Goal: Task Accomplishment & Management: Manage account settings

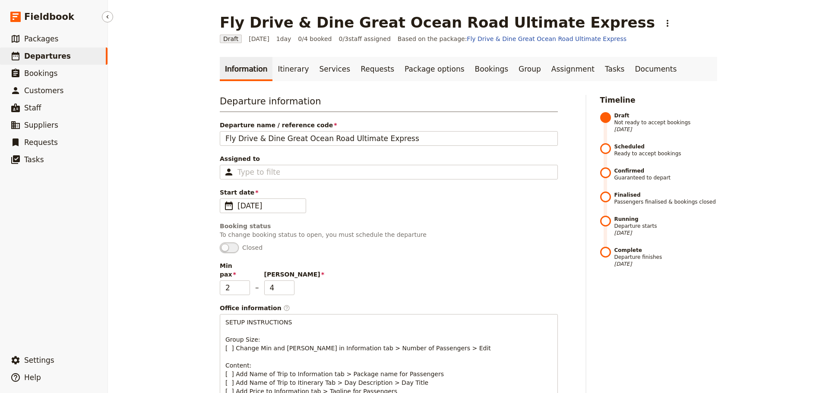
click at [39, 58] on span "Departures" at bounding box center [47, 56] width 47 height 9
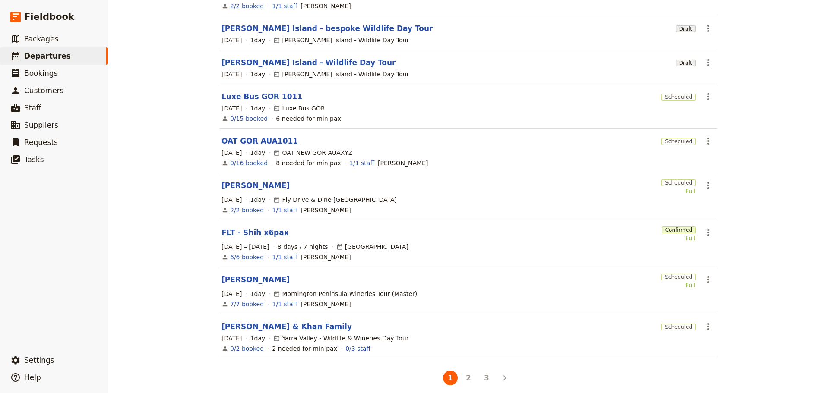
scroll to position [173, 0]
click at [480, 370] on button "3" at bounding box center [486, 377] width 15 height 15
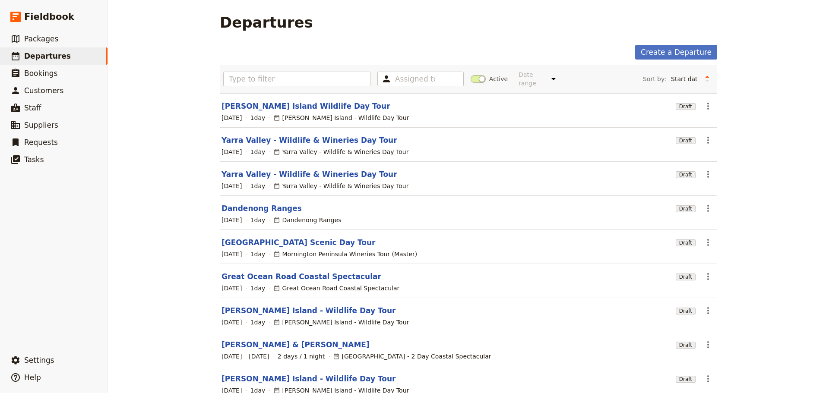
scroll to position [43, 0]
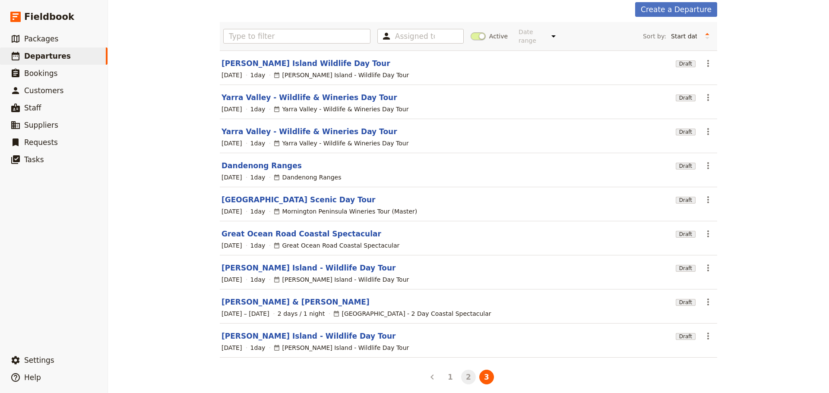
click at [463, 370] on button "2" at bounding box center [468, 377] width 15 height 15
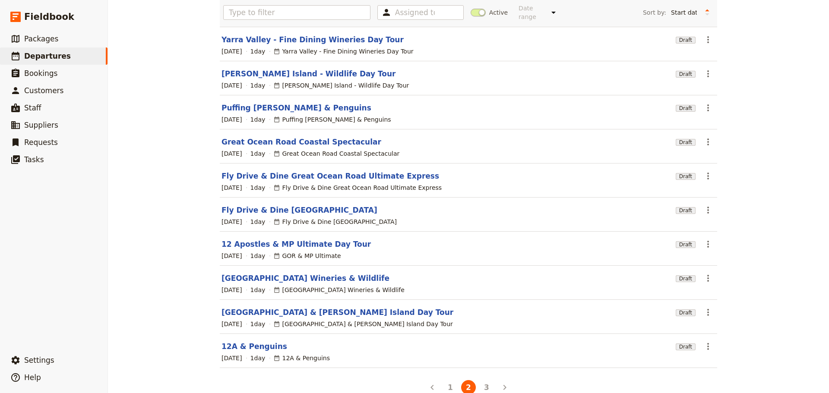
scroll to position [77, 0]
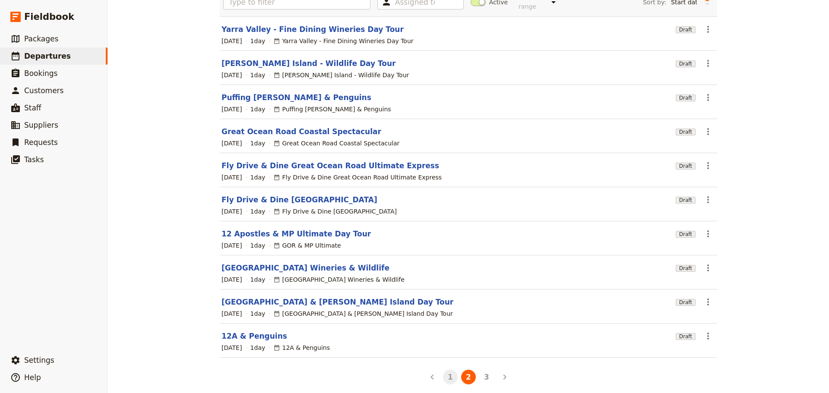
click at [445, 370] on button "1" at bounding box center [450, 377] width 15 height 15
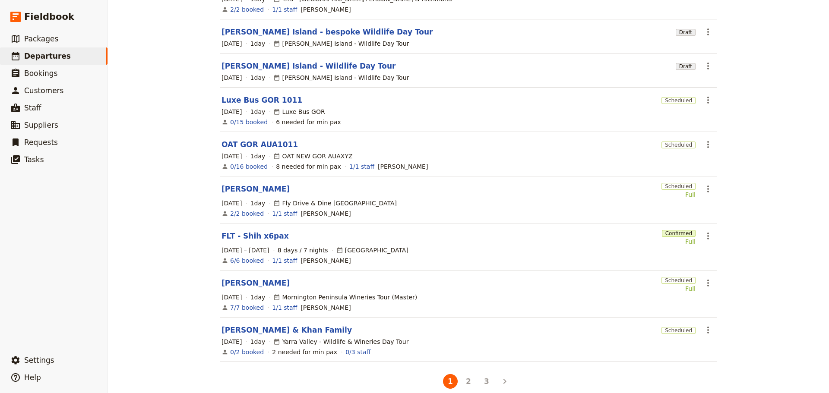
scroll to position [173, 0]
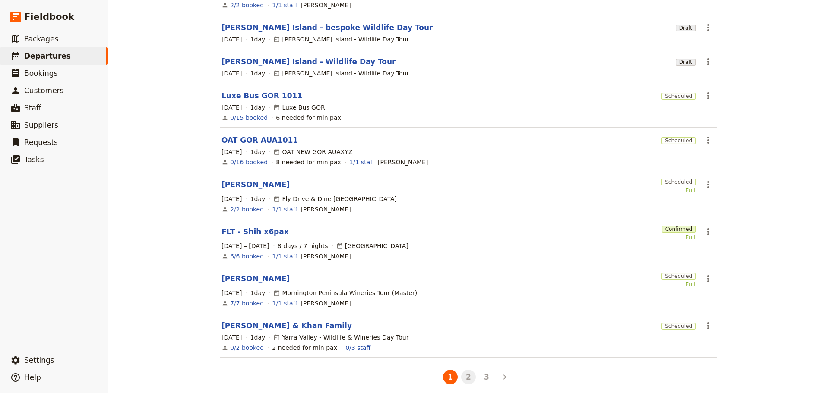
click at [465, 370] on button "2" at bounding box center [468, 377] width 15 height 15
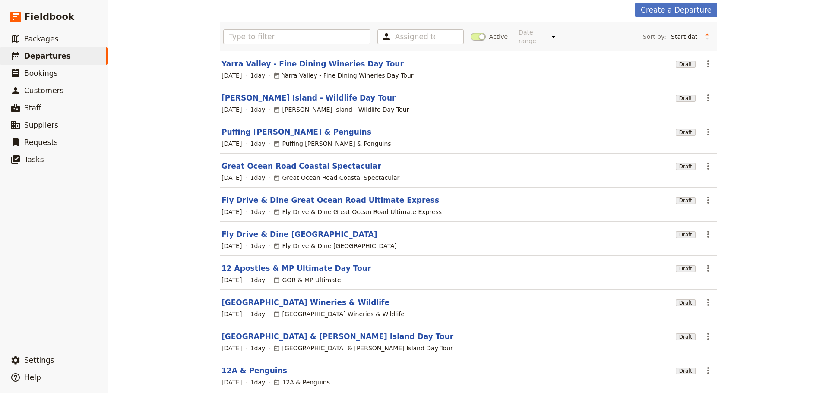
scroll to position [77, 0]
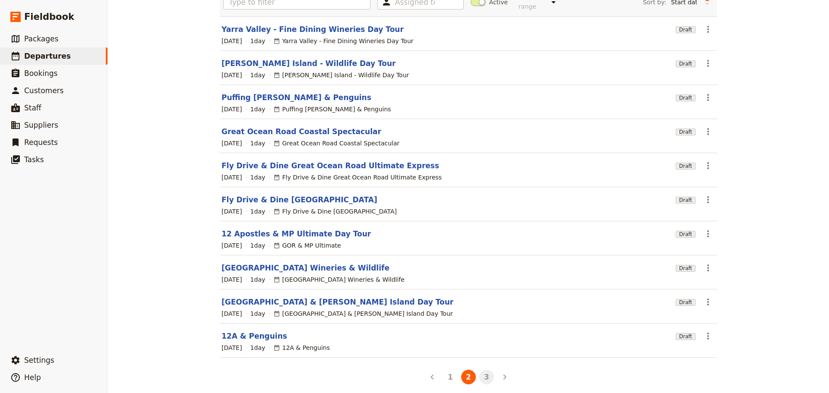
click at [480, 370] on button "3" at bounding box center [486, 377] width 15 height 15
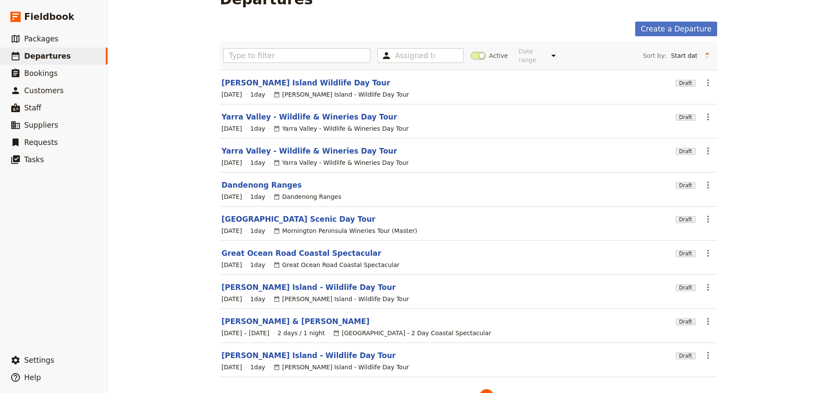
scroll to position [43, 0]
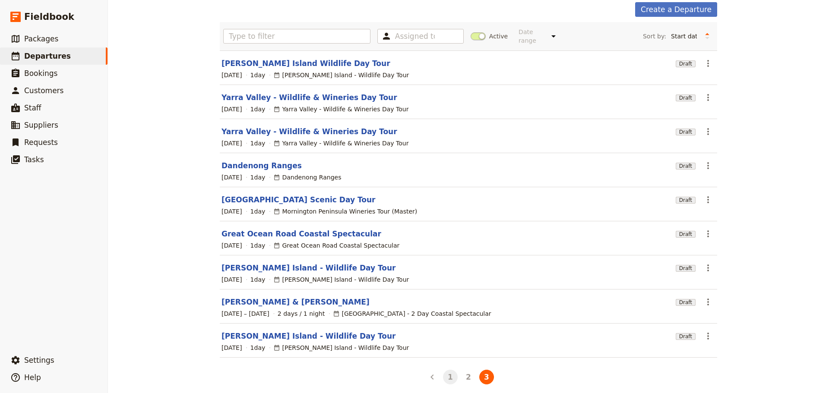
click at [449, 371] on button "1" at bounding box center [450, 377] width 15 height 15
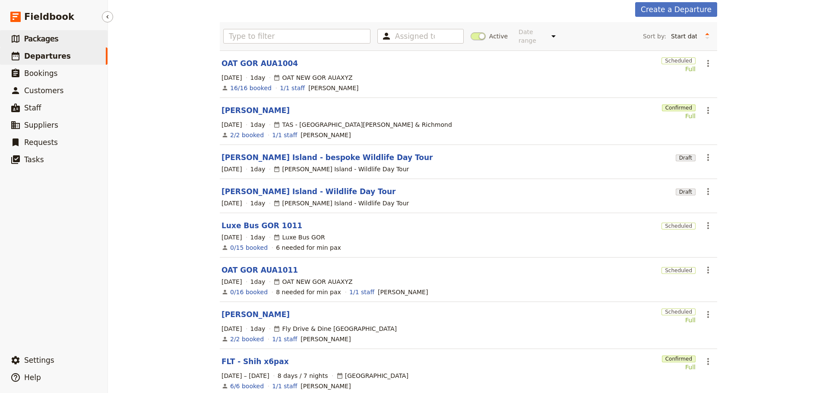
click at [72, 38] on link "​ Packages" at bounding box center [54, 38] width 108 height 17
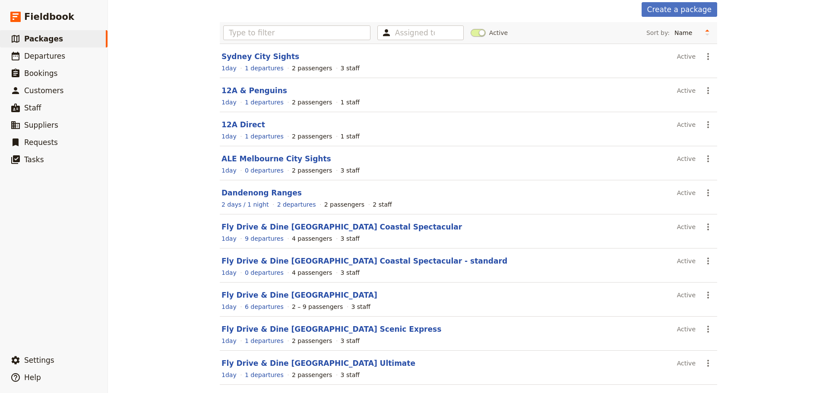
scroll to position [77, 0]
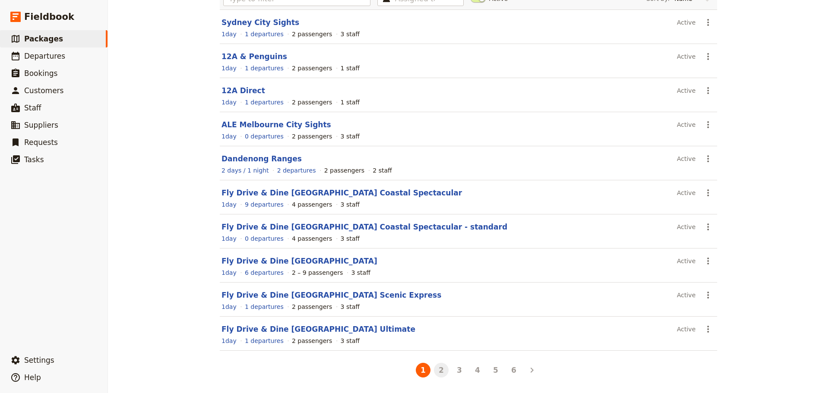
click at [434, 371] on button "2" at bounding box center [441, 370] width 15 height 15
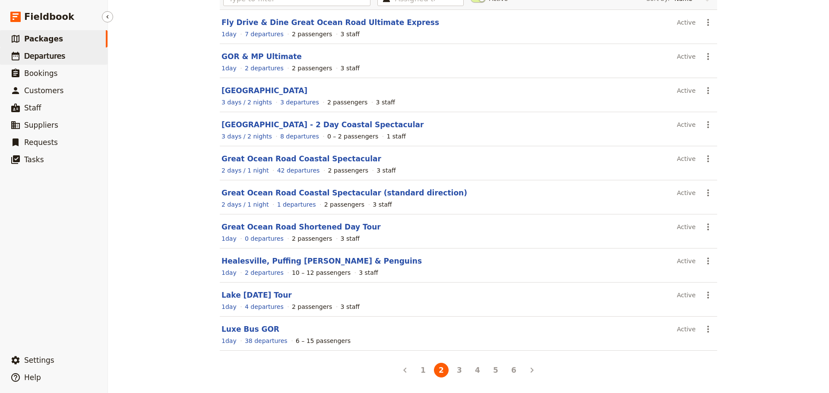
click at [31, 55] on span "Departures" at bounding box center [44, 56] width 41 height 9
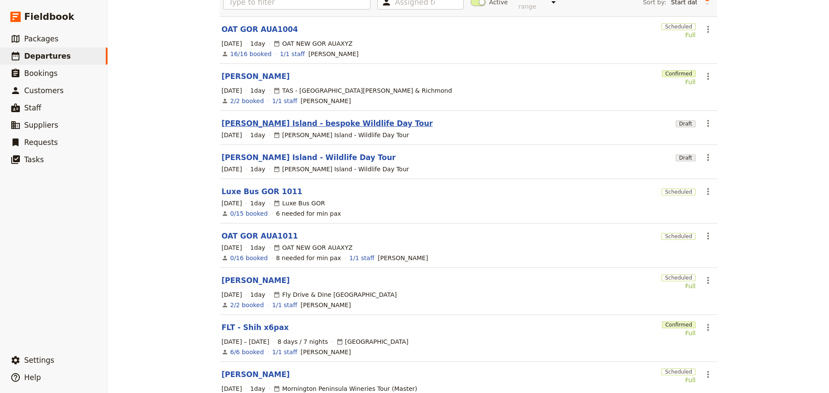
click at [255, 118] on link "[PERSON_NAME] Island - bespoke Wildlife Day Tour" at bounding box center [327, 123] width 211 height 10
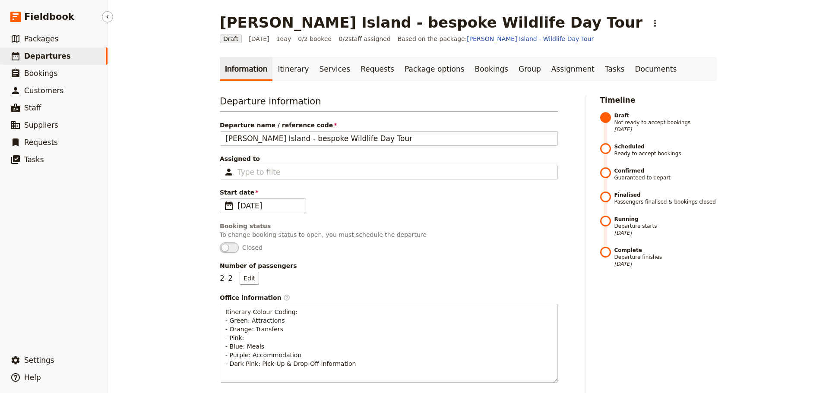
click at [49, 48] on link "​ Departures" at bounding box center [54, 56] width 108 height 17
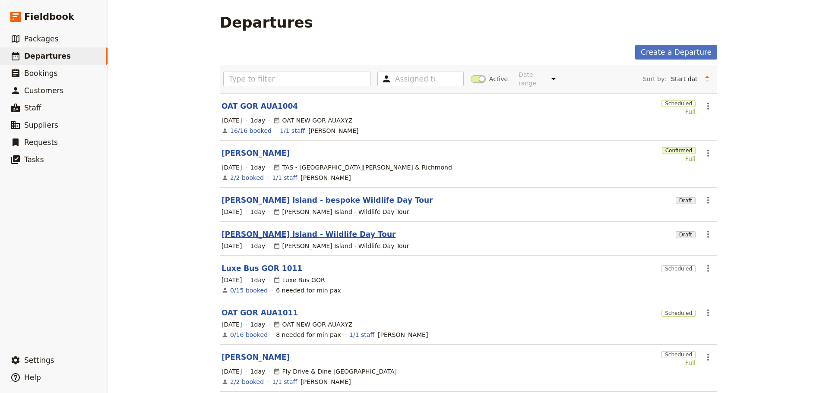
click at [268, 229] on link "[PERSON_NAME] Island - Wildlife Day Tour" at bounding box center [309, 234] width 174 height 10
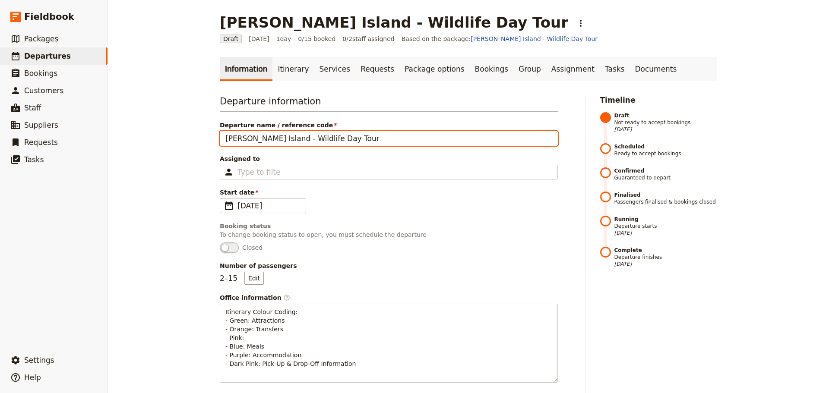
drag, startPoint x: 342, startPoint y: 142, endPoint x: 147, endPoint y: 141, distance: 194.3
click at [147, 141] on div "[PERSON_NAME][GEOGRAPHIC_DATA] - Wildlife Day Tour ​ Draft [DATE] 1 day 0/15 bo…" at bounding box center [468, 196] width 721 height 393
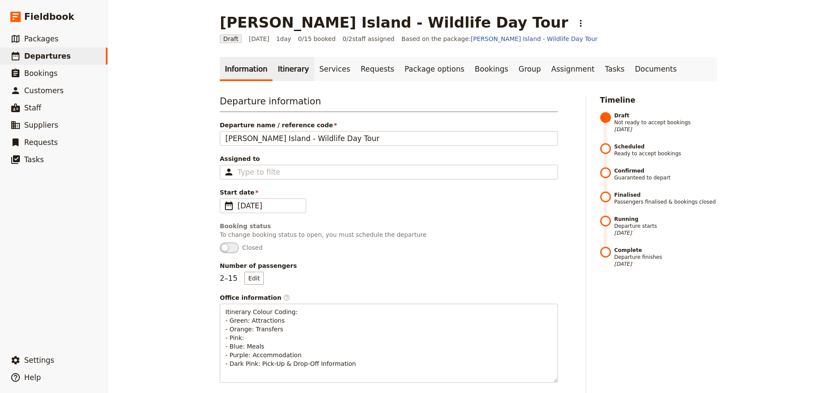
click at [283, 67] on link "Itinerary" at bounding box center [292, 69] width 41 height 24
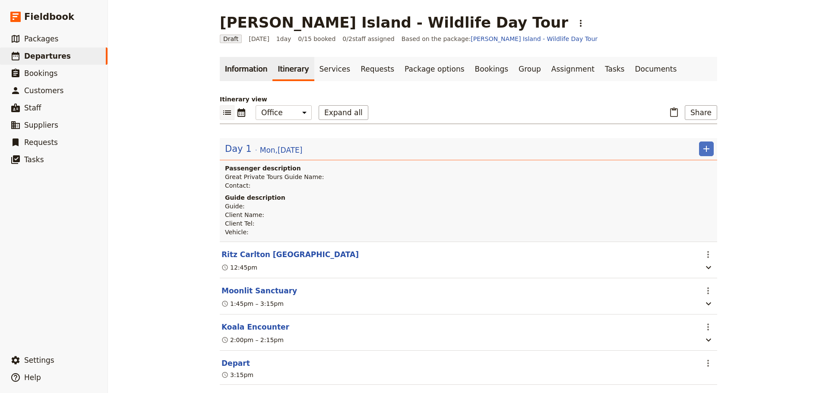
click at [240, 67] on link "Information" at bounding box center [246, 69] width 53 height 24
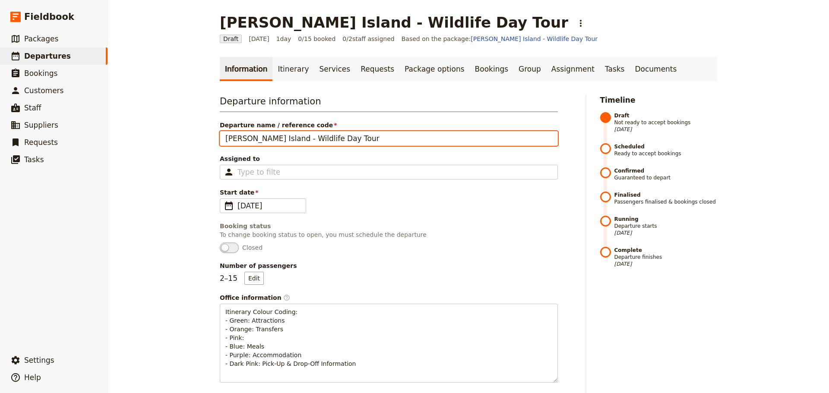
drag, startPoint x: 349, startPoint y: 140, endPoint x: 116, endPoint y: 139, distance: 232.3
click at [120, 139] on div "[PERSON_NAME][GEOGRAPHIC_DATA] - Wildlife Day Tour ​ Draft [DATE] 1 day 0/15 bo…" at bounding box center [468, 196] width 721 height 393
type input "r"
type input "[PERSON_NAME] & [PERSON_NAME]"
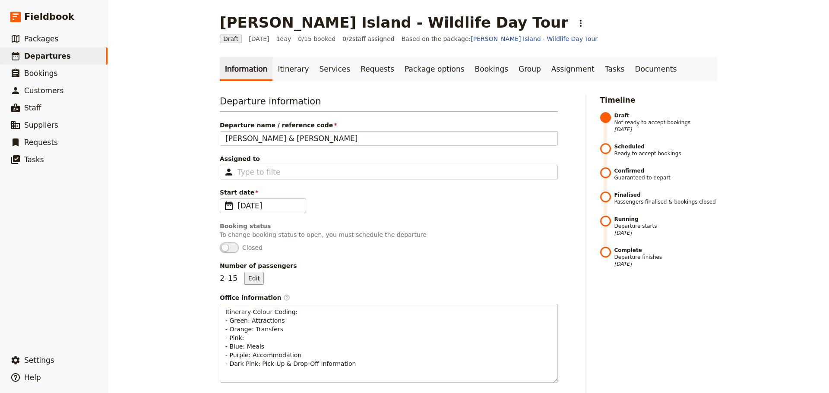
click at [248, 281] on button "Edit" at bounding box center [253, 278] width 19 height 13
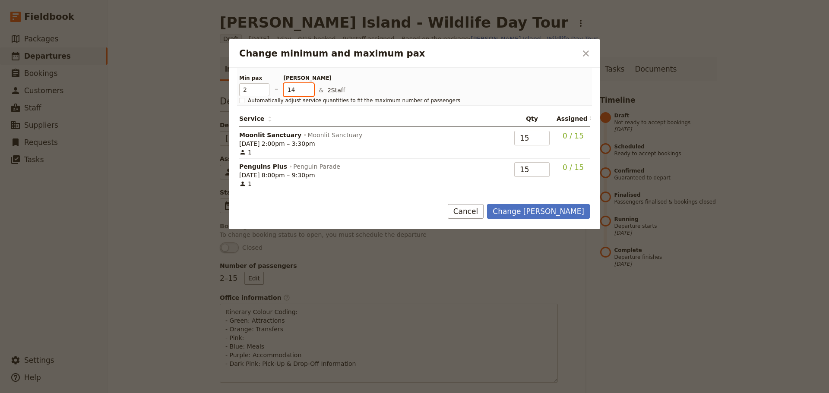
click at [311, 92] on input "14" at bounding box center [299, 89] width 30 height 13
click at [311, 93] on input "13" at bounding box center [299, 89] width 30 height 13
click at [311, 93] on input "12" at bounding box center [299, 89] width 30 height 13
click at [311, 93] on input "11" at bounding box center [299, 89] width 30 height 13
click at [311, 93] on input "10" at bounding box center [299, 89] width 30 height 13
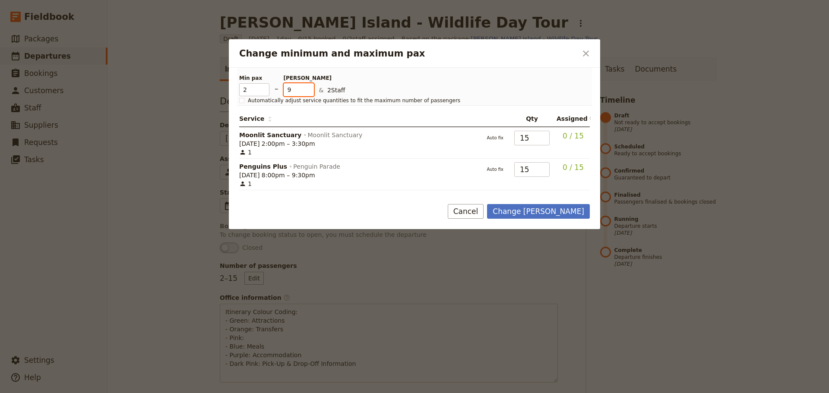
click at [311, 93] on input "9" at bounding box center [299, 89] width 30 height 13
click at [311, 93] on input "8" at bounding box center [299, 89] width 30 height 13
click at [311, 93] on input "7" at bounding box center [299, 89] width 30 height 13
click at [311, 93] on input "6" at bounding box center [299, 89] width 30 height 13
click at [311, 93] on input "5" at bounding box center [299, 89] width 30 height 13
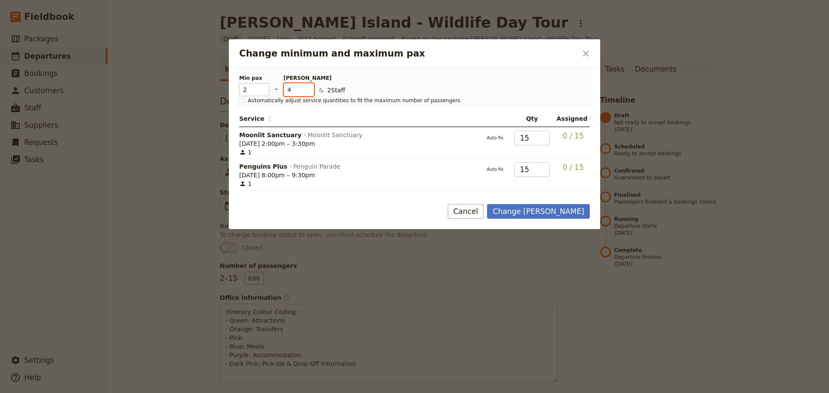
click at [311, 93] on input "4" at bounding box center [299, 89] width 30 height 13
click at [310, 93] on input "3" at bounding box center [299, 89] width 30 height 13
type input "2"
click at [310, 93] on input "2" at bounding box center [299, 89] width 30 height 13
click at [535, 213] on button "Change [PERSON_NAME]" at bounding box center [538, 211] width 103 height 15
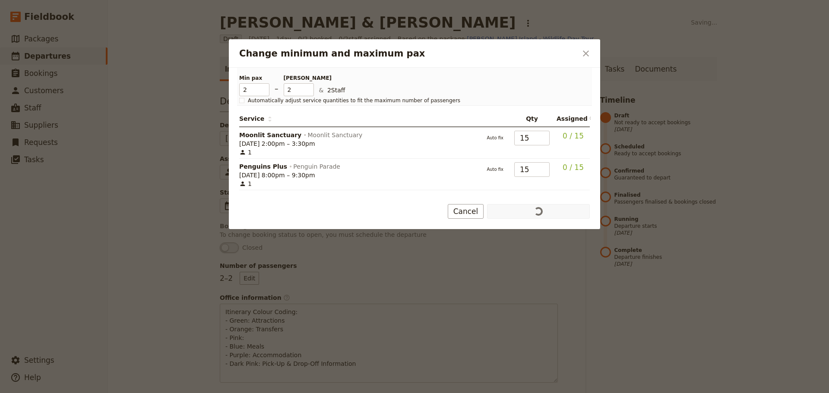
type input "[PERSON_NAME] Island - Wildlife Day Tour"
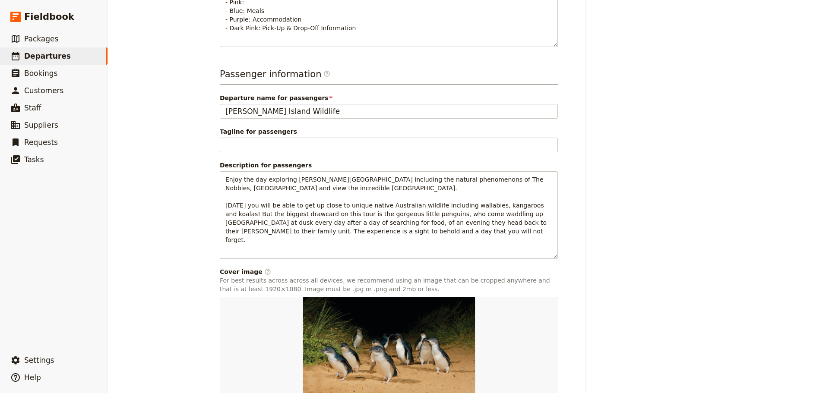
scroll to position [395, 0]
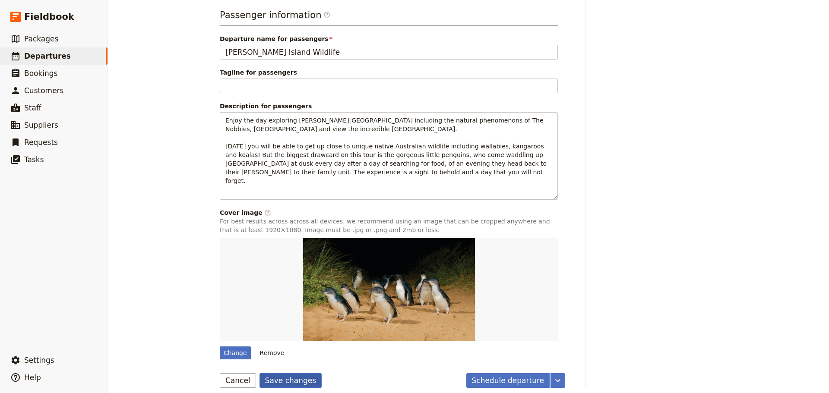
drag, startPoint x: 272, startPoint y: 374, endPoint x: 285, endPoint y: 360, distance: 18.9
click at [272, 374] on button "Save changes" at bounding box center [291, 381] width 63 height 15
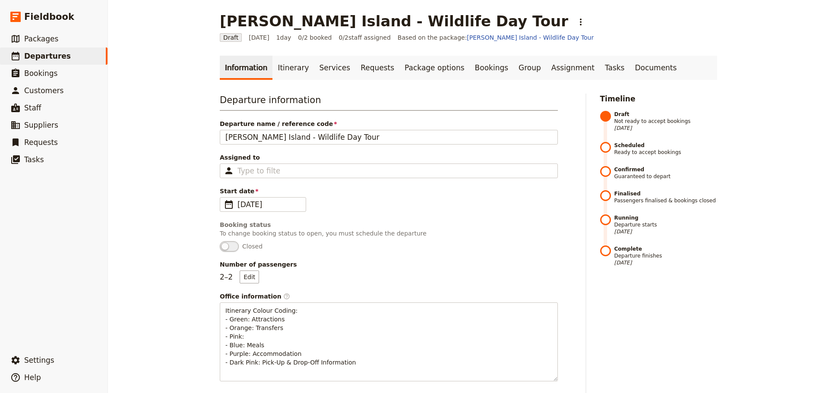
scroll to position [0, 0]
click at [286, 66] on link "Itinerary" at bounding box center [292, 69] width 41 height 24
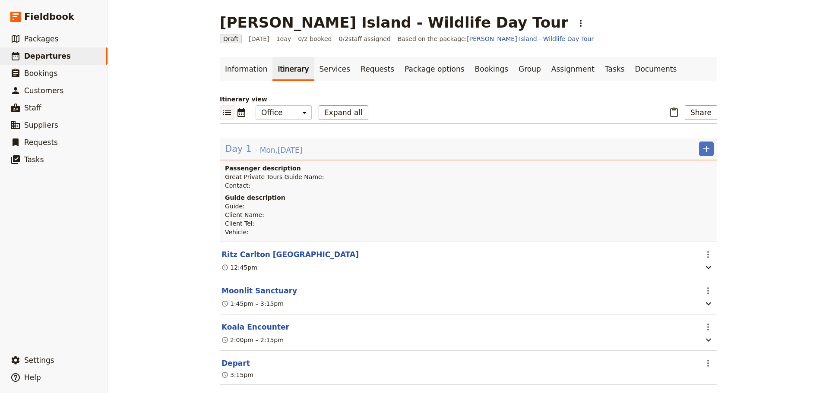
click at [232, 143] on span "Day 1" at bounding box center [238, 149] width 27 height 13
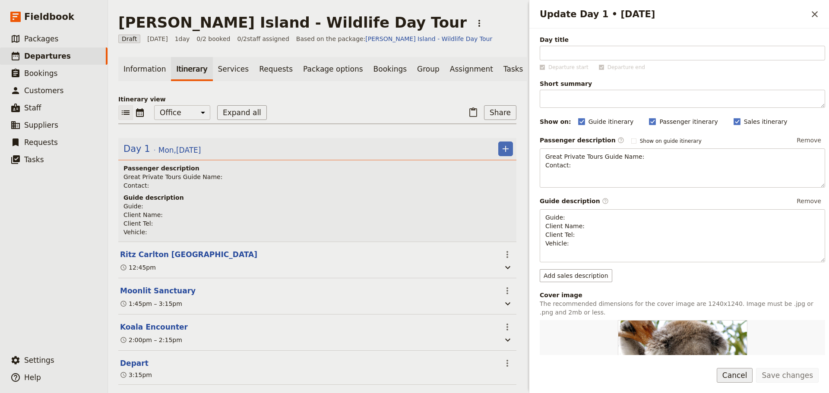
click at [740, 376] on button "Cancel" at bounding box center [735, 375] width 36 height 15
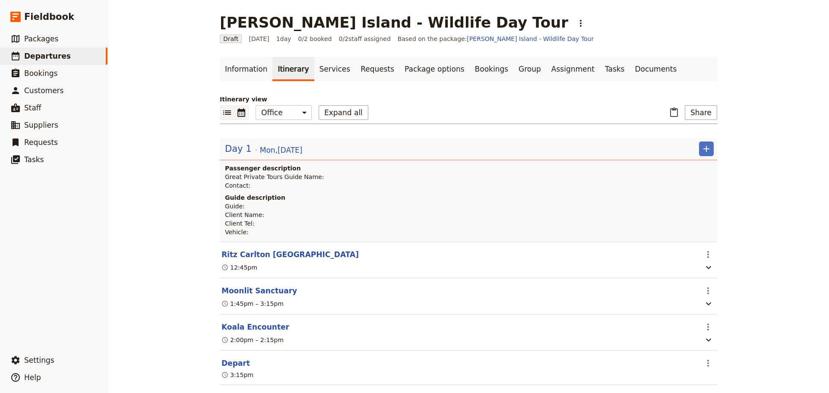
click at [238, 114] on icon "Calendar view" at bounding box center [242, 112] width 8 height 9
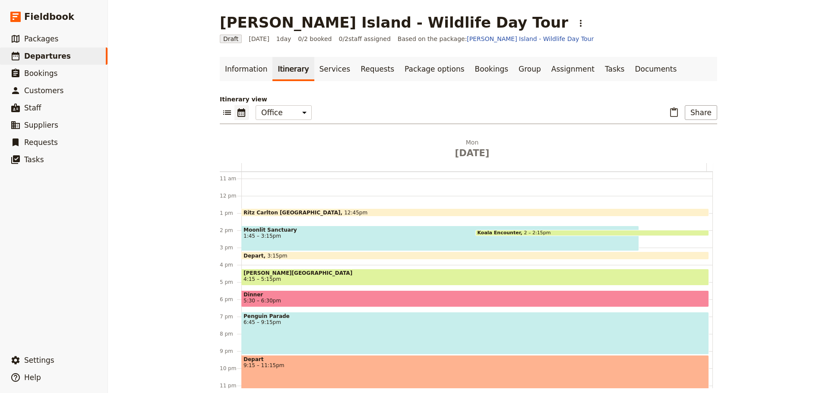
scroll to position [198, 0]
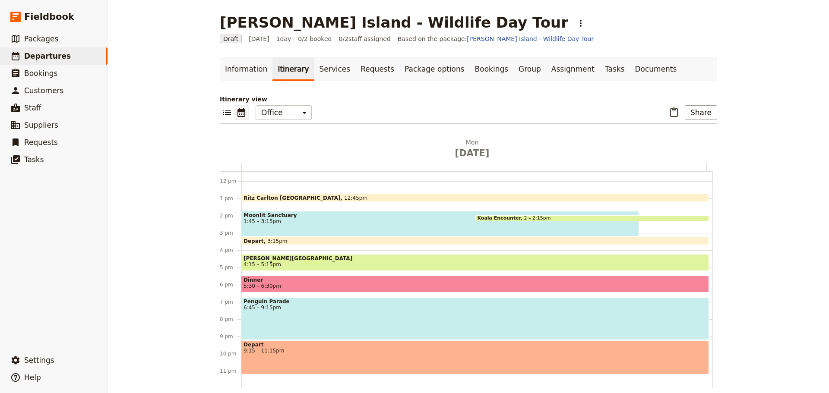
click at [332, 317] on div "Penguin Parade 6:45 – 9:15pm" at bounding box center [475, 319] width 468 height 43
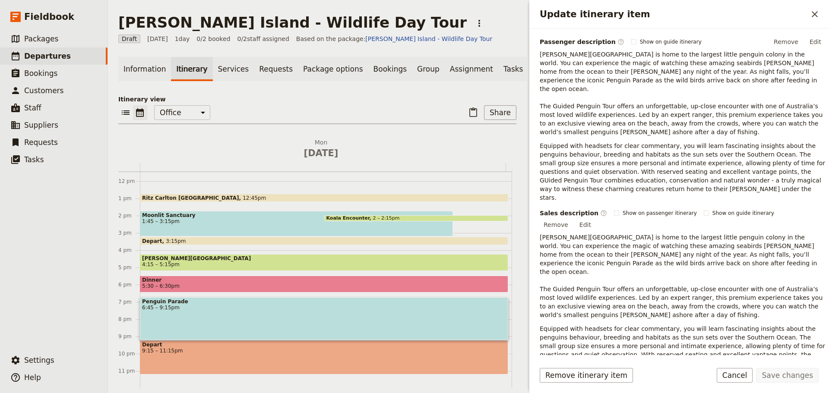
scroll to position [214, 0]
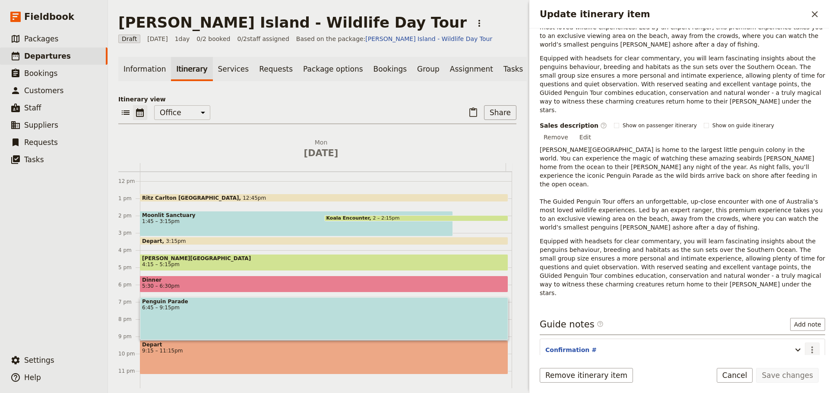
click at [813, 343] on button "​" at bounding box center [812, 350] width 15 height 15
click at [792, 327] on span "Edit note" at bounding box center [780, 324] width 27 height 9
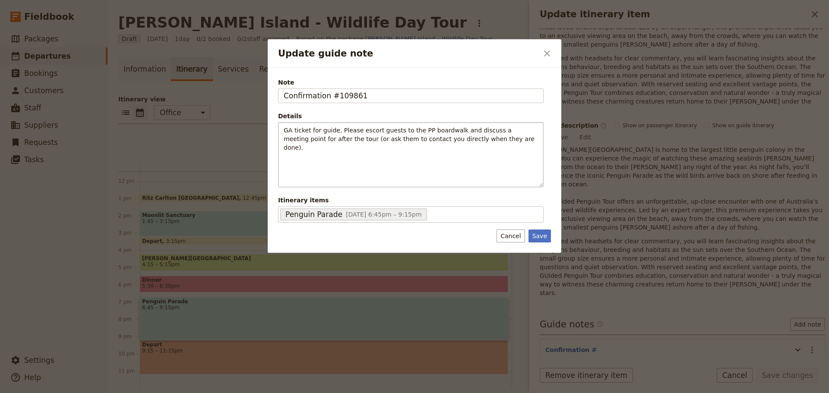
type input "Confirmation #109861"
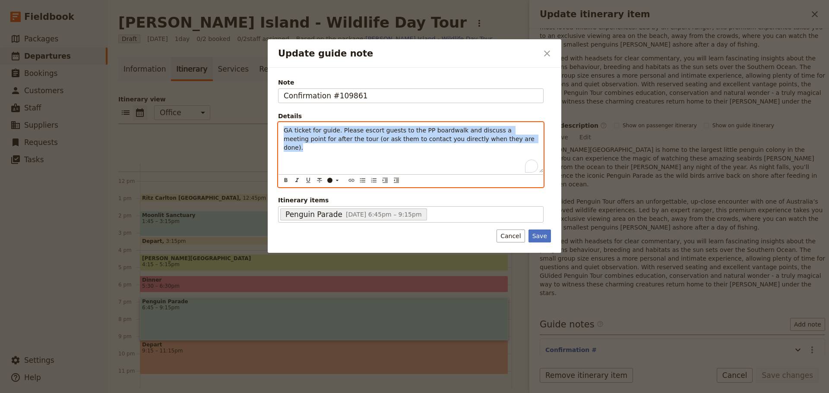
drag, startPoint x: 355, startPoint y: 144, endPoint x: 525, endPoint y: 157, distance: 171.1
click at [525, 157] on div "GA ticket for guide. Please escort guests to the PP boardwalk and discuss a mee…" at bounding box center [411, 148] width 265 height 50
click at [361, 181] on icon "Bulleted list" at bounding box center [362, 180] width 7 height 7
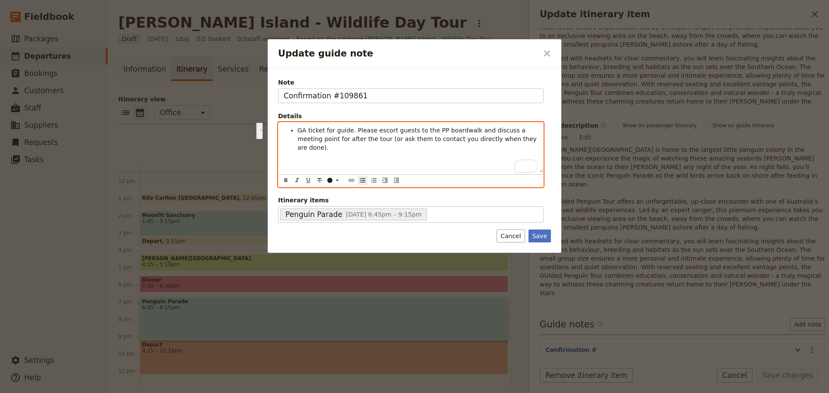
click at [350, 130] on span "GA ticket for guide. Please escort guests to the PP boardwalk and discuss a mee…" at bounding box center [418, 139] width 241 height 24
click at [335, 138] on span "GA ticket for guide. Please escort guests to the PP boardwalk and discuss a mee…" at bounding box center [418, 139] width 241 height 24
click at [319, 135] on span "GA ticket for guide. Please escort guests to the PP boardwalk and discuss a mee…" at bounding box center [418, 139] width 241 height 24
drag, startPoint x: 309, startPoint y: 133, endPoint x: 351, endPoint y: 133, distance: 42.3
click at [351, 133] on span "GA ticket for guide. Please escort guests to the PP boardwalk and discuss a mee…" at bounding box center [418, 139] width 241 height 24
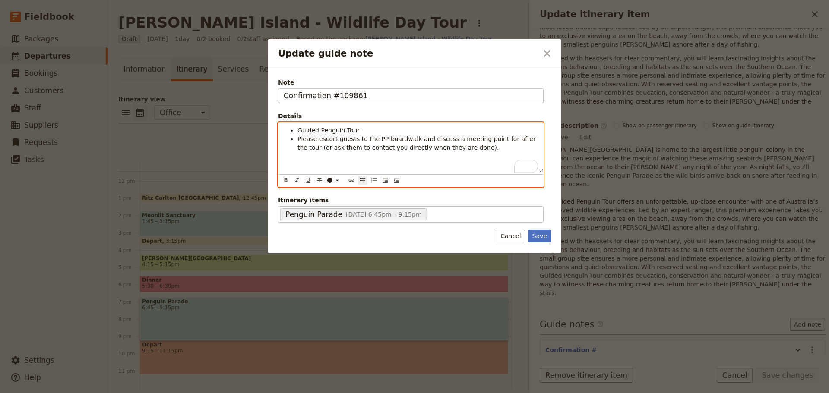
click at [378, 138] on span "Please escort guests to the PP boardwalk and discuss a meeting point for after …" at bounding box center [418, 144] width 240 height 16
click at [435, 139] on span "Please escort guests to the relevant boardwalk and discuss a meeting point for …" at bounding box center [419, 144] width 242 height 16
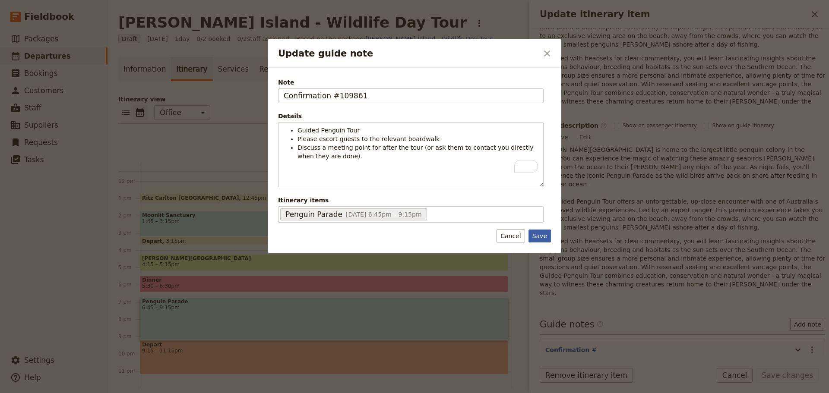
click at [544, 238] on button "Save" at bounding box center [540, 236] width 22 height 13
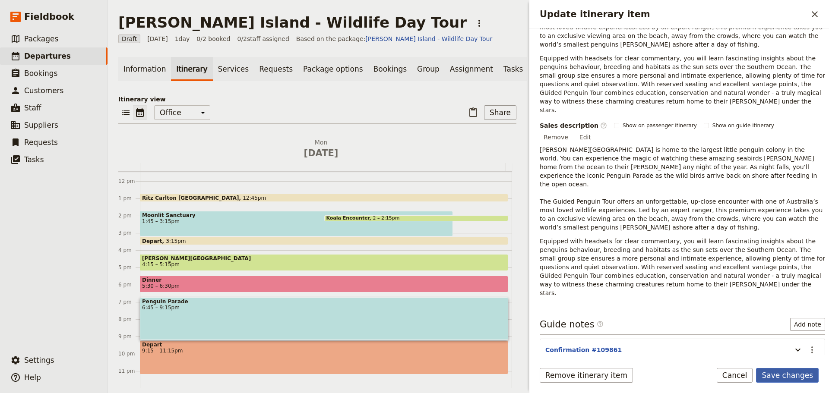
click at [807, 378] on button "Save changes" at bounding box center [787, 375] width 63 height 15
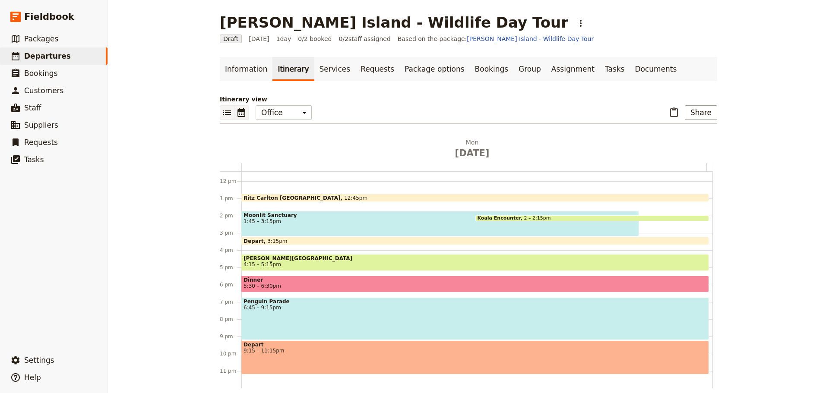
drag, startPoint x: 220, startPoint y: 109, endPoint x: 236, endPoint y: 84, distance: 30.1
click at [222, 109] on icon "List view" at bounding box center [227, 113] width 10 height 10
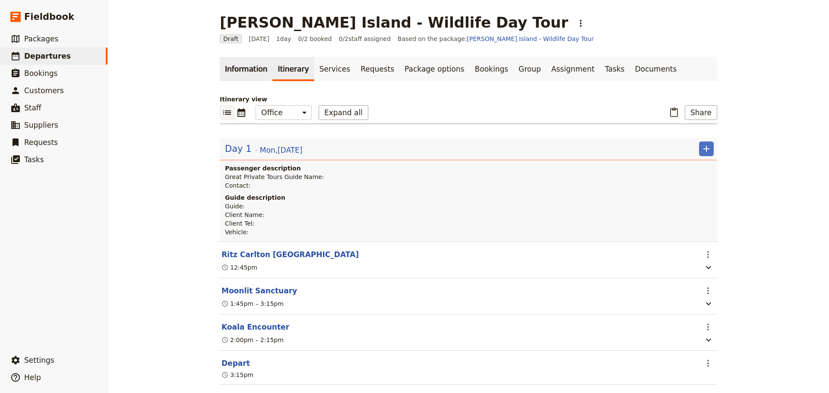
click at [237, 71] on link "Information" at bounding box center [246, 69] width 53 height 24
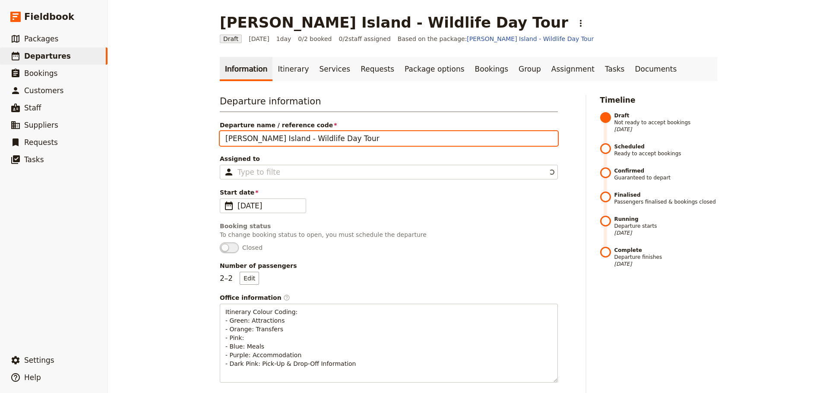
drag, startPoint x: 336, startPoint y: 136, endPoint x: 171, endPoint y: 153, distance: 165.8
click at [171, 153] on div "[PERSON_NAME][GEOGRAPHIC_DATA] - Wildlife Day Tour ​ Draft [DATE] 1 day 0/2 boo…" at bounding box center [468, 196] width 721 height 393
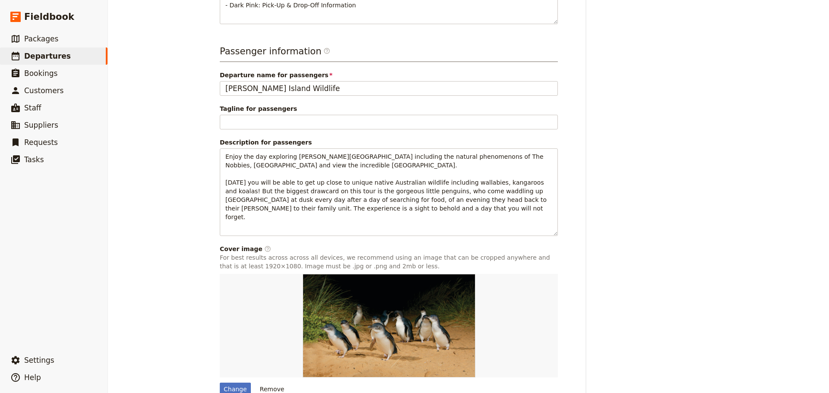
scroll to position [395, 0]
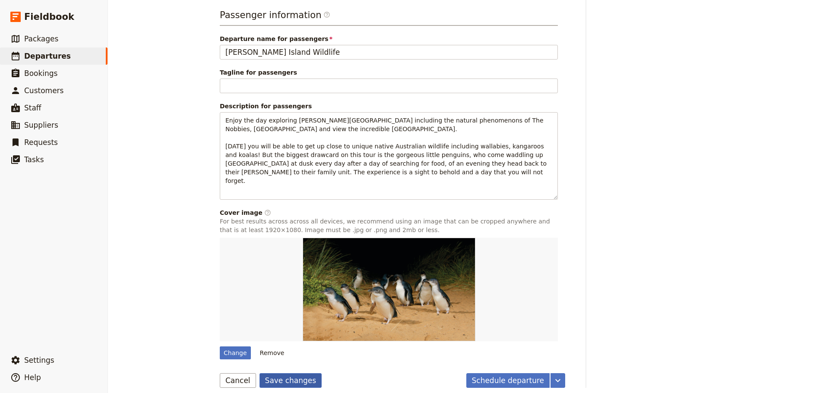
type input "[PERSON_NAME] & [PERSON_NAME]"
click at [282, 374] on button "Save changes" at bounding box center [291, 381] width 63 height 15
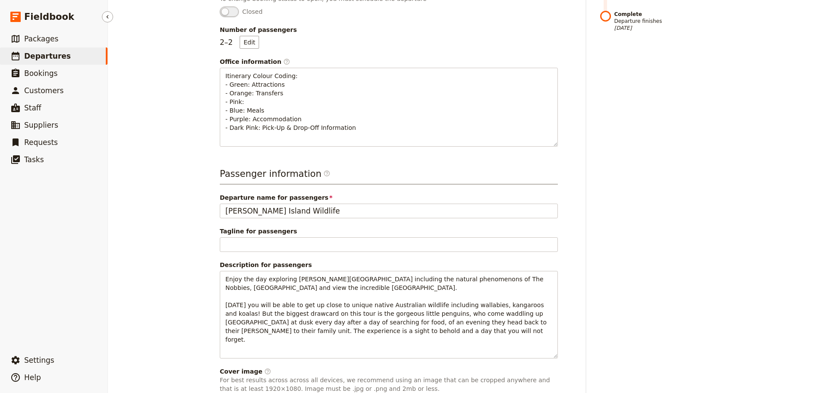
scroll to position [136, 0]
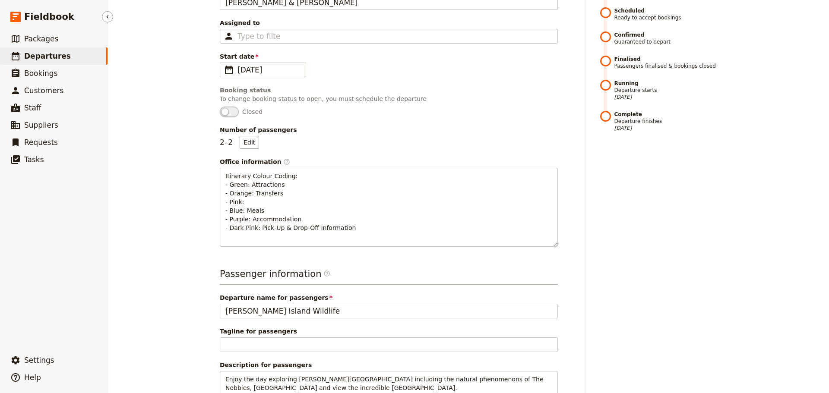
click at [54, 57] on span "Departures" at bounding box center [47, 56] width 47 height 9
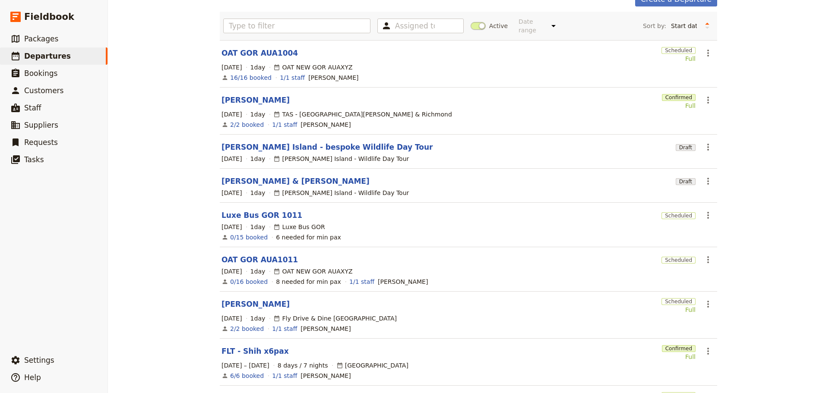
scroll to position [50, 0]
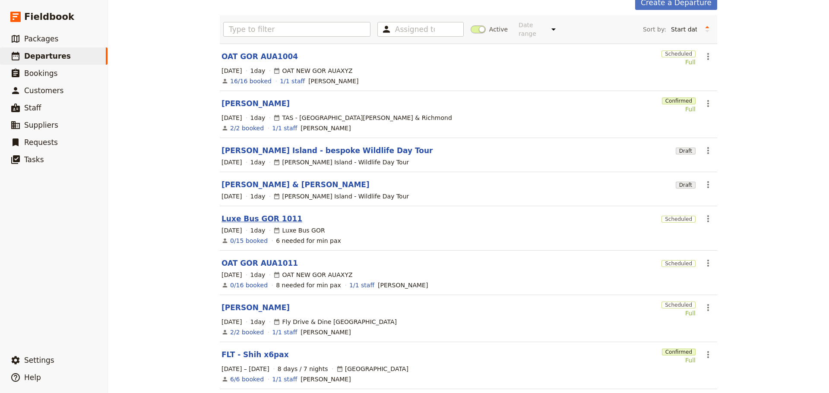
click at [269, 214] on link "Luxe Bus GOR 1011" at bounding box center [262, 219] width 81 height 10
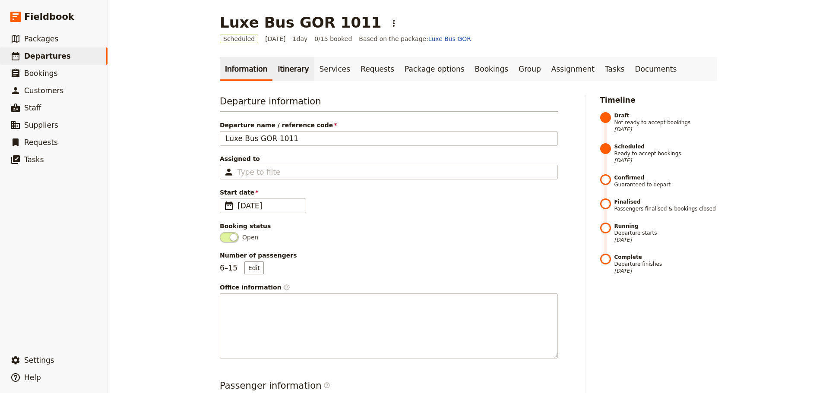
click at [282, 73] on link "Itinerary" at bounding box center [292, 69] width 41 height 24
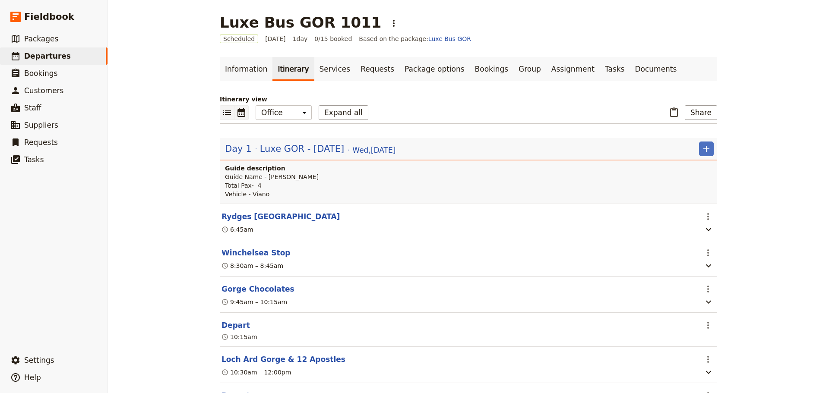
click at [236, 113] on icon "Calendar view" at bounding box center [241, 113] width 10 height 10
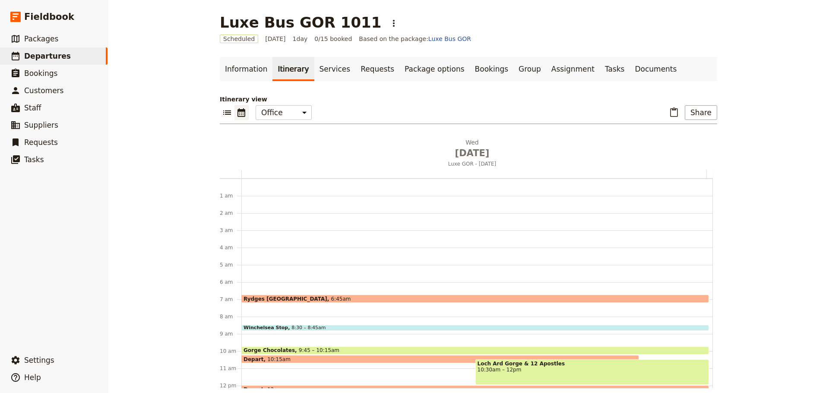
scroll to position [108, 0]
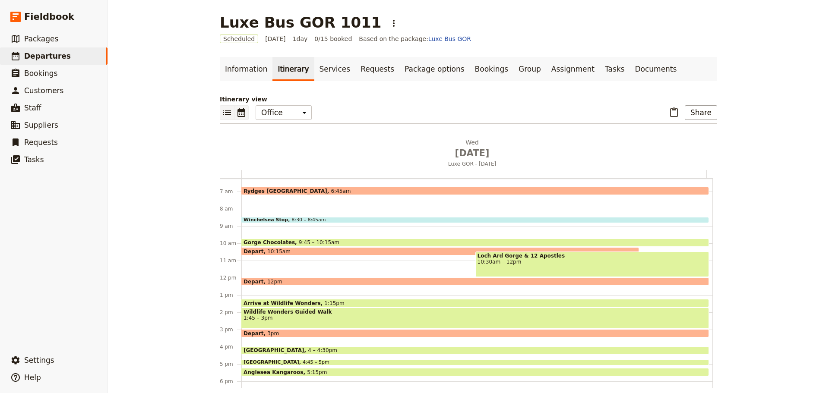
click at [225, 112] on icon "List view" at bounding box center [227, 113] width 8 height 4
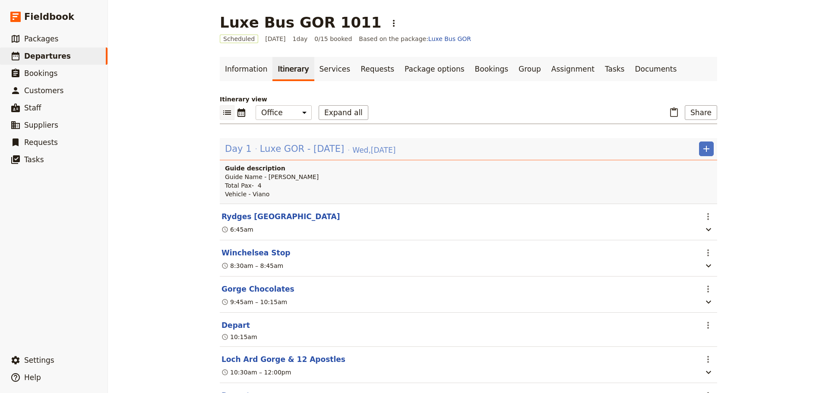
click at [287, 152] on span "Luxe GOR - [DATE]" at bounding box center [302, 149] width 84 height 13
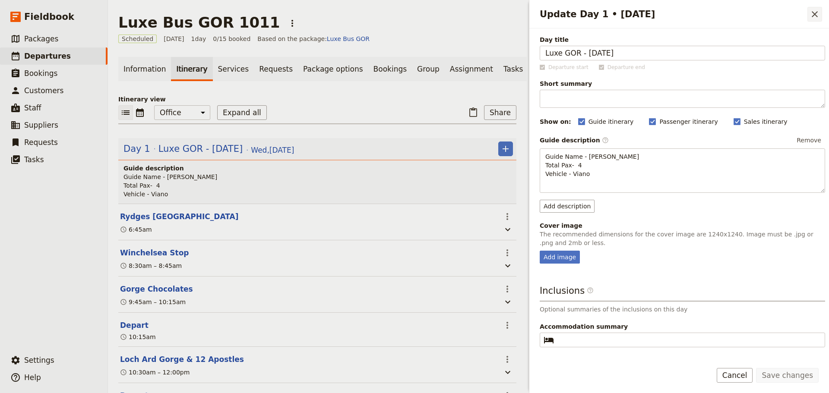
click at [817, 13] on icon "Close drawer" at bounding box center [815, 14] width 10 height 10
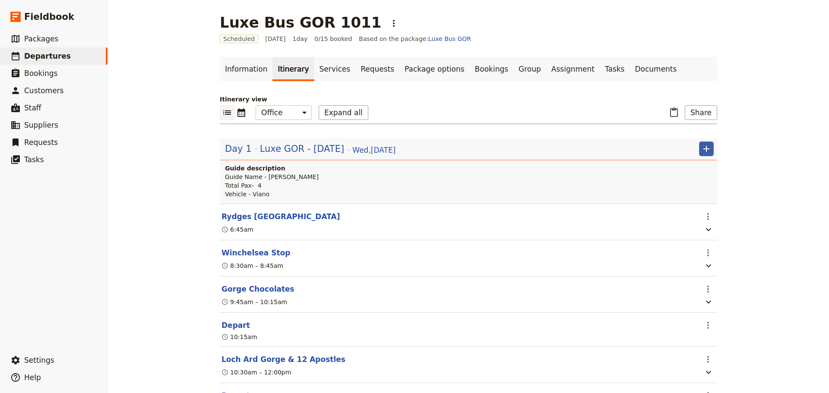
click at [710, 151] on button "​" at bounding box center [706, 149] width 15 height 15
click at [701, 163] on button "Add itinerary item" at bounding box center [677, 168] width 65 height 12
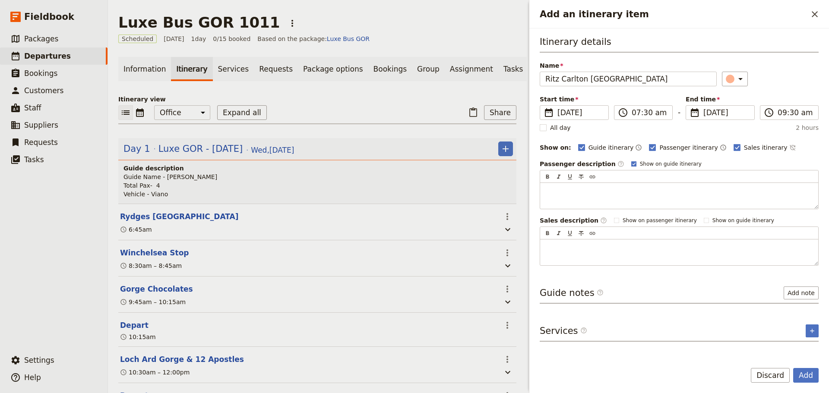
type input "Ritz Carlton [GEOGRAPHIC_DATA]"
click at [631, 162] on rect "Add an itinerary item" at bounding box center [633, 164] width 5 height 5
click at [631, 161] on input "Show on guide itinerary" at bounding box center [631, 160] width 0 height 0
checkbox input "false"
click at [814, 292] on button "Add note" at bounding box center [801, 293] width 35 height 13
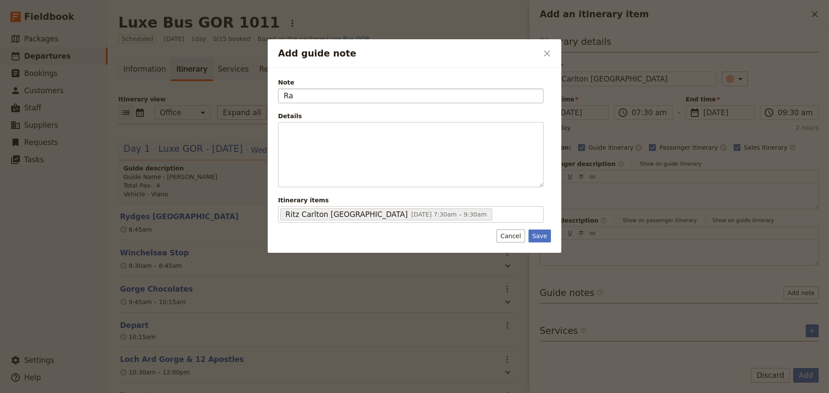
type input "R"
type input "[STREET_ADDRESS]"
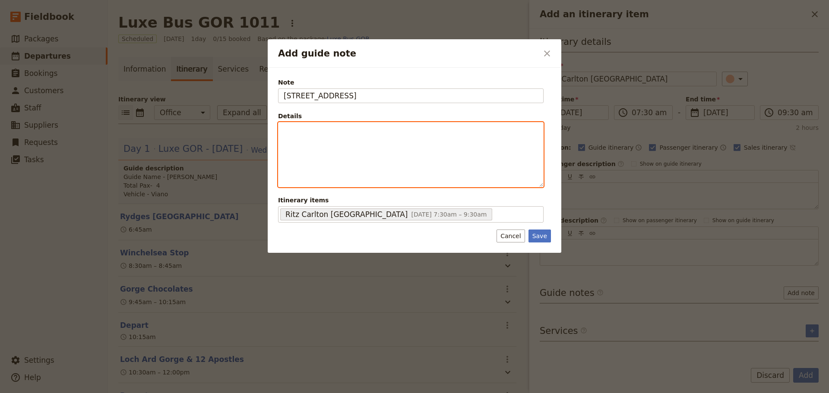
click at [312, 146] on div "Add guide note" at bounding box center [411, 155] width 265 height 64
click at [361, 181] on icon "Bulleted list" at bounding box center [362, 180] width 7 height 7
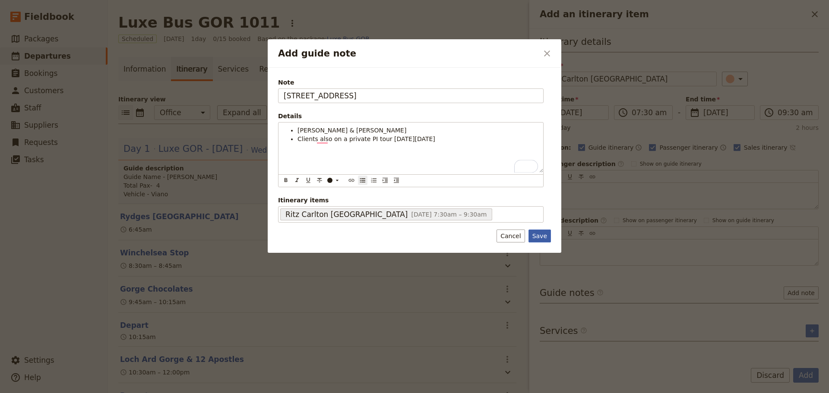
click at [540, 240] on button "Save" at bounding box center [540, 236] width 22 height 13
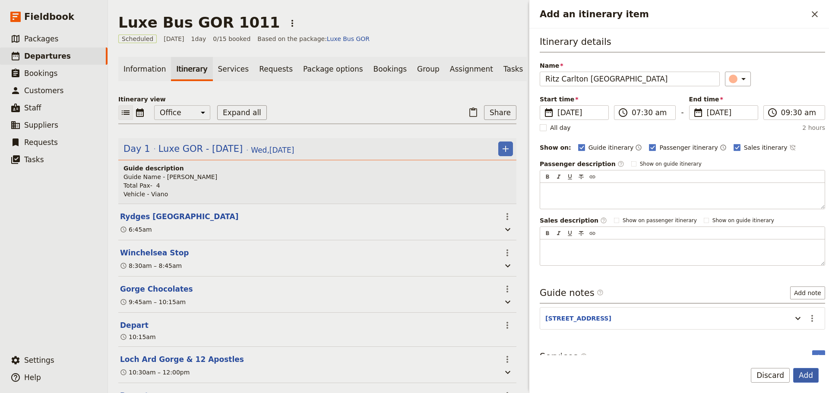
click at [806, 371] on button "Add" at bounding box center [805, 375] width 25 height 15
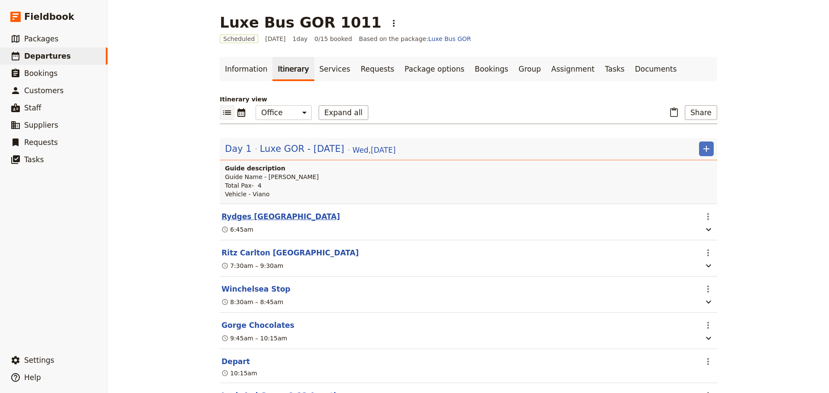
click at [244, 219] on button "Rydges [GEOGRAPHIC_DATA]" at bounding box center [281, 217] width 118 height 10
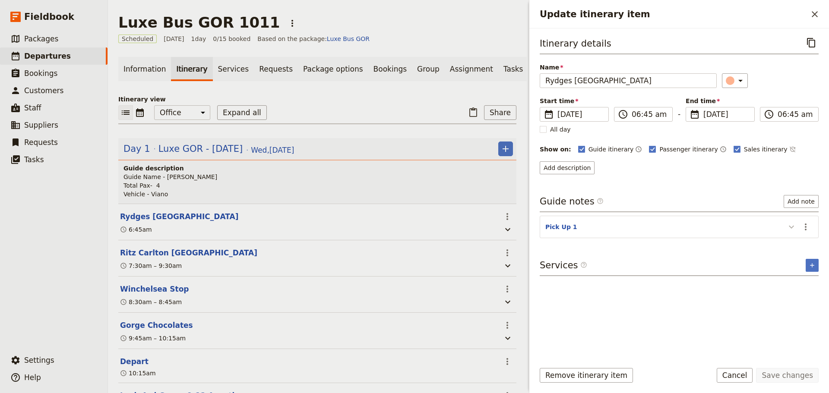
click at [788, 228] on icon "Update itinerary item" at bounding box center [791, 227] width 10 height 10
click at [732, 371] on button "Cancel" at bounding box center [735, 375] width 36 height 15
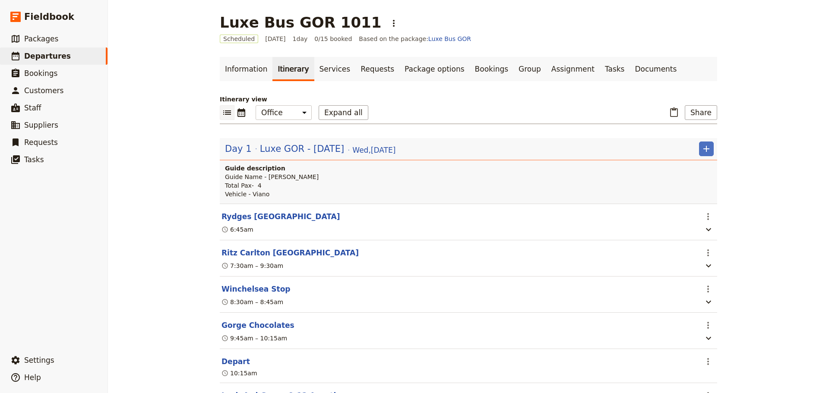
click at [291, 22] on h1 "Luxe Bus GOR 1011" at bounding box center [301, 22] width 162 height 17
click at [47, 51] on span "Departures" at bounding box center [47, 56] width 47 height 10
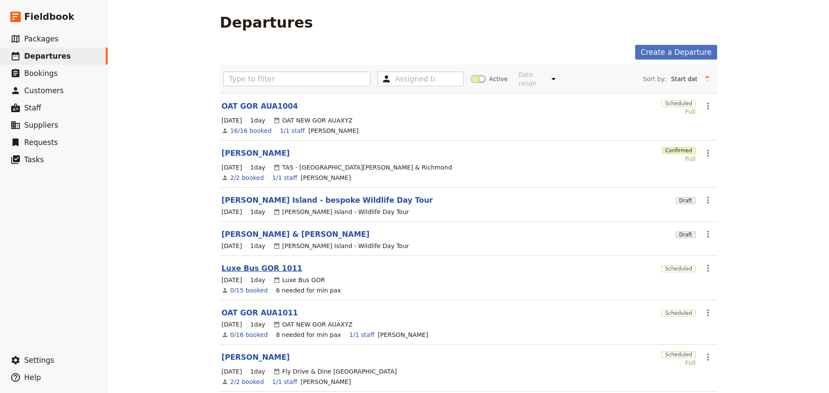
click at [246, 263] on link "Luxe Bus GOR 1011" at bounding box center [262, 268] width 81 height 10
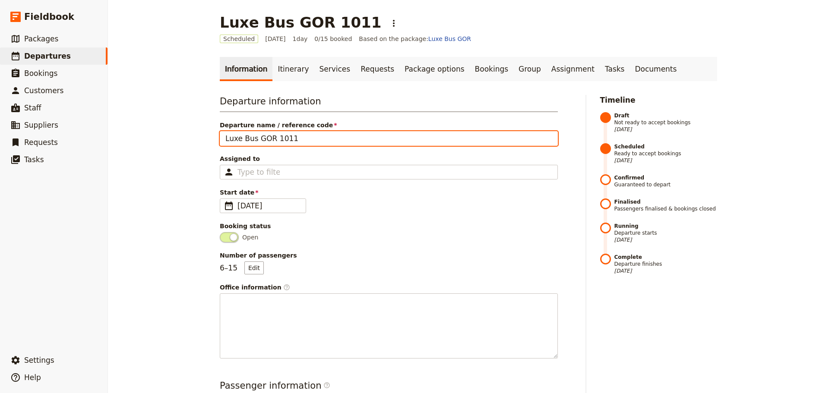
drag, startPoint x: 285, startPoint y: 138, endPoint x: 268, endPoint y: 139, distance: 17.8
click at [268, 139] on input "Luxe Bus GOR 1011" at bounding box center [389, 138] width 338 height 15
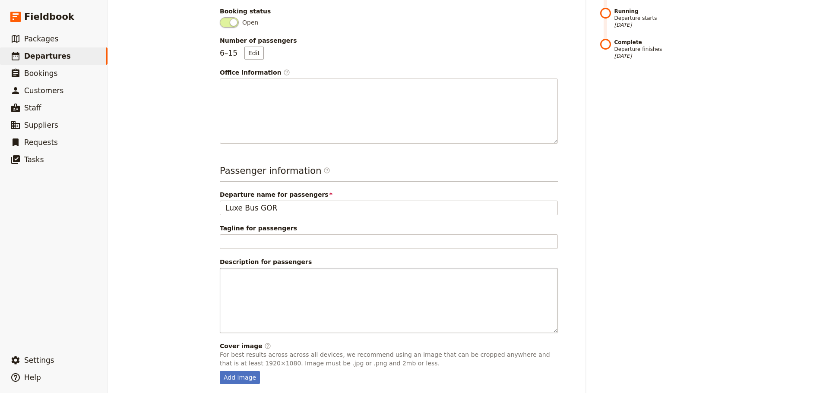
scroll to position [248, 0]
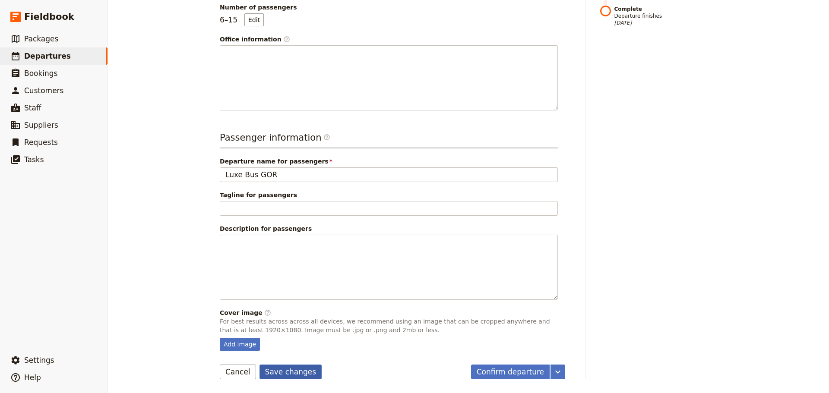
type input "Luxe Bus GOR"
click at [284, 377] on button "Save changes" at bounding box center [291, 372] width 63 height 15
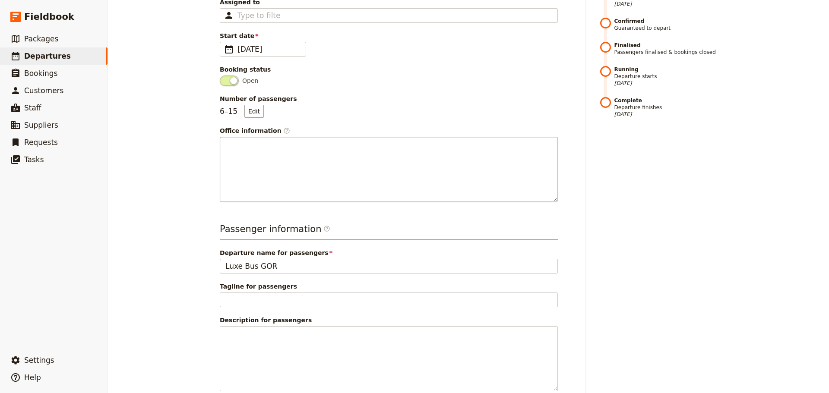
scroll to position [0, 0]
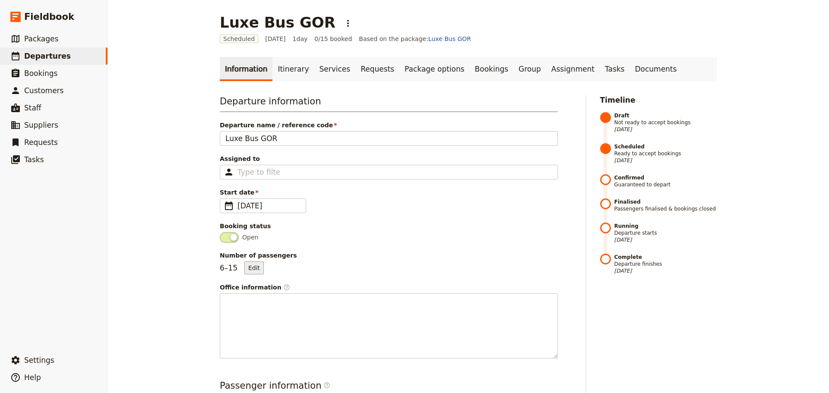
click at [256, 266] on button "Edit" at bounding box center [253, 268] width 19 height 13
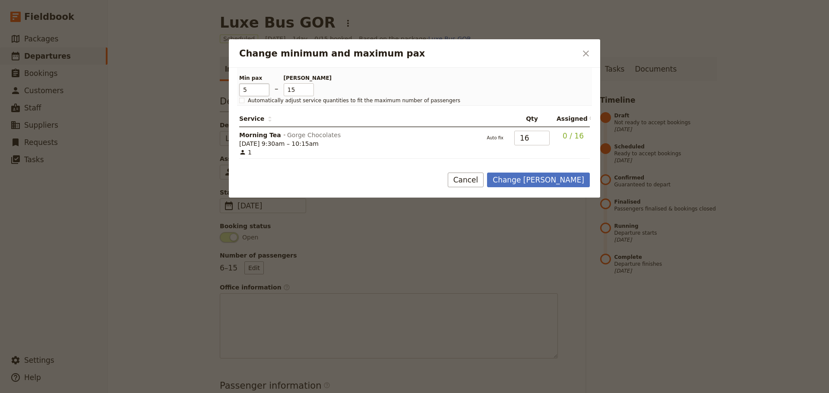
click at [264, 92] on input "5" at bounding box center [254, 89] width 30 height 13
type input "4"
click at [264, 92] on input "4" at bounding box center [254, 89] width 30 height 13
click at [310, 91] on input "14" at bounding box center [299, 89] width 30 height 13
click at [310, 91] on input "13" at bounding box center [299, 89] width 30 height 13
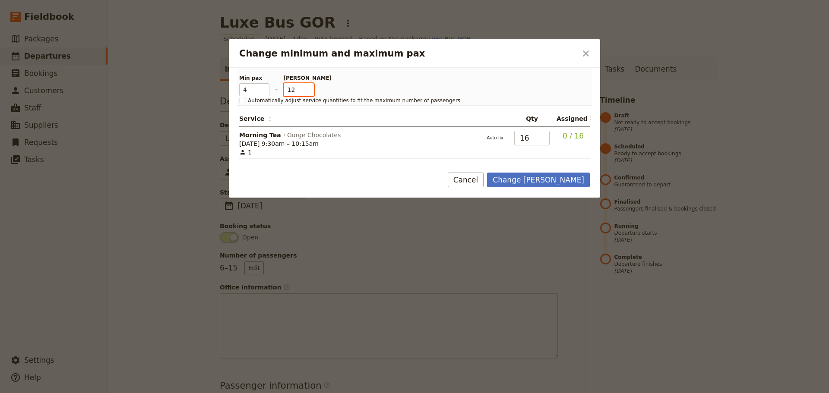
click at [310, 91] on input "12" at bounding box center [299, 89] width 30 height 13
click at [310, 91] on input "11" at bounding box center [299, 89] width 30 height 13
click at [310, 92] on input "10" at bounding box center [299, 89] width 30 height 13
click at [310, 92] on input "9" at bounding box center [299, 89] width 30 height 13
click at [310, 92] on input "8" at bounding box center [299, 89] width 30 height 13
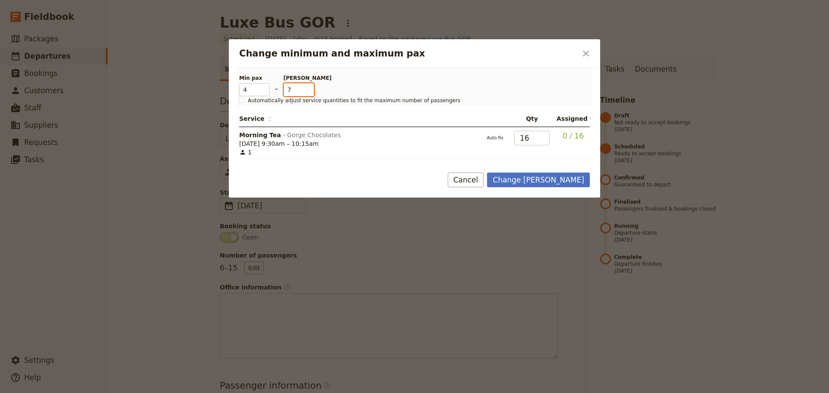
click at [310, 91] on input "7" at bounding box center [299, 89] width 30 height 13
click at [310, 91] on input "6" at bounding box center [299, 89] width 30 height 13
click at [310, 90] on input "5" at bounding box center [299, 89] width 30 height 13
type input "4"
click at [310, 90] on input "4" at bounding box center [299, 89] width 30 height 13
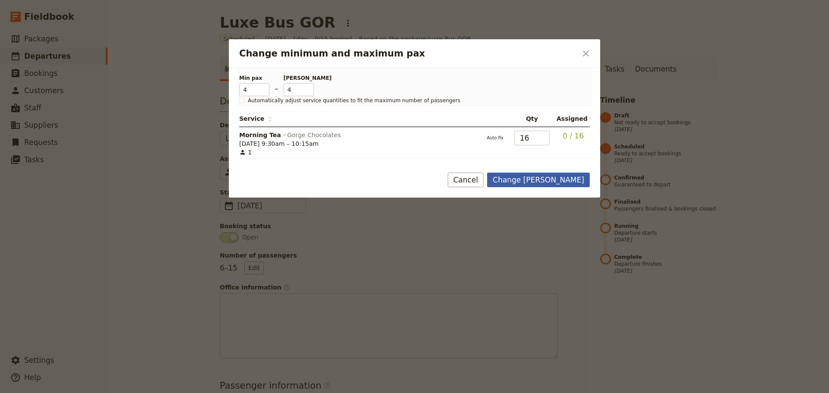
click at [544, 179] on button "Change [PERSON_NAME]" at bounding box center [538, 180] width 103 height 15
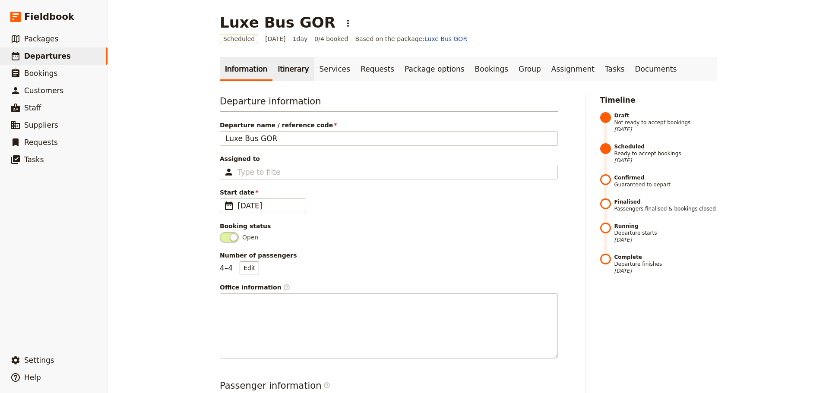
click at [287, 63] on link "Itinerary" at bounding box center [292, 69] width 41 height 24
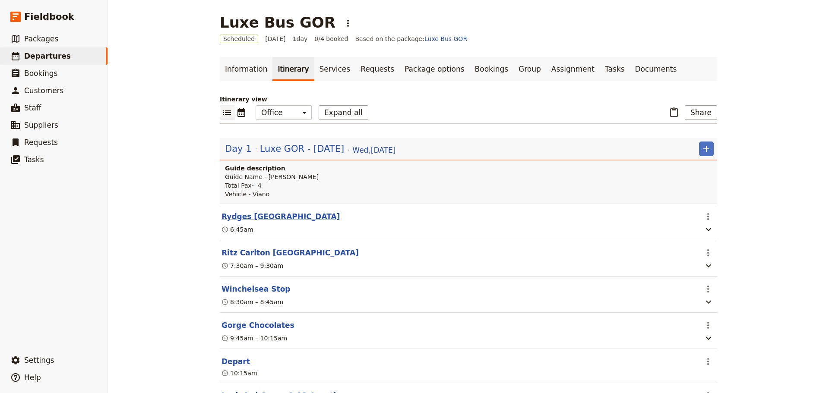
click at [242, 215] on button "Rydges [GEOGRAPHIC_DATA]" at bounding box center [281, 217] width 118 height 10
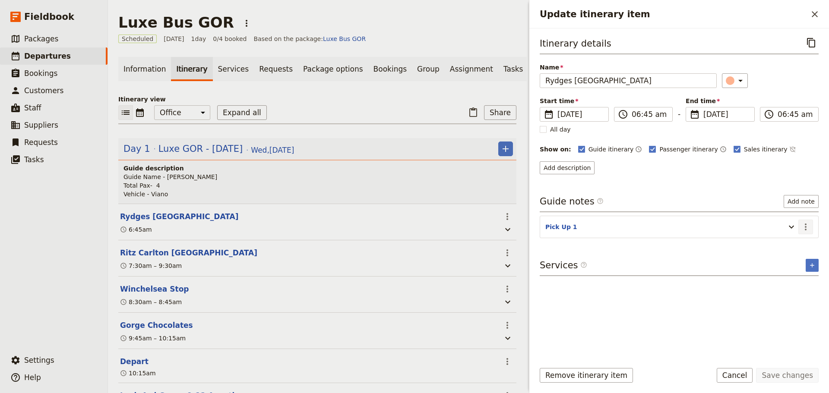
click at [802, 230] on icon "Actions" at bounding box center [806, 227] width 10 height 10
click at [786, 244] on span "Edit note" at bounding box center [780, 245] width 27 height 9
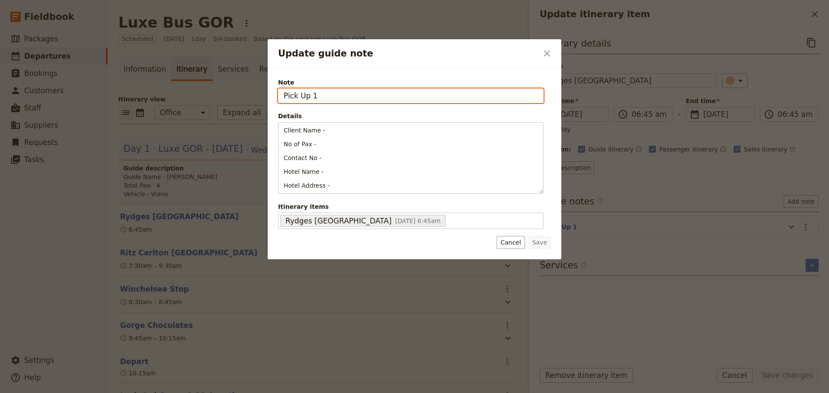
drag, startPoint x: 324, startPoint y: 93, endPoint x: 253, endPoint y: 94, distance: 70.8
click at [253, 393] on div "Update guide note ​ Note Pick Up 1 Details Client Name - No of Pax - Contact No…" at bounding box center [414, 393] width 829 height 0
type input "[STREET_ADDRESS]"
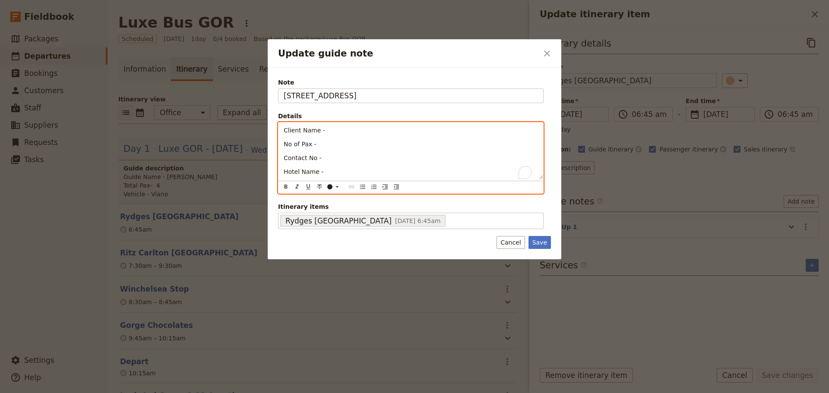
drag, startPoint x: 309, startPoint y: 182, endPoint x: 272, endPoint y: 119, distance: 73.0
click at [272, 119] on div "Note [STREET_ADDRESS] Details Client Name - No of Pax - Contact No - Hotel Name…" at bounding box center [415, 164] width 294 height 192
click at [360, 190] on icon "Bulleted list" at bounding box center [362, 187] width 7 height 7
click at [326, 130] on li "To enrich screen reader interactions, please activate Accessibility in Grammarl…" at bounding box center [418, 130] width 241 height 9
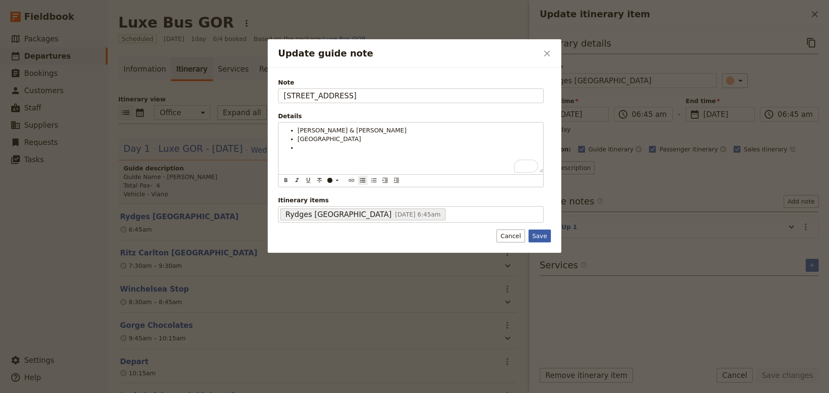
click at [542, 243] on button "Save" at bounding box center [540, 236] width 22 height 13
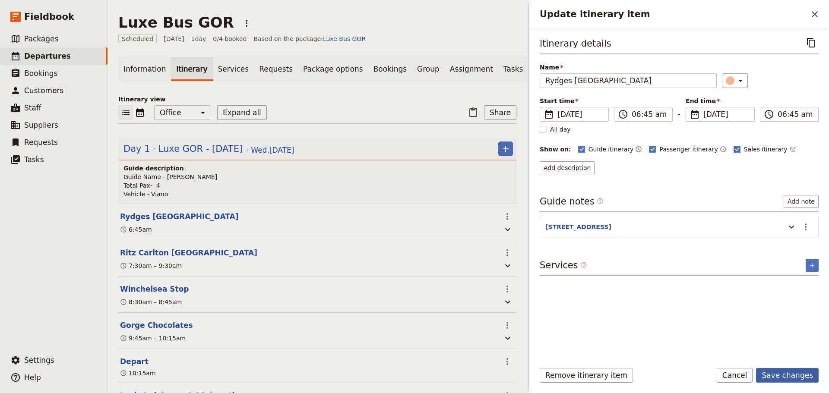
click at [786, 374] on button "Save changes" at bounding box center [787, 375] width 63 height 15
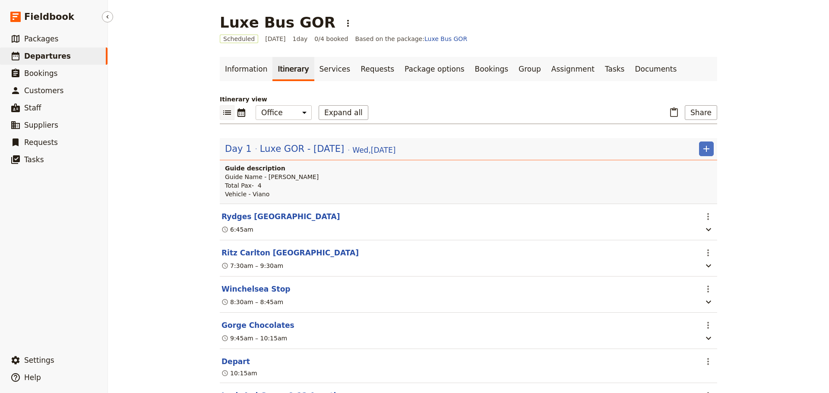
click at [34, 59] on span "Departures" at bounding box center [47, 56] width 47 height 9
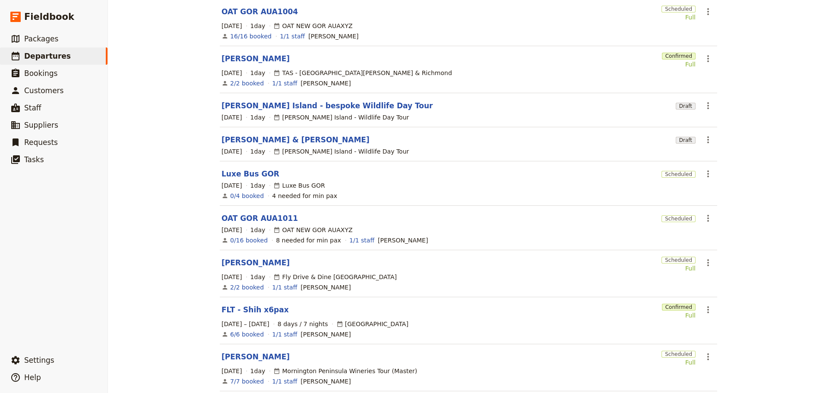
scroll to position [173, 0]
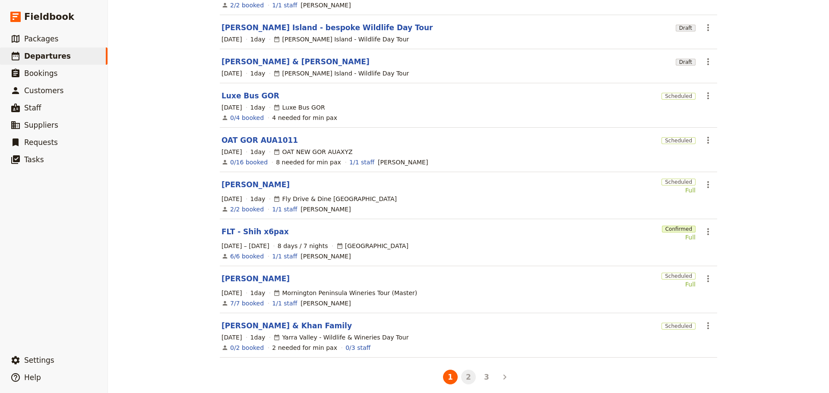
click at [466, 370] on button "2" at bounding box center [468, 377] width 15 height 15
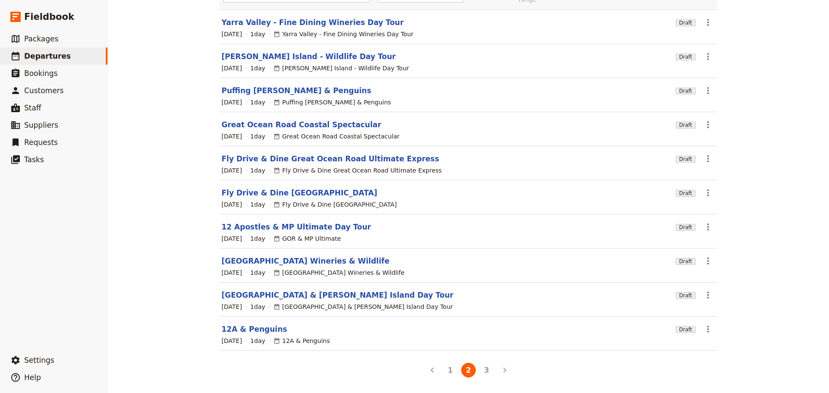
scroll to position [77, 0]
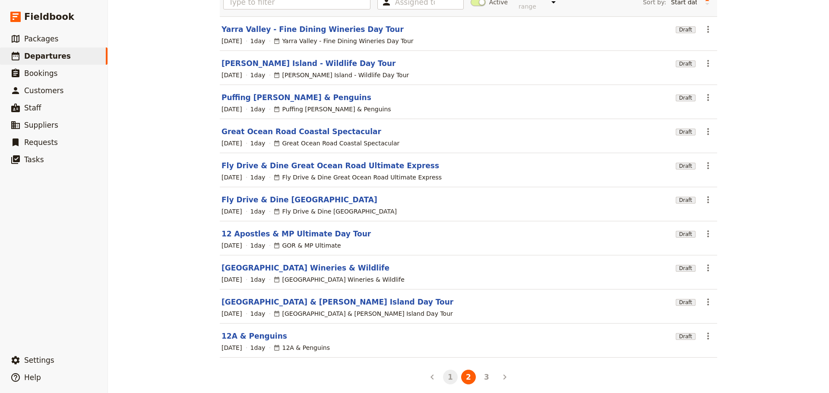
click at [449, 370] on button "1" at bounding box center [450, 377] width 15 height 15
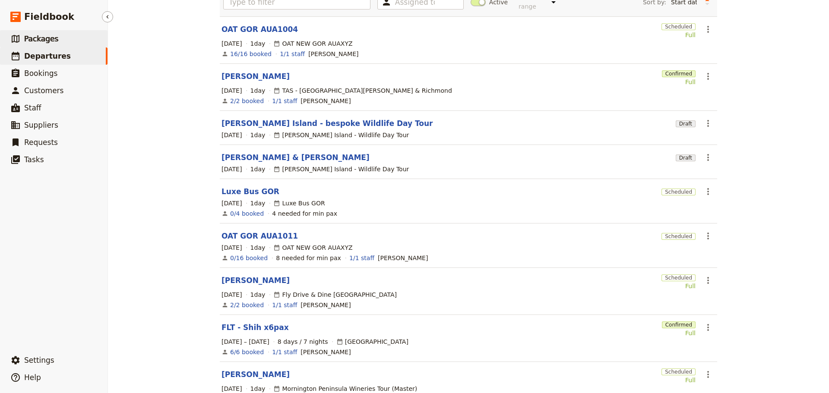
click at [58, 41] on link "​ Packages" at bounding box center [54, 38] width 108 height 17
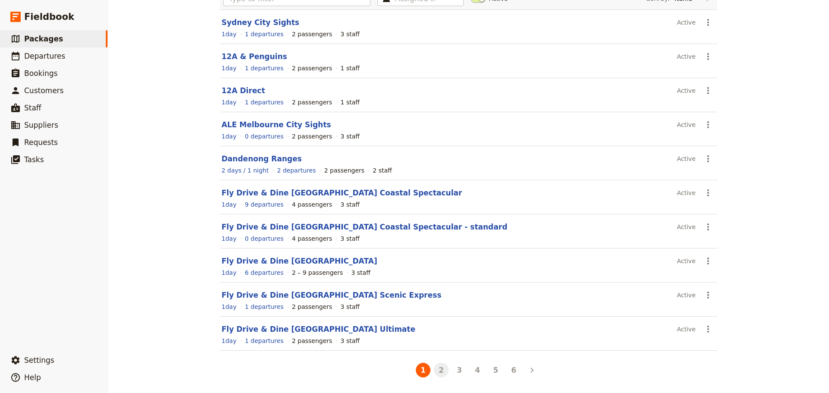
click at [440, 369] on button "2" at bounding box center [441, 370] width 15 height 15
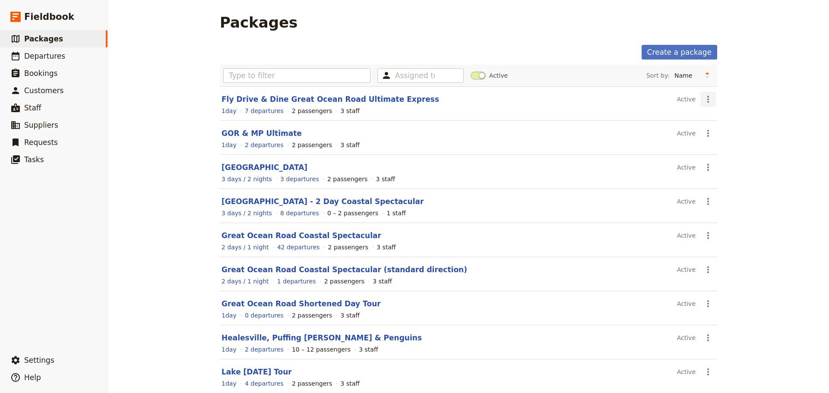
click at [703, 99] on icon "Actions" at bounding box center [708, 99] width 10 height 10
click at [719, 132] on span "Schedule a departure" at bounding box center [735, 130] width 65 height 9
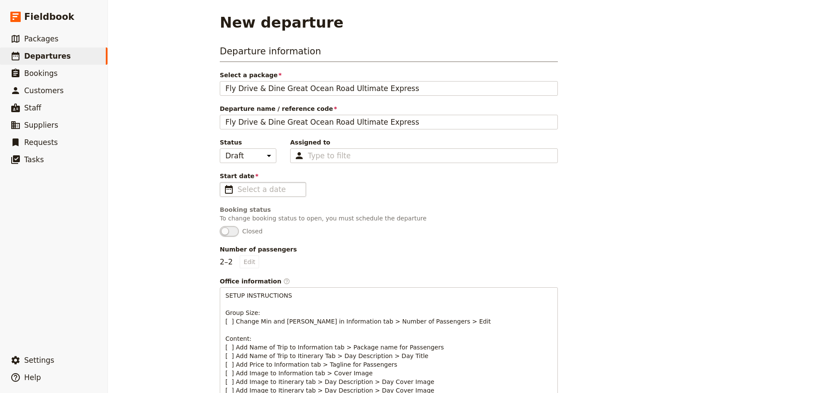
click at [225, 192] on span "​" at bounding box center [229, 189] width 10 height 10
click at [238, 192] on input "Start date ​" at bounding box center [269, 189] width 63 height 10
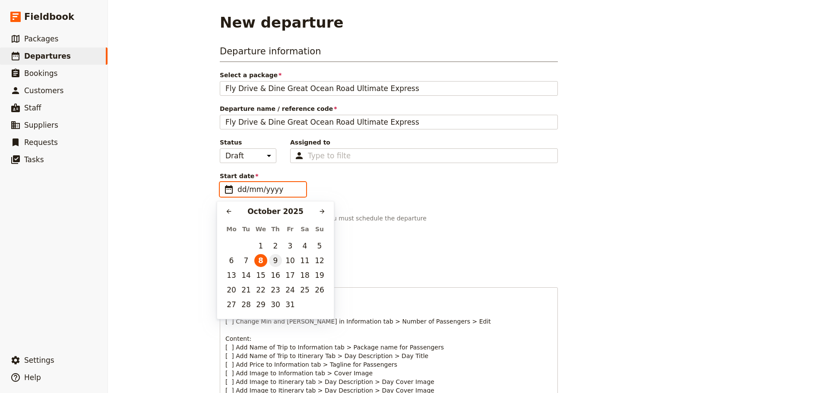
click at [277, 259] on button "9" at bounding box center [275, 260] width 13 height 13
type input "[DATE]"
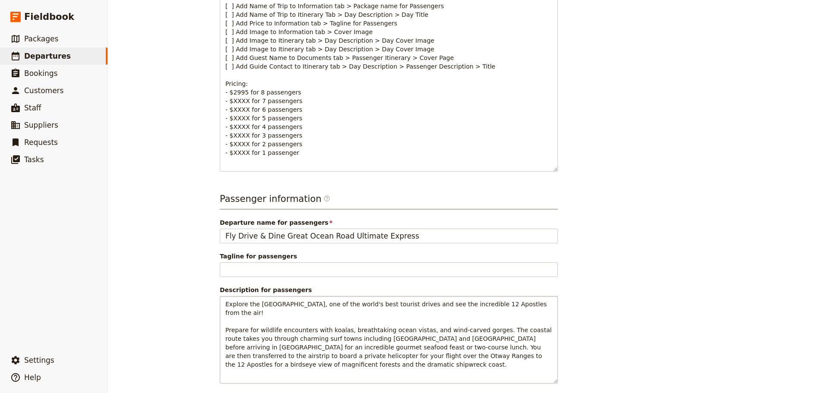
scroll to position [367, 0]
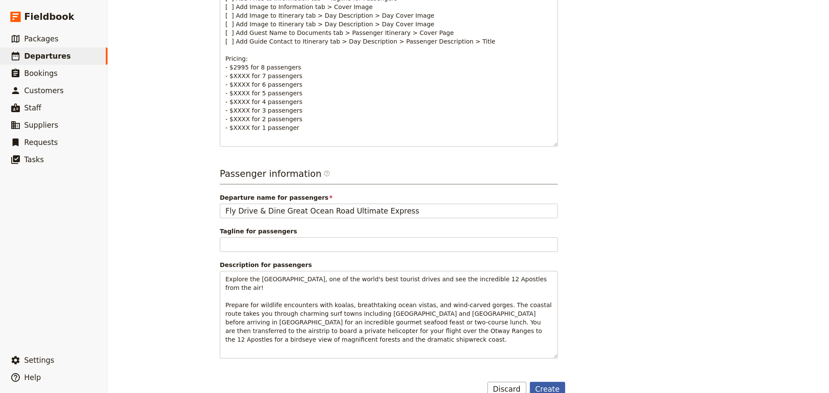
click at [543, 382] on button "Create" at bounding box center [548, 389] width 36 height 15
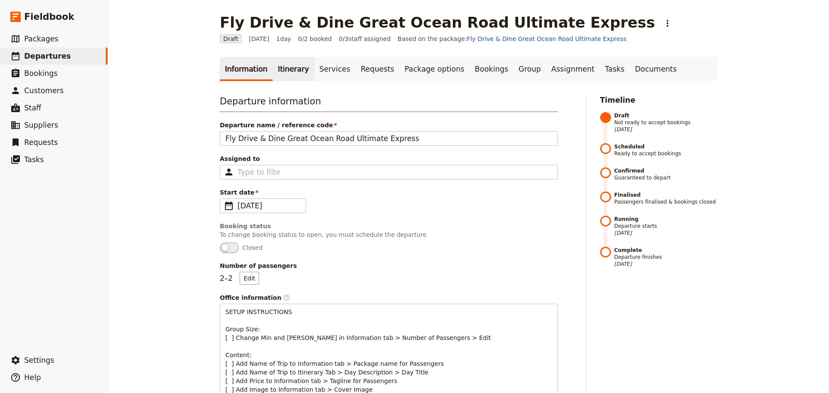
click at [281, 67] on link "Itinerary" at bounding box center [292, 69] width 41 height 24
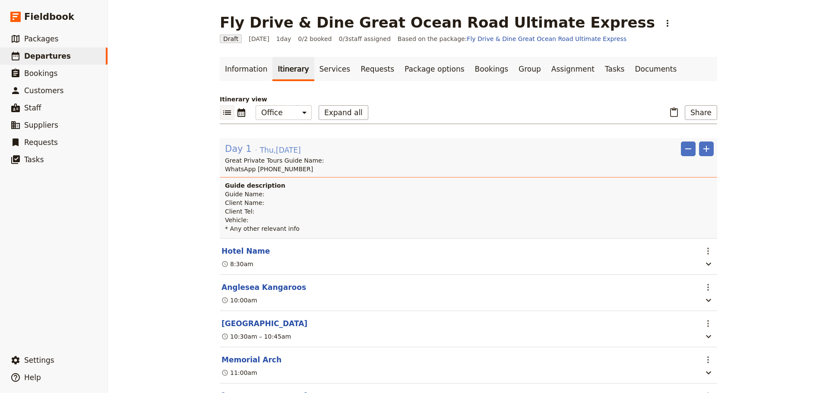
click at [238, 149] on span "Day 1" at bounding box center [238, 149] width 27 height 13
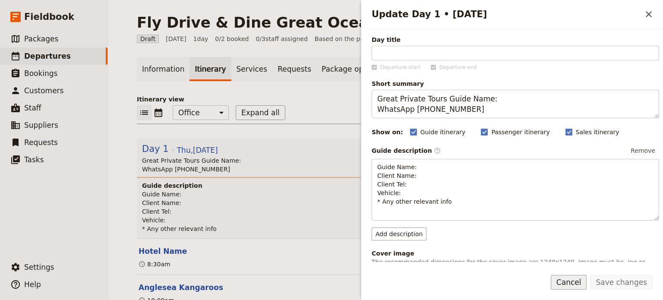
click at [583, 279] on button "Cancel" at bounding box center [569, 282] width 36 height 15
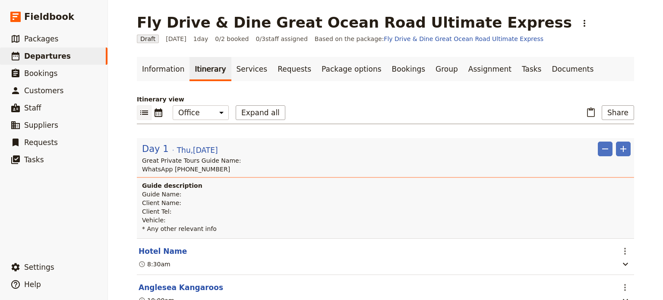
scroll to position [173, 0]
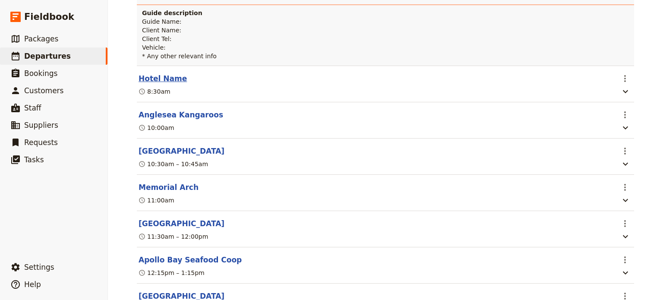
click at [155, 76] on button "Hotel Name" at bounding box center [163, 78] width 48 height 10
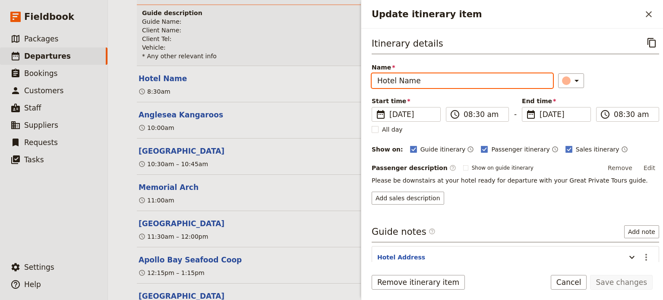
drag, startPoint x: 472, startPoint y: 84, endPoint x: 349, endPoint y: 84, distance: 122.2
click at [349, 84] on div "Fly Drive & Dine Great Ocean Road Ultimate Express ​ Draft [DATE] 1 day 0/2 boo…" at bounding box center [385, 150] width 555 height 300
click at [434, 80] on input "[PERSON_NAME]" at bounding box center [462, 80] width 181 height 15
type input "[PERSON_NAME] [GEOGRAPHIC_DATA]"
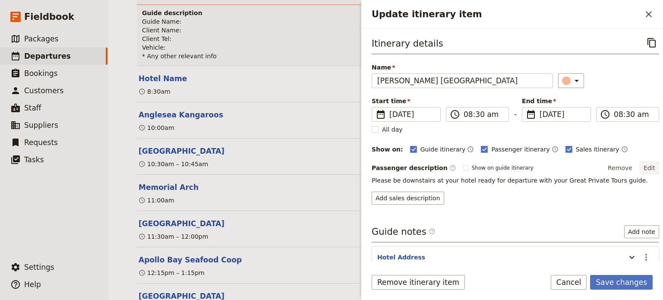
click at [645, 170] on button "Edit" at bounding box center [649, 168] width 19 height 13
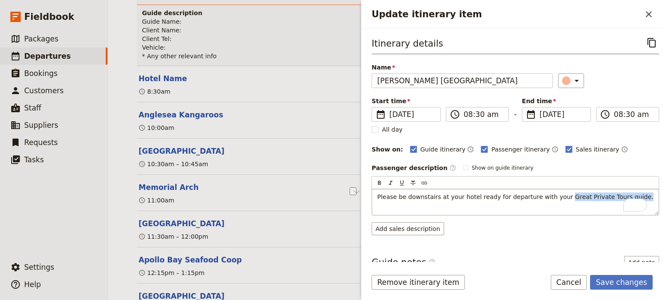
drag, startPoint x: 620, startPoint y: 196, endPoint x: 551, endPoint y: 196, distance: 69.1
click at [551, 196] on p "Please be downstairs at your hotel ready for departure with your Great Private …" at bounding box center [515, 197] width 276 height 9
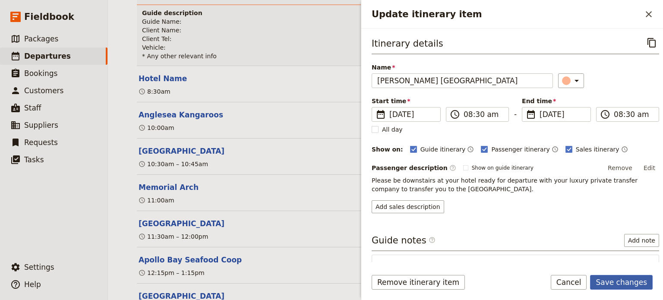
click at [632, 281] on button "Save changes" at bounding box center [621, 282] width 63 height 15
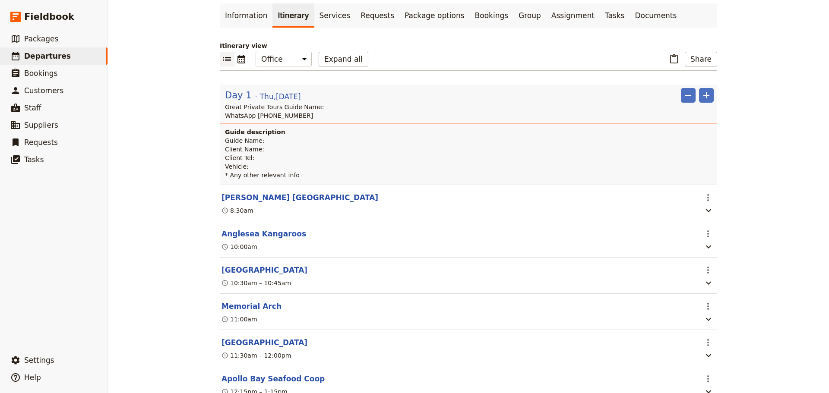
scroll to position [0, 0]
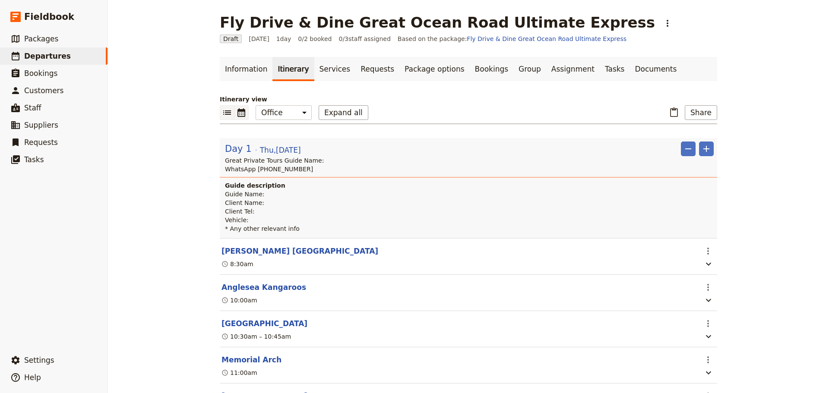
click at [242, 109] on icon "Calendar view" at bounding box center [241, 113] width 10 height 10
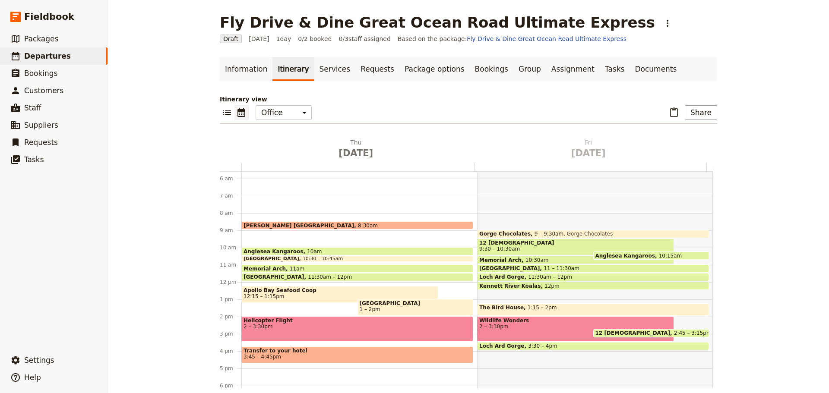
scroll to position [112, 0]
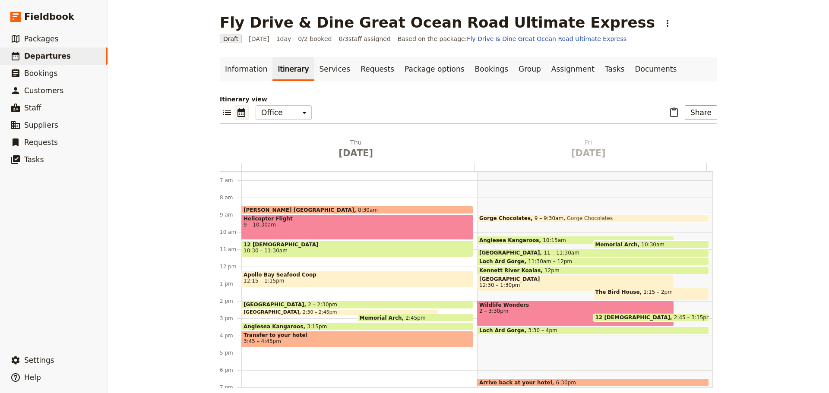
click at [277, 275] on span "Apollo Bay Seafood Coop" at bounding box center [358, 275] width 228 height 6
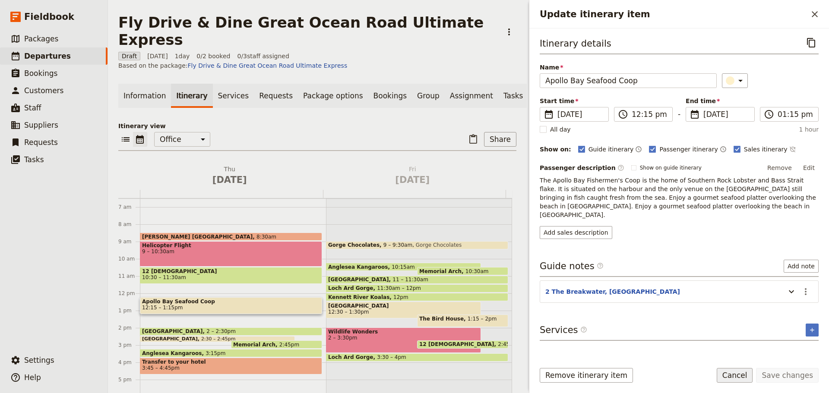
click at [744, 378] on button "Cancel" at bounding box center [735, 375] width 36 height 15
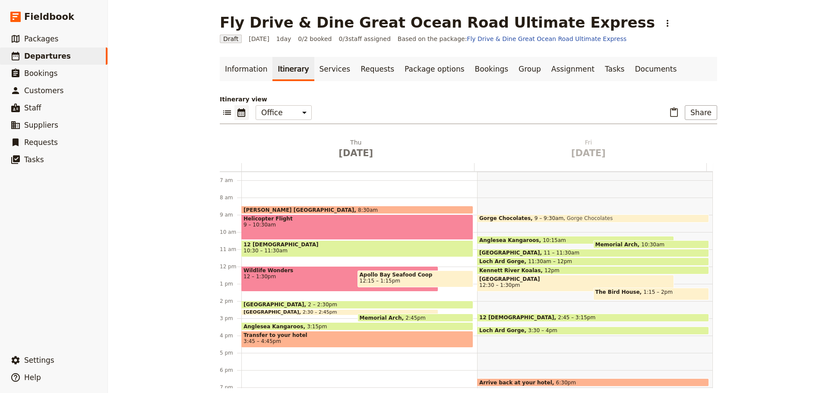
click at [288, 284] on div "Wildlife Wonders 12 – 1:30pm" at bounding box center [339, 278] width 197 height 25
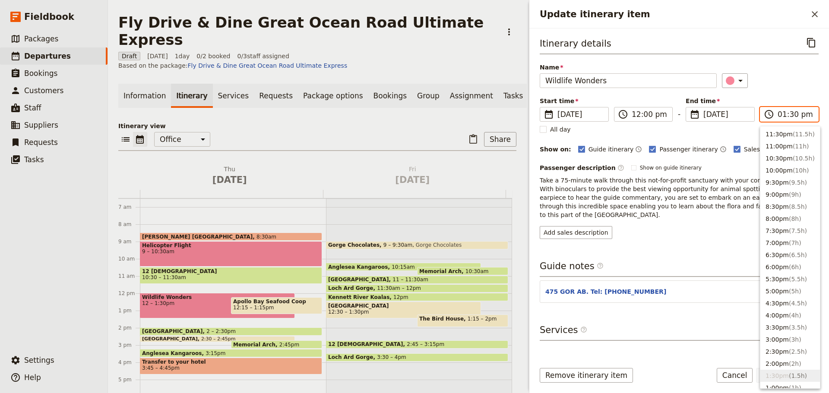
click at [790, 116] on input "01:30 pm" at bounding box center [795, 114] width 35 height 10
click at [772, 348] on button "1:00pm ( 1h )" at bounding box center [790, 345] width 60 height 12
type input "01:00 pm"
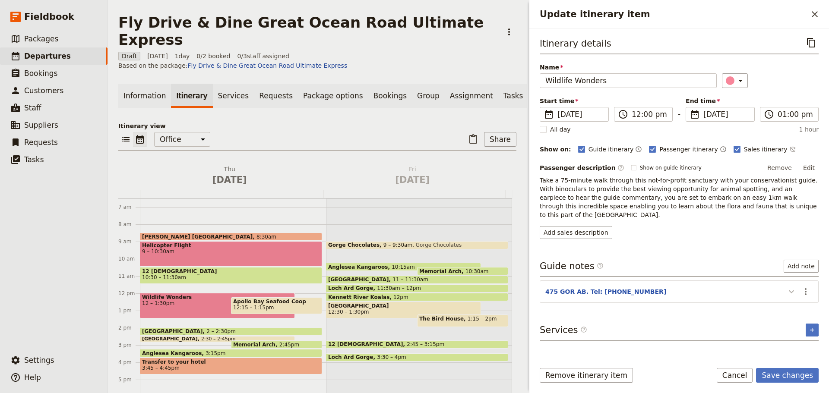
click at [790, 287] on icon "Update itinerary item" at bounding box center [791, 292] width 10 height 10
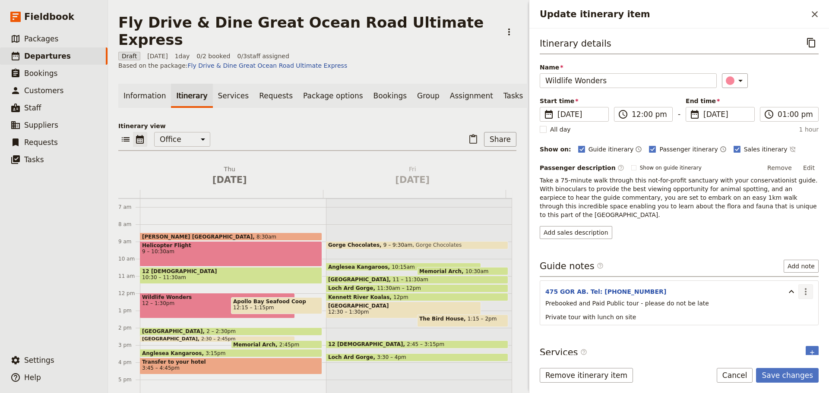
click at [805, 287] on icon "Actions" at bounding box center [806, 292] width 10 height 10
click at [797, 303] on span "Edit note" at bounding box center [787, 302] width 40 height 9
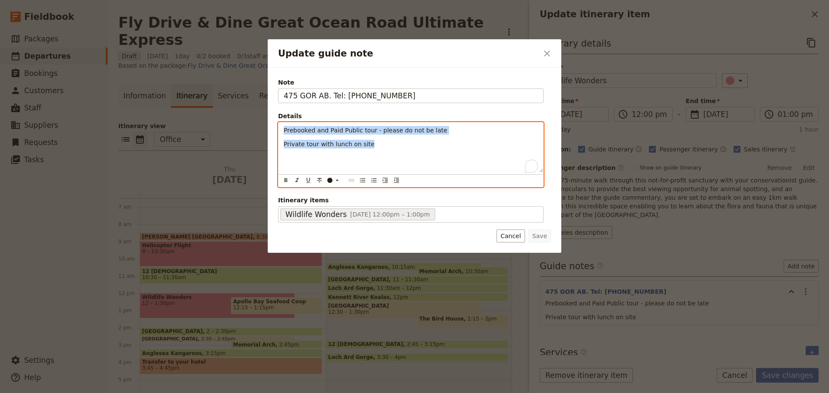
drag, startPoint x: 386, startPoint y: 147, endPoint x: 247, endPoint y: 111, distance: 143.1
click at [247, 393] on div "Update guide note ​ Note 475 GOR AB. Tel: [PHONE_NUMBER] Details Prebooked and …" at bounding box center [414, 393] width 829 height 0
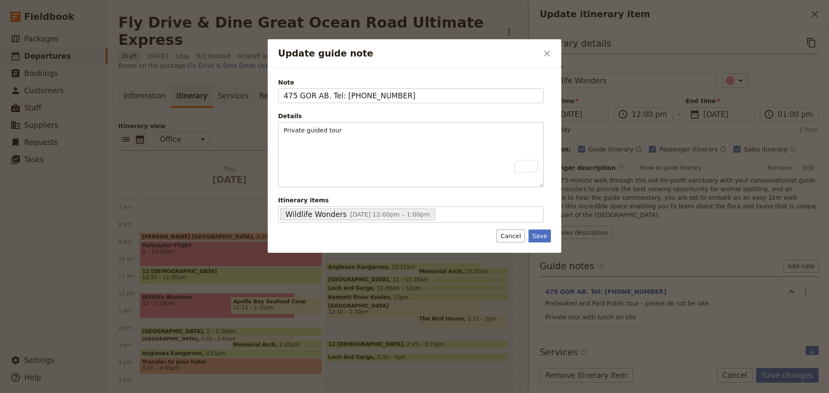
drag, startPoint x: 532, startPoint y: 235, endPoint x: 829, endPoint y: 371, distance: 326.6
click at [532, 236] on button "Save" at bounding box center [540, 236] width 22 height 13
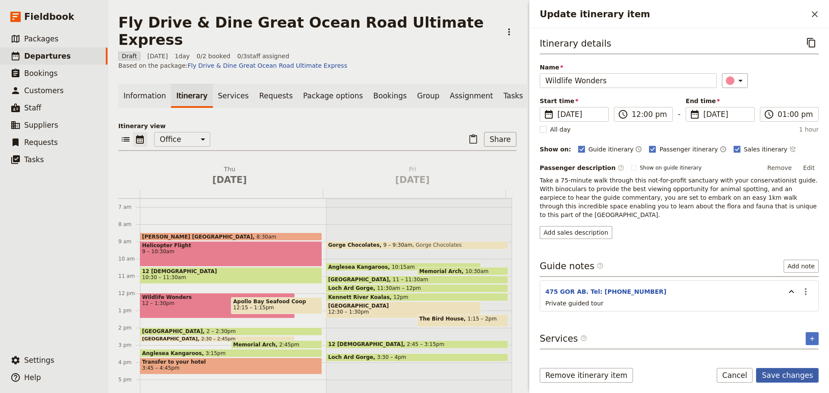
click at [790, 377] on button "Save changes" at bounding box center [787, 375] width 63 height 15
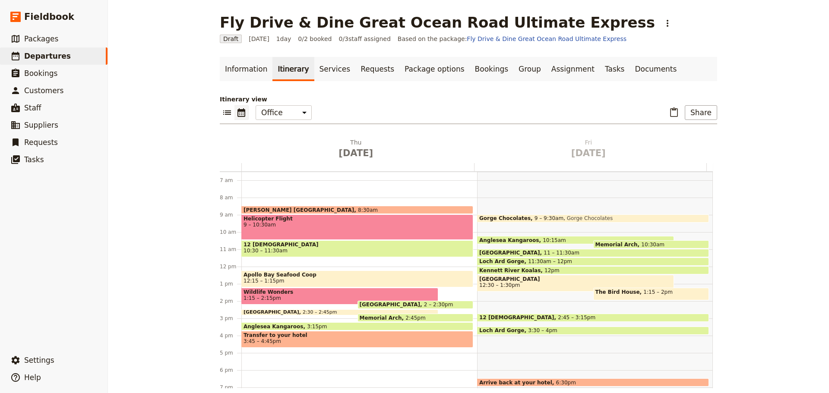
click at [247, 259] on div "[PERSON_NAME] [GEOGRAPHIC_DATA] 8:30am Helicopter Flight 9 – 10:30am 12 Apostle…" at bounding box center [359, 267] width 236 height 415
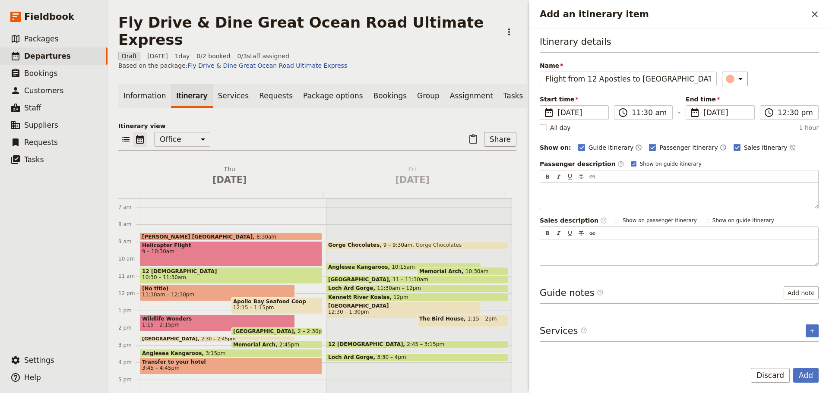
type input "Flight from 12 Apostles to [GEOGRAPHIC_DATA]"
drag, startPoint x: 615, startPoint y: 162, endPoint x: 622, endPoint y: 162, distance: 6.5
click at [631, 162] on rect "Add an itinerary item" at bounding box center [633, 164] width 5 height 5
click at [631, 161] on input "Show on guide itinerary" at bounding box center [631, 160] width 0 height 0
checkbox input "false"
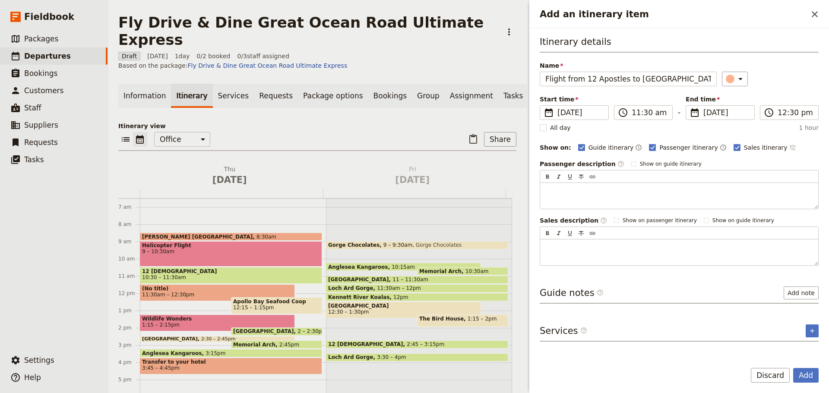
click at [789, 148] on icon "Time not shown on sales itinerary" at bounding box center [792, 148] width 6 height 6
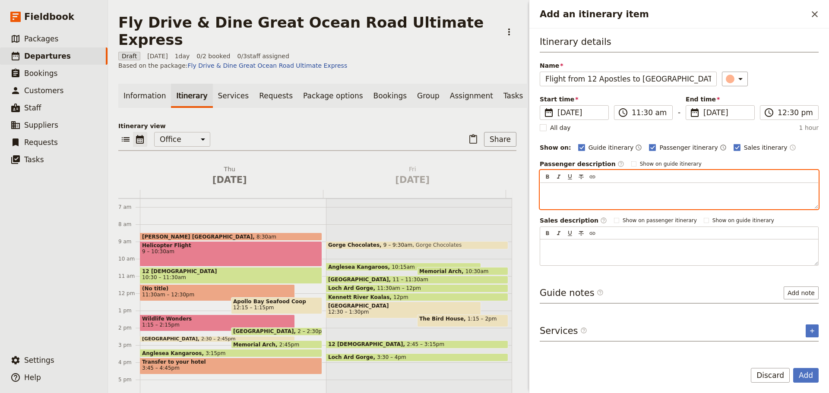
click at [617, 194] on p "Add an itinerary item" at bounding box center [679, 191] width 268 height 9
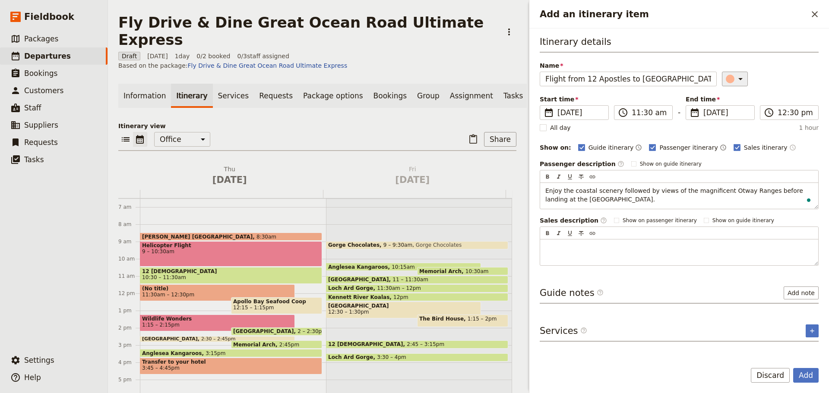
click at [739, 75] on icon "Add an itinerary item" at bounding box center [740, 79] width 10 height 10
drag, startPoint x: 736, startPoint y: 128, endPoint x: 781, endPoint y: 204, distance: 88.9
click at [736, 128] on div "button" at bounding box center [735, 128] width 9 height 9
click at [808, 368] on button "Add" at bounding box center [805, 375] width 25 height 15
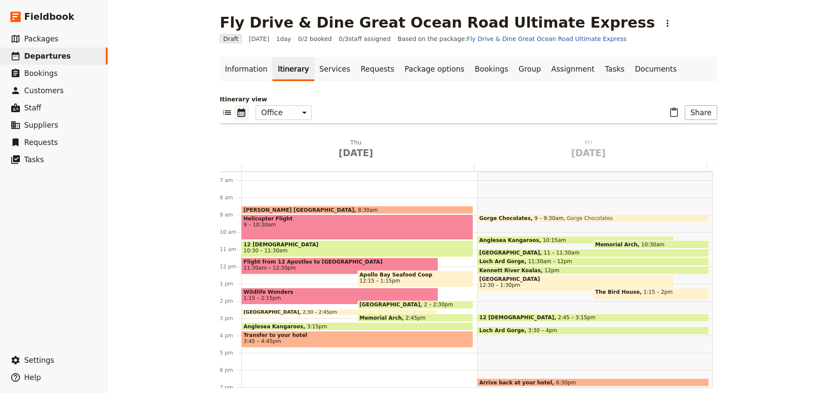
click at [257, 219] on span "Helicopter Flight" at bounding box center [358, 219] width 228 height 6
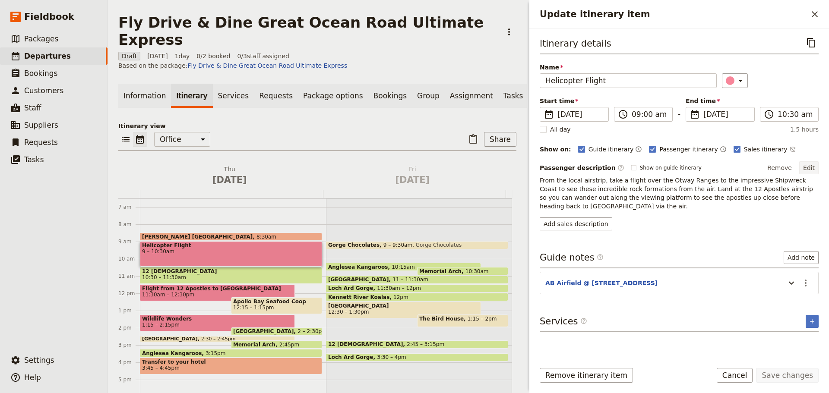
click at [808, 164] on button "Edit" at bounding box center [808, 168] width 19 height 13
click at [789, 148] on icon "Time not shown on sales itinerary" at bounding box center [792, 149] width 7 height 7
click at [809, 167] on button "Edit" at bounding box center [808, 168] width 19 height 13
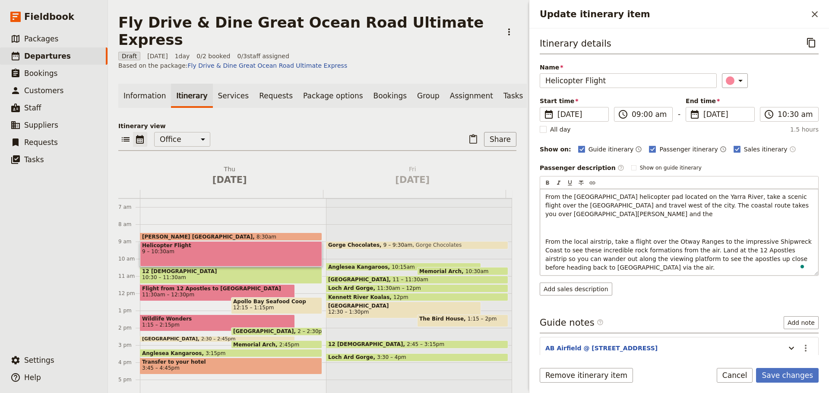
click at [675, 204] on span "From the [GEOGRAPHIC_DATA] helicopter pad located on the Yarra River, take a sc…" at bounding box center [677, 205] width 265 height 24
click at [661, 205] on span "From the [GEOGRAPHIC_DATA] helicopter pad located on the Yarra River, take a sc…" at bounding box center [676, 205] width 263 height 24
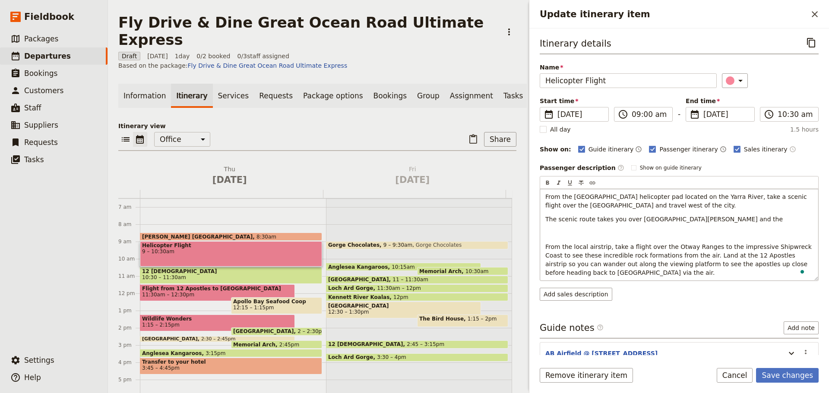
click at [716, 221] on p "The scenic route takes you over [GEOGRAPHIC_DATA][PERSON_NAME] and the" at bounding box center [679, 219] width 268 height 9
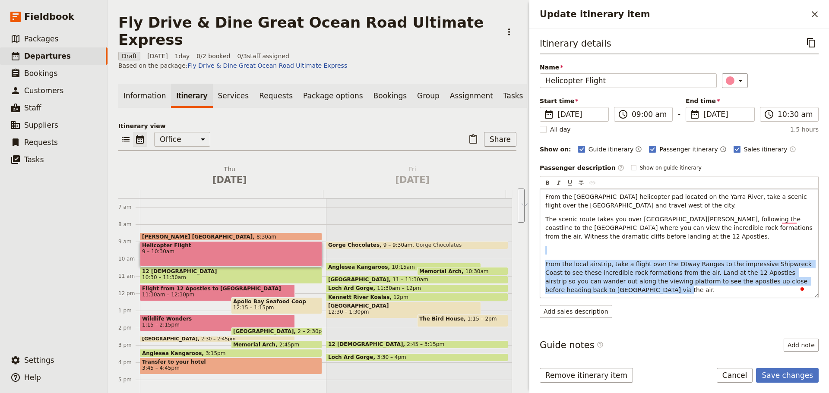
drag, startPoint x: 604, startPoint y: 287, endPoint x: 545, endPoint y: 248, distance: 70.3
click at [545, 248] on div "From the [GEOGRAPHIC_DATA] helicopter pad located on the Yarra River, take a sc…" at bounding box center [679, 243] width 278 height 109
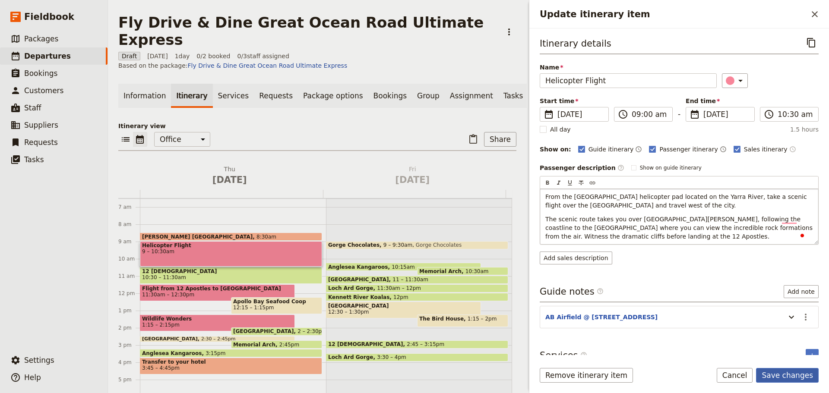
drag, startPoint x: 801, startPoint y: 371, endPoint x: 805, endPoint y: 373, distance: 5.1
click at [801, 372] on button "Save changes" at bounding box center [787, 375] width 63 height 15
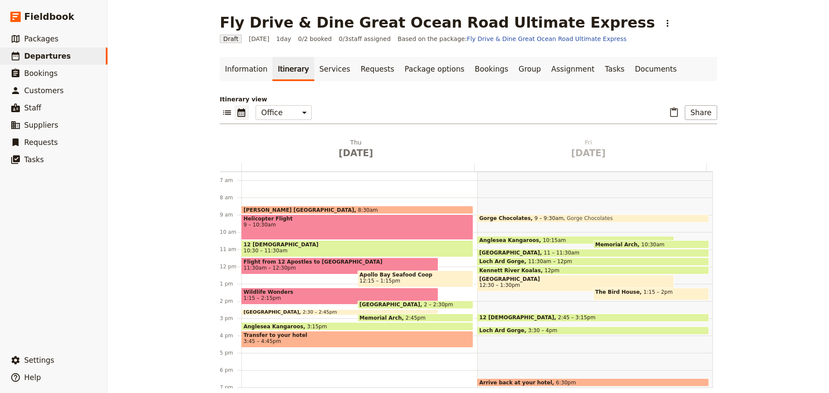
click at [314, 247] on span "12 [DEMOGRAPHIC_DATA]" at bounding box center [358, 245] width 228 height 6
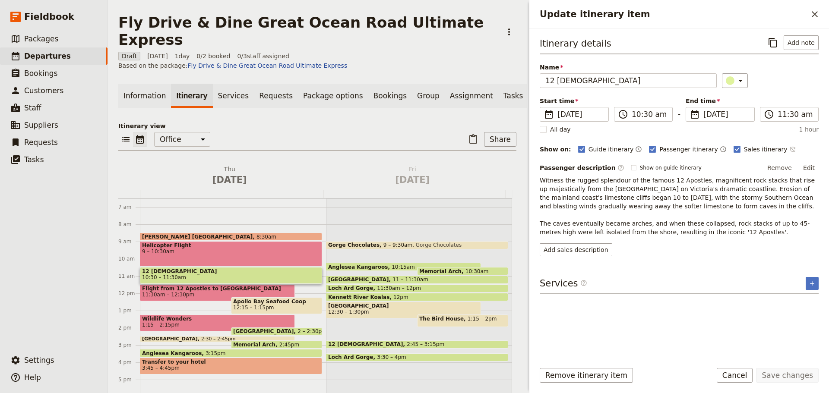
click at [789, 148] on icon "Time not shown on sales itinerary" at bounding box center [792, 149] width 7 height 7
click at [811, 172] on button "Edit" at bounding box center [808, 168] width 19 height 13
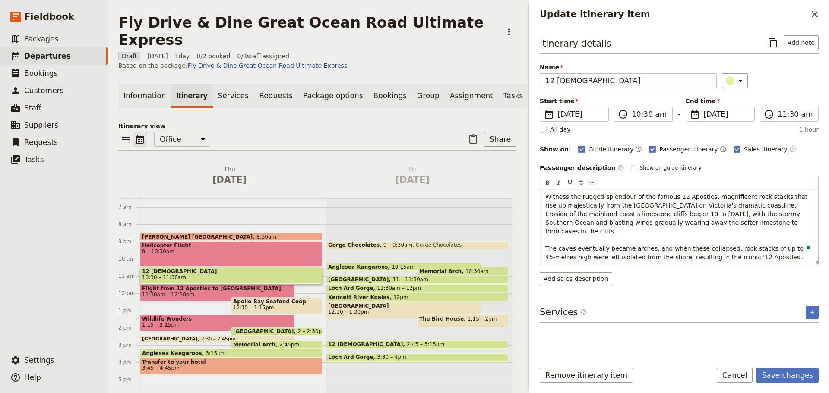
click at [751, 253] on div "Witness the rugged splendour of the famous 12 Apostles, magnificent rock stacks…" at bounding box center [679, 227] width 278 height 76
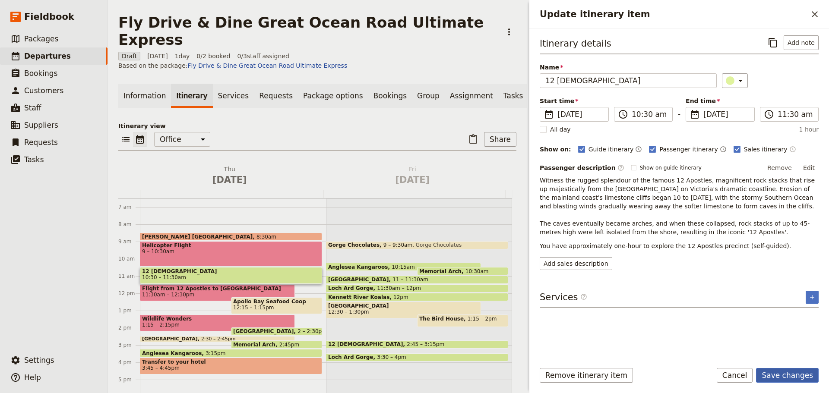
click at [781, 363] on form "Itinerary details ​ Add note Name 12 Apostles ​ Start time ​ [DATE] [DATE] [DAT…" at bounding box center [679, 211] width 300 height 365
click at [796, 373] on button "Save changes" at bounding box center [787, 375] width 63 height 15
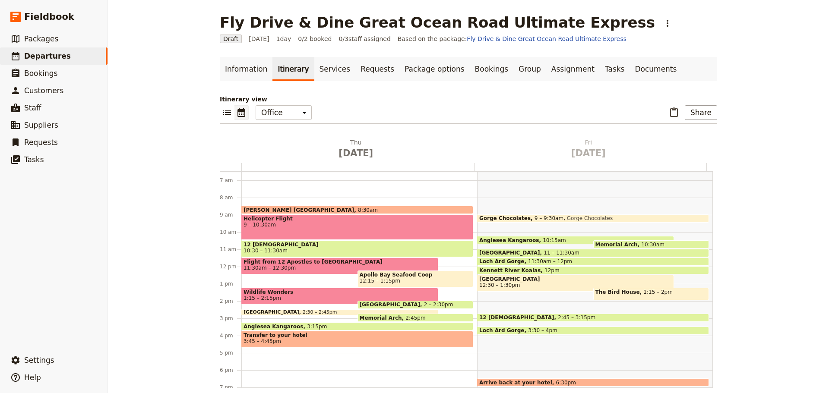
click at [290, 262] on span "Flight from 12 Apostles to [GEOGRAPHIC_DATA]" at bounding box center [340, 262] width 193 height 6
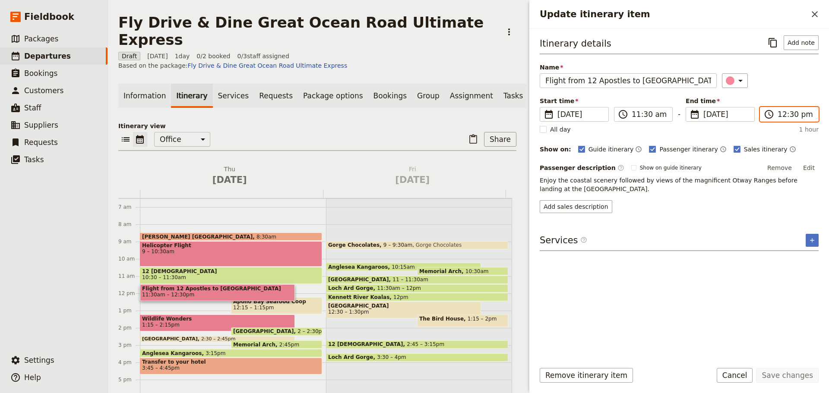
click at [789, 112] on input "12:30 pm" at bounding box center [795, 114] width 35 height 10
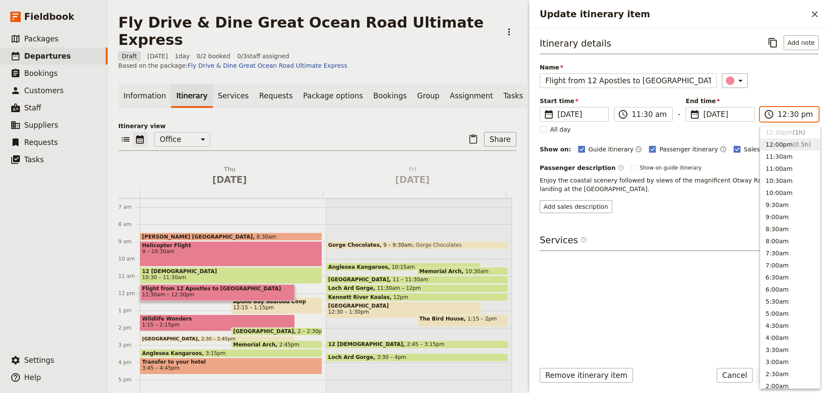
click at [793, 141] on span "( 0.5h )" at bounding box center [802, 144] width 18 height 7
type input "12:00 pm"
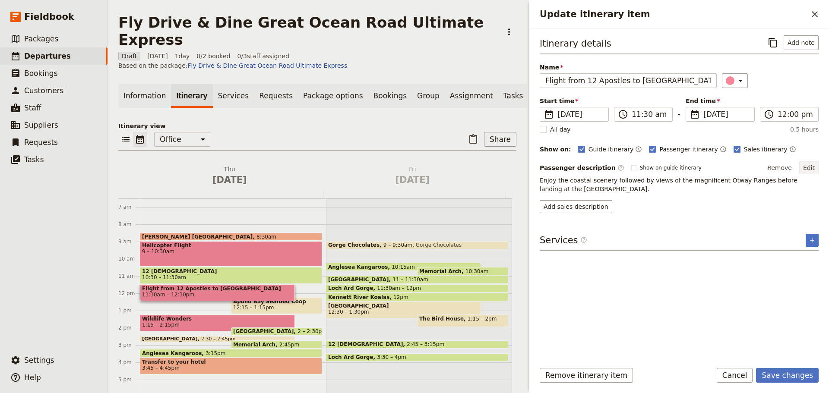
click at [813, 160] on div "Itinerary details ​ Add note Name Flight from 12 Apostles to [GEOGRAPHIC_DATA] …" at bounding box center [679, 124] width 279 height 178
click at [811, 166] on button "Edit" at bounding box center [808, 168] width 19 height 13
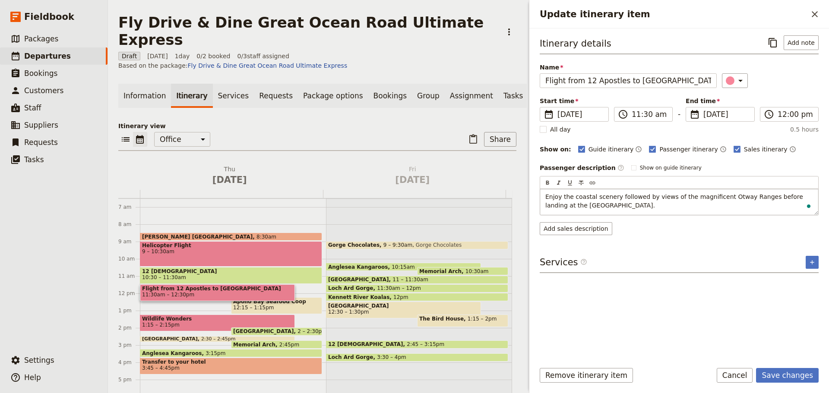
click at [629, 206] on p "Enjoy the coastal scenery followed by views of the magnificent Otway Ranges bef…" at bounding box center [679, 201] width 268 height 17
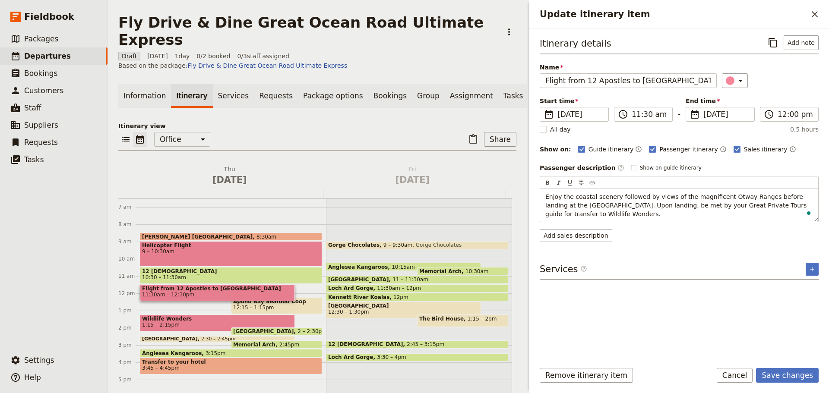
click at [773, 366] on form "Itinerary details ​ Add note Name Flight from 12 Apostles to [GEOGRAPHIC_DATA] …" at bounding box center [679, 211] width 300 height 365
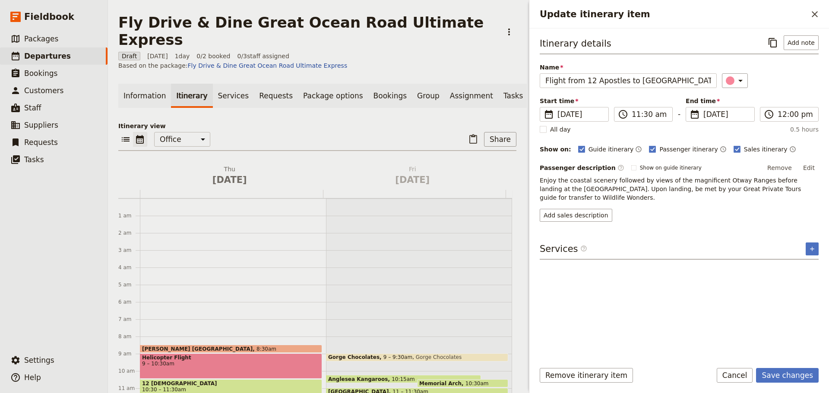
click at [798, 377] on button "Save changes" at bounding box center [787, 375] width 63 height 15
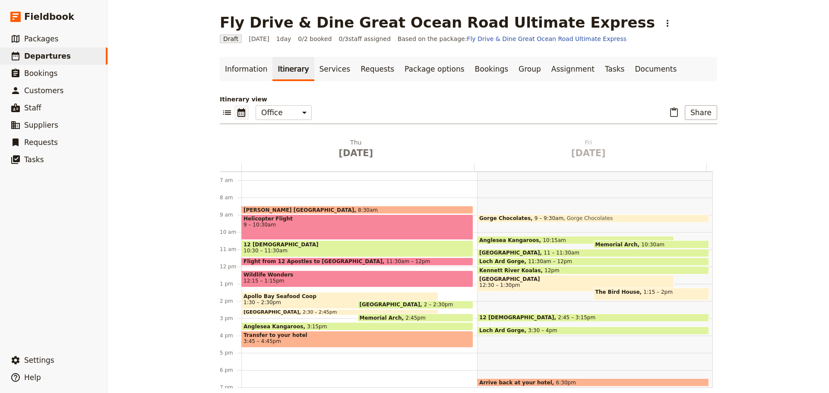
click at [609, 291] on span "The Bird House" at bounding box center [620, 292] width 48 height 6
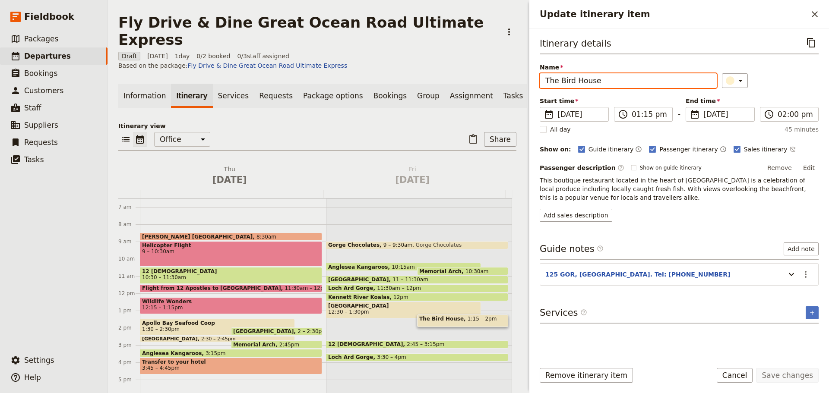
drag, startPoint x: 618, startPoint y: 83, endPoint x: 505, endPoint y: 83, distance: 113.6
click at [505, 83] on div "Fly Drive & Dine Great Ocean Road Ultimate Express ​ Draft 9 Oct 2025 1 day 0/2…" at bounding box center [468, 196] width 721 height 393
click at [577, 83] on input "Coco" at bounding box center [628, 80] width 177 height 15
type input "Coco Cafe & Restaurant"
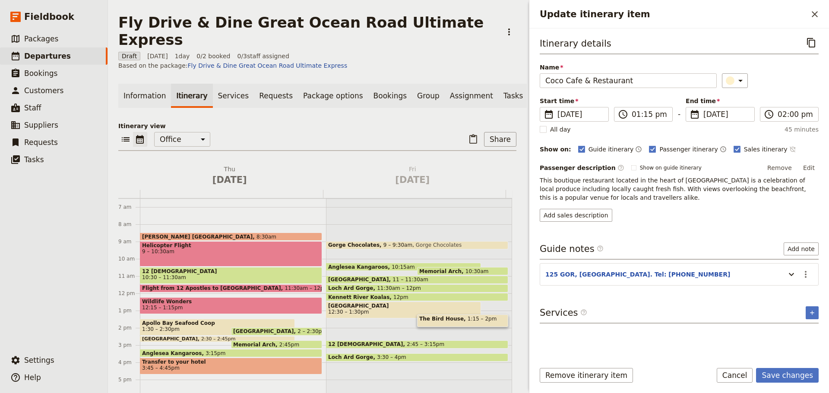
click at [789, 149] on icon "Time not shown on sales itinerary" at bounding box center [792, 149] width 7 height 7
click at [807, 168] on button "Edit" at bounding box center [808, 168] width 19 height 13
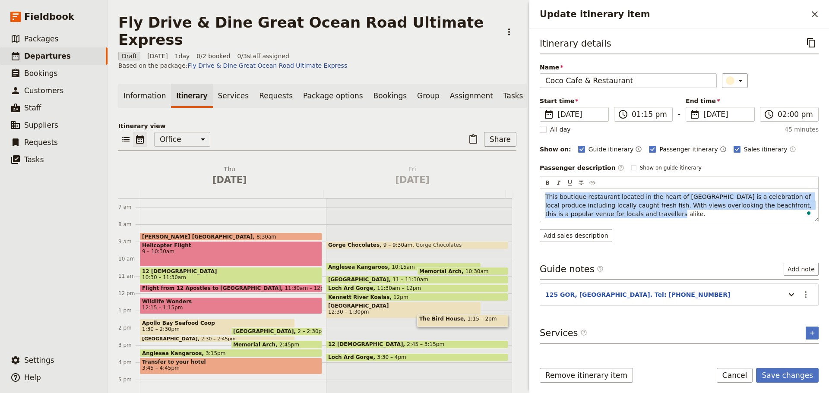
drag, startPoint x: 640, startPoint y: 217, endPoint x: 527, endPoint y: 191, distance: 116.1
click at [527, 191] on div "Update itinerary item ​ Itinerary details ​ Name Coco Cafe & Restaurant ​ Start…" at bounding box center [678, 196] width 302 height 393
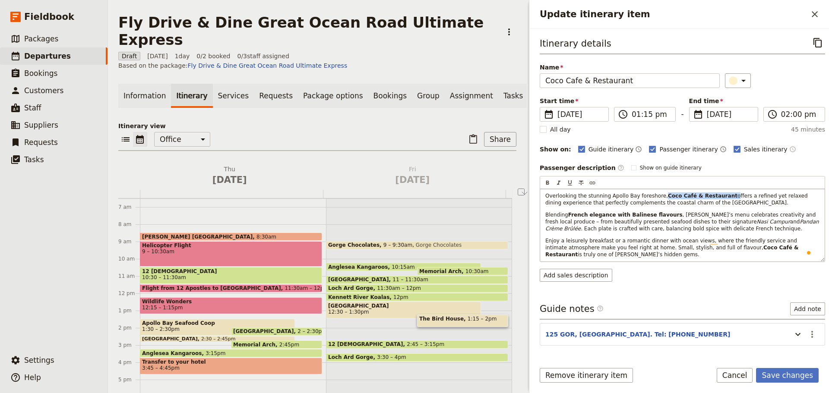
drag, startPoint x: 715, startPoint y: 197, endPoint x: 656, endPoint y: 196, distance: 59.2
click at [656, 196] on p "Overlooking the stunning Apollo Bay foreshore, Coco Café & Restaurant offers a …" at bounding box center [682, 200] width 274 height 14
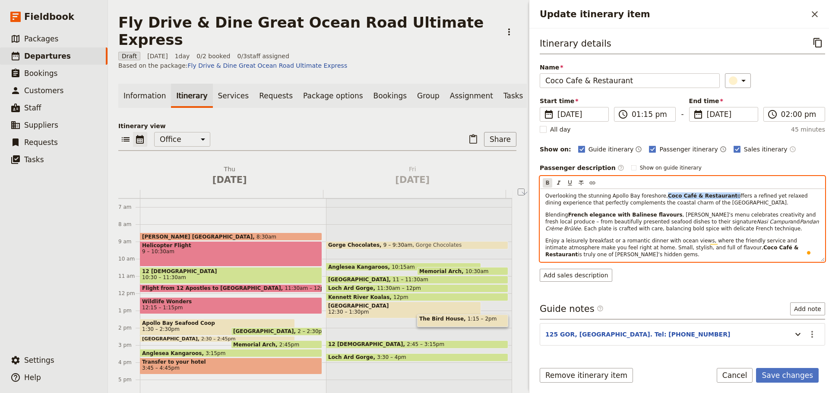
click at [548, 183] on icon "Format bold" at bounding box center [547, 183] width 3 height 4
drag, startPoint x: 662, startPoint y: 214, endPoint x: 566, endPoint y: 213, distance: 95.9
click at [566, 213] on p "Blending French elegance with Balinese flavours , Coco’s menu celebrates creati…" at bounding box center [682, 222] width 274 height 21
click at [548, 181] on icon "Format bold" at bounding box center [547, 183] width 3 height 4
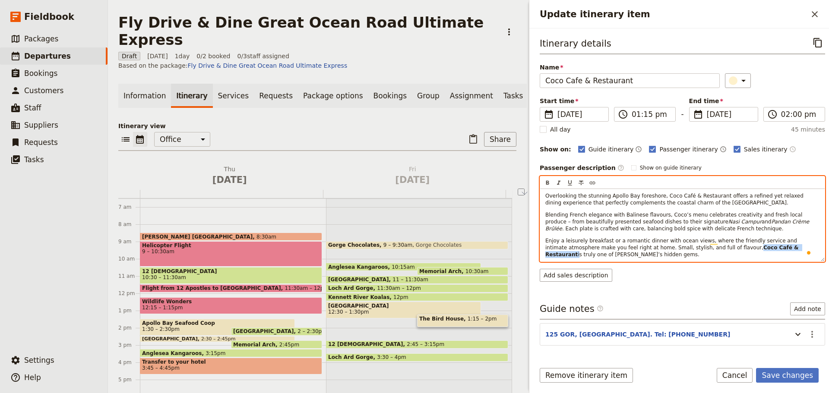
drag, startPoint x: 709, startPoint y: 248, endPoint x: 746, endPoint y: 247, distance: 37.1
click at [746, 247] on p "Enjoy a leisurely breakfast or a romantic dinner with ocean views, where the fr…" at bounding box center [682, 248] width 274 height 21
click at [546, 178] on div "​ ​ ​ ​ ​" at bounding box center [682, 183] width 285 height 13
click at [547, 178] on button "​" at bounding box center [548, 183] width 10 height 10
click at [656, 235] on div "Overlooking the stunning Apollo Bay foreshore, Coco Café & Restaurant offers a …" at bounding box center [682, 225] width 285 height 73
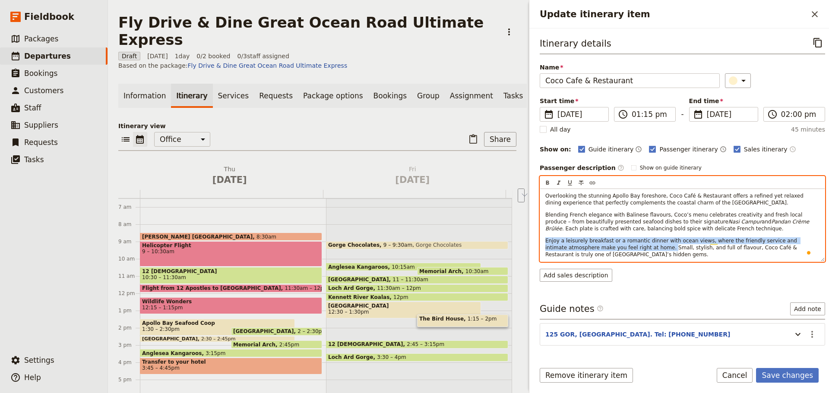
drag, startPoint x: 613, startPoint y: 247, endPoint x: 518, endPoint y: 238, distance: 95.4
click at [518, 238] on div "Fly Drive & Dine Great Ocean Road Ultimate Express ​ Draft 9 Oct 2025 1 day 0/2…" at bounding box center [468, 196] width 721 height 393
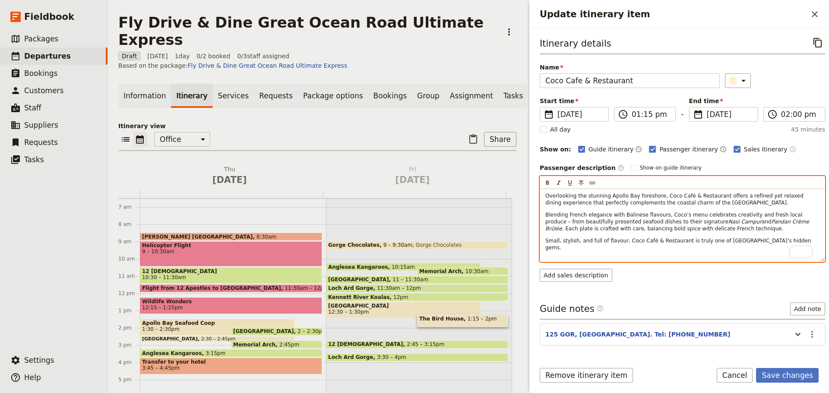
click at [586, 254] on div "Overlooking the stunning Apollo Bay foreshore, Coco Café & Restaurant offers a …" at bounding box center [682, 225] width 285 height 73
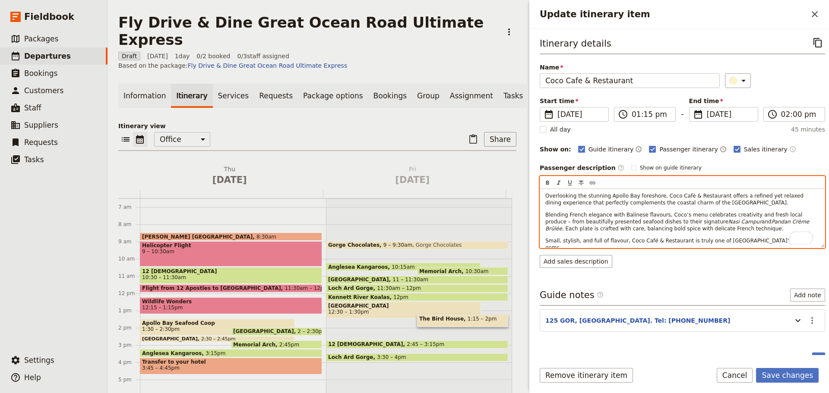
click at [776, 243] on p "Small, stylish, and full of flavour, Coco Café & Restaurant is truly one of Apo…" at bounding box center [682, 245] width 274 height 14
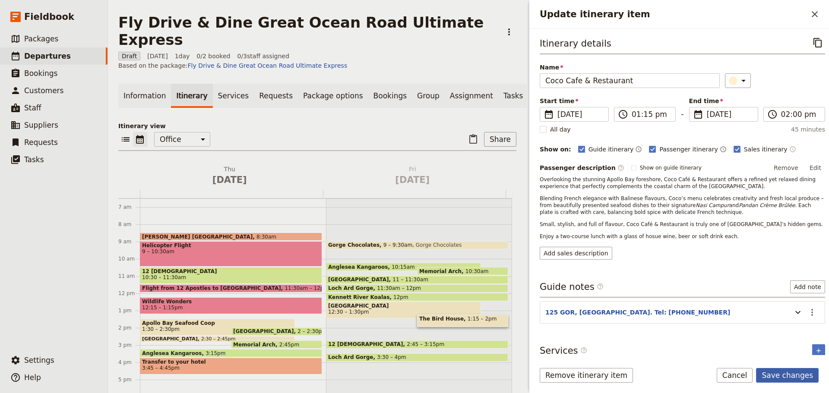
click at [789, 372] on button "Save changes" at bounding box center [787, 375] width 63 height 15
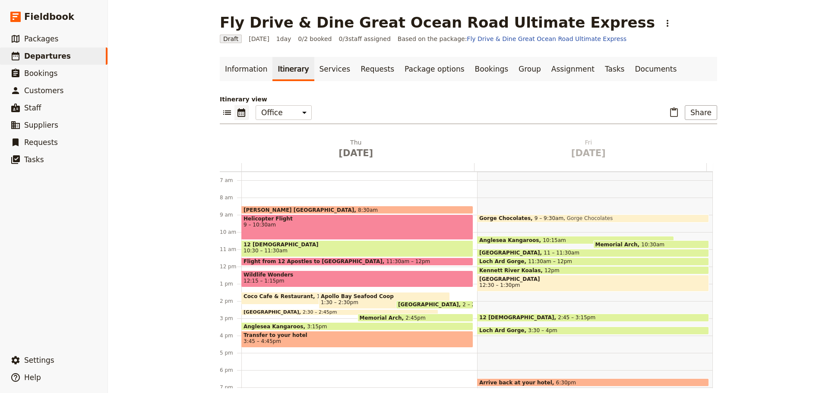
click at [292, 295] on span "Coco Cafe & Restaurant" at bounding box center [280, 297] width 73 height 6
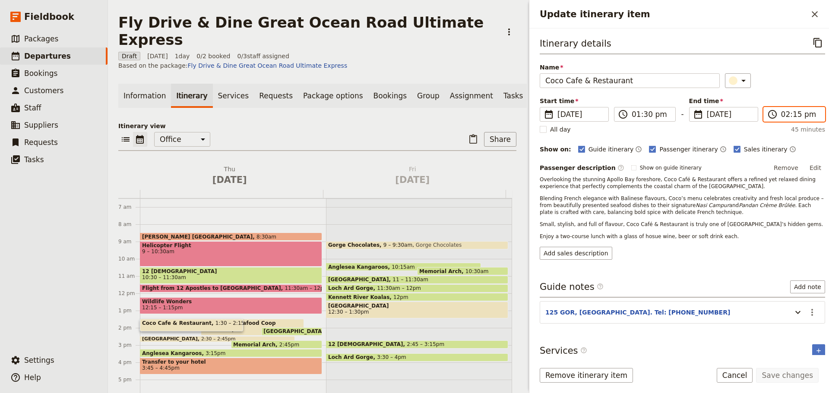
click at [786, 117] on input "02:15 pm" at bounding box center [800, 114] width 38 height 10
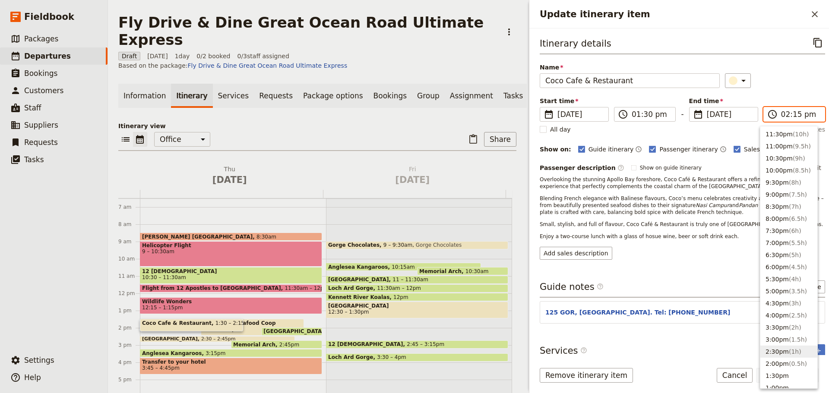
click at [778, 349] on button "2:30pm ( 1h )" at bounding box center [788, 352] width 57 height 12
type input "02:30 pm"
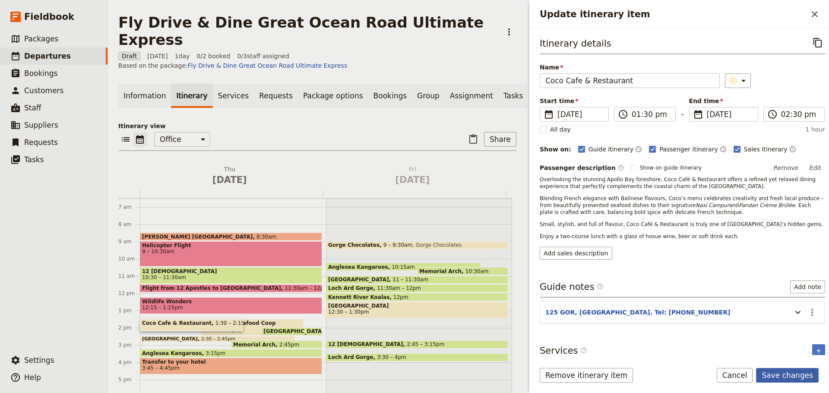
click at [778, 375] on button "Save changes" at bounding box center [787, 375] width 63 height 15
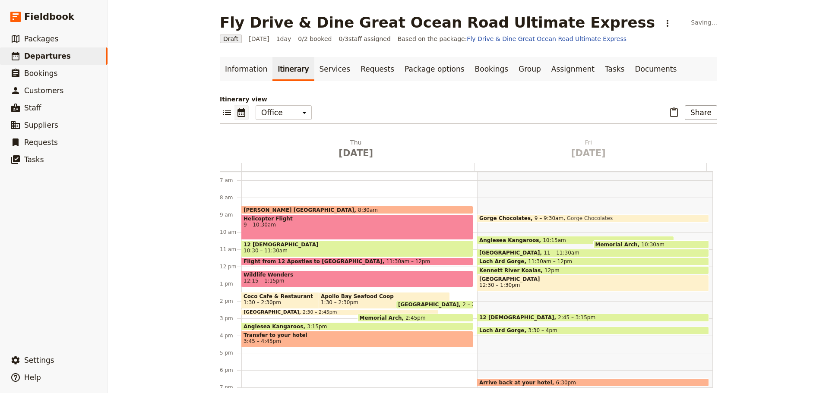
click at [272, 298] on span "Coco Cafe & Restaurant" at bounding box center [307, 297] width 127 height 6
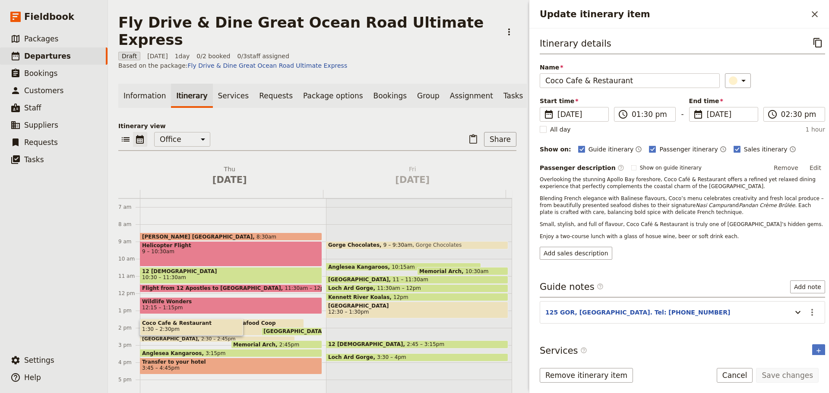
drag, startPoint x: 814, startPoint y: 43, endPoint x: 818, endPoint y: 31, distance: 12.8
click at [815, 42] on icon "Copy itinerary item" at bounding box center [818, 43] width 10 height 10
drag, startPoint x: 820, startPoint y: 15, endPoint x: 602, endPoint y: 6, distance: 217.8
click at [819, 15] on button "​" at bounding box center [815, 14] width 15 height 15
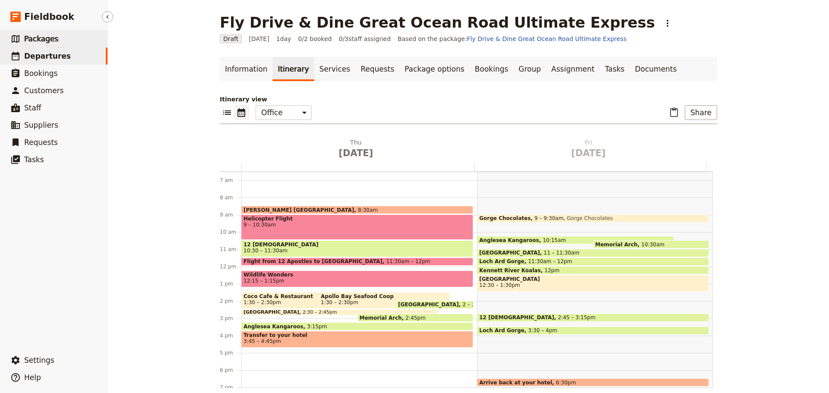
click at [48, 44] on span "Packages" at bounding box center [41, 39] width 34 height 10
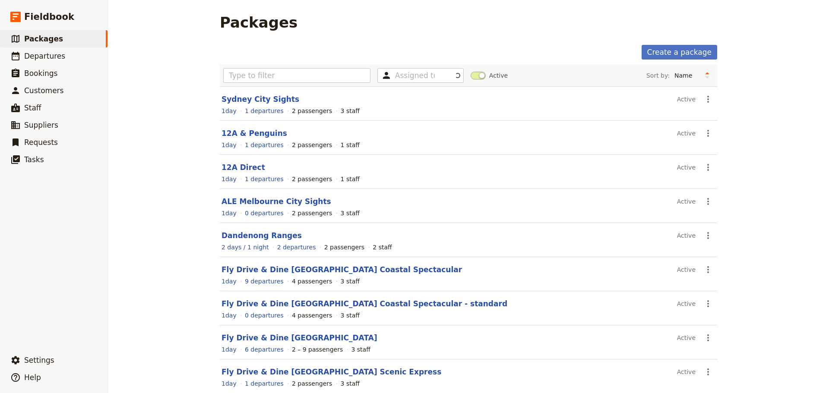
scroll to position [77, 0]
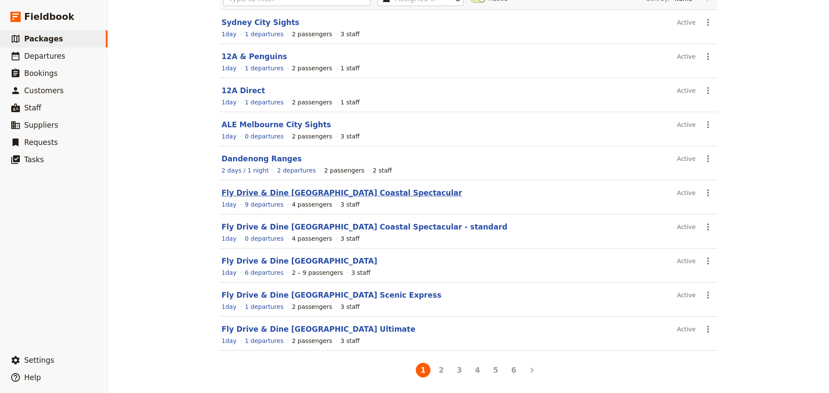
click at [323, 192] on link "Fly Drive & Dine [GEOGRAPHIC_DATA] Coastal Spectacular" at bounding box center [342, 193] width 241 height 9
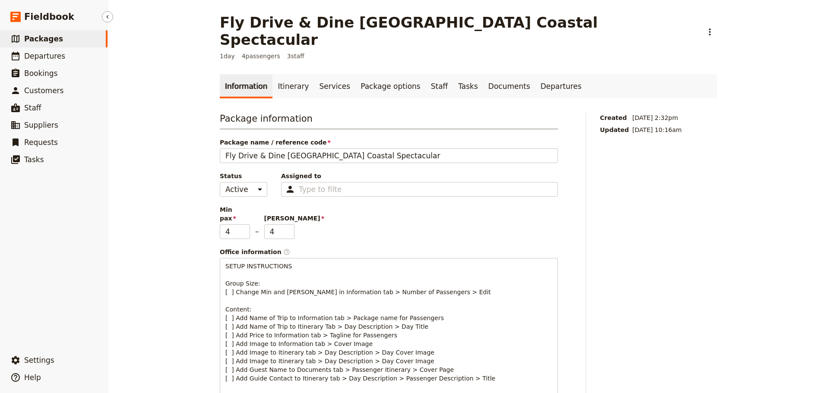
click at [64, 41] on link "​ Packages" at bounding box center [54, 38] width 108 height 17
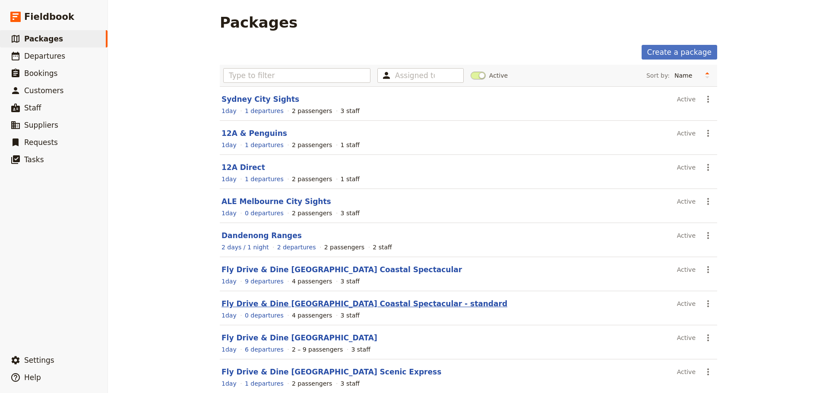
click at [271, 304] on link "Fly Drive & Dine [GEOGRAPHIC_DATA] Coastal Spectacular - standard" at bounding box center [365, 304] width 286 height 9
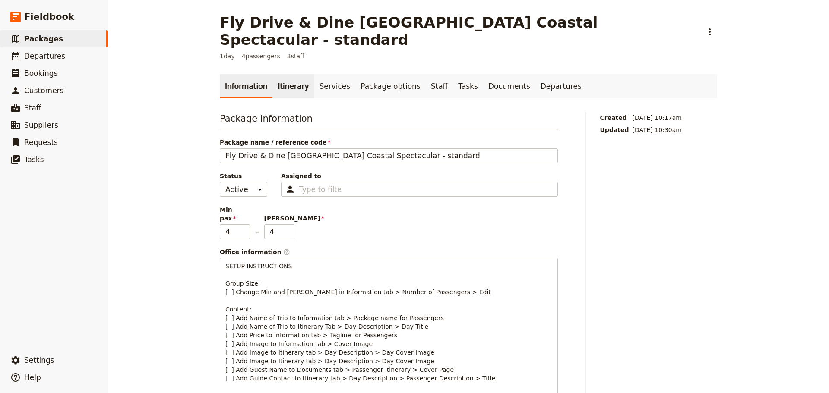
click at [292, 74] on link "Itinerary" at bounding box center [292, 86] width 41 height 24
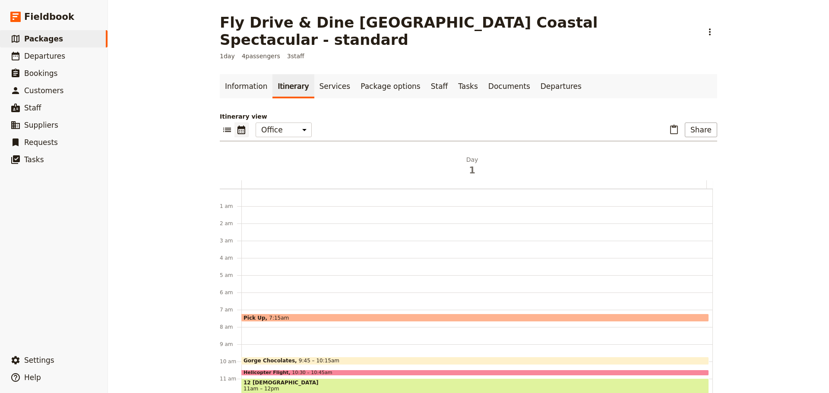
scroll to position [112, 0]
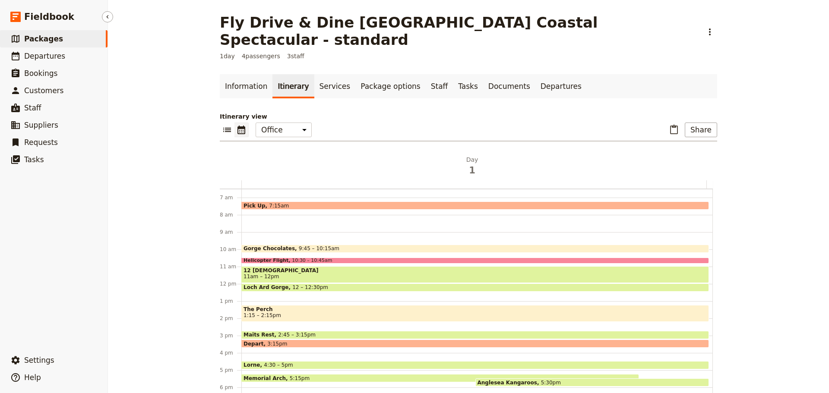
click at [66, 41] on link "​ Packages" at bounding box center [54, 38] width 108 height 17
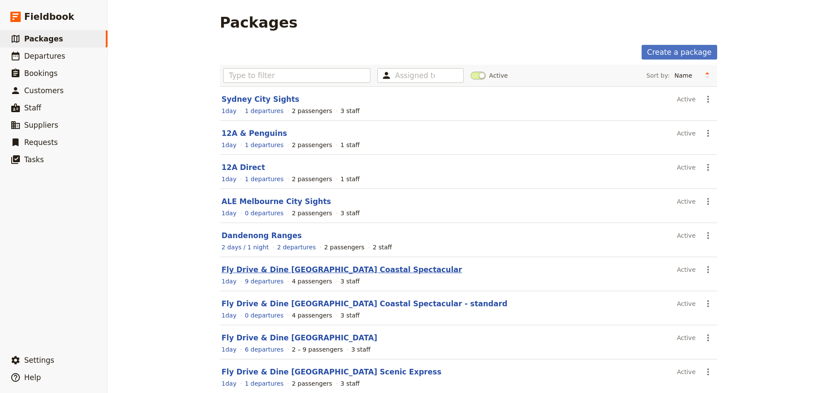
click at [266, 269] on link "Fly Drive & Dine [GEOGRAPHIC_DATA] Coastal Spectacular" at bounding box center [342, 270] width 241 height 9
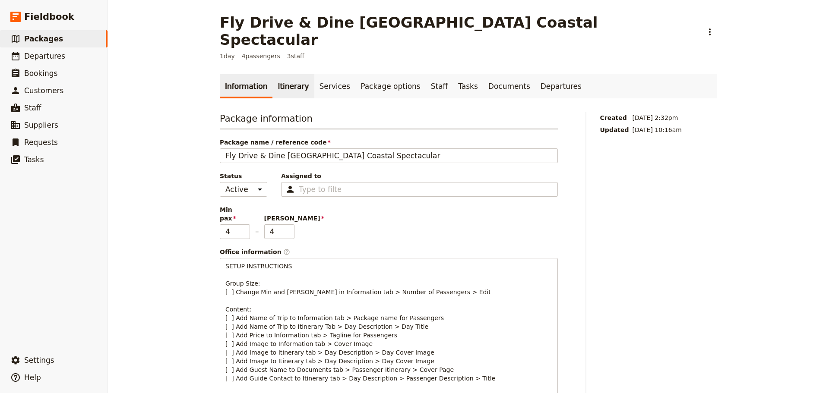
click at [280, 74] on link "Itinerary" at bounding box center [292, 86] width 41 height 24
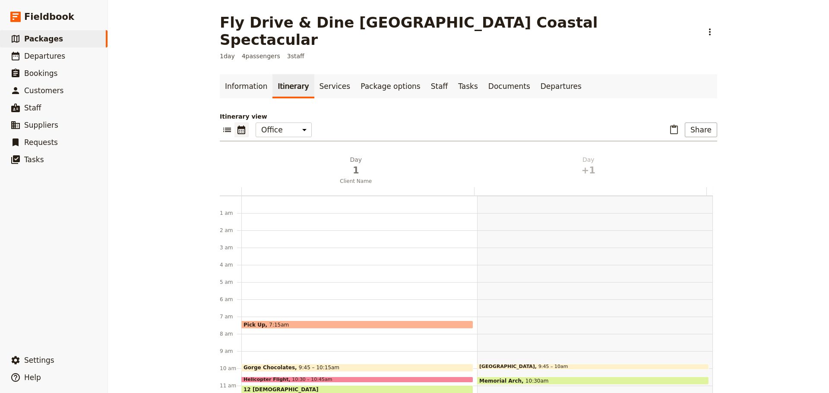
scroll to position [112, 0]
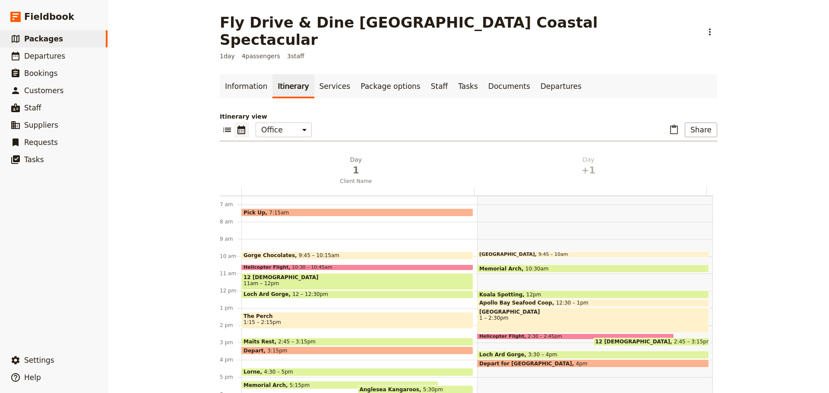
click at [598, 308] on div "Apollo Bay Hotel 1 – 2:30pm" at bounding box center [593, 320] width 232 height 25
select select "2"
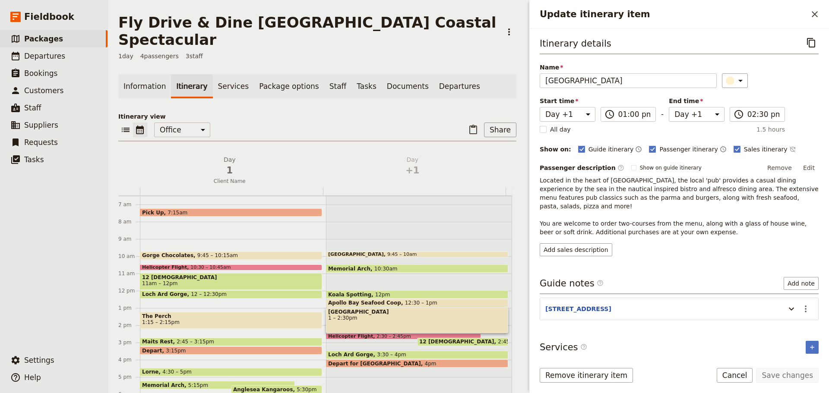
click at [819, 6] on div "Update itinerary item ​" at bounding box center [679, 14] width 300 height 29
click at [813, 11] on icon "Close drawer" at bounding box center [815, 14] width 10 height 10
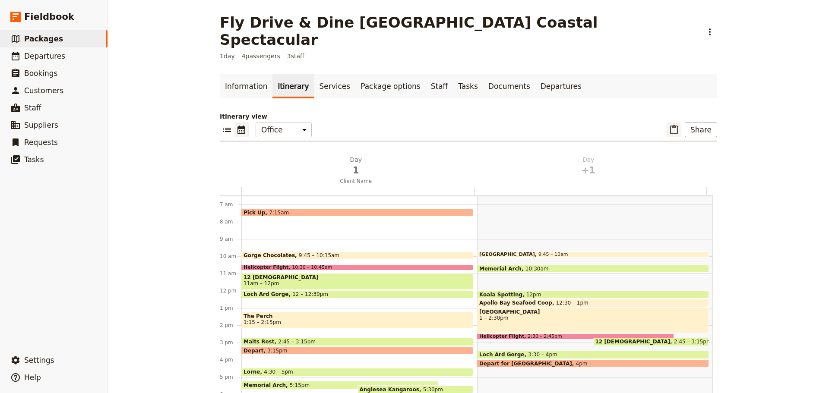
click at [674, 125] on icon "Paste itinerary item" at bounding box center [674, 130] width 10 height 10
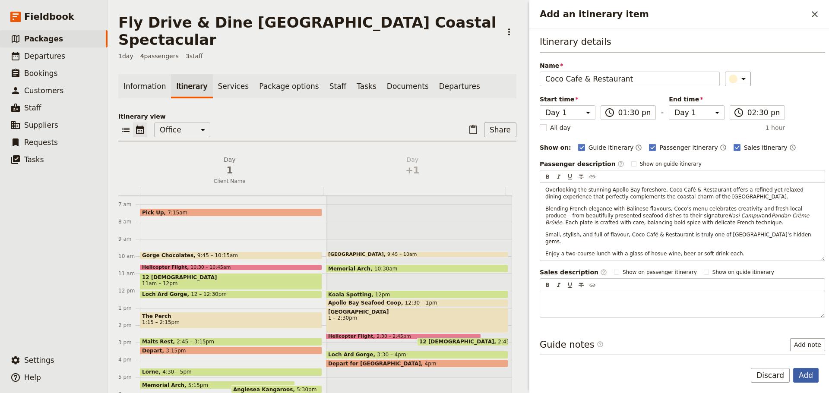
click at [799, 377] on button "Add" at bounding box center [805, 375] width 25 height 15
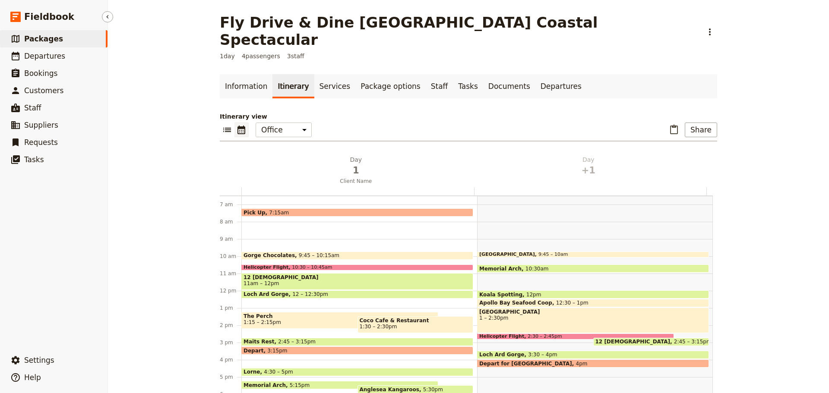
click at [38, 35] on span "Packages" at bounding box center [43, 39] width 39 height 9
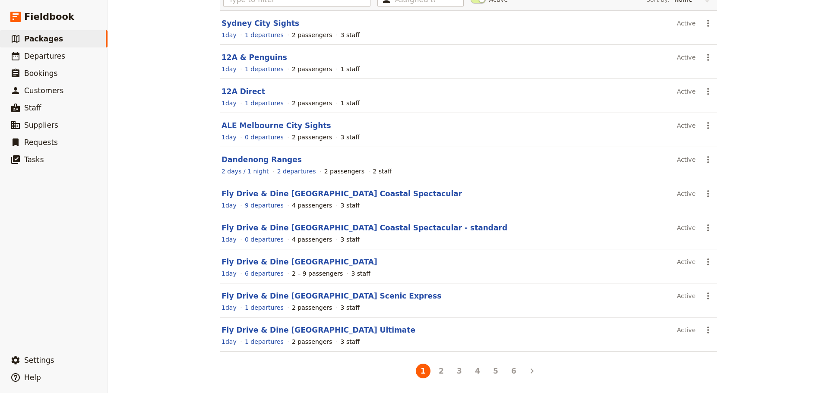
scroll to position [77, 0]
click at [314, 259] on link "Fly Drive & Dine [GEOGRAPHIC_DATA]" at bounding box center [300, 261] width 156 height 9
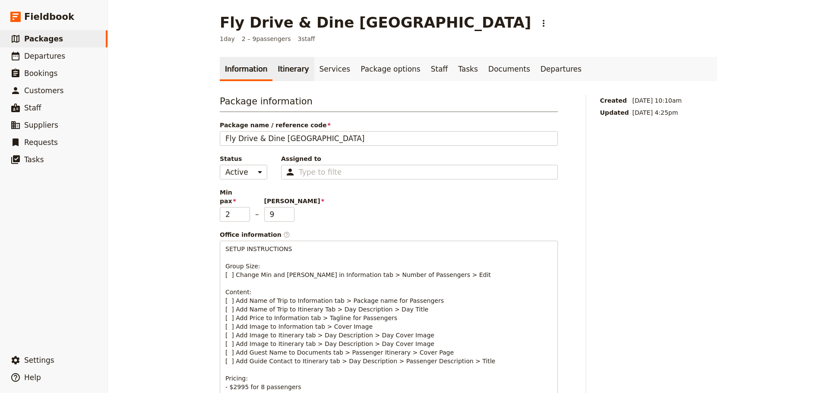
click at [279, 67] on link "Itinerary" at bounding box center [292, 69] width 41 height 24
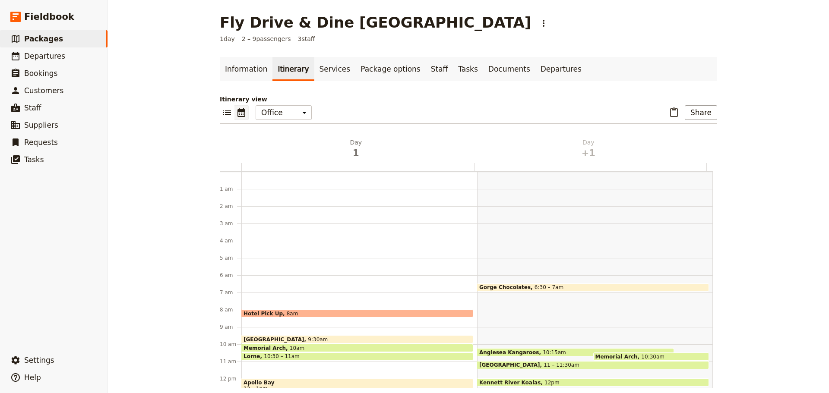
scroll to position [104, 0]
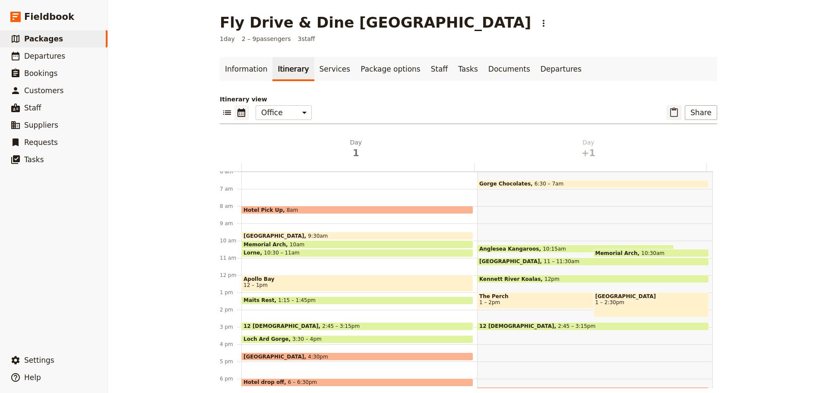
click at [677, 109] on icon "Paste itinerary item" at bounding box center [674, 113] width 10 height 10
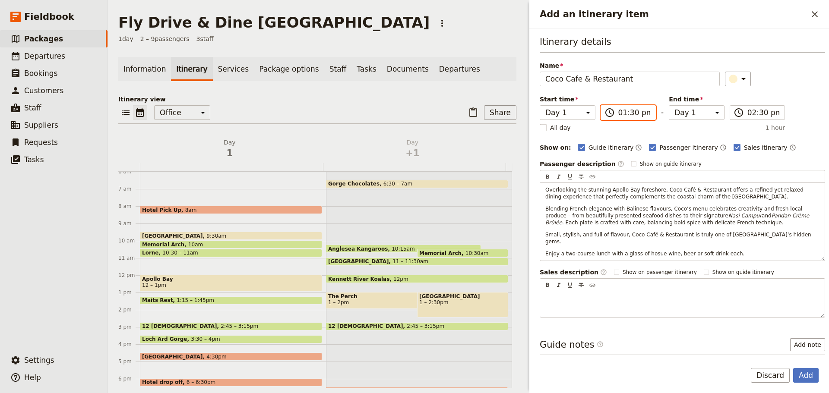
click at [644, 115] on input "01:30 pm" at bounding box center [634, 113] width 32 height 10
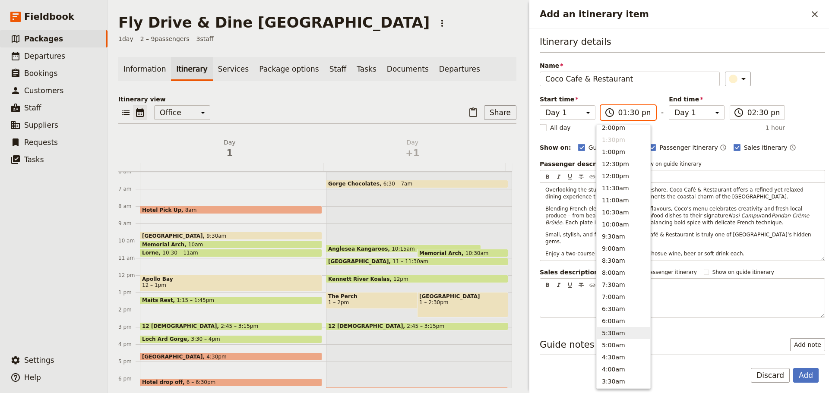
scroll to position [234, 0]
click at [621, 153] on button "1:00pm" at bounding box center [624, 153] width 54 height 12
type input "01:00 pm"
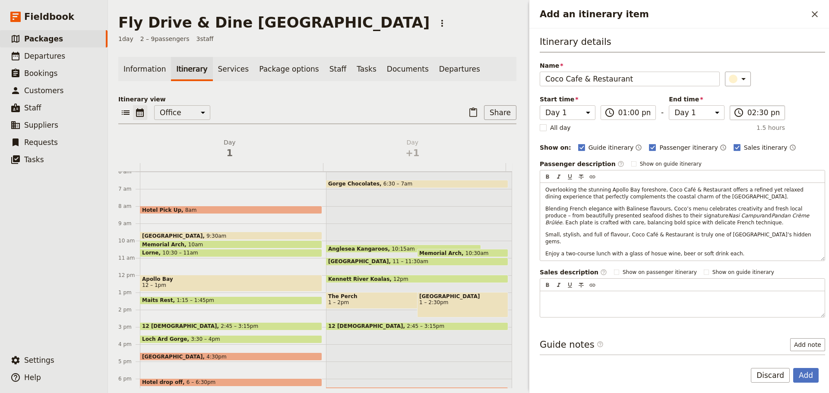
click at [773, 115] on label "​ 02:30 pm" at bounding box center [758, 112] width 56 height 15
click at [773, 115] on input "02:30 pm" at bounding box center [764, 113] width 32 height 10
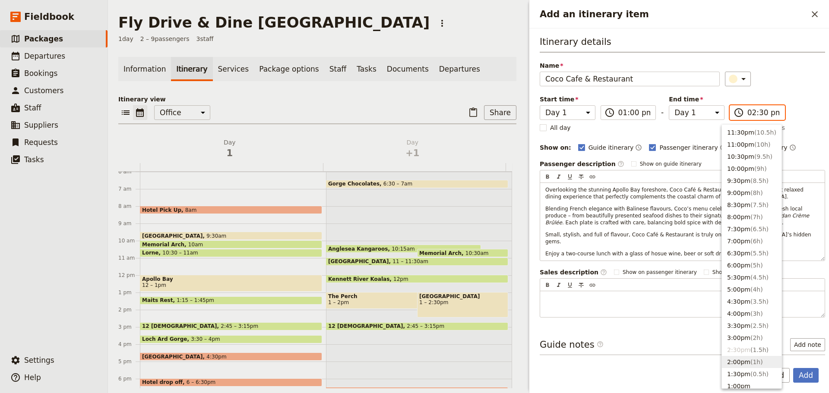
click at [739, 361] on button "2:00pm ( 1h )" at bounding box center [752, 362] width 60 height 12
type input "02:00 pm"
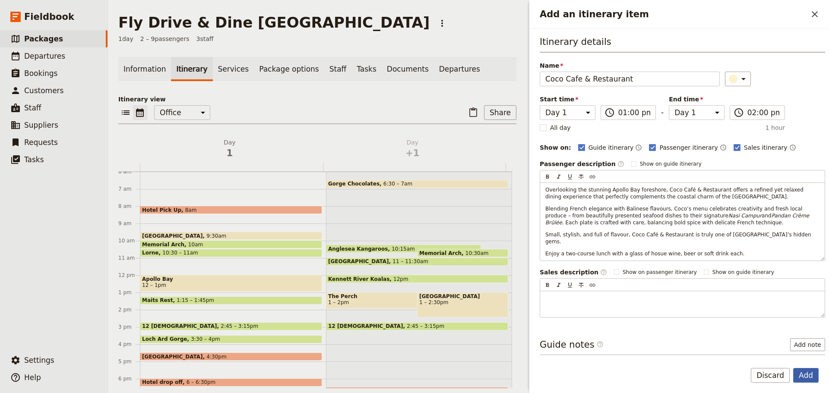
click at [799, 374] on button "Add" at bounding box center [805, 375] width 25 height 15
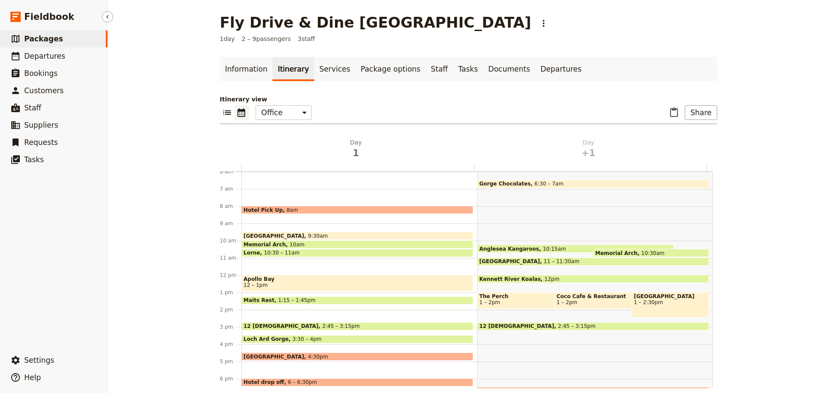
click at [77, 39] on link "​ Packages" at bounding box center [54, 38] width 108 height 17
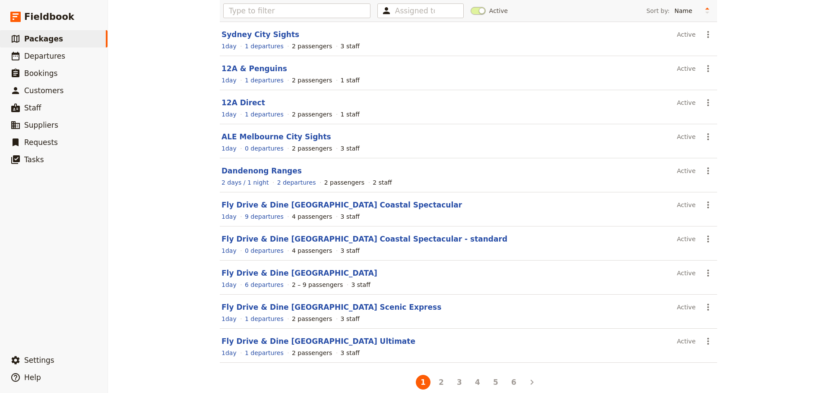
scroll to position [77, 0]
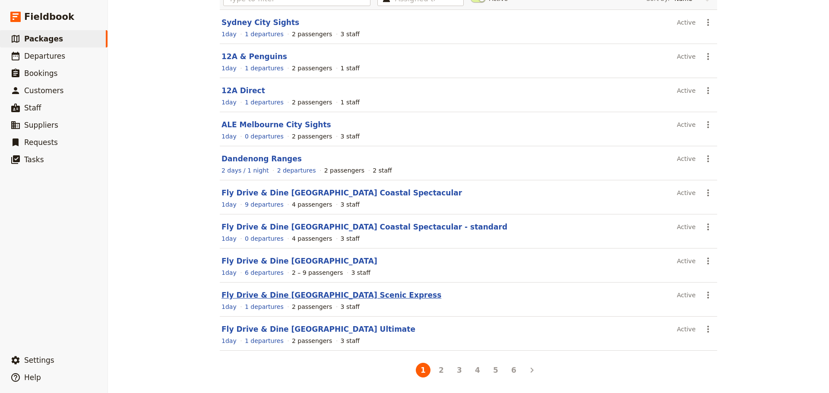
click at [302, 292] on link "Fly Drive & Dine [GEOGRAPHIC_DATA] Scenic Express" at bounding box center [332, 295] width 220 height 9
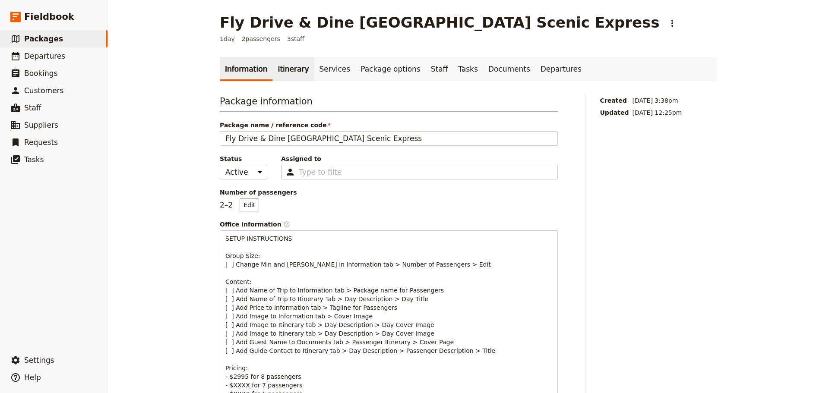
click at [285, 70] on link "Itinerary" at bounding box center [292, 69] width 41 height 24
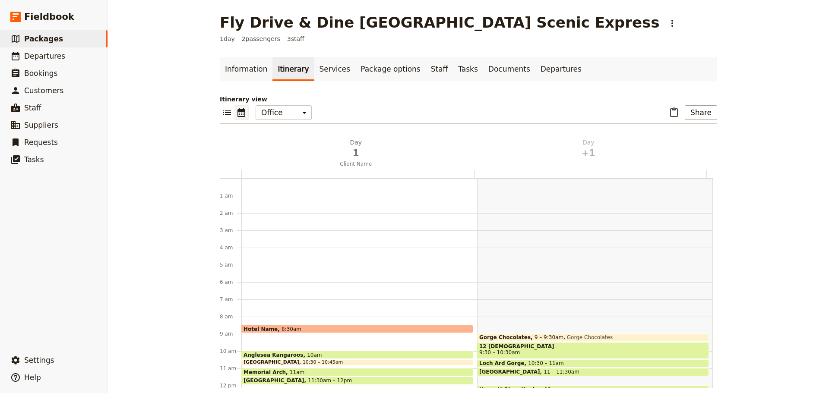
scroll to position [112, 0]
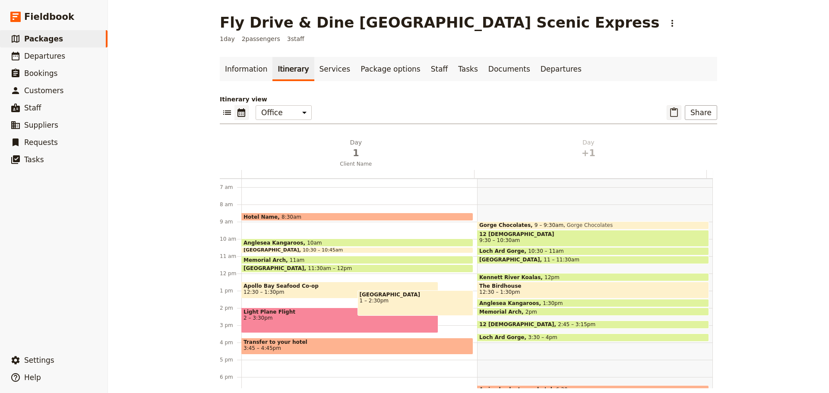
click at [676, 110] on icon "Paste itinerary item" at bounding box center [674, 113] width 10 height 10
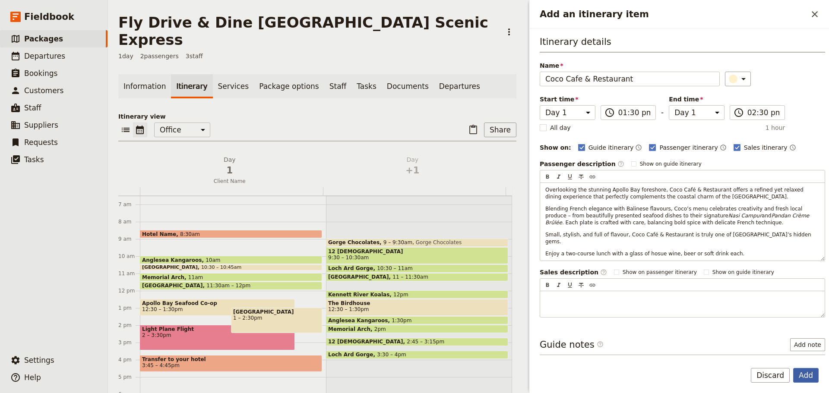
click at [806, 375] on button "Add" at bounding box center [805, 375] width 25 height 15
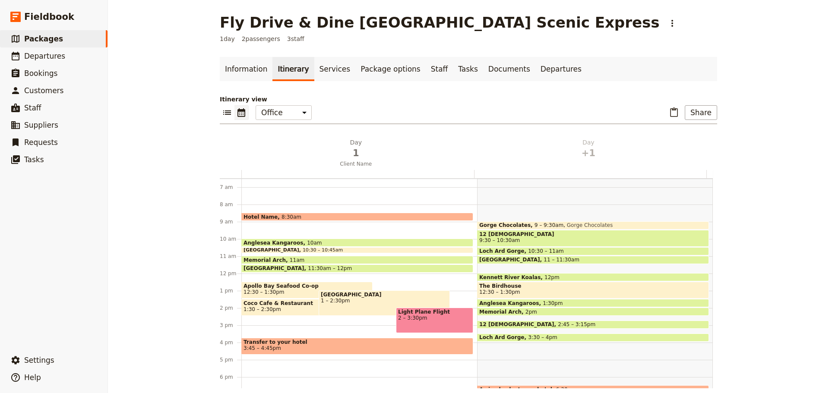
click at [495, 290] on span "12:30 – 1:30pm" at bounding box center [499, 292] width 41 height 6
select select "2"
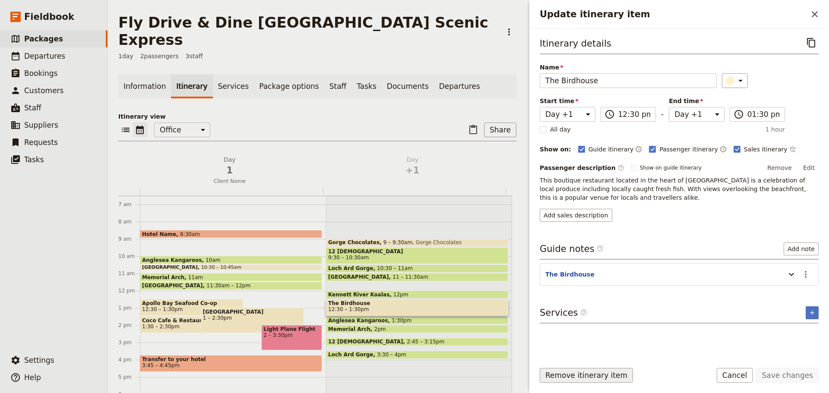
click at [585, 376] on button "Remove itinerary item" at bounding box center [586, 375] width 93 height 15
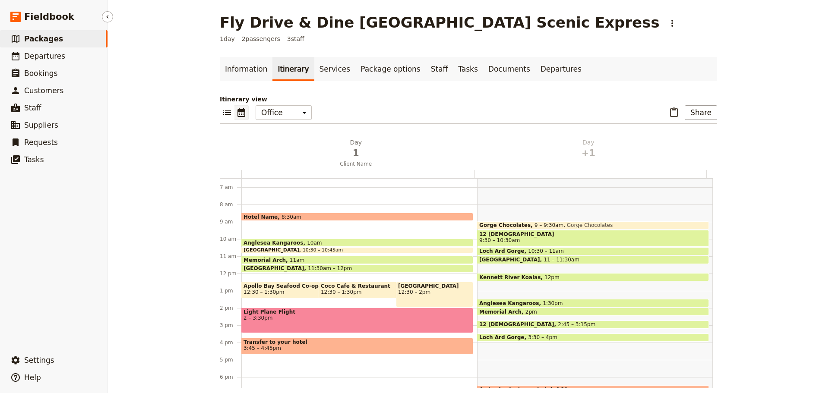
drag, startPoint x: 52, startPoint y: 45, endPoint x: 53, endPoint y: 35, distance: 10.4
click at [52, 45] on link "​ Packages" at bounding box center [54, 38] width 108 height 17
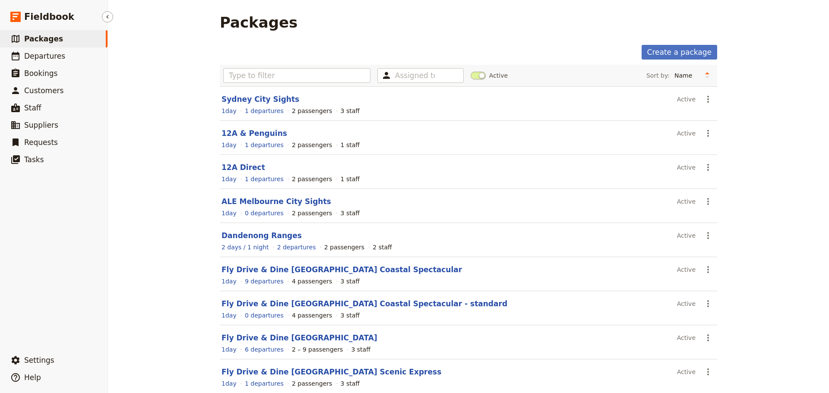
click at [53, 33] on link "​ Packages" at bounding box center [54, 38] width 108 height 17
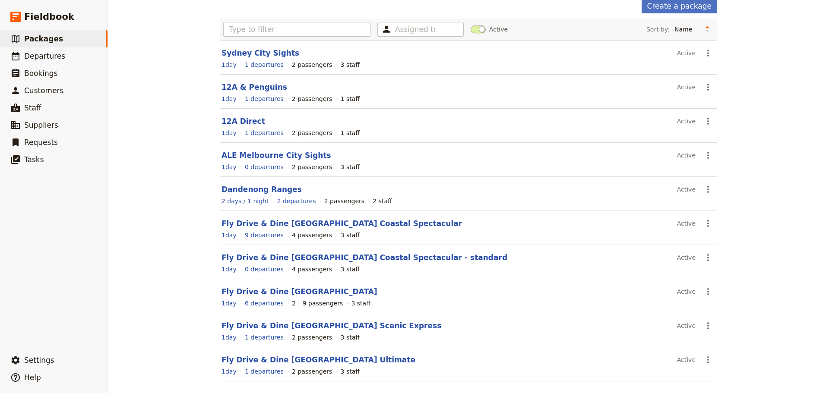
scroll to position [77, 0]
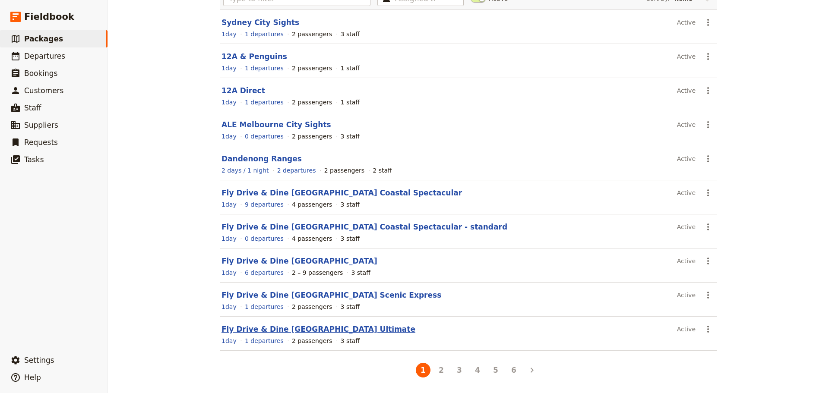
click at [319, 330] on link "Fly Drive & Dine [GEOGRAPHIC_DATA] Ultimate" at bounding box center [319, 329] width 194 height 9
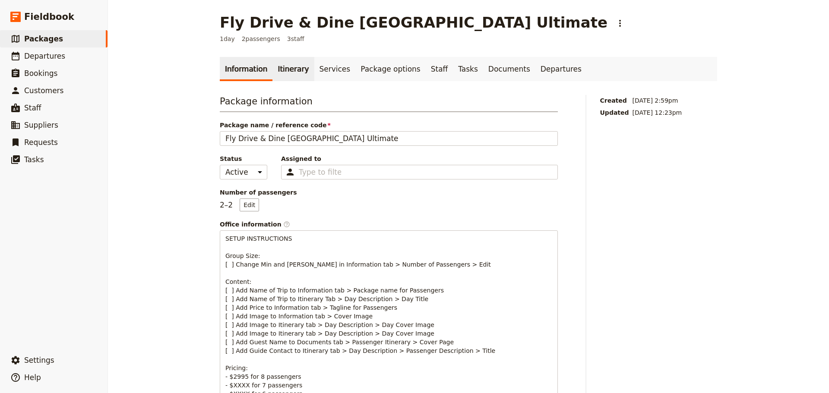
click at [291, 77] on link "Itinerary" at bounding box center [292, 69] width 41 height 24
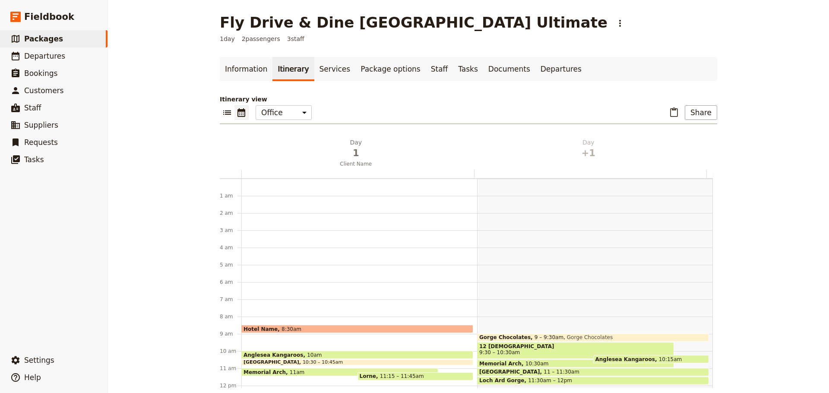
scroll to position [112, 0]
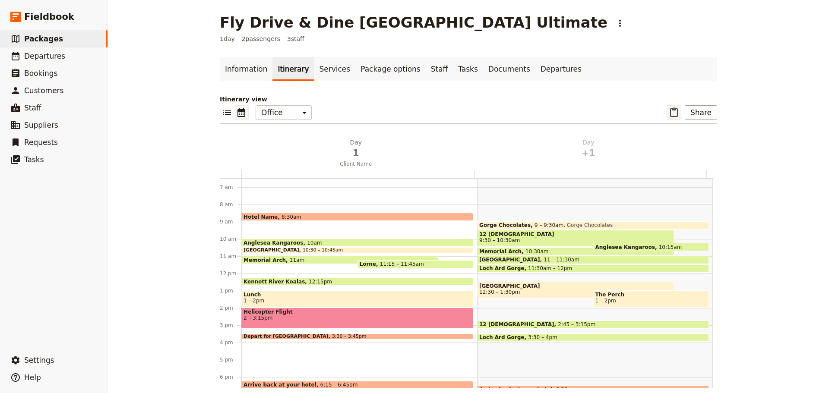
click at [670, 112] on icon "Paste itinerary item" at bounding box center [674, 113] width 8 height 10
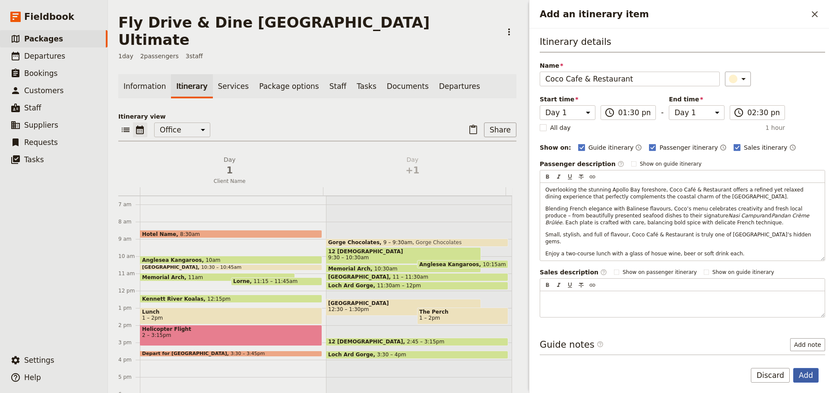
click at [806, 377] on button "Add" at bounding box center [805, 375] width 25 height 15
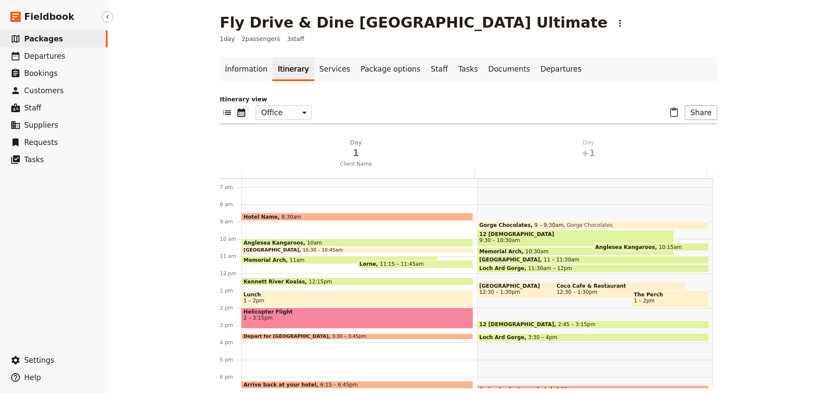
click at [60, 39] on link "​ Packages" at bounding box center [54, 38] width 108 height 17
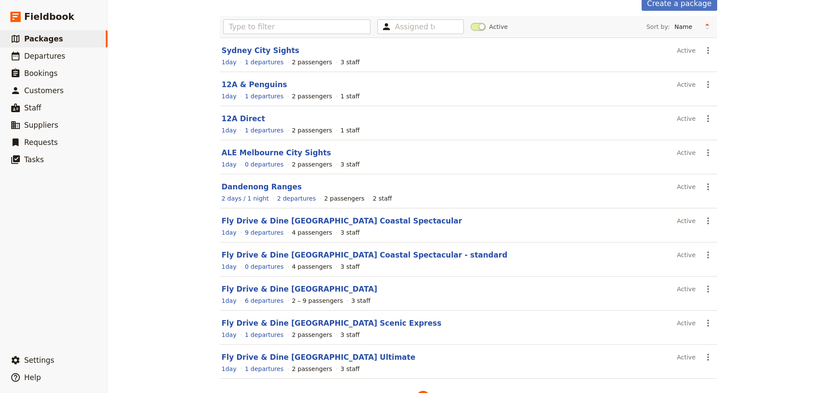
scroll to position [77, 0]
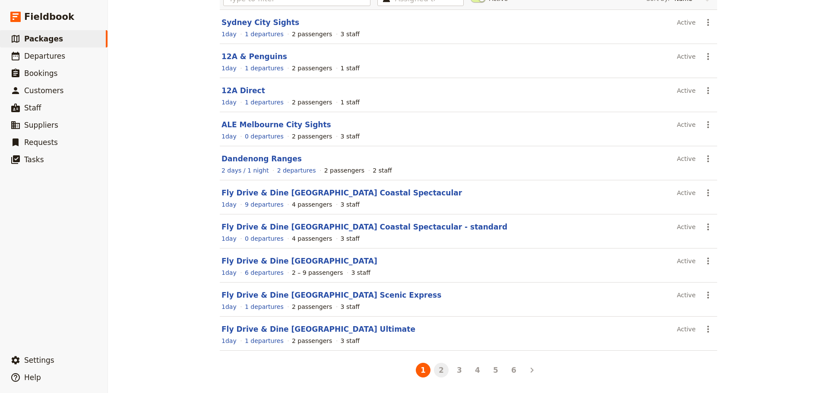
click at [439, 376] on button "2" at bounding box center [441, 370] width 15 height 15
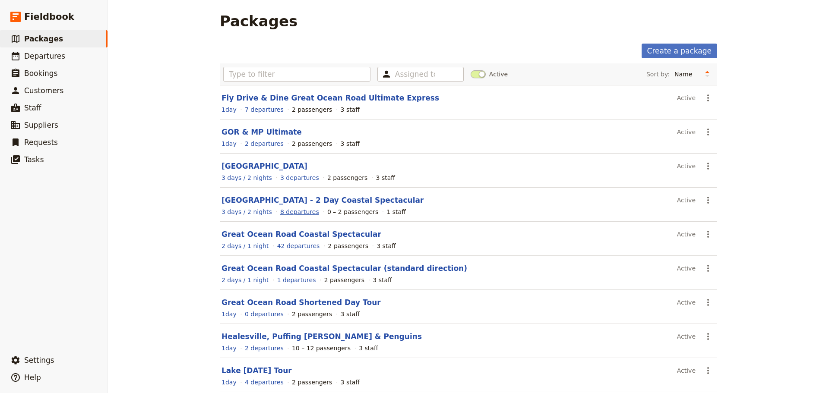
scroll to position [0, 0]
click at [294, 96] on link "Fly Drive & Dine Great Ocean Road Ultimate Express" at bounding box center [331, 99] width 218 height 9
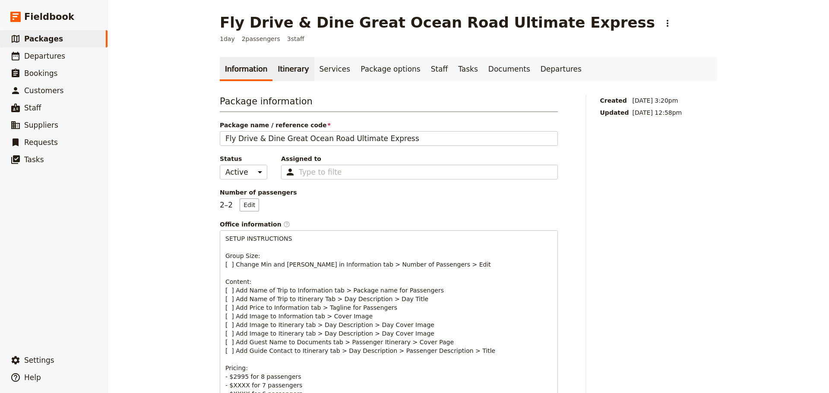
click at [281, 68] on link "Itinerary" at bounding box center [292, 69] width 41 height 24
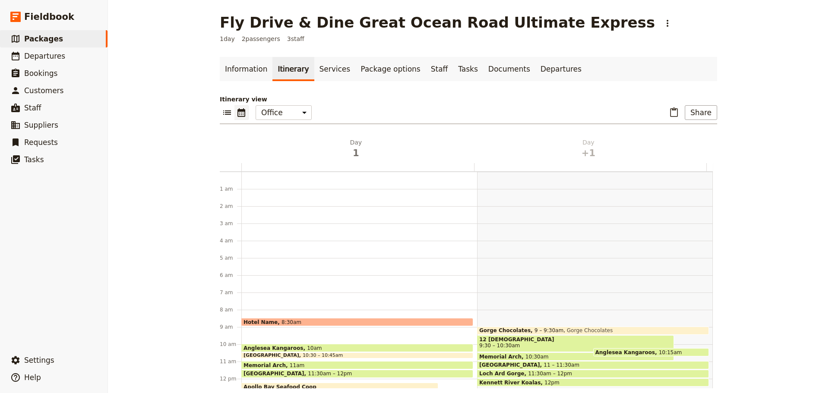
scroll to position [112, 0]
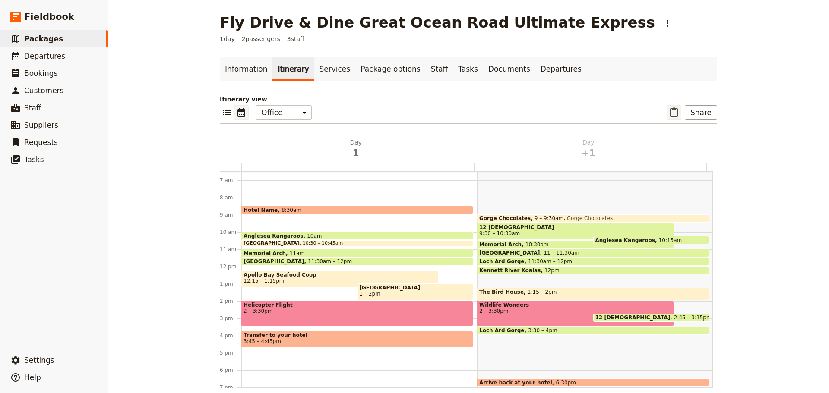
click at [673, 108] on icon "Paste itinerary item" at bounding box center [674, 113] width 8 height 10
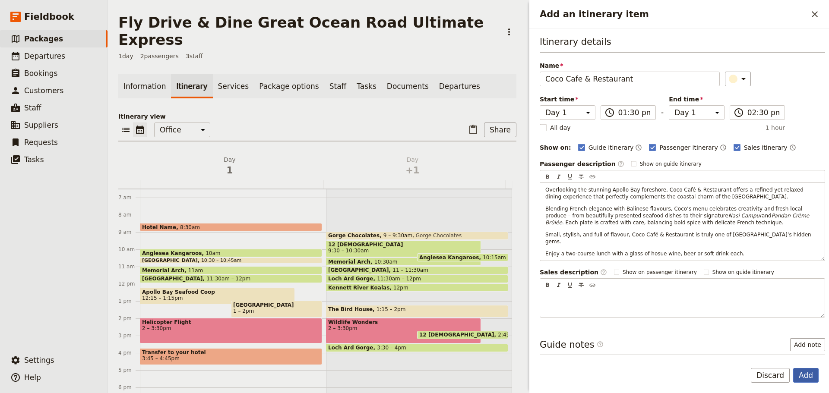
click at [803, 375] on button "Add" at bounding box center [805, 375] width 25 height 15
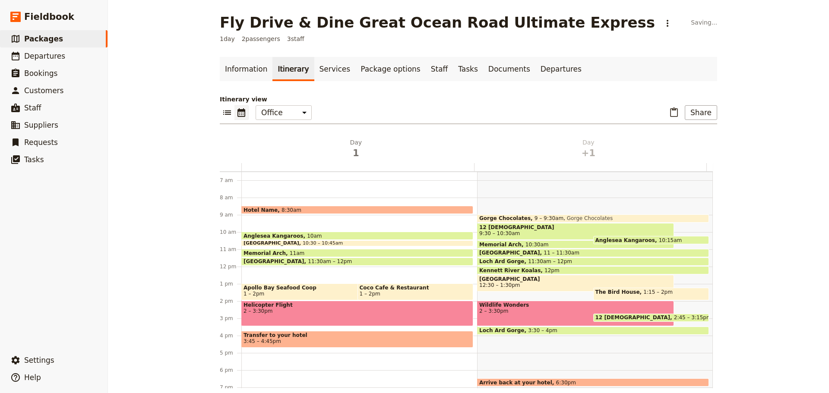
click at [642, 297] on span at bounding box center [651, 298] width 115 height 3
select select "2"
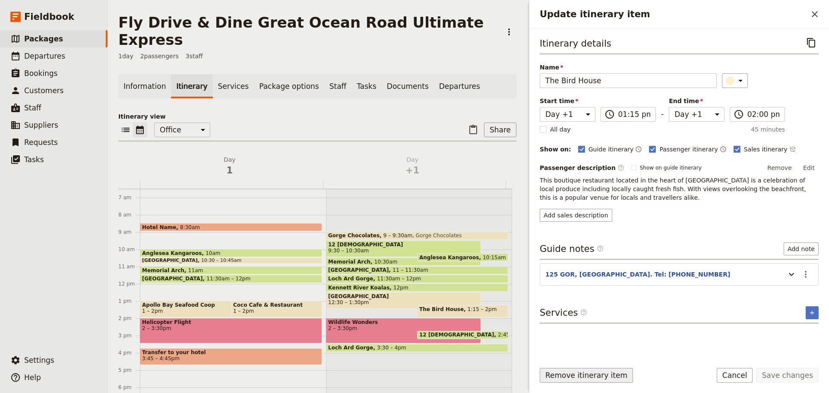
click at [572, 374] on button "Remove itinerary item" at bounding box center [586, 375] width 93 height 15
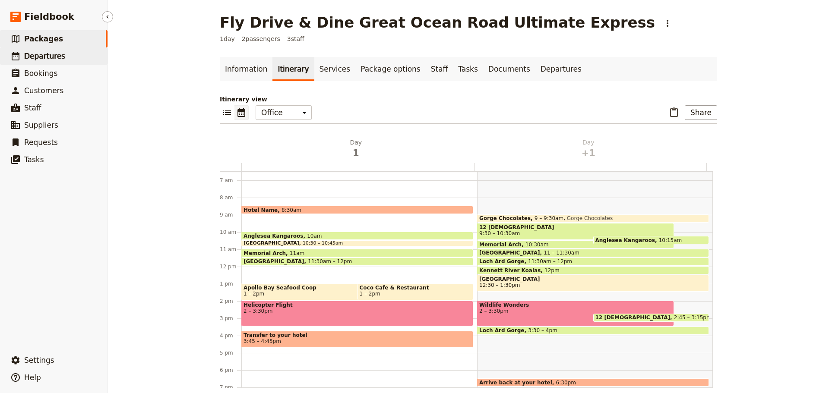
click at [36, 54] on span "Departures" at bounding box center [44, 56] width 41 height 9
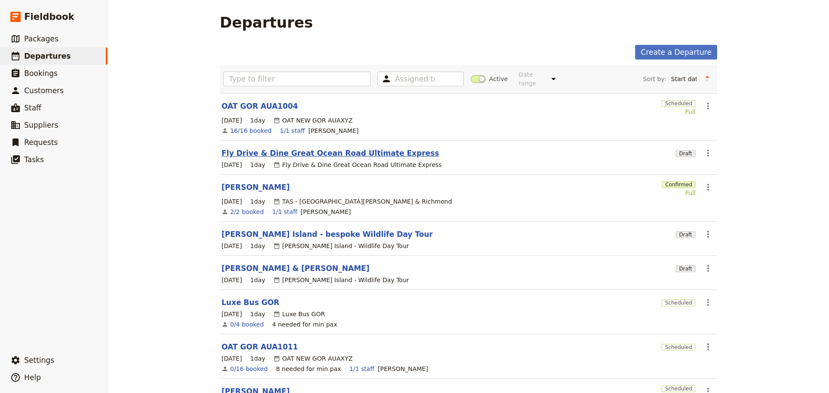
click at [269, 150] on link "Fly Drive & Dine Great Ocean Road Ultimate Express" at bounding box center [331, 153] width 218 height 10
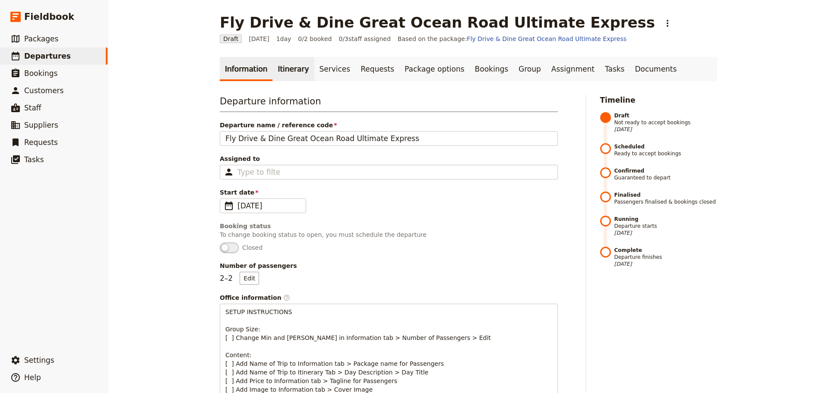
click at [282, 75] on link "Itinerary" at bounding box center [292, 69] width 41 height 24
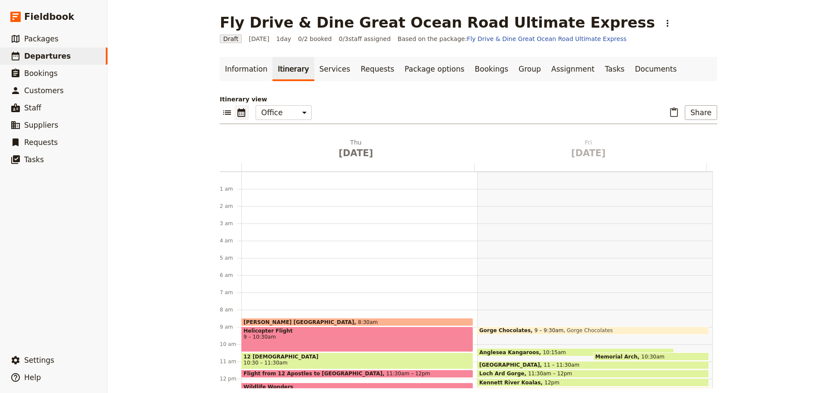
scroll to position [112, 0]
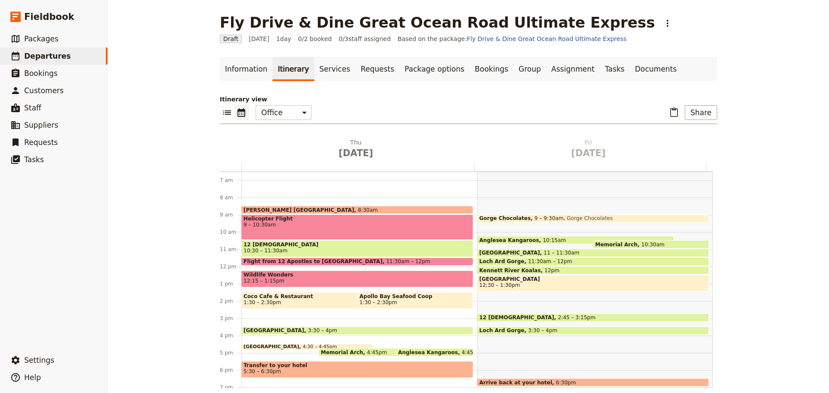
click at [389, 329] on div "Lorne Beach 3:30 – 4pm" at bounding box center [357, 331] width 232 height 8
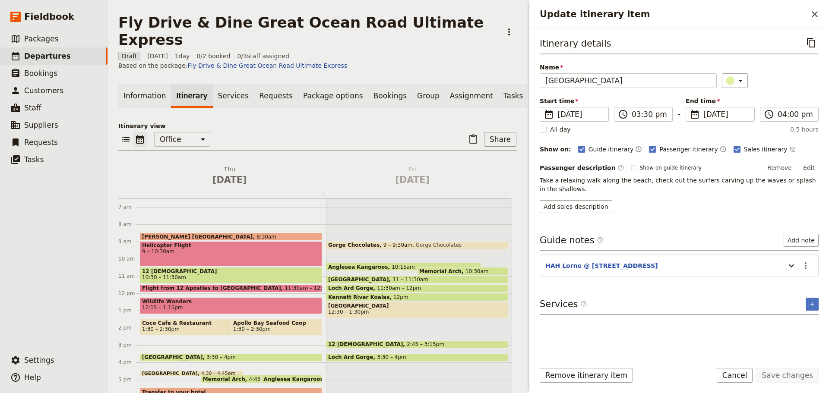
click at [737, 373] on button "Cancel" at bounding box center [735, 375] width 36 height 15
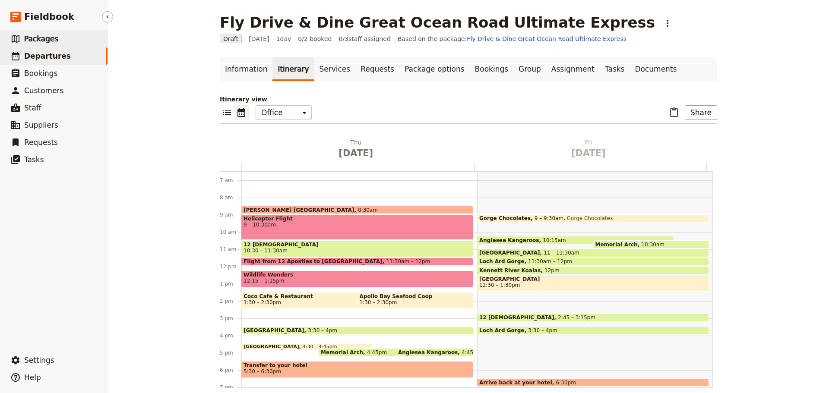
click at [35, 35] on span "Packages" at bounding box center [41, 39] width 34 height 9
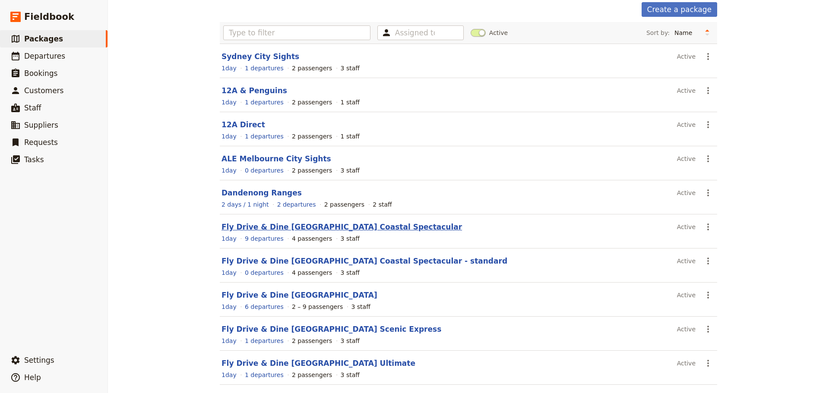
scroll to position [43, 0]
click at [278, 227] on link "Fly Drive & Dine [GEOGRAPHIC_DATA] Coastal Spectacular" at bounding box center [342, 226] width 241 height 9
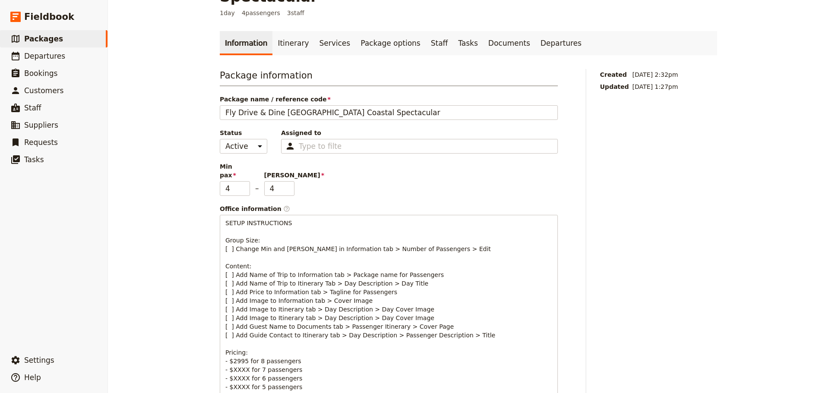
drag, startPoint x: 275, startPoint y: 38, endPoint x: 278, endPoint y: 31, distance: 7.5
click at [275, 37] on link "Itinerary" at bounding box center [292, 43] width 41 height 24
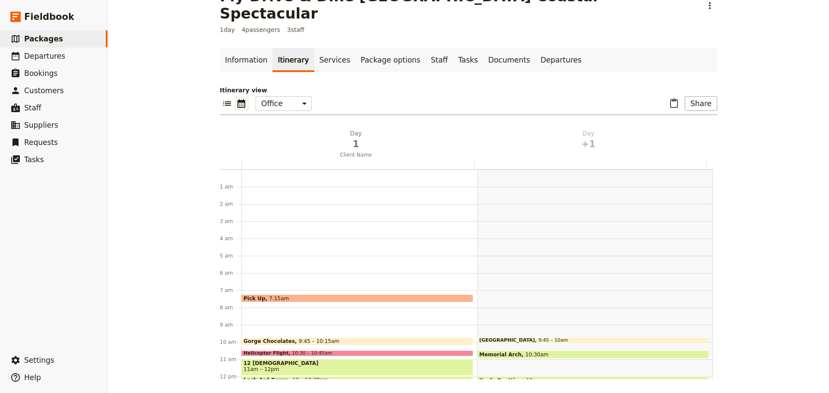
scroll to position [112, 0]
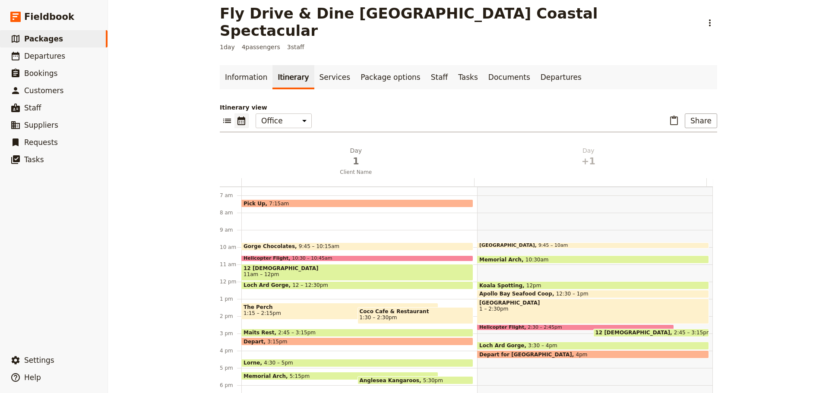
click at [265, 360] on span "4:30 – 5pm" at bounding box center [278, 363] width 29 height 6
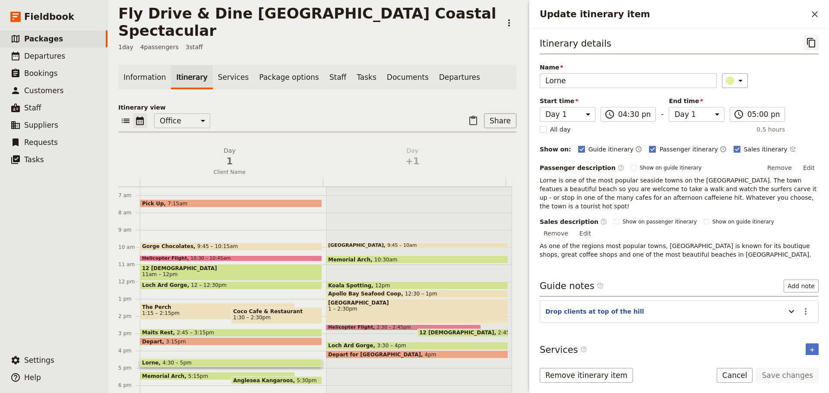
click at [812, 42] on icon "Copy itinerary item" at bounding box center [811, 43] width 10 height 10
click at [41, 50] on link "​ Departures" at bounding box center [54, 56] width 108 height 17
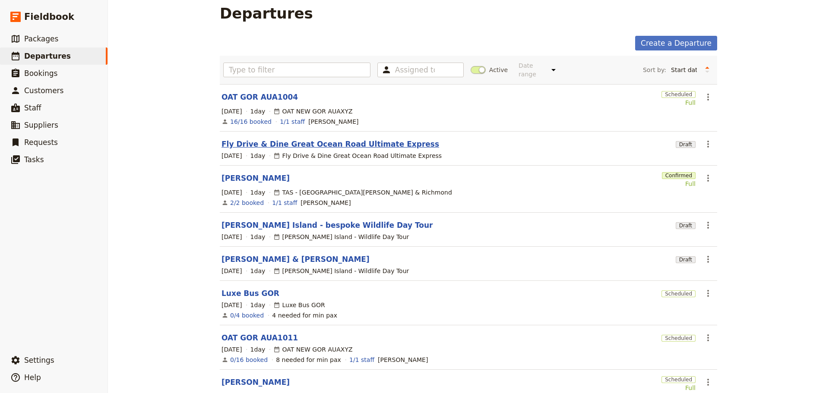
click at [255, 139] on link "Fly Drive & Dine Great Ocean Road Ultimate Express" at bounding box center [331, 144] width 218 height 10
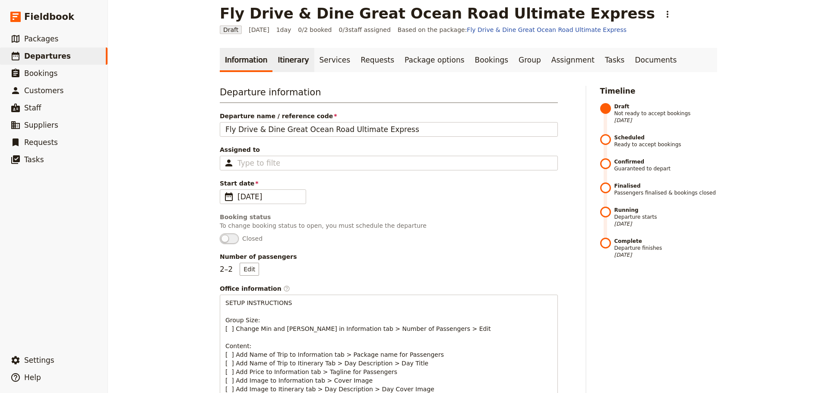
click at [285, 60] on link "Itinerary" at bounding box center [292, 60] width 41 height 24
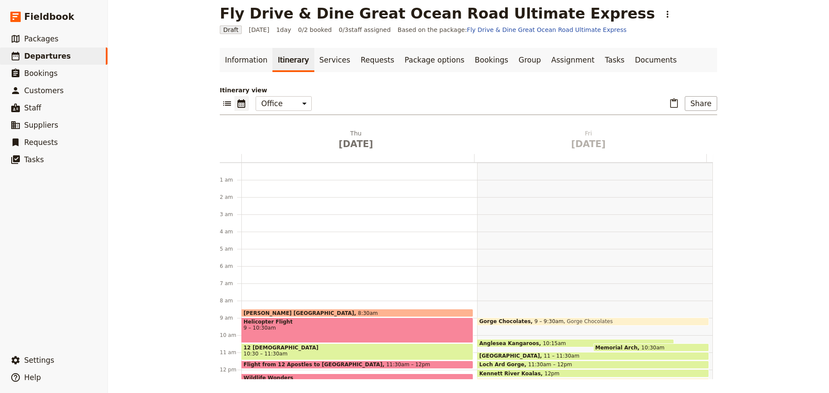
scroll to position [112, 0]
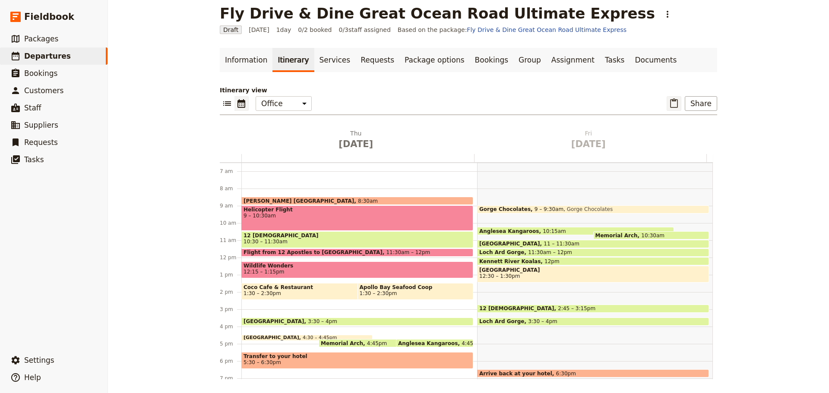
click at [675, 104] on icon "Paste itinerary item" at bounding box center [674, 103] width 10 height 10
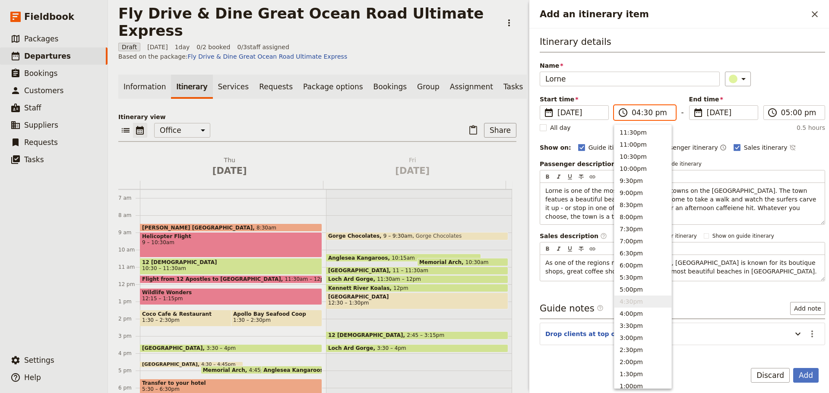
click at [640, 114] on input "04:30 pm" at bounding box center [651, 113] width 38 height 10
click at [630, 328] on button "3:30pm" at bounding box center [643, 326] width 57 height 12
type input "03:30 pm"
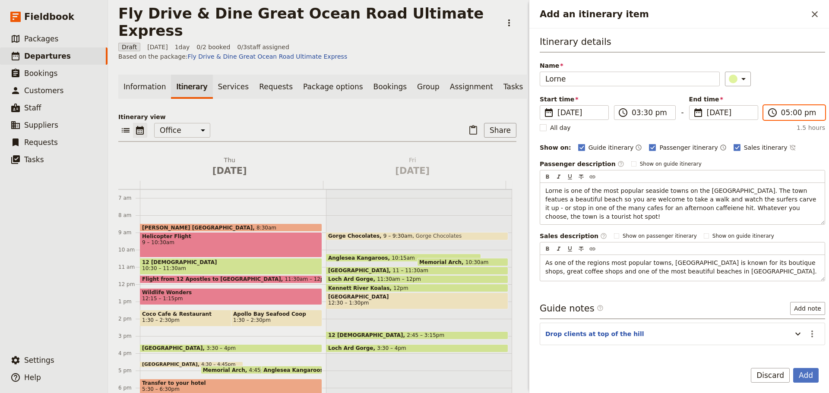
click at [791, 108] on input "05:00 pm" at bounding box center [800, 113] width 38 height 10
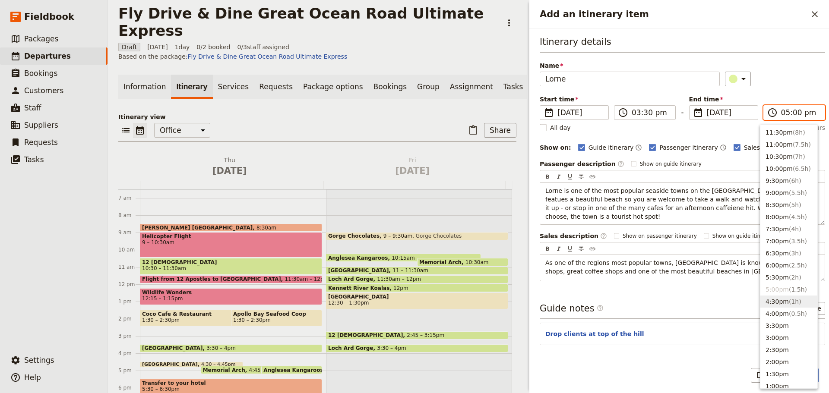
click at [789, 300] on span "( 1h )" at bounding box center [795, 301] width 13 height 7
type input "04:30 pm"
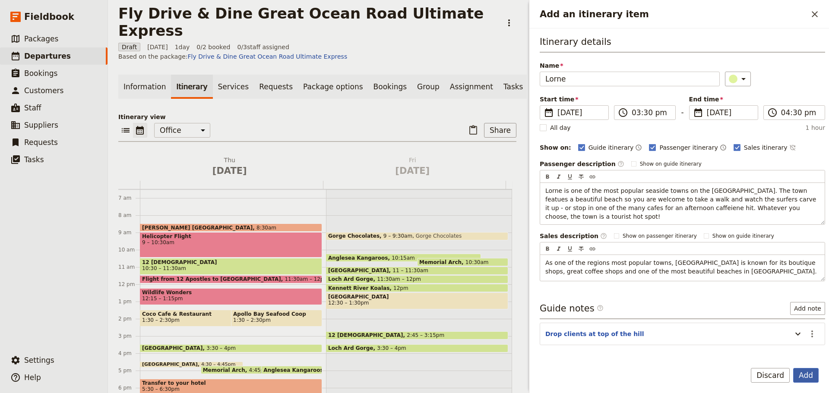
click at [795, 375] on button "Add" at bounding box center [805, 375] width 25 height 15
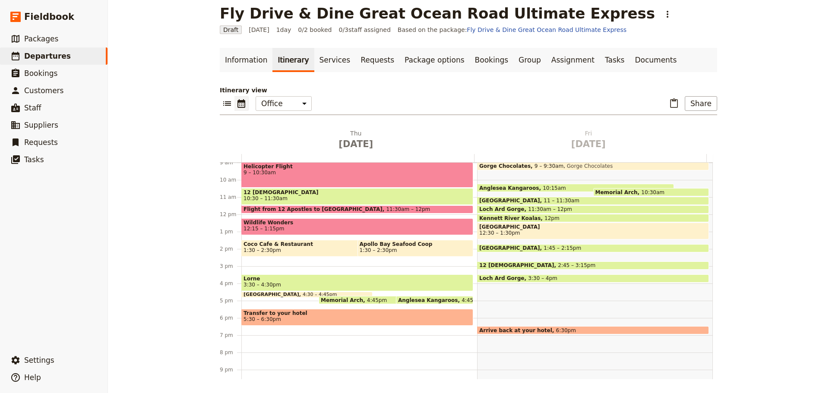
scroll to position [198, 0]
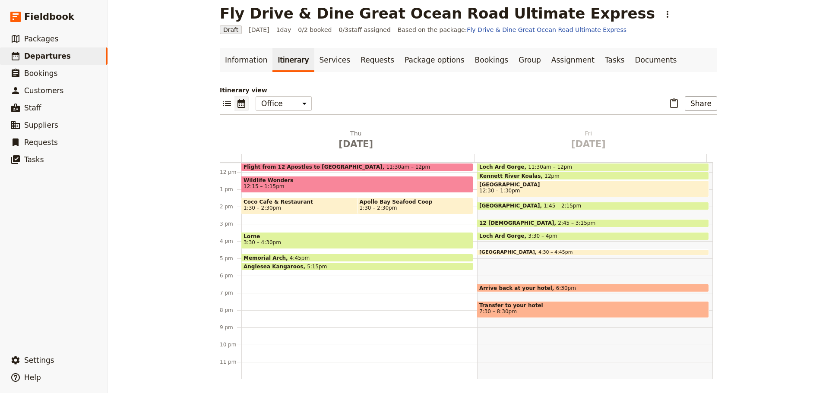
click at [272, 272] on div "Ritz-Carlton Melbourne 8:30am Helicopter Flight 9 – 10:30am 12 Apostles 10:30 –…" at bounding box center [359, 172] width 236 height 415
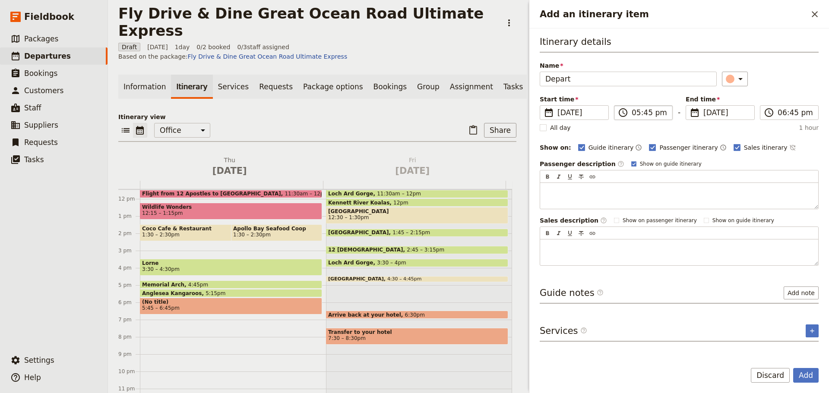
type input "Depart"
click at [655, 111] on input "05:45 pm" at bounding box center [649, 113] width 35 height 10
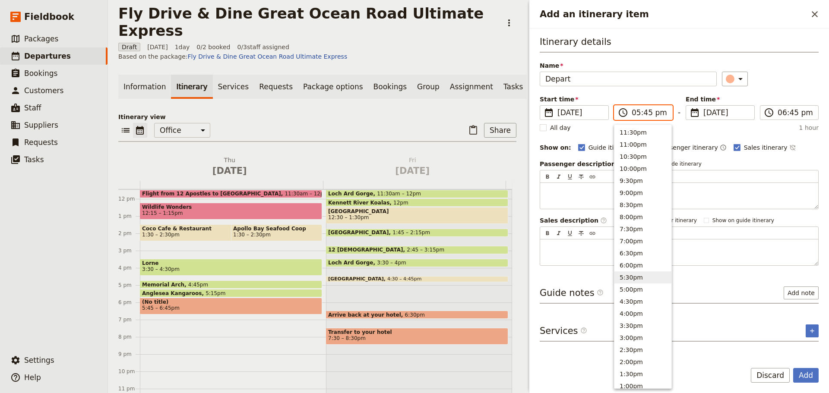
click at [635, 279] on button "5:30pm" at bounding box center [643, 278] width 57 height 12
type input "05:30 pm"
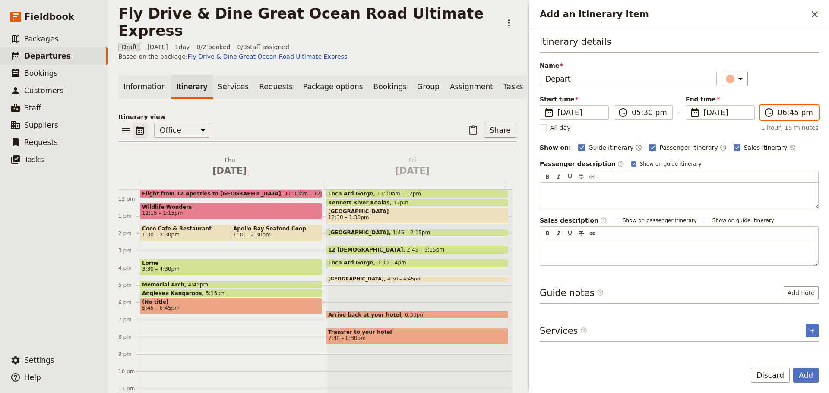
click at [810, 114] on input "06:45 pm" at bounding box center [795, 113] width 35 height 10
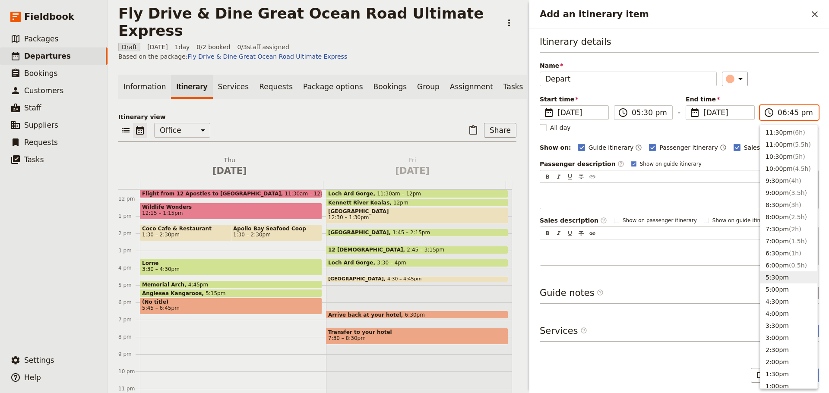
click at [776, 276] on button "5:30pm" at bounding box center [788, 278] width 57 height 12
type input "05:30 pm"
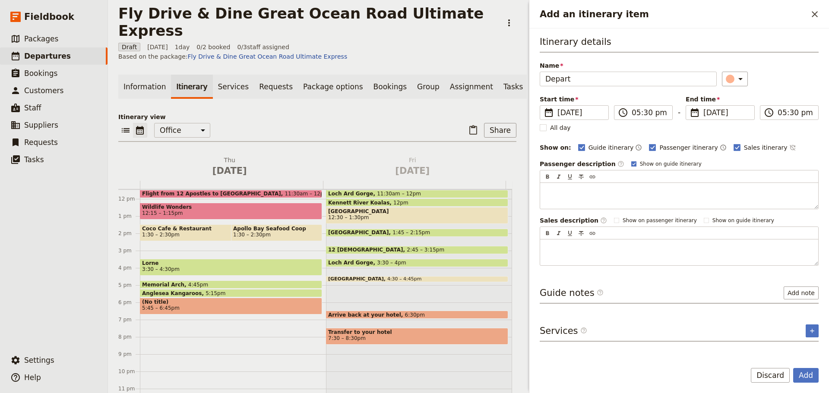
click at [631, 162] on rect "Add an itinerary item" at bounding box center [633, 164] width 5 height 5
click at [631, 161] on input "Show on guide itinerary" at bounding box center [631, 160] width 0 height 0
checkbox input "false"
click at [789, 148] on icon "Time not shown on sales itinerary" at bounding box center [792, 147] width 7 height 7
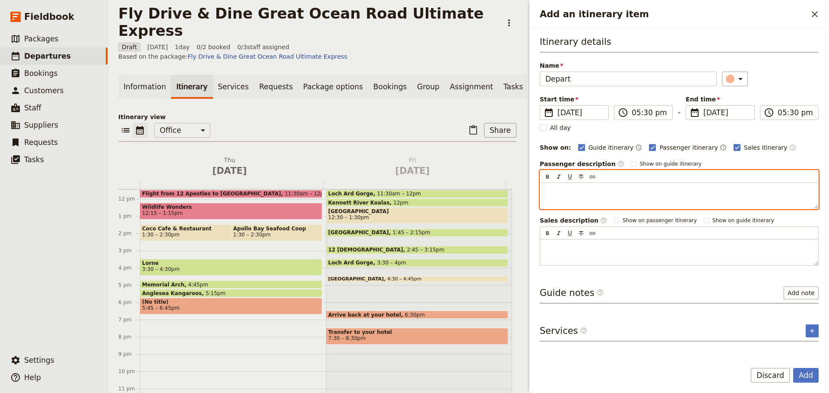
click at [659, 197] on div "Add an itinerary item" at bounding box center [679, 196] width 278 height 26
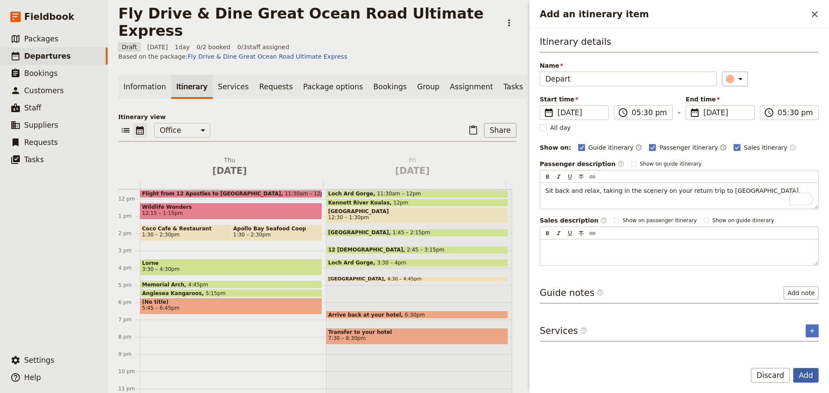
click at [804, 368] on button "Add" at bounding box center [805, 375] width 25 height 15
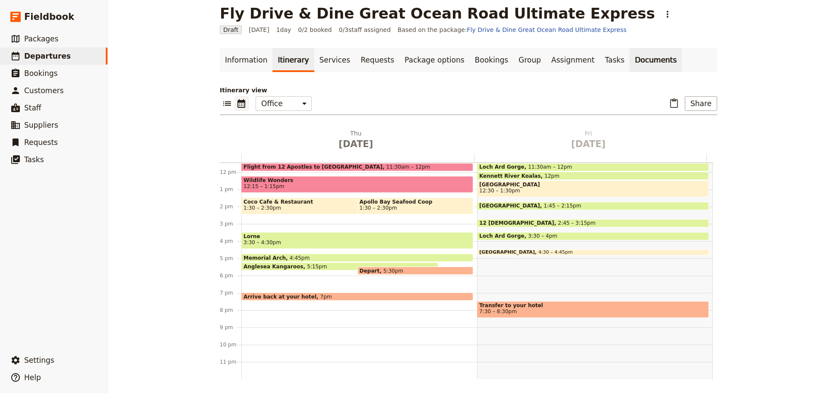
click at [630, 58] on link "Documents" at bounding box center [656, 60] width 52 height 24
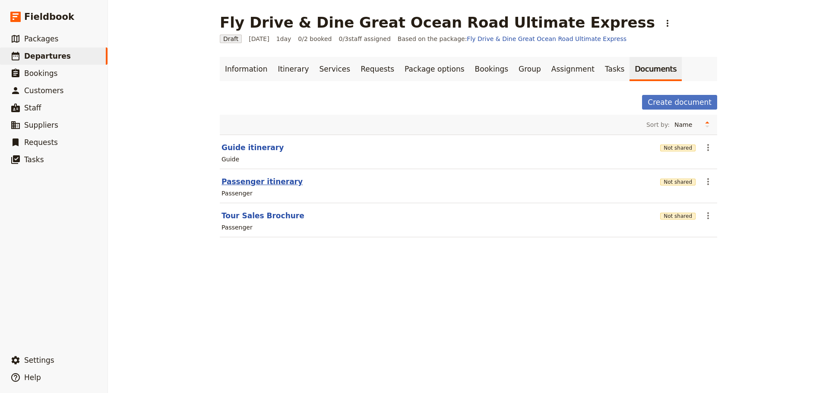
click at [247, 182] on button "Passenger itinerary" at bounding box center [262, 182] width 81 height 10
select select "PASSENGER"
select select "RUN_SHEET"
select select "DEFAULT"
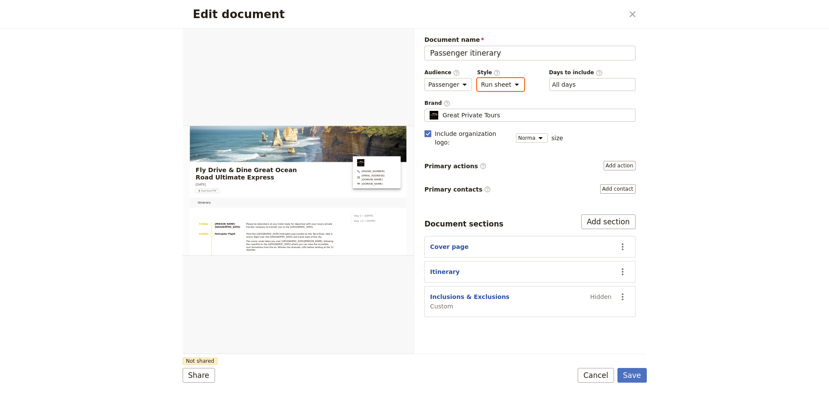
click at [492, 87] on select "Brochure Run sheet" at bounding box center [500, 84] width 47 height 13
select select "BROCHURE"
click at [477, 78] on select "Brochure Run sheet" at bounding box center [500, 84] width 47 height 13
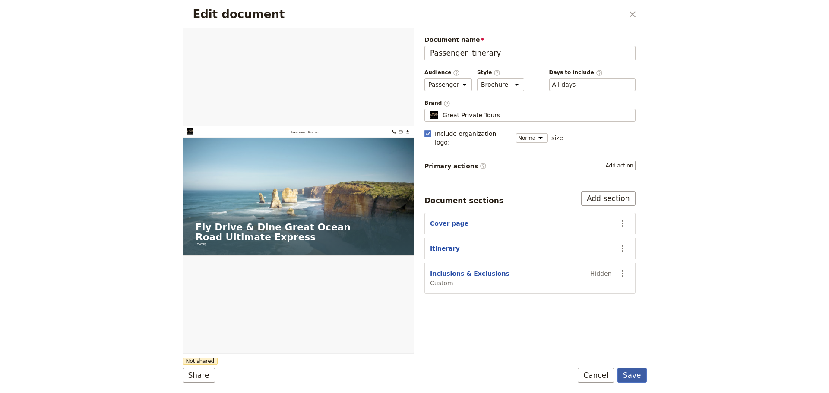
click at [630, 380] on button "Save" at bounding box center [632, 375] width 29 height 15
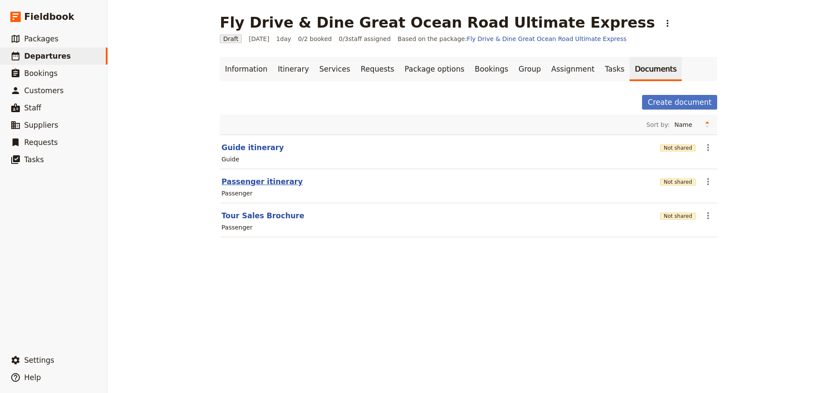
click at [244, 183] on button "Passenger itinerary" at bounding box center [262, 182] width 81 height 10
select select "PASSENGER"
select select "DEFAULT"
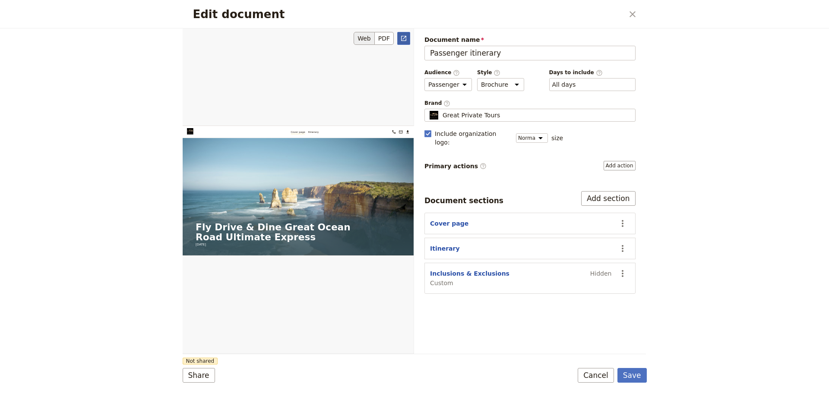
click at [405, 38] on icon "Open full preview" at bounding box center [403, 38] width 7 height 7
click at [596, 374] on button "Cancel" at bounding box center [596, 375] width 36 height 15
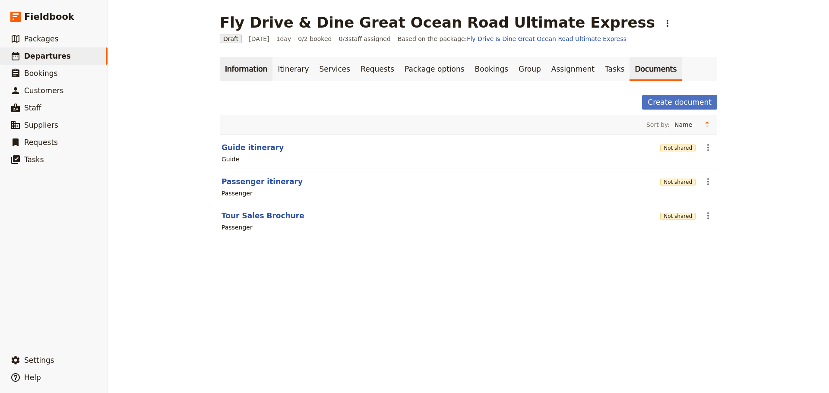
click at [248, 80] on link "Information" at bounding box center [246, 69] width 53 height 24
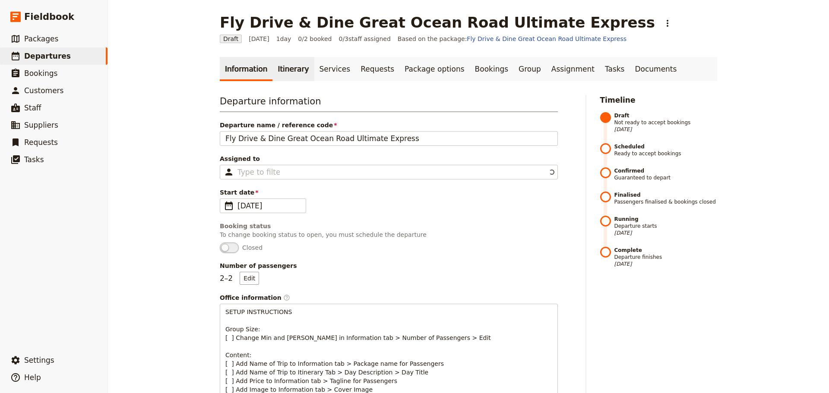
click at [282, 70] on link "Itinerary" at bounding box center [292, 69] width 41 height 24
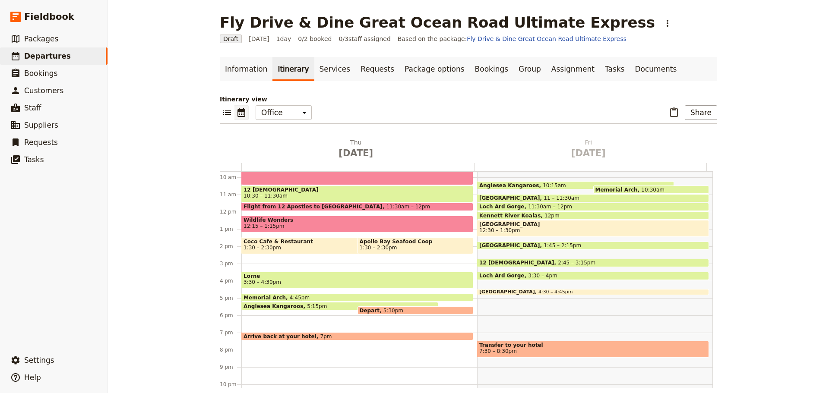
scroll to position [198, 0]
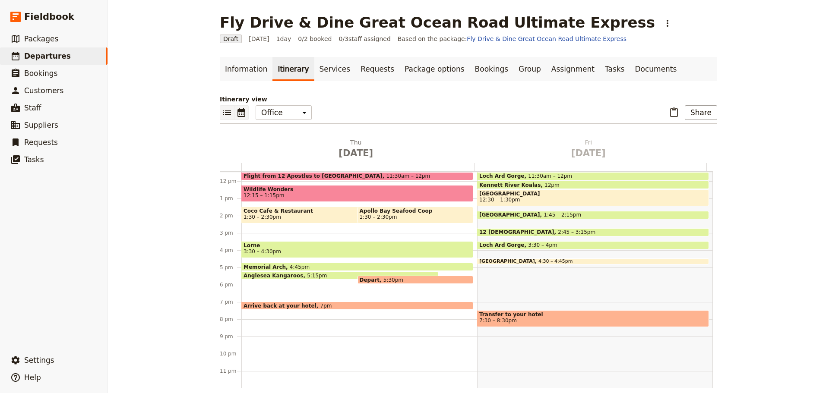
click at [223, 113] on icon "List view" at bounding box center [227, 113] width 8 height 4
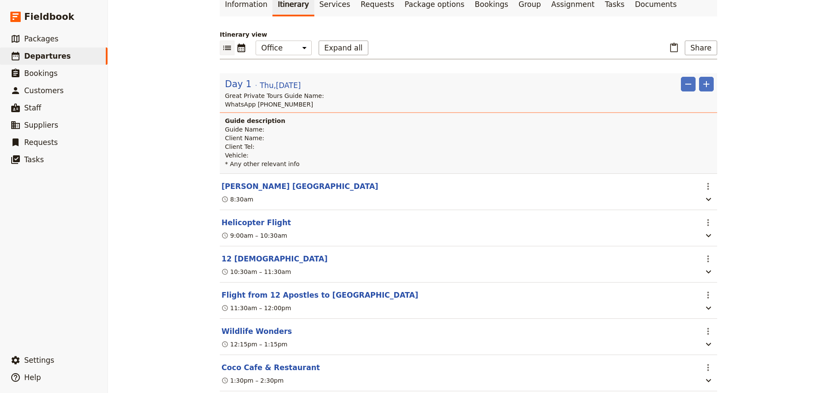
scroll to position [0, 0]
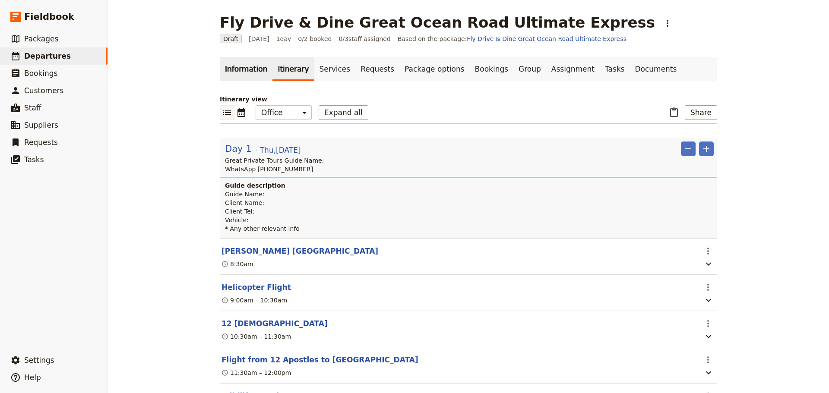
click at [239, 70] on link "Information" at bounding box center [246, 69] width 53 height 24
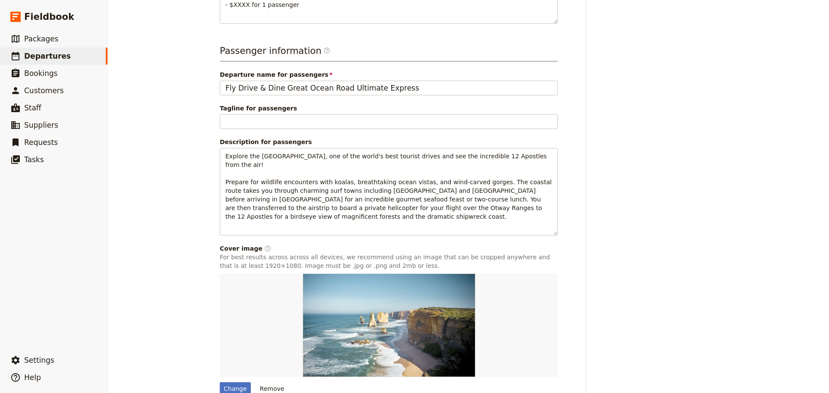
scroll to position [533, 0]
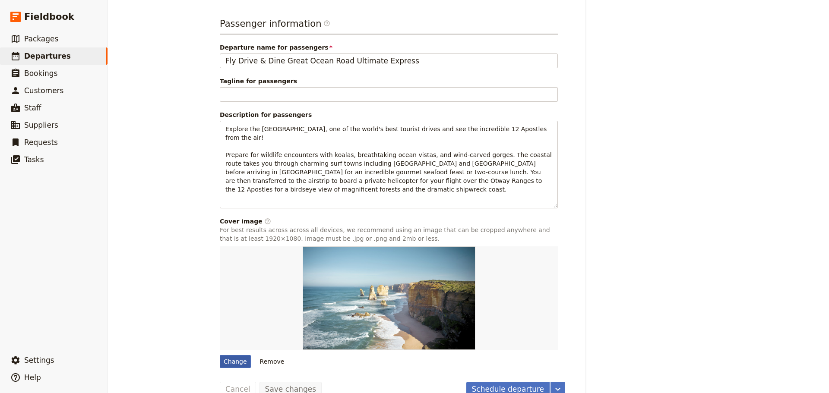
click at [234, 355] on div "Change" at bounding box center [235, 361] width 31 height 13
click at [220, 355] on input "Change" at bounding box center [219, 355] width 0 height 0
type input "C:\fakepath\12A Heli's 1.jpg"
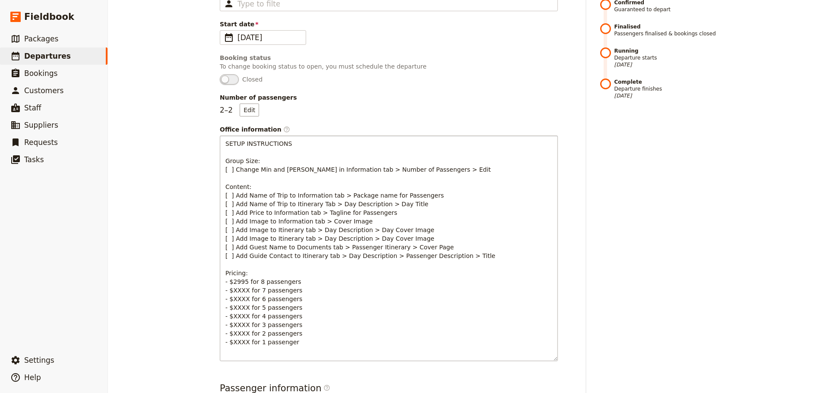
scroll to position [58, 0]
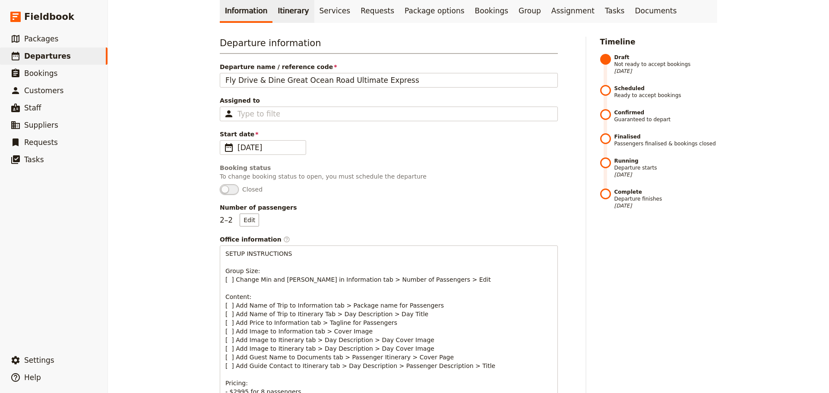
click at [285, 14] on link "Itinerary" at bounding box center [292, 11] width 41 height 24
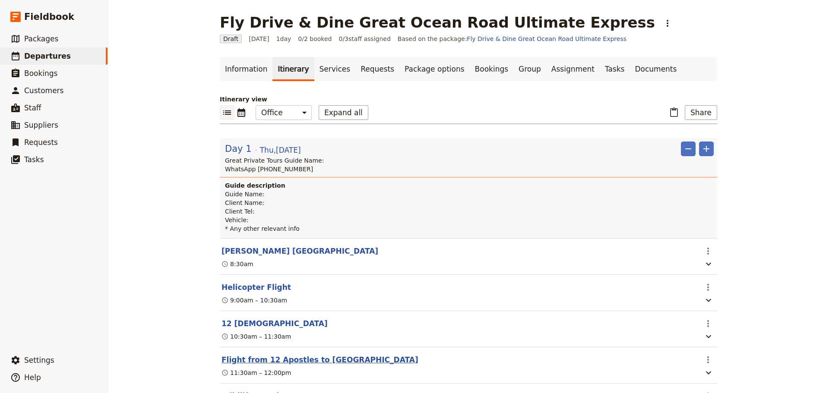
click at [316, 363] on button "Flight from 12 Apostles to [GEOGRAPHIC_DATA]" at bounding box center [320, 360] width 197 height 10
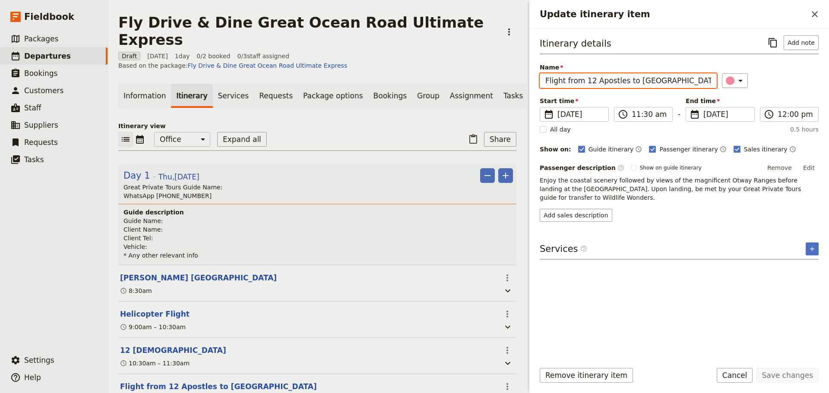
click at [584, 81] on input "Flight from 12 Apostles to [GEOGRAPHIC_DATA]" at bounding box center [628, 80] width 177 height 15
type input "Flight from the 12 Apostles to Apollo Bay"
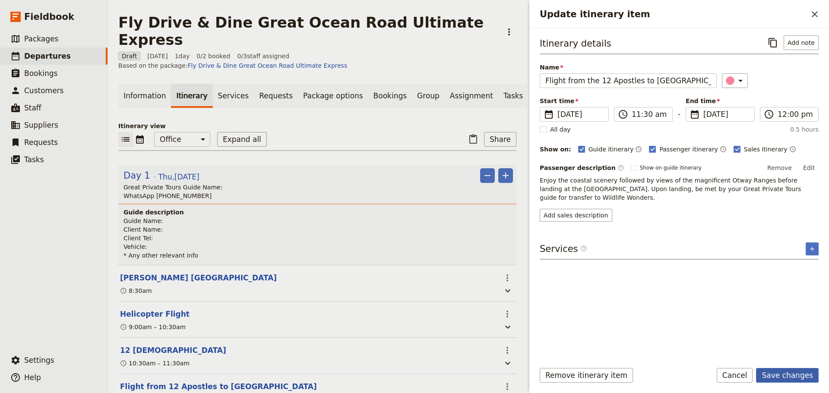
drag, startPoint x: 808, startPoint y: 376, endPoint x: 654, endPoint y: 59, distance: 352.9
click at [807, 376] on button "Save changes" at bounding box center [787, 375] width 63 height 15
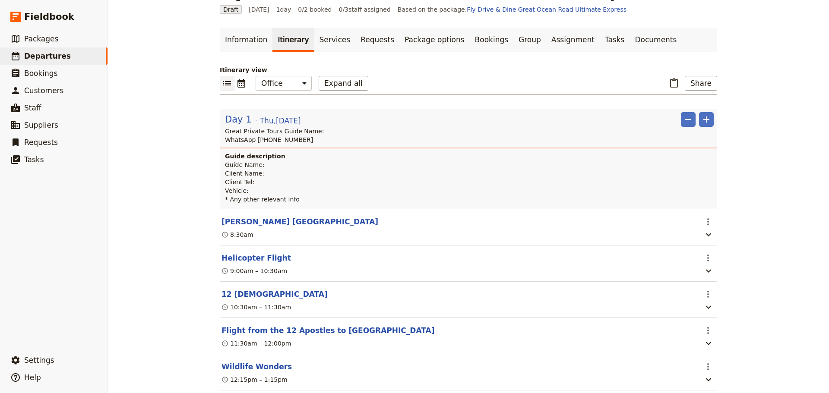
scroll to position [173, 0]
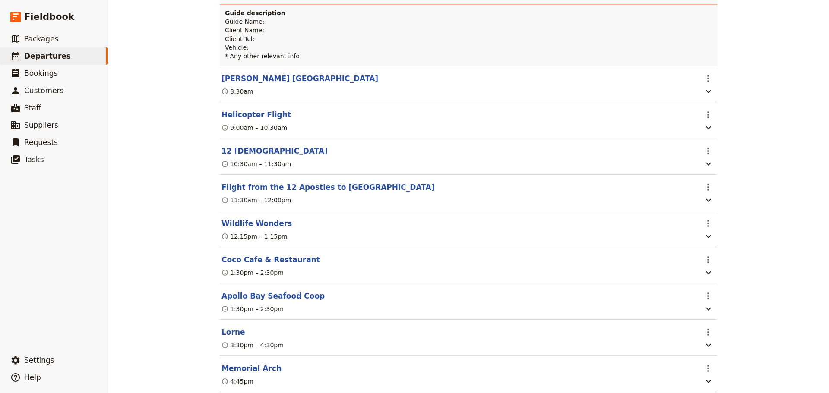
click at [252, 229] on button "Wildlife Wonders" at bounding box center [257, 224] width 70 height 10
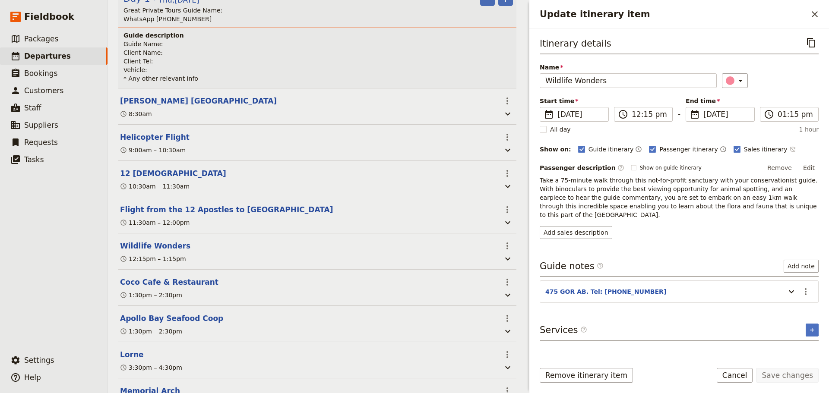
click at [789, 152] on icon "Time not shown on sales itinerary" at bounding box center [792, 149] width 7 height 7
click at [794, 375] on button "Save changes" at bounding box center [787, 375] width 63 height 15
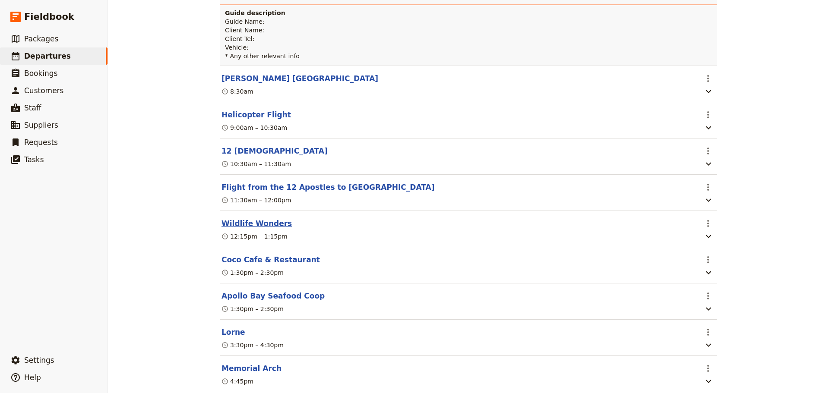
click at [266, 229] on button "Wildlife Wonders" at bounding box center [257, 224] width 70 height 10
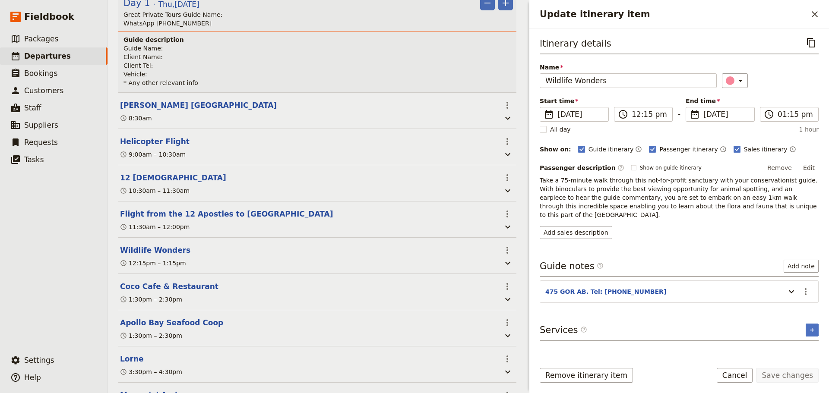
scroll to position [177, 0]
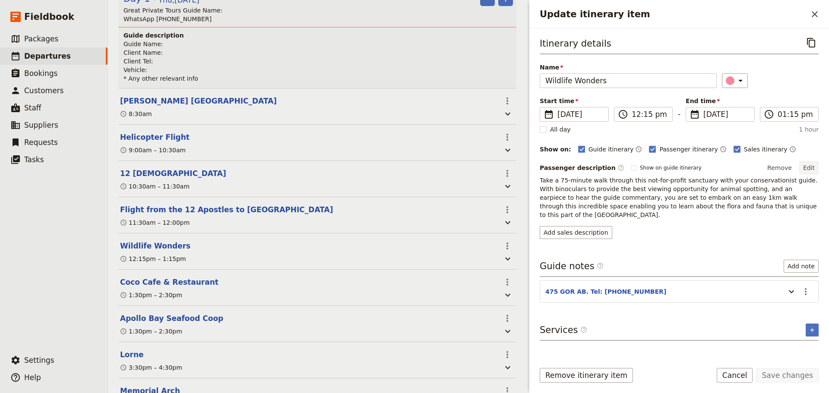
click at [807, 165] on button "Edit" at bounding box center [808, 168] width 19 height 13
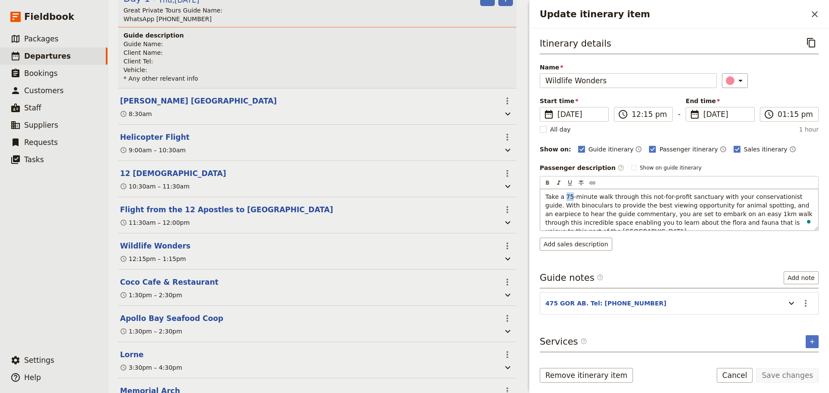
drag, startPoint x: 570, startPoint y: 197, endPoint x: 564, endPoint y: 197, distance: 6.5
click at [564, 197] on span "Take a 75-minute walk through this not-for-profit sanctuary with your conservat…" at bounding box center [679, 213] width 269 height 41
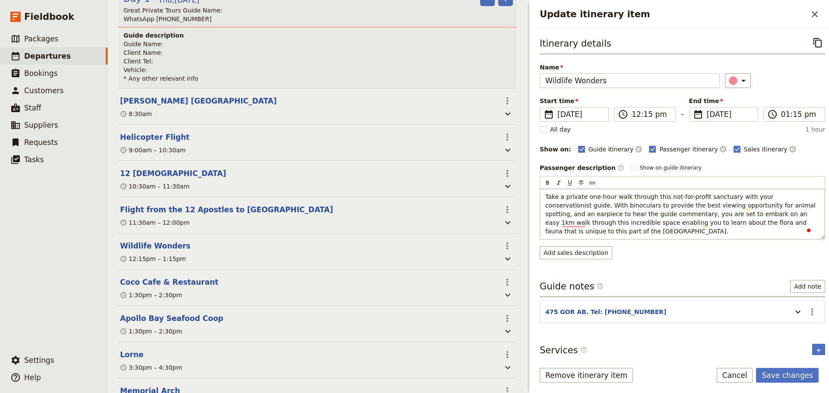
click at [576, 195] on span "Take a private one-hour walk through this not-for-profit sanctuary with your co…" at bounding box center [681, 213] width 272 height 41
click at [592, 195] on span "Take a one-hour walk through this not-for-profit sanctuary with your conservati…" at bounding box center [683, 213] width 276 height 41
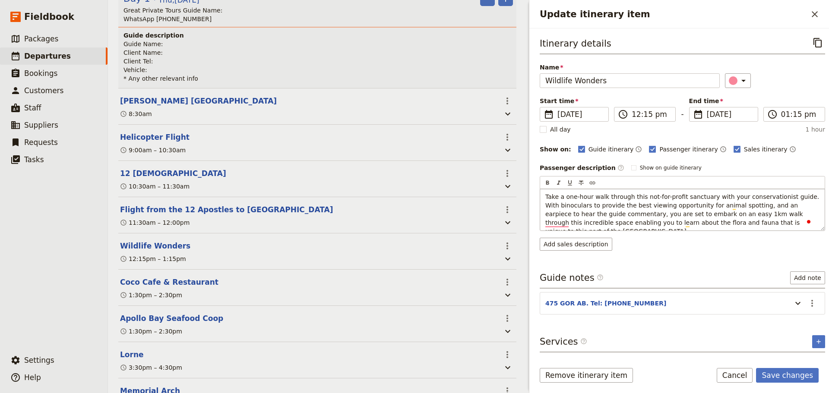
click at [590, 196] on span "Take a one-hour walk through this not-for-profit sanctuary with your conservati…" at bounding box center [683, 213] width 276 height 41
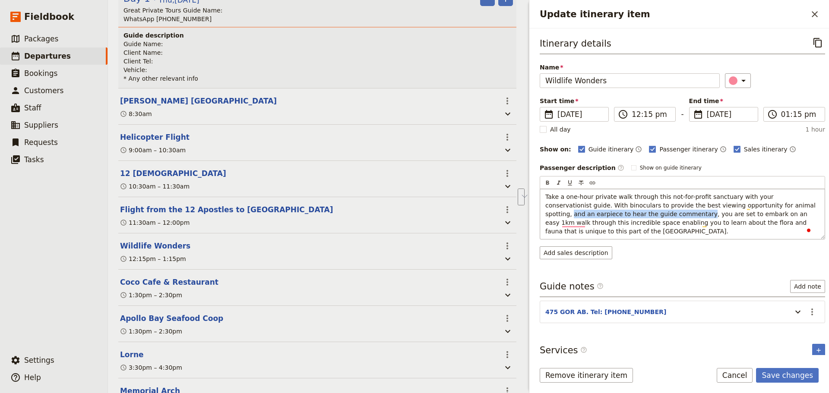
drag, startPoint x: 620, startPoint y: 211, endPoint x: 751, endPoint y: 204, distance: 131.5
click at [751, 204] on span "Take a one-hour private walk through this not-for-profit sanctuary with your co…" at bounding box center [681, 213] width 272 height 41
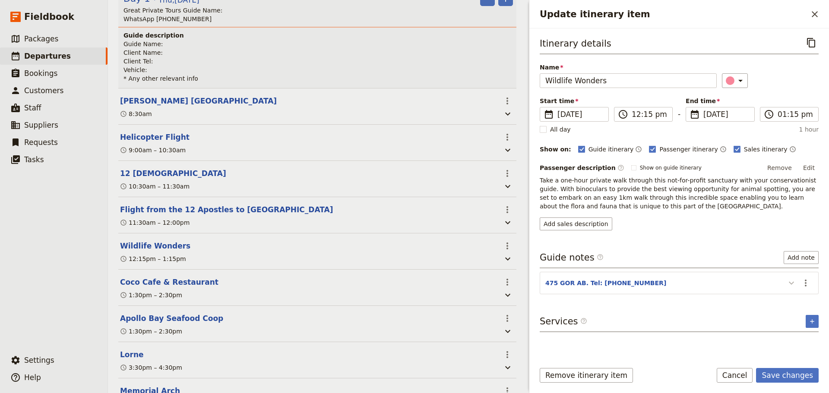
click at [791, 285] on icon "Update itinerary item" at bounding box center [791, 283] width 10 height 10
click at [795, 374] on button "Save changes" at bounding box center [787, 375] width 63 height 15
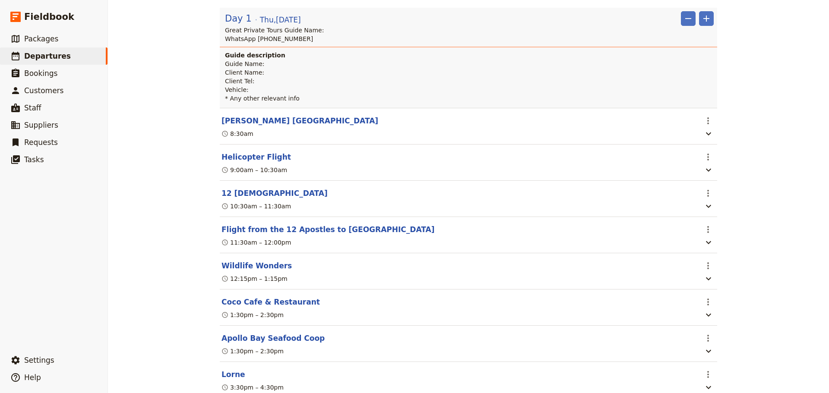
scroll to position [0, 0]
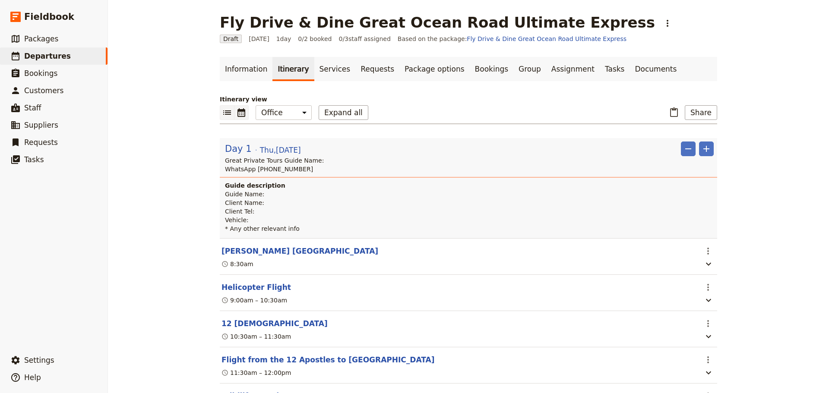
click at [239, 115] on icon "Calendar view" at bounding box center [241, 113] width 10 height 10
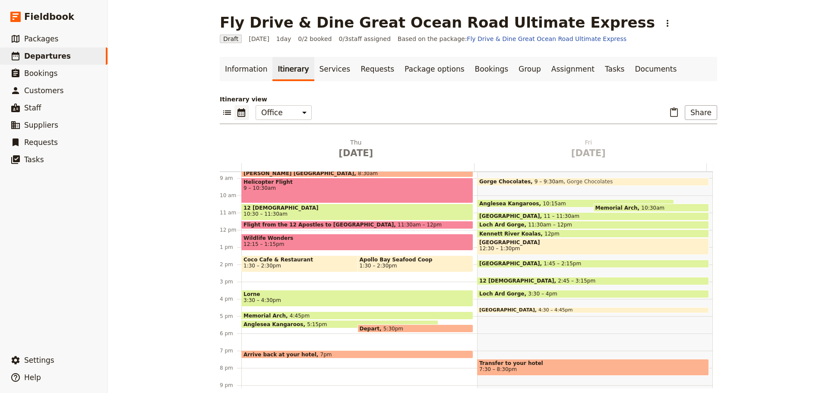
scroll to position [198, 0]
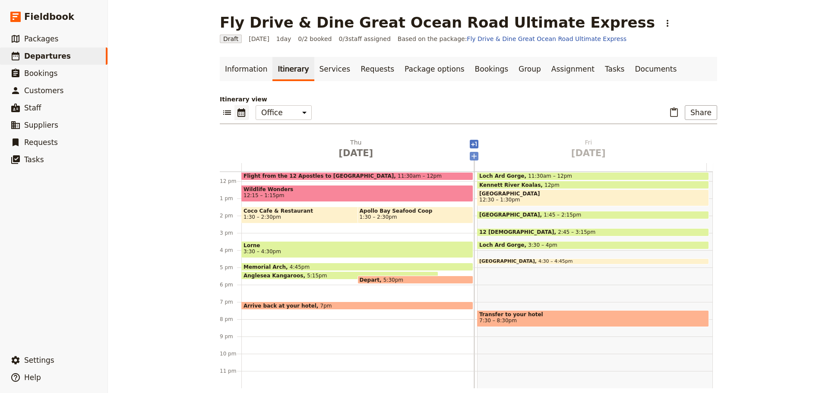
click at [470, 156] on icon "Add before day 2" at bounding box center [474, 156] width 9 height 9
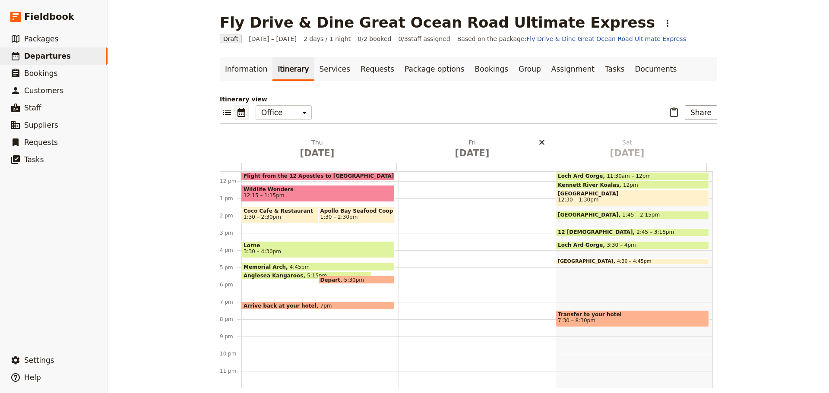
click at [538, 143] on icon "Delete Fri Oct 10" at bounding box center [542, 142] width 9 height 9
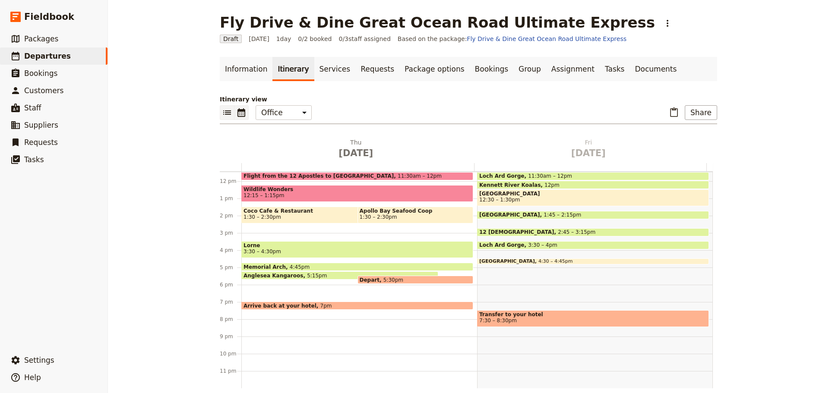
click at [223, 111] on icon "List view" at bounding box center [227, 113] width 8 height 4
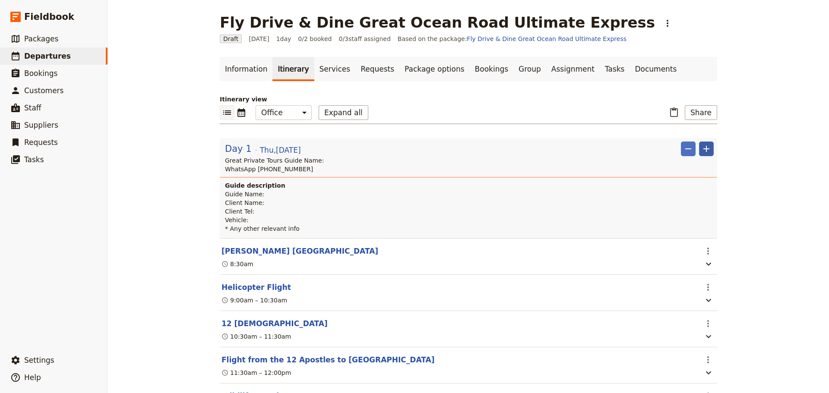
click at [704, 151] on icon "Add" at bounding box center [706, 149] width 10 height 10
click at [694, 167] on span "Add itinerary item" at bounding box center [677, 168] width 55 height 9
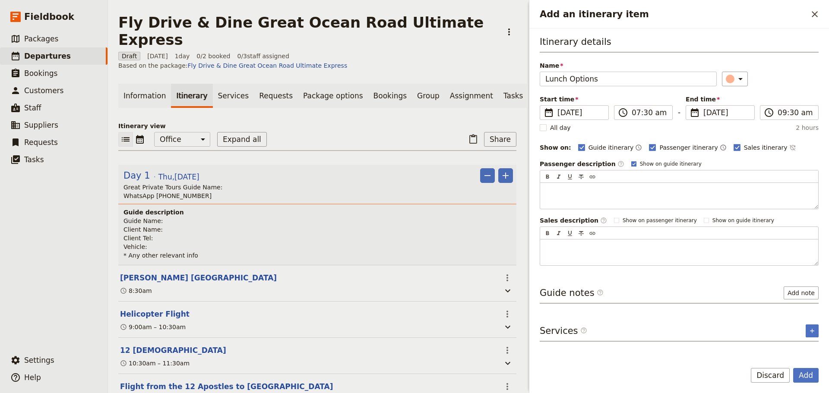
type input "Lunch Options"
drag, startPoint x: 618, startPoint y: 164, endPoint x: 752, endPoint y: 147, distance: 134.9
click at [631, 164] on icon "Add an itinerary item" at bounding box center [633, 164] width 5 height 5
click at [631, 161] on input "Show on guide itinerary" at bounding box center [631, 160] width 0 height 0
checkbox input "false"
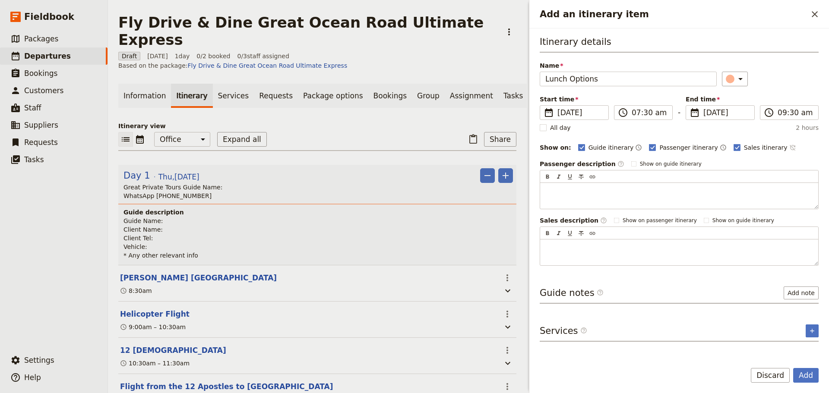
click at [789, 146] on icon "Time not shown on sales itinerary" at bounding box center [792, 147] width 7 height 7
click at [739, 75] on icon "Add an itinerary item" at bounding box center [740, 79] width 10 height 10
click at [736, 96] on div "button" at bounding box center [735, 97] width 9 height 9
click at [802, 377] on button "Add" at bounding box center [805, 375] width 25 height 15
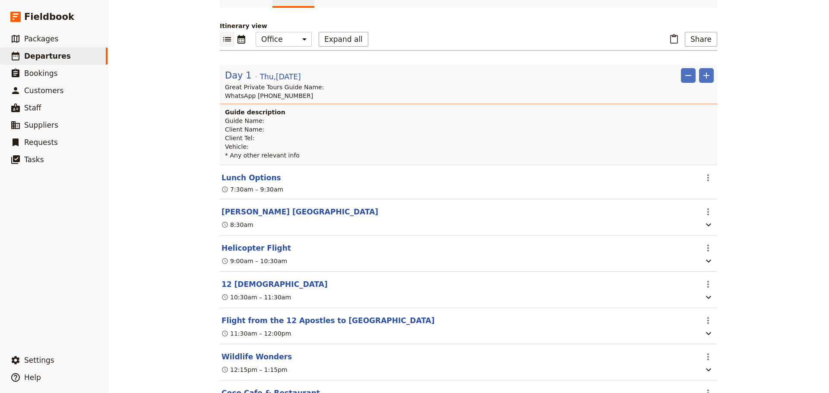
scroll to position [0, 0]
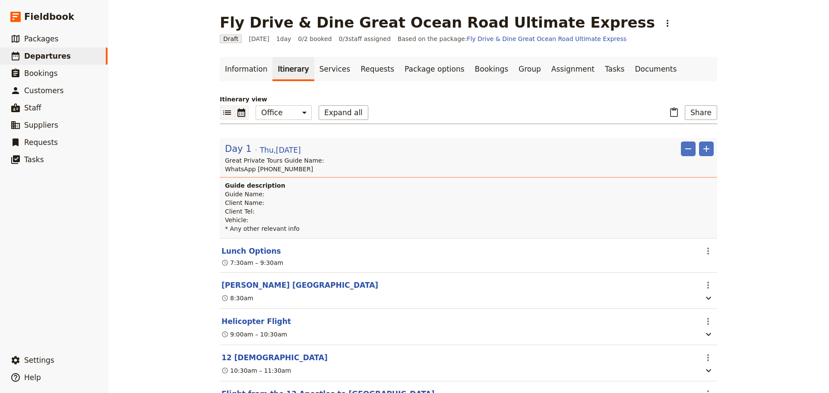
click at [236, 116] on icon "Calendar view" at bounding box center [241, 113] width 10 height 10
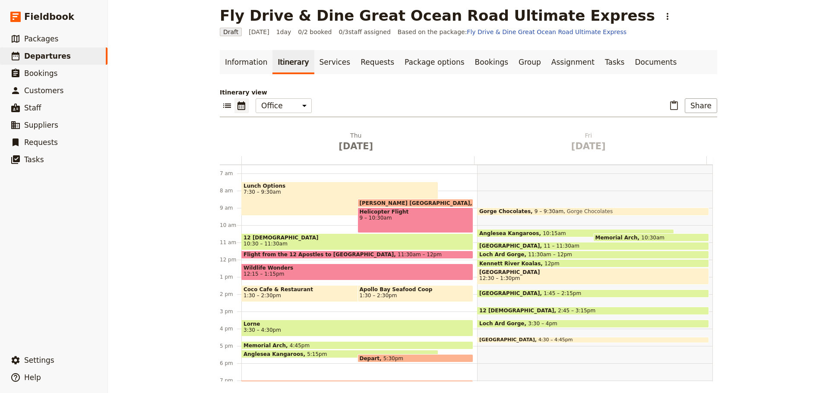
scroll to position [9, 0]
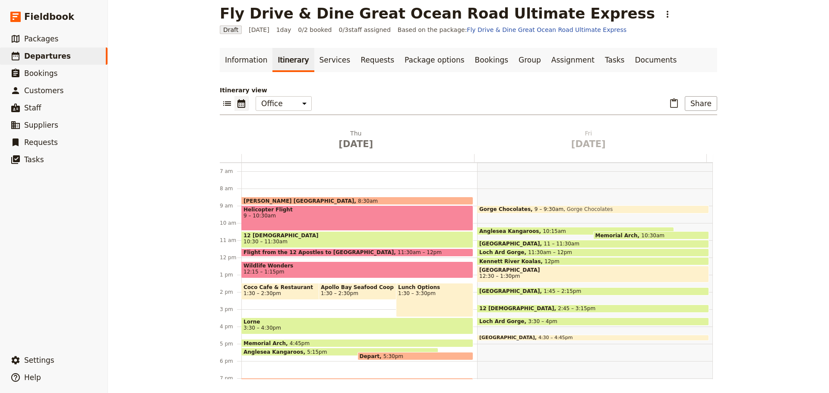
click at [435, 294] on span "1:30 – 3:30pm" at bounding box center [434, 294] width 73 height 6
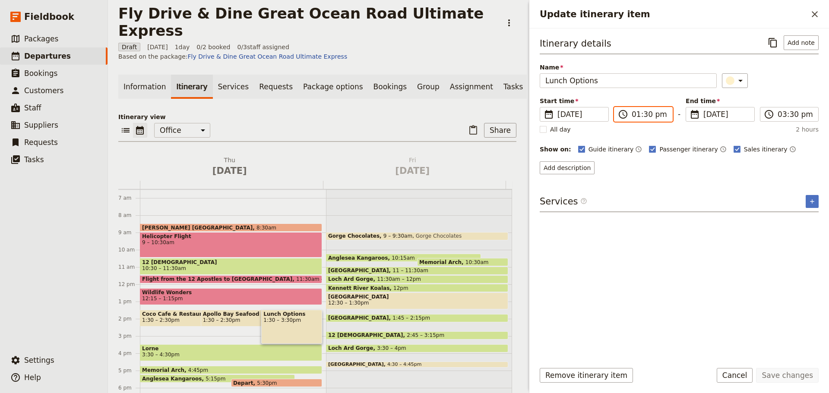
drag, startPoint x: 654, startPoint y: 119, endPoint x: 657, endPoint y: 114, distance: 6.4
click at [655, 119] on input "01:30 pm" at bounding box center [649, 114] width 35 height 10
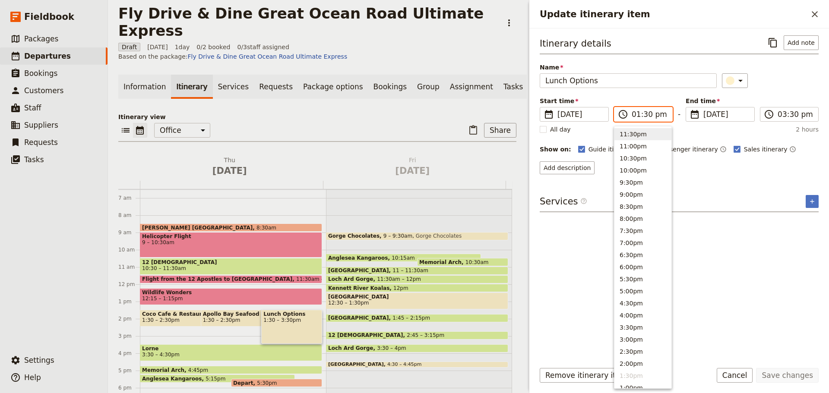
click at [645, 114] on input "01:30 pm" at bounding box center [649, 114] width 35 height 10
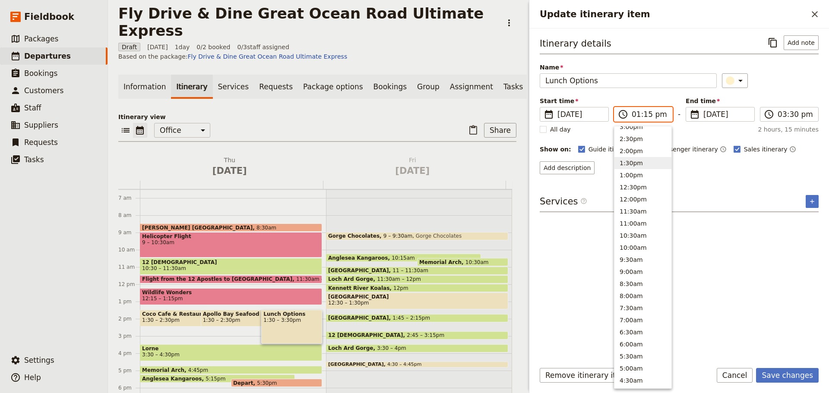
click at [629, 163] on button "1:30pm" at bounding box center [643, 163] width 57 height 12
type input "01:30 pm"
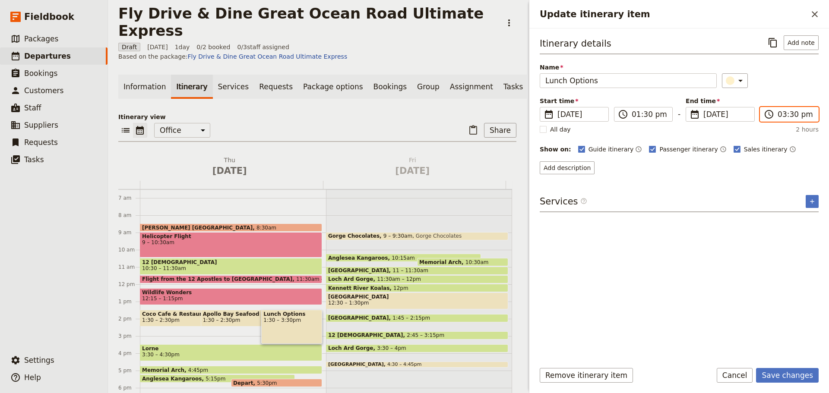
click at [796, 118] on input "03:30 pm" at bounding box center [795, 114] width 35 height 10
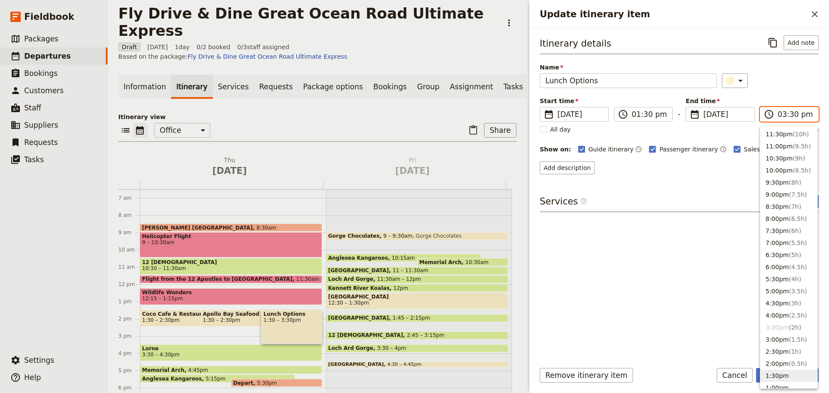
click at [790, 374] on button "1:30pm" at bounding box center [788, 376] width 57 height 12
type input "01:30 pm"
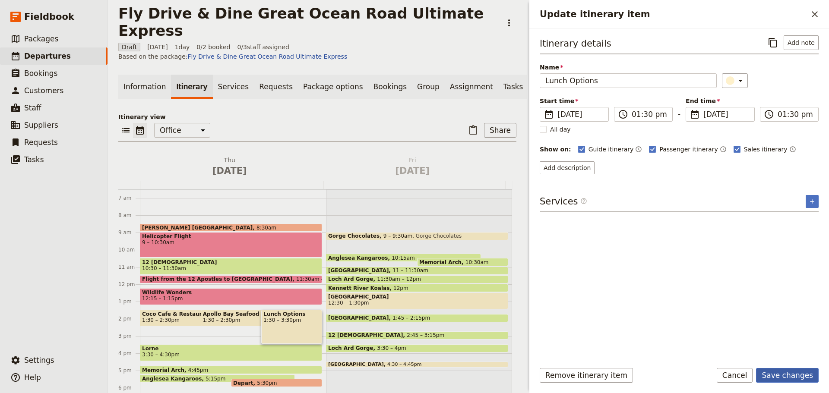
click at [794, 378] on button "Save changes" at bounding box center [787, 375] width 63 height 15
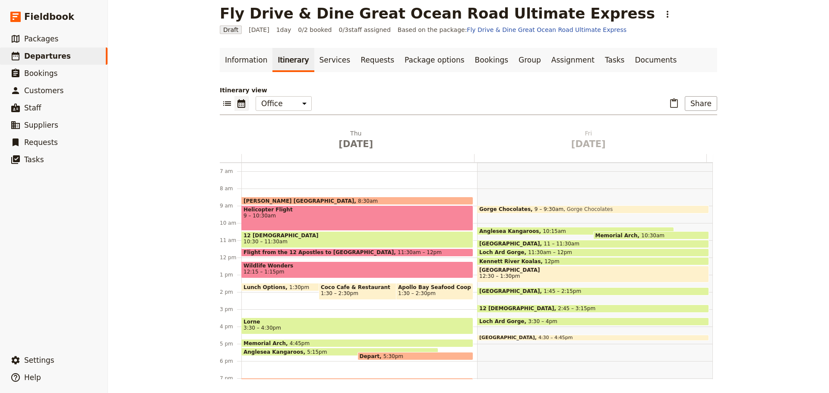
click at [344, 289] on span "Coco Cafe & Restaurant" at bounding box center [384, 288] width 127 height 6
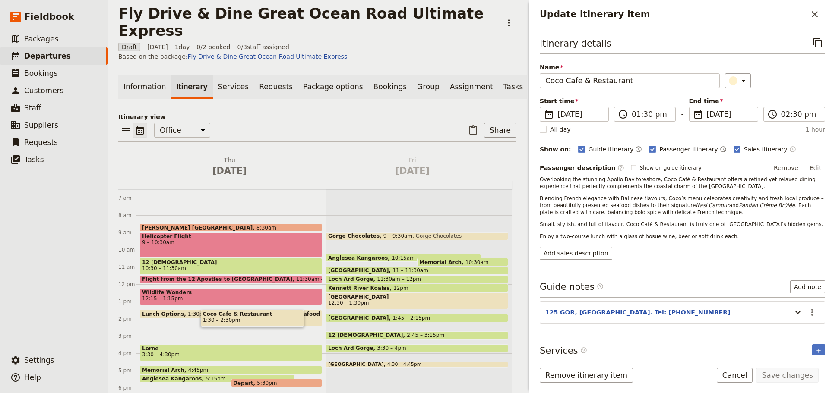
click at [789, 149] on icon "Time shown on sales itinerary" at bounding box center [792, 149] width 7 height 7
click at [788, 376] on button "Save changes" at bounding box center [787, 375] width 63 height 15
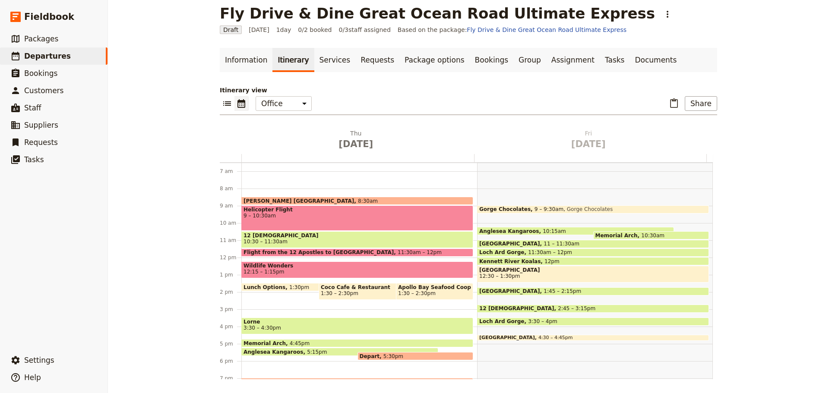
click at [450, 288] on span "Apollo Bay Seafood Coop" at bounding box center [434, 288] width 73 height 6
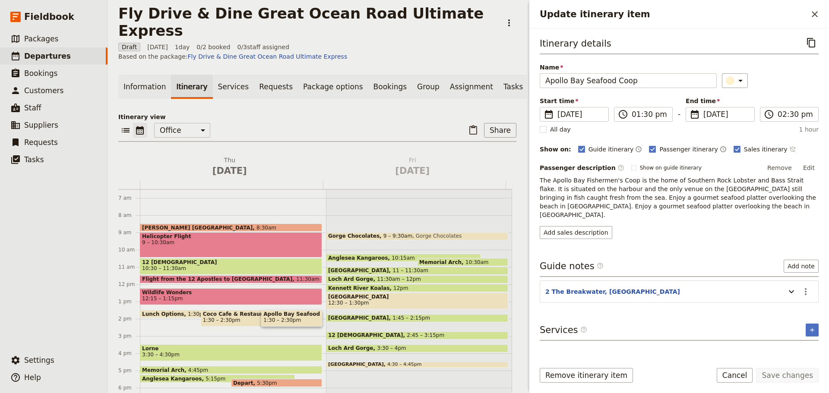
click at [789, 148] on icon "Time not shown on sales itinerary" at bounding box center [792, 149] width 7 height 7
drag, startPoint x: 779, startPoint y: 375, endPoint x: 792, endPoint y: 323, distance: 53.7
click at [780, 374] on button "Save changes" at bounding box center [787, 375] width 63 height 15
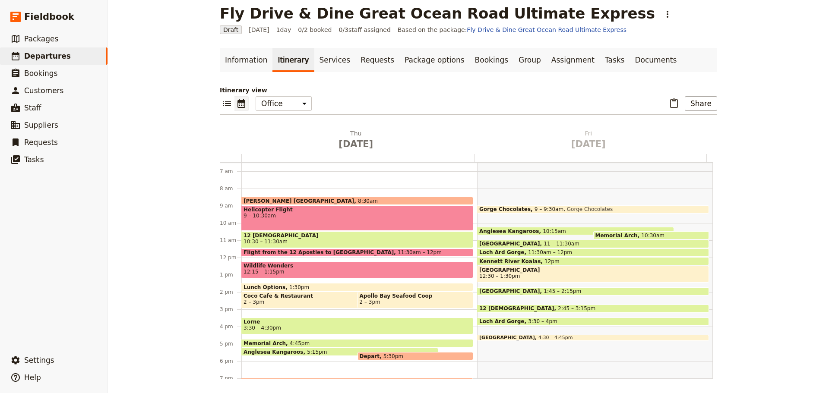
click at [384, 296] on span "Apollo Bay Seafood Coop" at bounding box center [416, 296] width 112 height 6
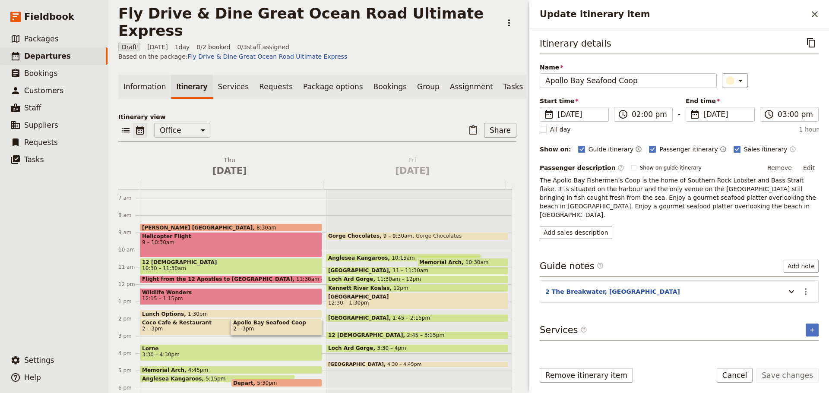
click at [789, 151] on icon "Time shown on sales itinerary" at bounding box center [792, 149] width 7 height 7
click at [789, 373] on button "Save changes" at bounding box center [787, 375] width 63 height 15
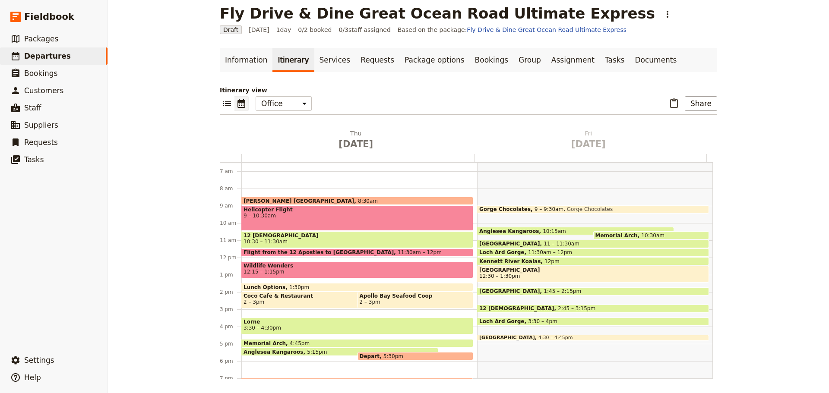
click at [384, 300] on span "2 – 3pm" at bounding box center [416, 302] width 112 height 6
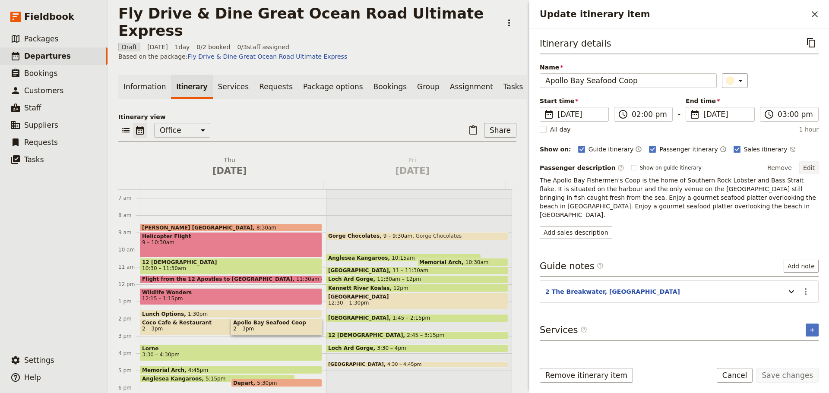
click at [813, 168] on button "Edit" at bounding box center [808, 168] width 19 height 13
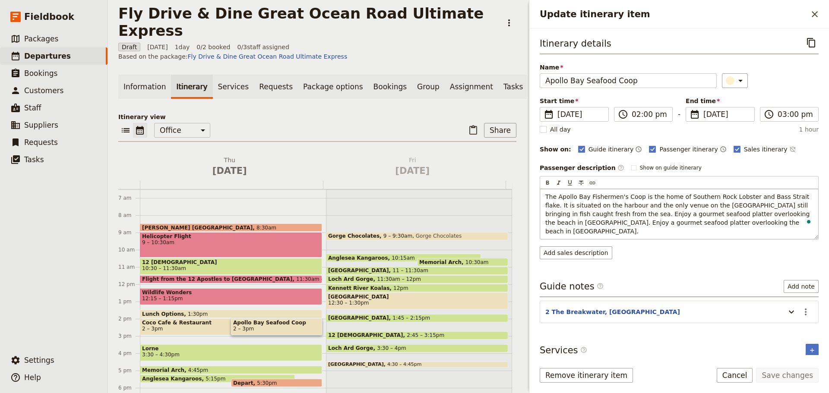
click at [784, 214] on span "The Apollo Bay Fishermen's Coop is the home of Southern Rock Lobster and Bass S…" at bounding box center [678, 213] width 266 height 41
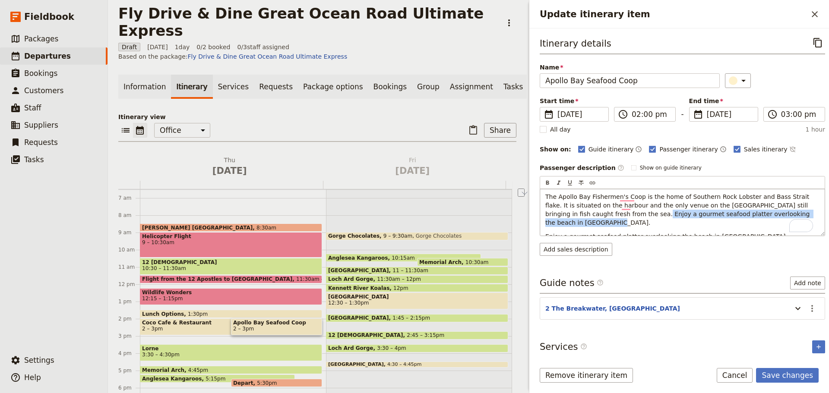
drag, startPoint x: 792, startPoint y: 216, endPoint x: 597, endPoint y: 212, distance: 194.8
click at [597, 212] on p "The Apollo Bay Fishermen's Coop is the home of Southern Rock Lobster and Bass S…" at bounding box center [682, 210] width 274 height 35
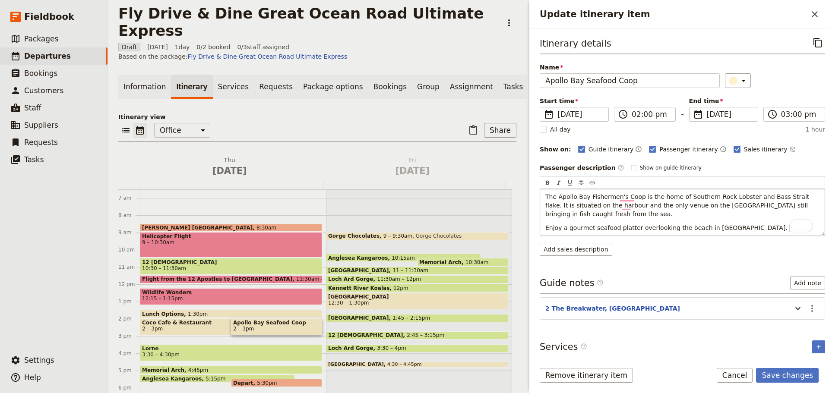
click at [633, 225] on span "Enjoy a gourmet seafood platter overlooking the beach in Apollo Bay." at bounding box center [666, 228] width 242 height 7
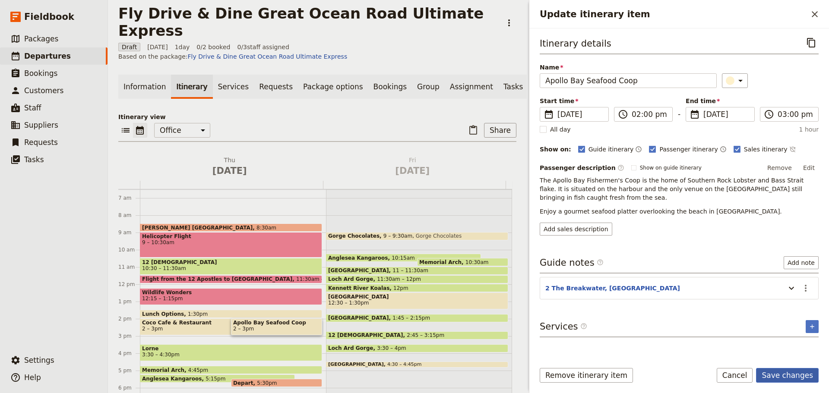
click at [790, 374] on button "Save changes" at bounding box center [787, 375] width 63 height 15
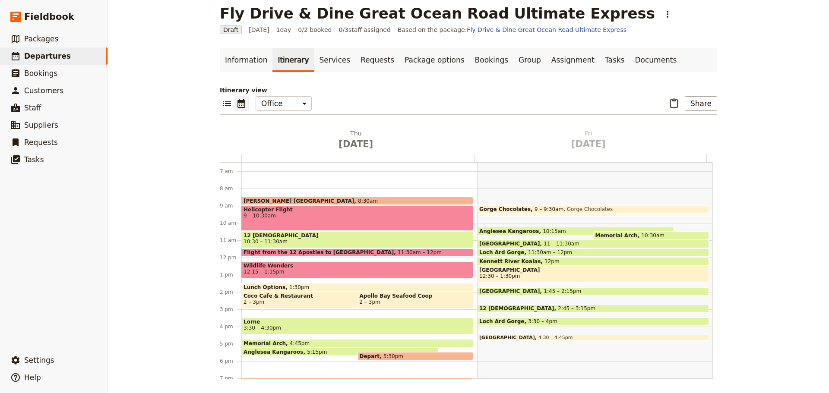
click at [383, 355] on span "5:30pm" at bounding box center [393, 357] width 20 height 6
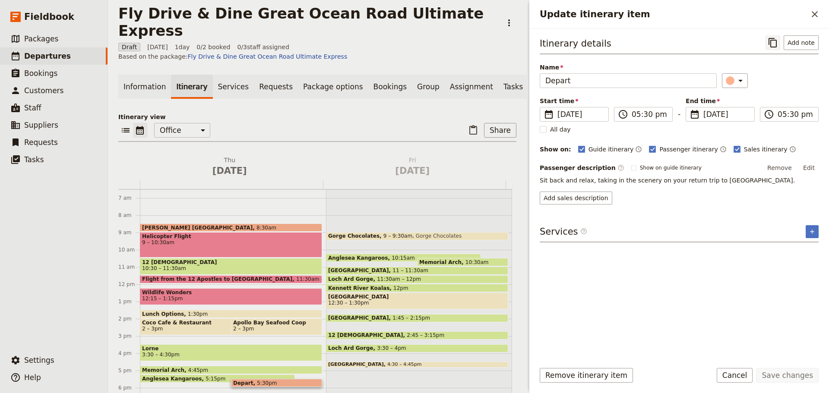
click at [774, 47] on icon "Copy itinerary item" at bounding box center [773, 43] width 8 height 10
click at [818, 19] on icon "Close drawer" at bounding box center [815, 14] width 10 height 10
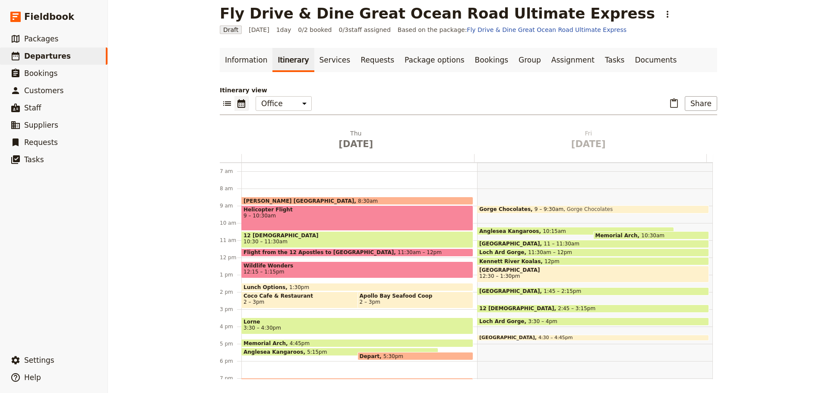
click at [323, 312] on div "Ritz-Carlton Melbourne 8:30am Helicopter Flight 9 – 10:30am 12 Apostles 10:30 –…" at bounding box center [359, 258] width 236 height 415
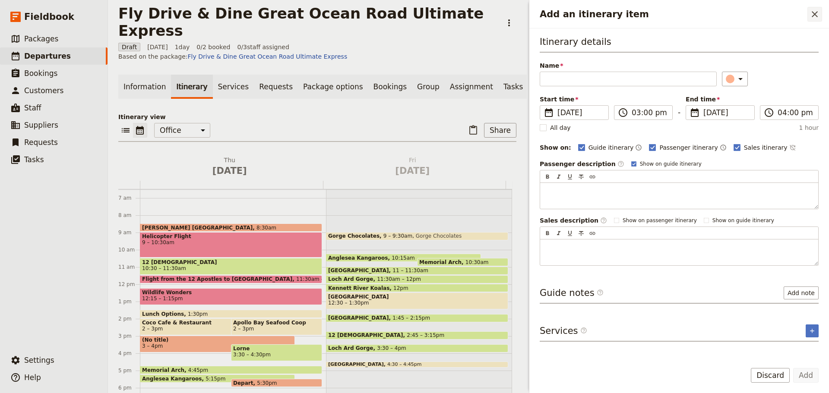
drag, startPoint x: 609, startPoint y: 74, endPoint x: 821, endPoint y: 9, distance: 221.8
click at [825, 7] on div "Add an itinerary item ​" at bounding box center [679, 14] width 300 height 29
click at [819, 13] on icon "Close drawer" at bounding box center [815, 14] width 10 height 10
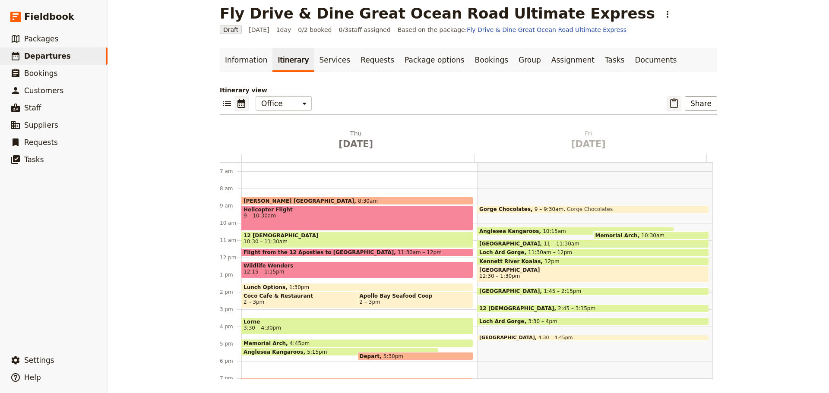
click at [670, 104] on icon "Paste itinerary item" at bounding box center [674, 103] width 8 height 10
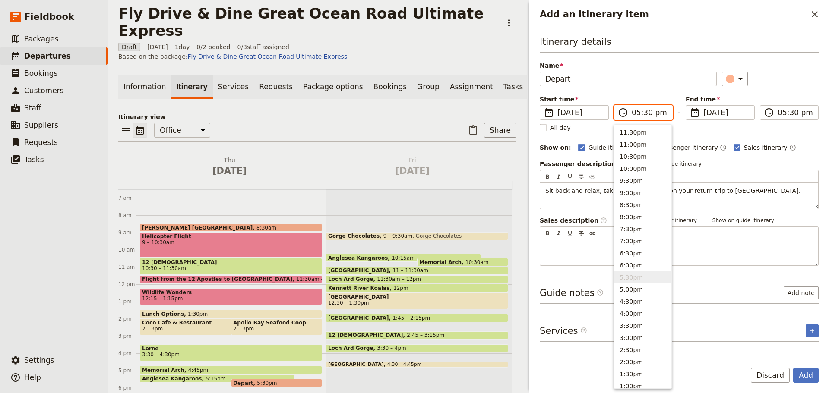
click at [643, 112] on input "05:30 pm" at bounding box center [649, 113] width 35 height 10
click at [630, 346] on button "2:30pm" at bounding box center [643, 350] width 57 height 12
type input "02:30 pm"
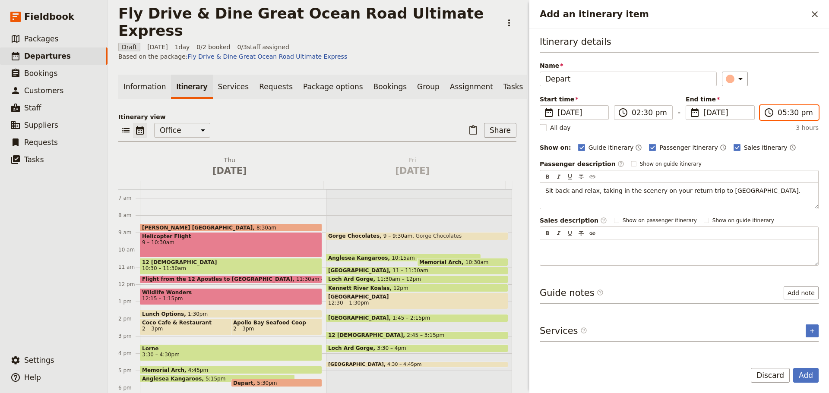
click at [789, 112] on input "05:30 pm" at bounding box center [795, 113] width 35 height 10
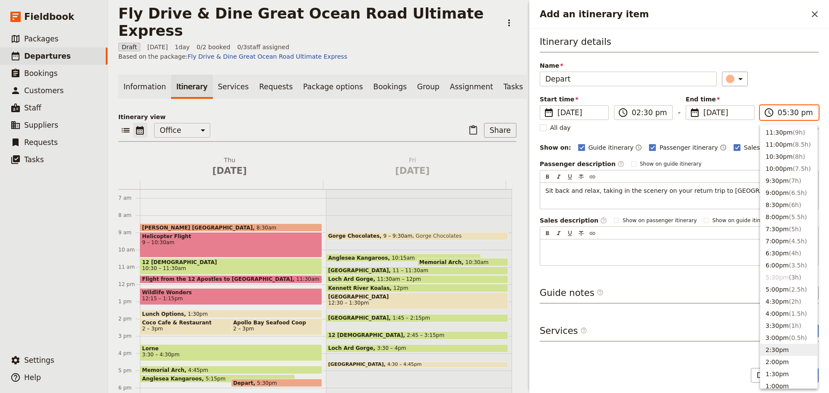
click at [775, 352] on button "2:30pm" at bounding box center [788, 350] width 57 height 12
type input "02:30 pm"
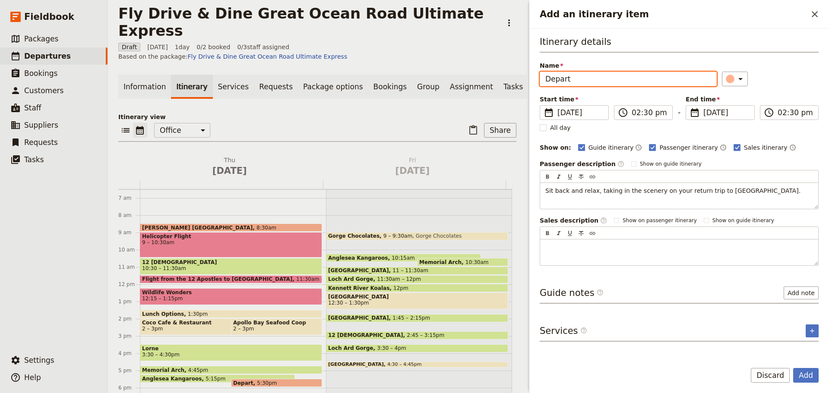
click at [591, 83] on input "Depart" at bounding box center [628, 79] width 177 height 15
type input "Depart Apollo Bay"
click at [812, 373] on button "Add" at bounding box center [805, 375] width 25 height 15
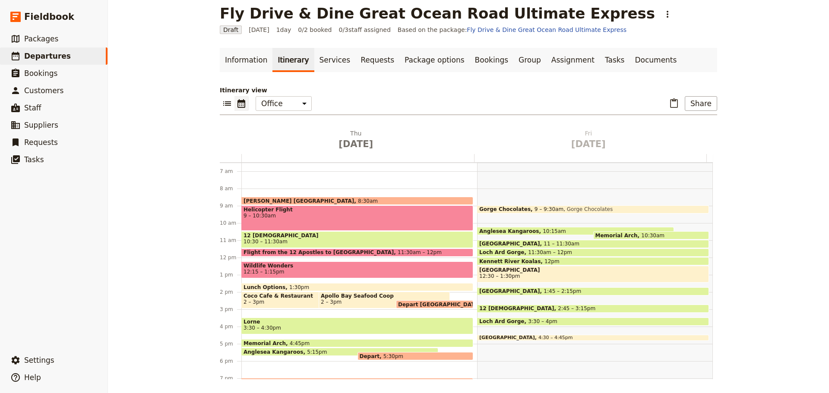
click at [256, 300] on span "2 – 3pm" at bounding box center [254, 302] width 21 height 6
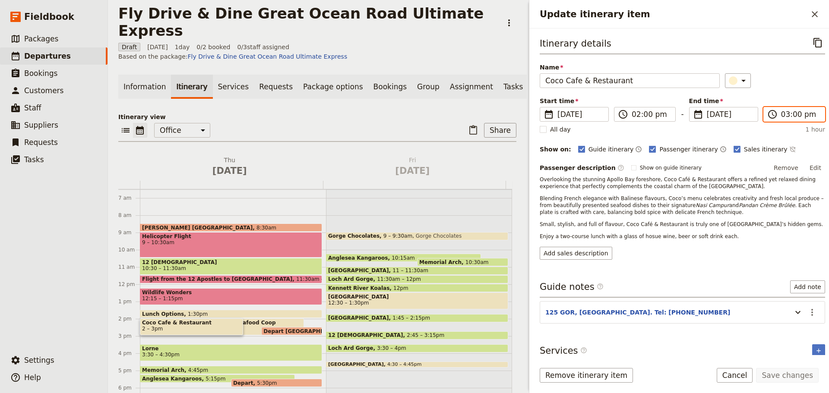
click at [782, 112] on input "03:00 pm" at bounding box center [800, 114] width 38 height 10
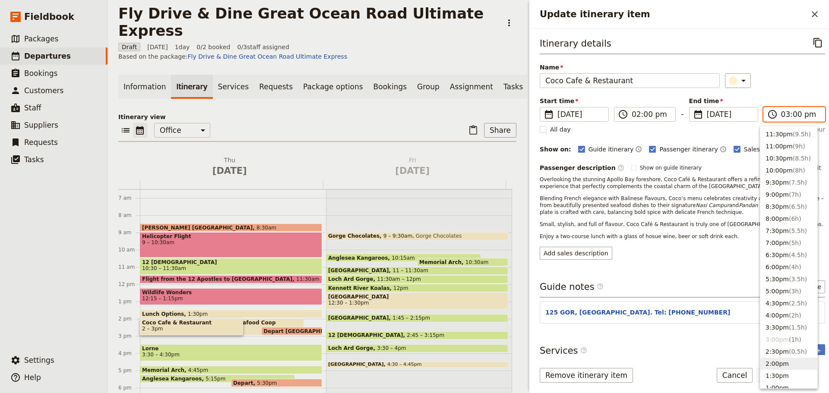
click at [773, 362] on button "2:00pm" at bounding box center [788, 364] width 57 height 12
type input "02:00 pm"
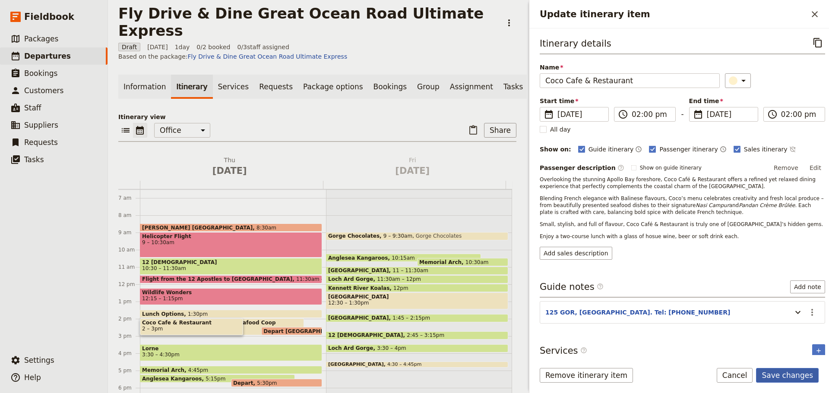
click at [798, 378] on button "Save changes" at bounding box center [787, 375] width 63 height 15
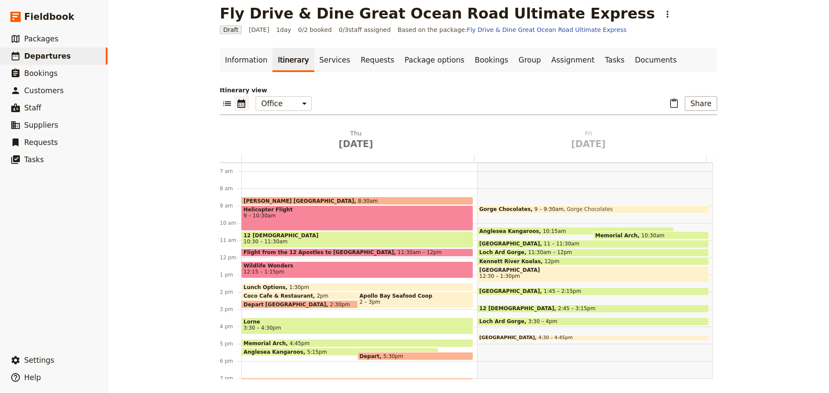
click at [381, 298] on span "Apollo Bay Seafood Coop" at bounding box center [416, 296] width 112 height 6
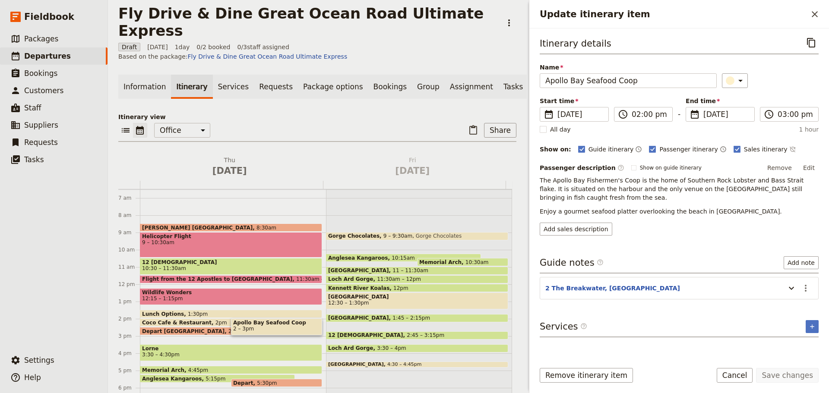
click at [794, 104] on div "Start time ​ 9 Oct 2025 09/10/2025 2025-10-09 14:00 ​ 02:00 pm - End time ​ 9 O…" at bounding box center [679, 109] width 279 height 25
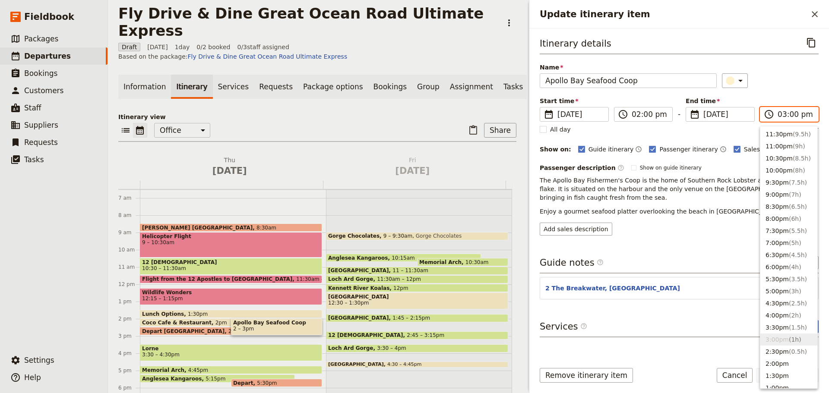
click at [794, 114] on input "03:00 pm" at bounding box center [795, 114] width 35 height 10
click at [778, 364] on button "2:00pm" at bounding box center [788, 364] width 57 height 12
type input "02:00 pm"
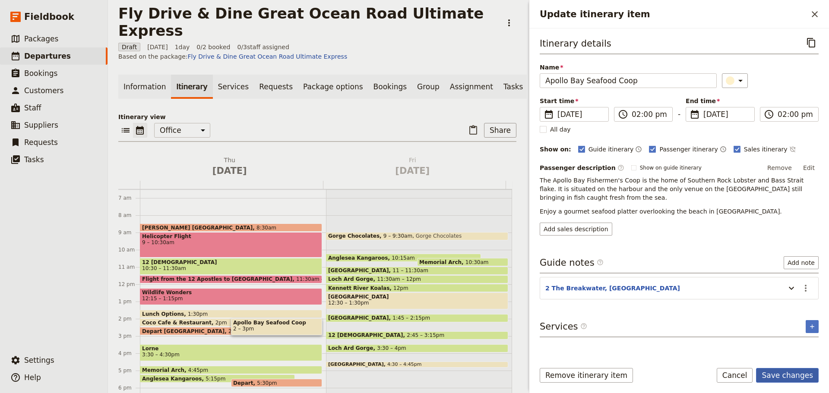
click at [794, 374] on button "Save changes" at bounding box center [787, 375] width 63 height 15
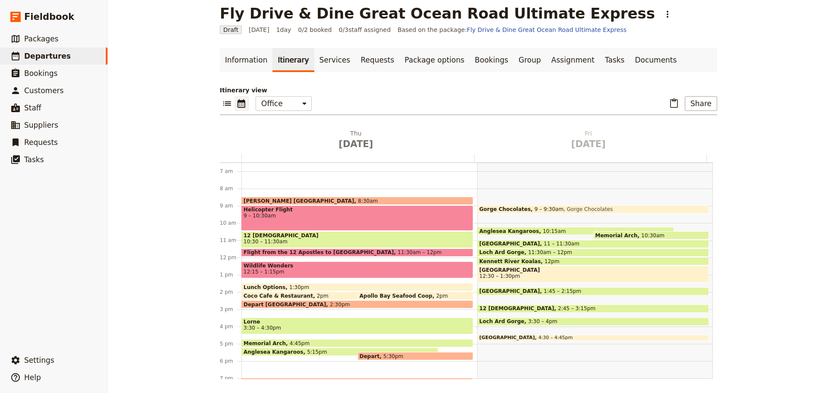
click at [263, 324] on span "Lorne" at bounding box center [358, 322] width 228 height 6
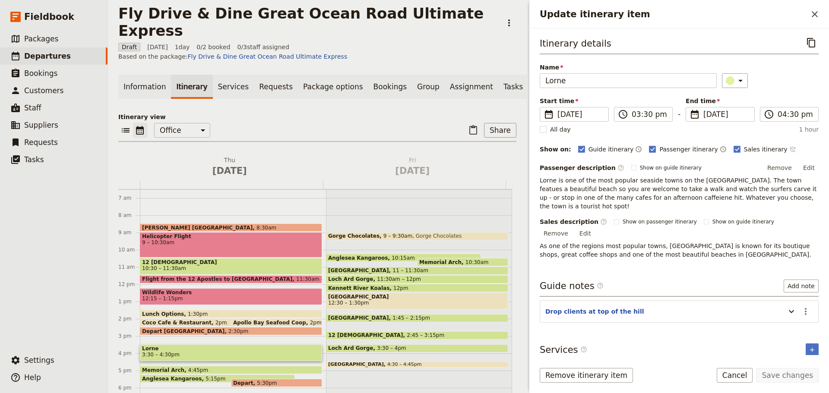
click at [789, 149] on icon "Time not shown on sales itinerary" at bounding box center [792, 149] width 7 height 7
click at [789, 372] on button "Save changes" at bounding box center [787, 375] width 63 height 15
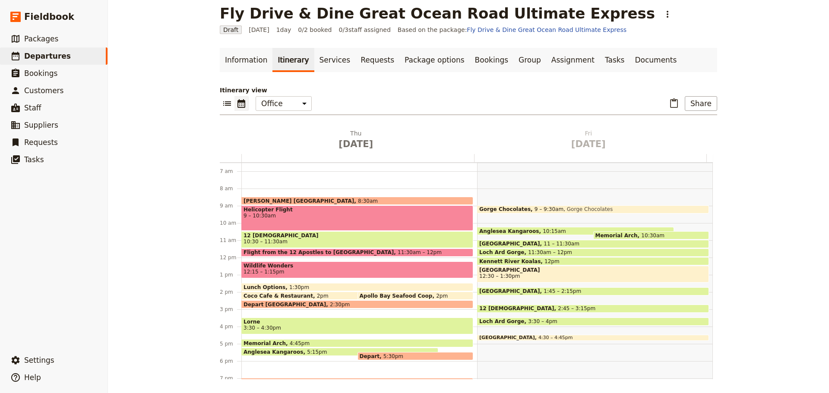
click at [275, 342] on span "Memorial Arch" at bounding box center [267, 344] width 46 height 6
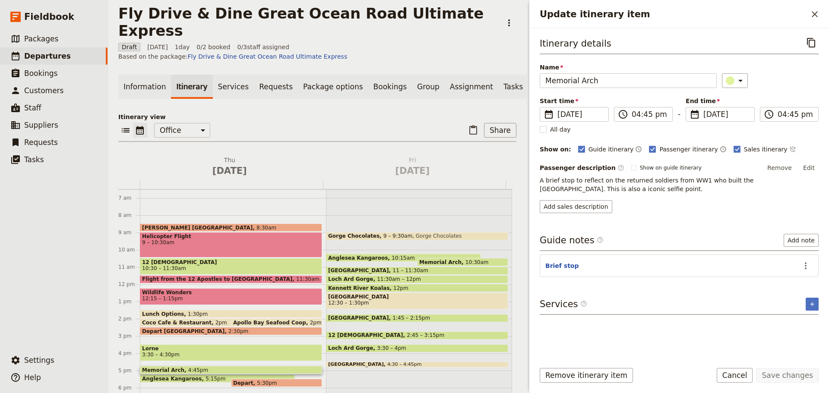
click at [771, 145] on div "Guide itinerary ​ Passenger itinerary ​ Sales itinerary ​" at bounding box center [698, 149] width 241 height 10
click at [789, 151] on icon "Time not shown on sales itinerary" at bounding box center [792, 149] width 7 height 7
click at [801, 372] on button "Save changes" at bounding box center [787, 375] width 63 height 15
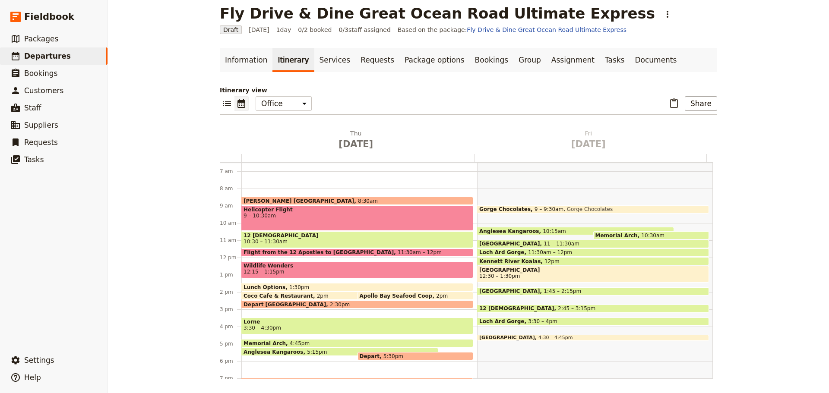
click at [270, 350] on span "Anglesea Kangaroos" at bounding box center [275, 352] width 63 height 6
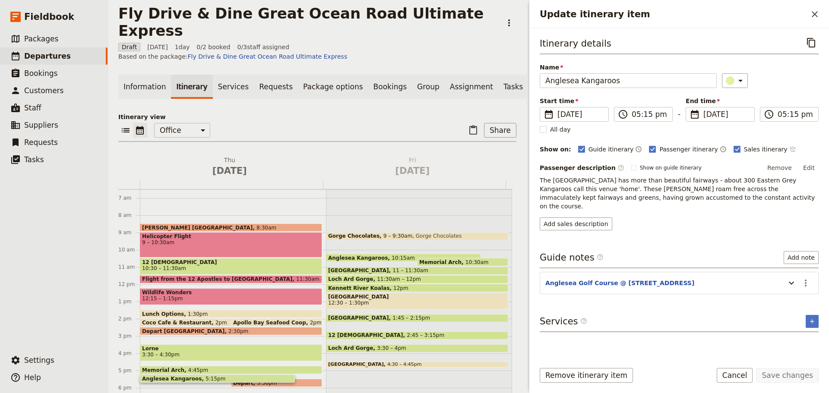
click at [789, 149] on icon "Time not shown on sales itinerary" at bounding box center [792, 149] width 7 height 7
click at [776, 377] on button "Save changes" at bounding box center [787, 375] width 63 height 15
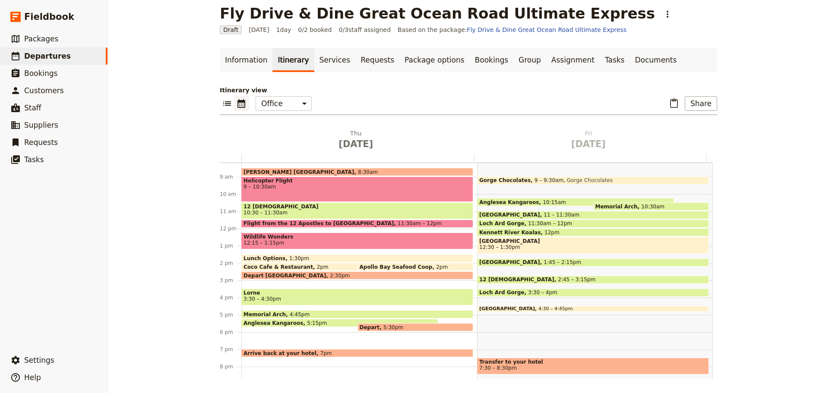
scroll to position [155, 0]
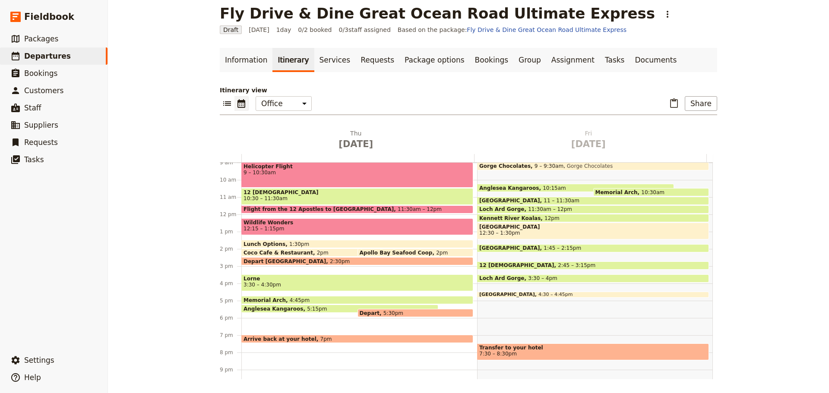
click at [279, 337] on span "Arrive back at your hotel" at bounding box center [282, 339] width 77 height 6
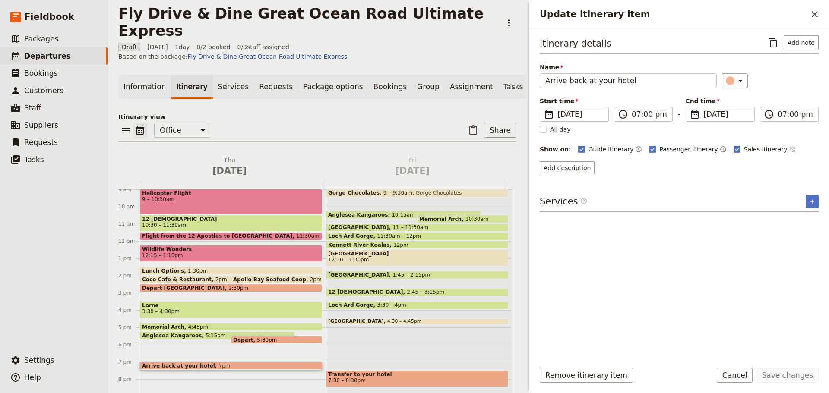
click at [789, 150] on icon "Time not shown on sales itinerary" at bounding box center [792, 149] width 7 height 7
click at [583, 170] on button "Add description" at bounding box center [567, 168] width 55 height 13
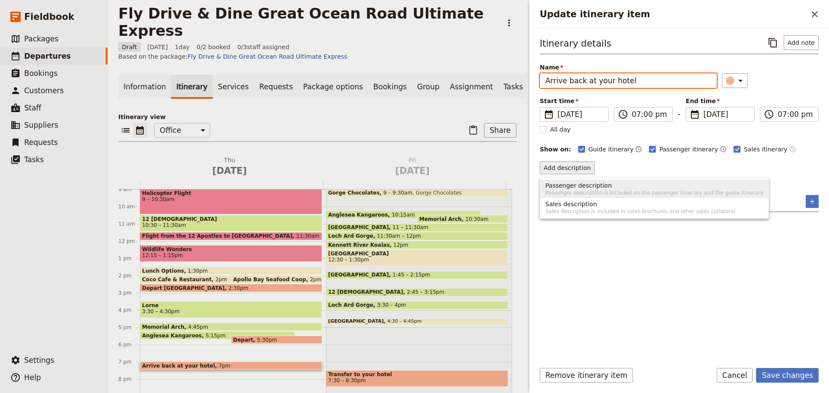
drag, startPoint x: 639, startPoint y: 81, endPoint x: 510, endPoint y: 81, distance: 129.6
click at [510, 81] on div "Fly Drive & Dine Great Ocean Road Ultimate Express ​ Draft 9 Oct 2025 1 day 0/2…" at bounding box center [468, 196] width 721 height 393
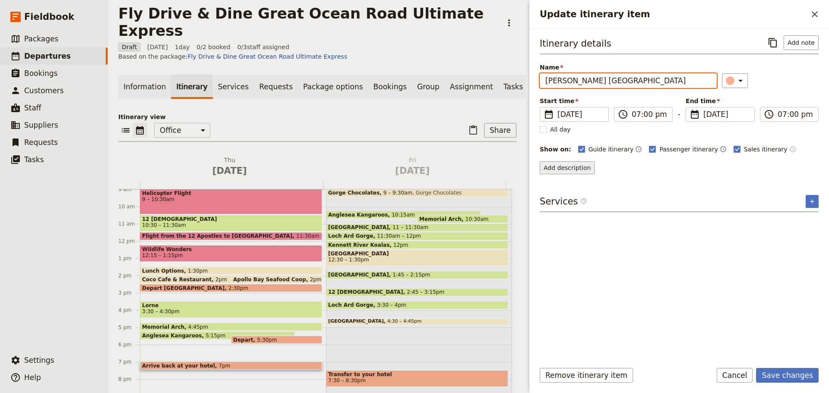
type input "[PERSON_NAME] [GEOGRAPHIC_DATA]"
click at [572, 172] on button "Add description" at bounding box center [567, 168] width 55 height 13
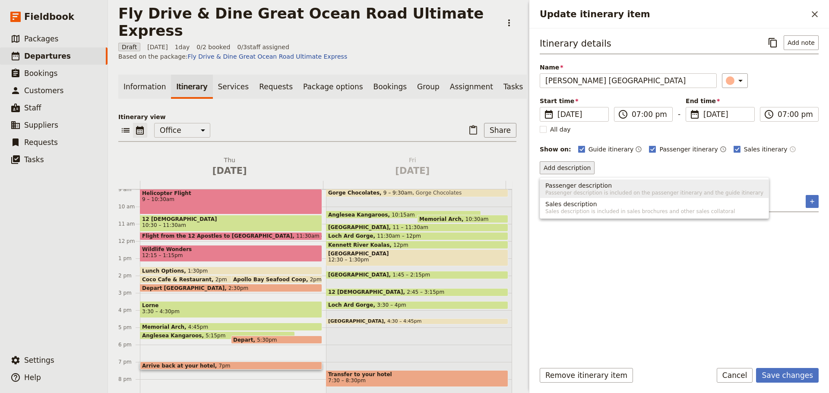
click at [575, 186] on span "Passenger description" at bounding box center [578, 185] width 67 height 9
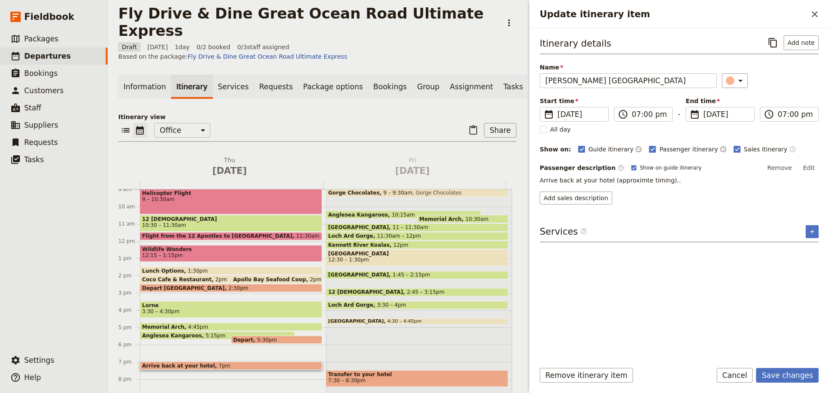
click at [685, 179] on p "Arrive back at your hotel (approximte timing).." at bounding box center [679, 180] width 279 height 9
click at [809, 167] on button "Edit" at bounding box center [808, 168] width 19 height 13
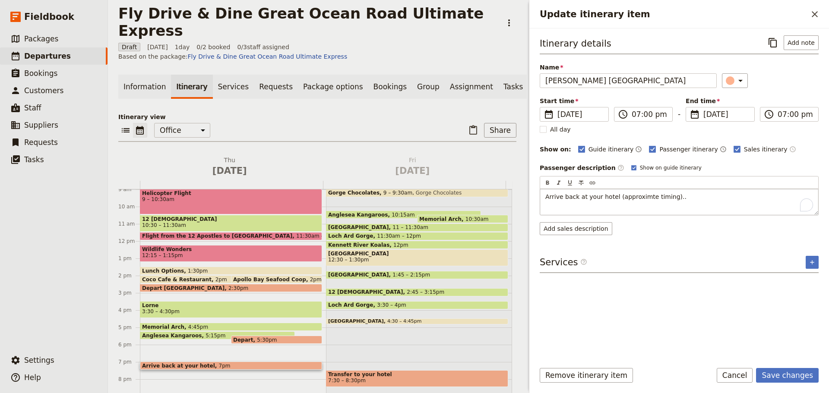
drag, startPoint x: 692, startPoint y: 191, endPoint x: 682, endPoint y: 198, distance: 12.5
click at [690, 194] on div "Arrive back at your hotel (approximte timing).." at bounding box center [679, 202] width 278 height 26
click at [783, 375] on button "Save changes" at bounding box center [787, 375] width 63 height 15
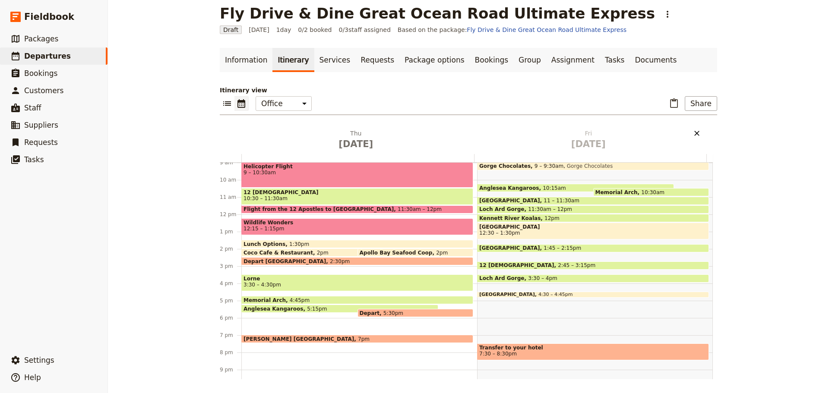
click at [693, 130] on icon "Delete Fri Oct 10" at bounding box center [697, 133] width 9 height 9
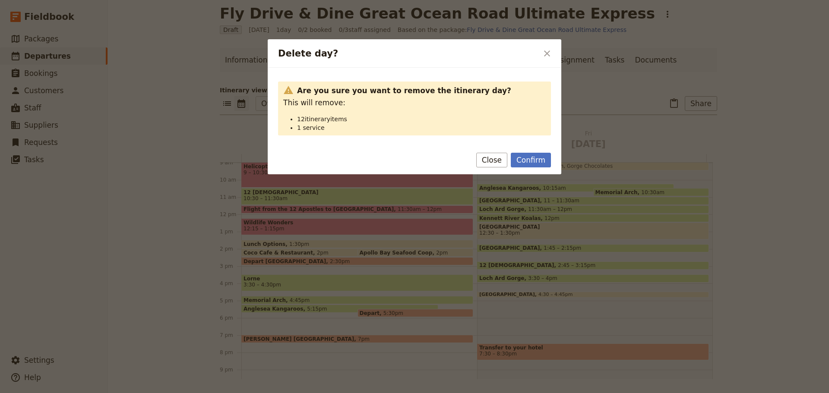
click at [529, 164] on button "Confirm" at bounding box center [531, 160] width 40 height 15
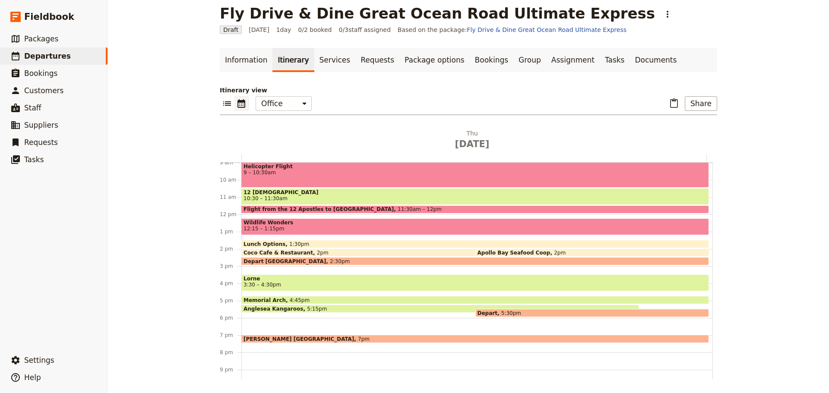
click at [288, 192] on span "12 [DEMOGRAPHIC_DATA]" at bounding box center [475, 193] width 463 height 6
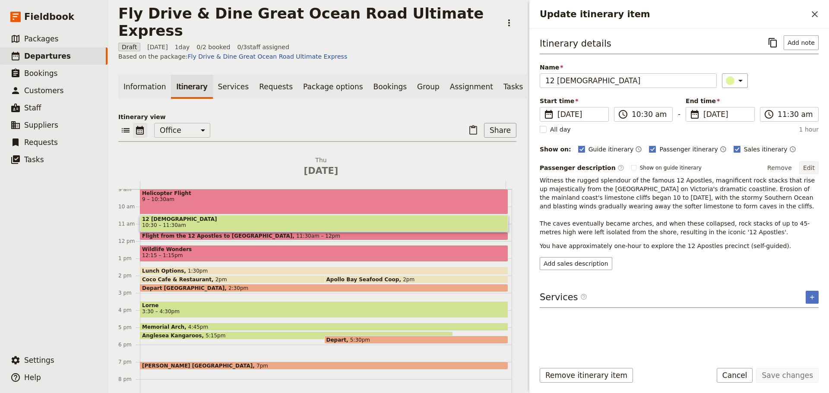
click at [804, 168] on button "Edit" at bounding box center [808, 168] width 19 height 13
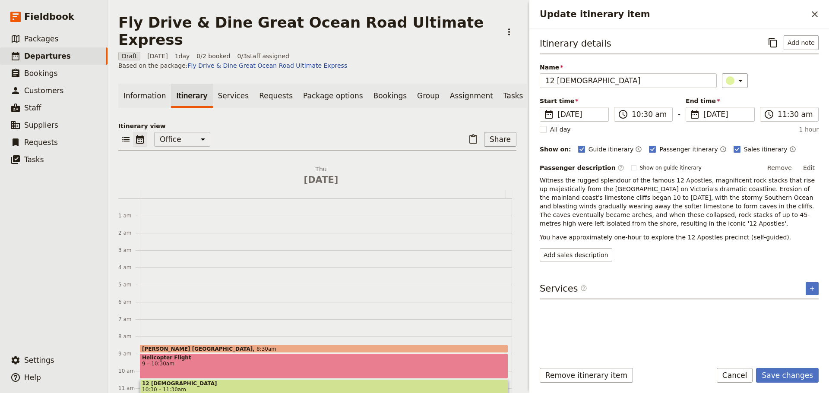
scroll to position [155, 0]
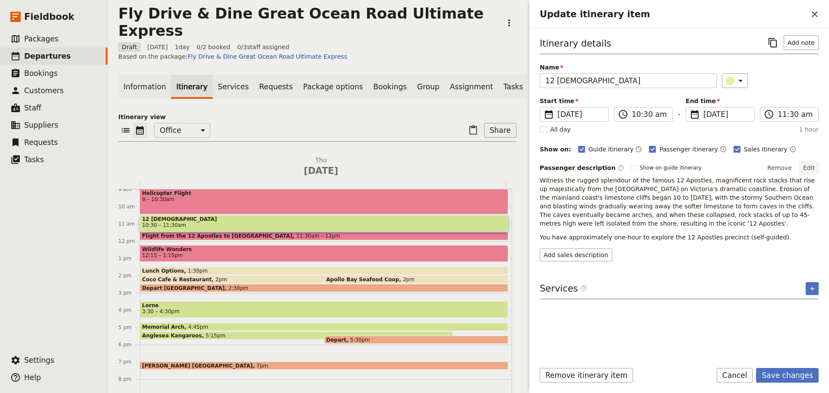
click at [809, 171] on button "Edit" at bounding box center [808, 168] width 19 height 13
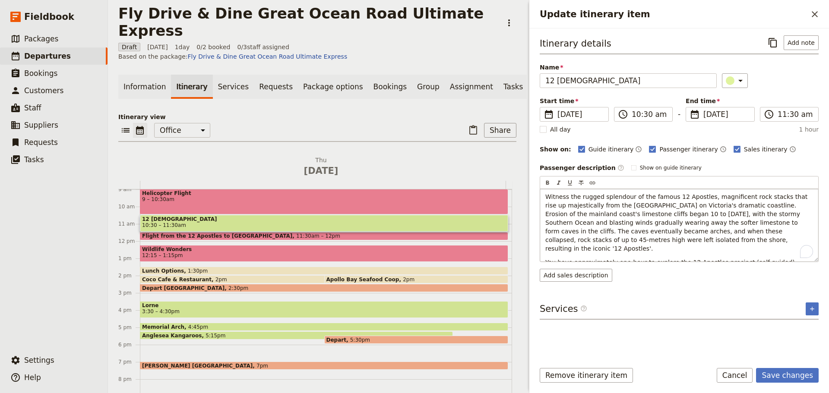
click at [545, 258] on p "You have approximately one-hour to explore the 12 Apostles precinct (self-guide…" at bounding box center [679, 262] width 268 height 9
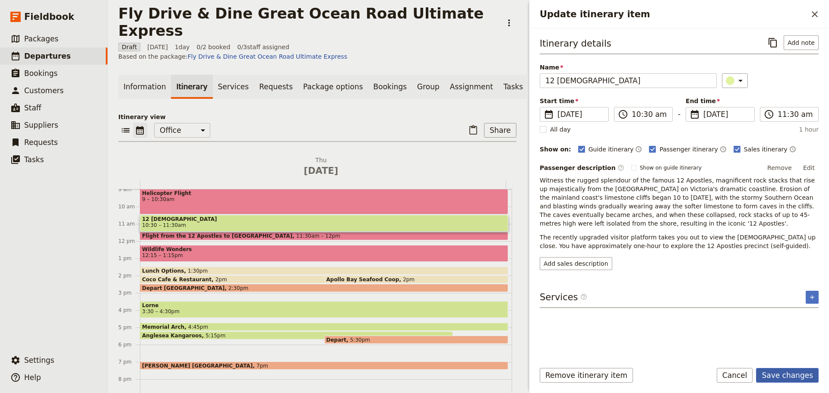
click at [798, 377] on button "Save changes" at bounding box center [787, 375] width 63 height 15
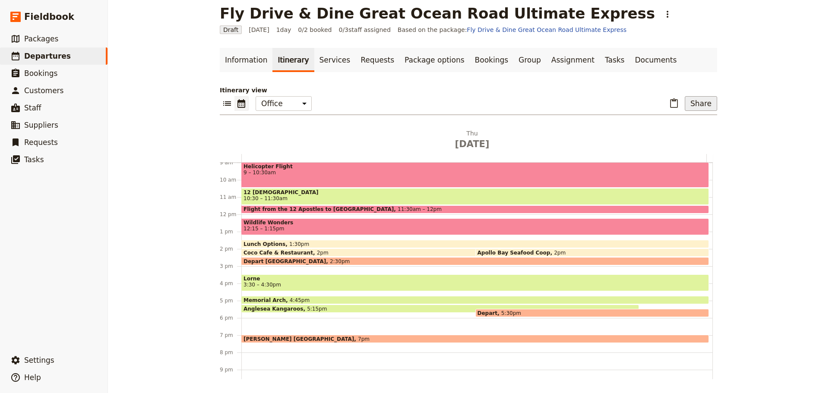
click at [709, 104] on button "Share" at bounding box center [701, 103] width 32 height 15
click at [700, 132] on span "Passenger itinerary" at bounding box center [677, 134] width 58 height 9
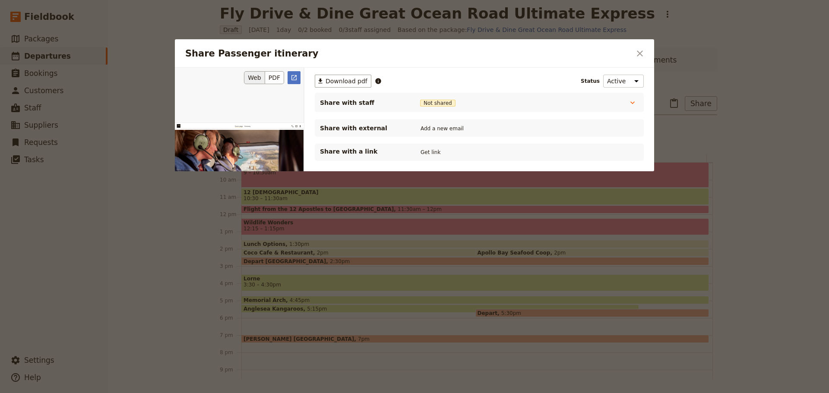
scroll to position [0, 0]
click at [428, 149] on button "Get link" at bounding box center [430, 153] width 24 height 10
click at [638, 56] on icon "Close dialog" at bounding box center [640, 53] width 10 height 10
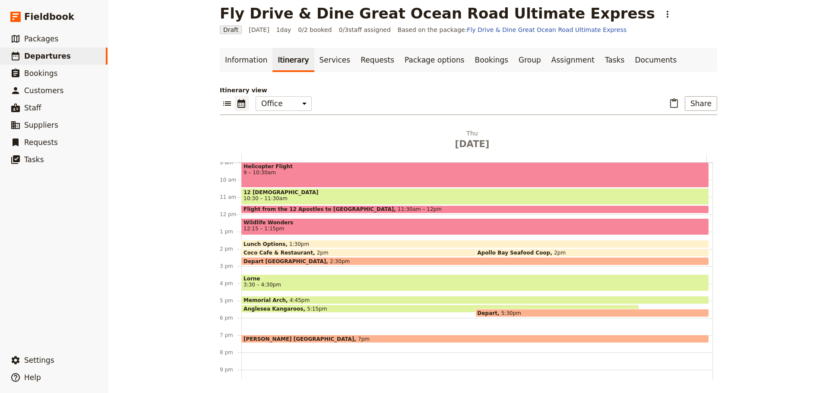
click at [292, 222] on span "Wildlife Wonders" at bounding box center [475, 223] width 463 height 6
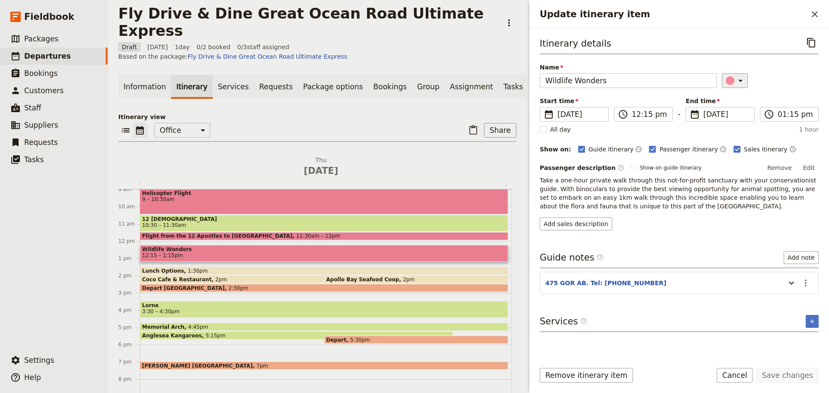
click at [738, 82] on icon "Update itinerary item" at bounding box center [740, 81] width 10 height 10
click at [726, 108] on div "button" at bounding box center [724, 109] width 9 height 9
click at [796, 377] on button "Save changes" at bounding box center [787, 375] width 63 height 15
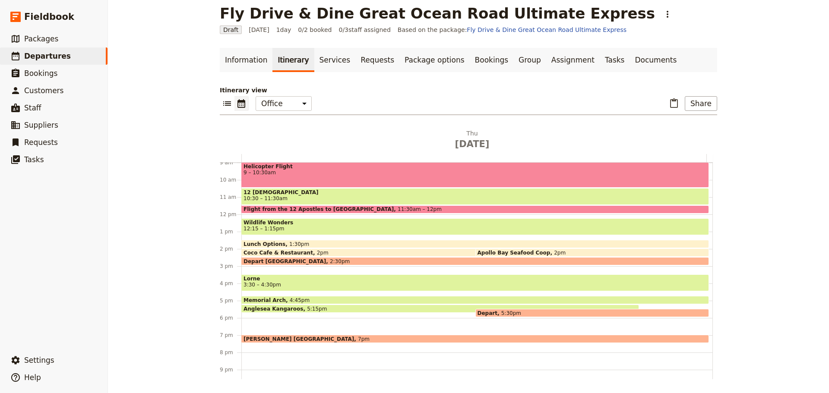
click at [279, 227] on span "12:15 – 1:15pm" at bounding box center [475, 229] width 463 height 6
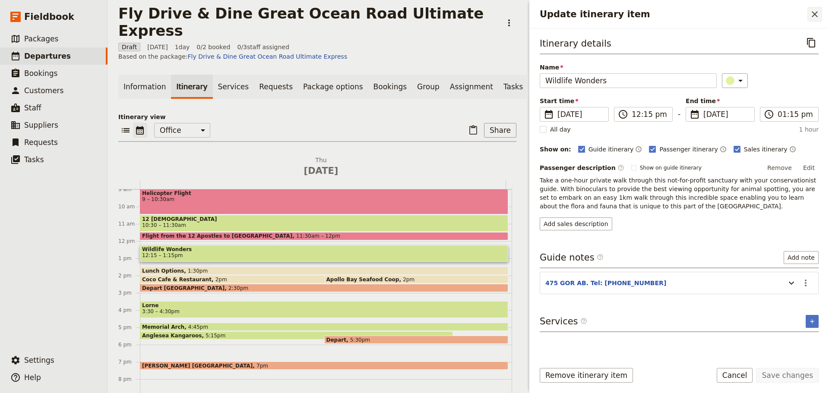
click at [815, 14] on icon "Close drawer" at bounding box center [815, 14] width 6 height 6
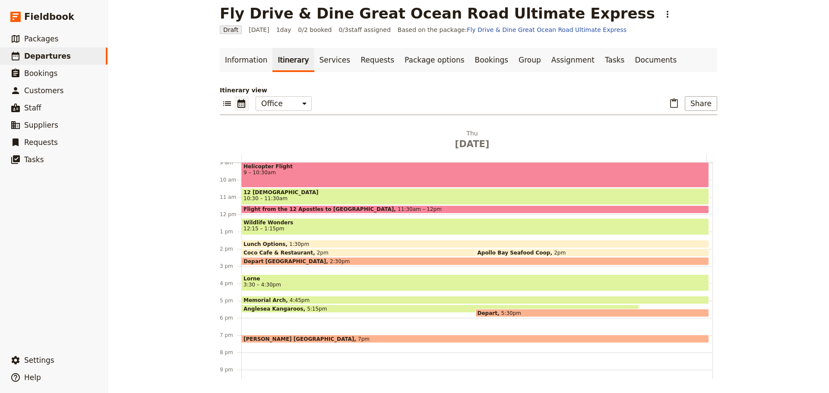
click at [355, 225] on span "Wildlife Wonders" at bounding box center [475, 223] width 463 height 6
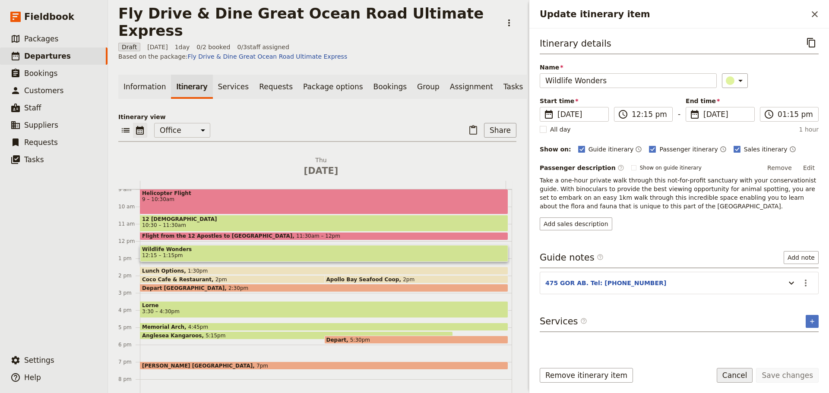
click at [737, 374] on button "Cancel" at bounding box center [735, 375] width 36 height 15
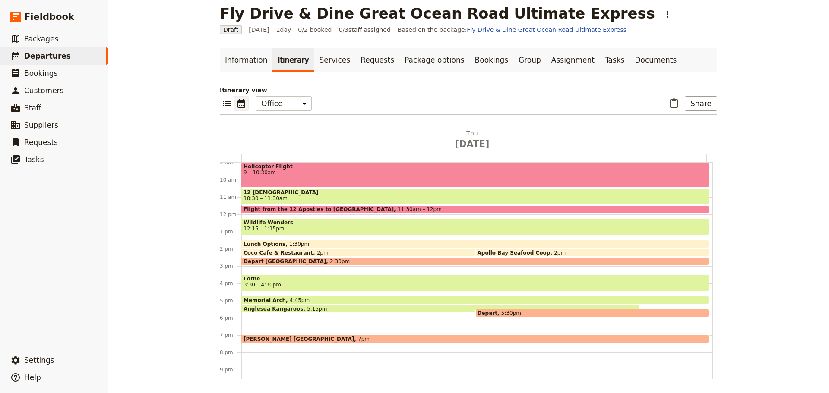
click at [358, 222] on span "Wildlife Wonders" at bounding box center [475, 223] width 463 height 6
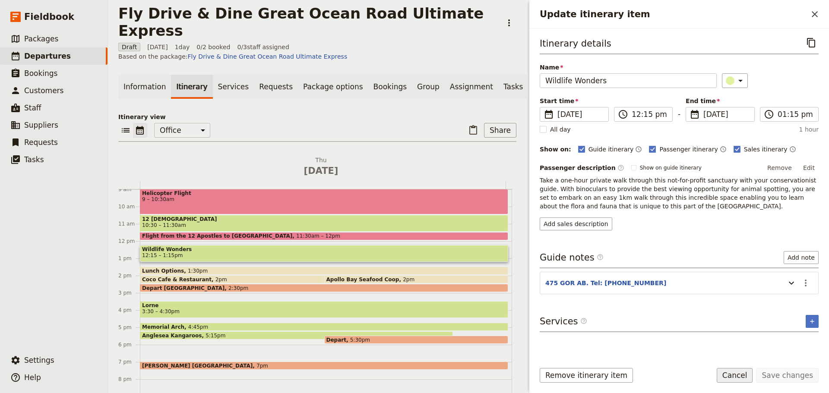
click at [746, 379] on button "Cancel" at bounding box center [735, 375] width 36 height 15
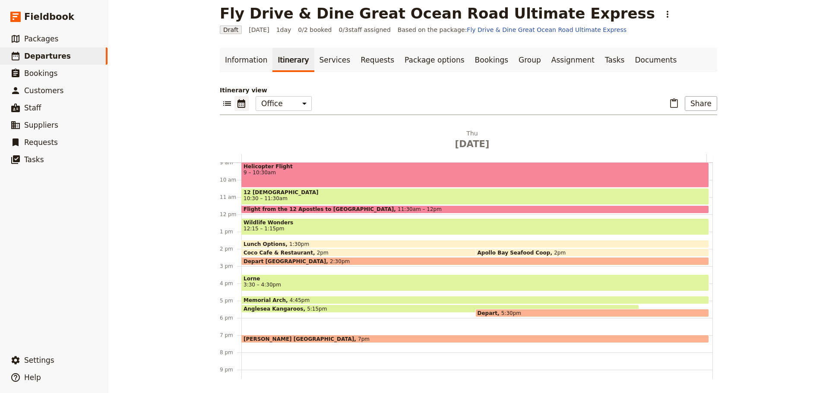
click at [324, 170] on span "9 – 10:30am" at bounding box center [475, 173] width 463 height 6
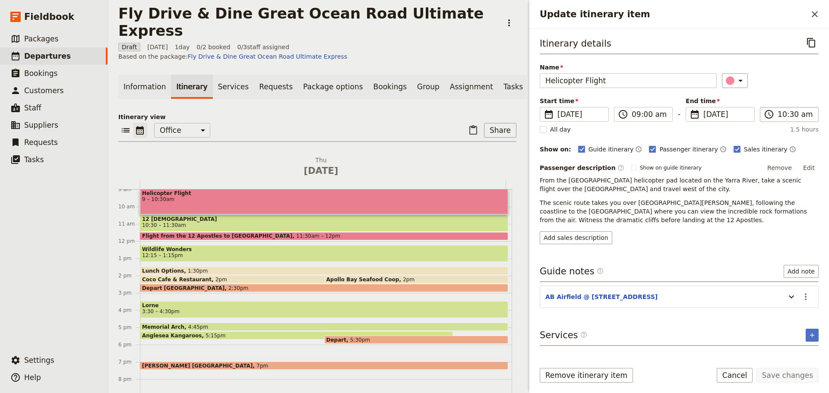
click at [808, 107] on label "​ 10:30 am" at bounding box center [789, 114] width 59 height 15
click at [808, 109] on input "10:30 am" at bounding box center [795, 114] width 35 height 10
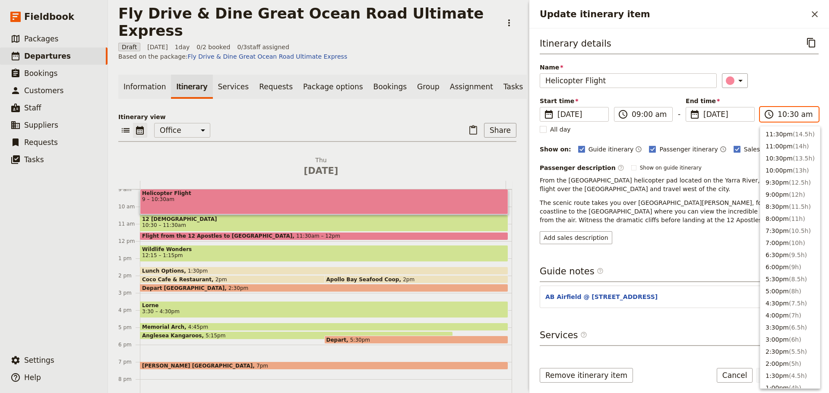
scroll to position [316, 0]
click at [782, 145] on button "10:00am ( 1h )" at bounding box center [790, 145] width 60 height 12
type input "10:00 am"
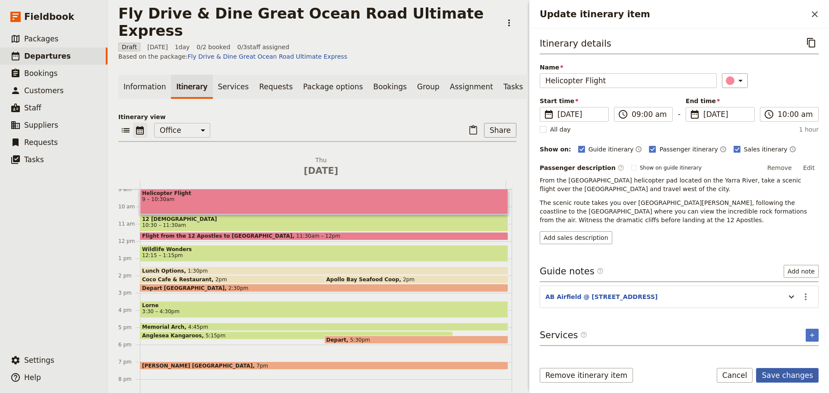
click at [783, 377] on button "Save changes" at bounding box center [787, 375] width 63 height 15
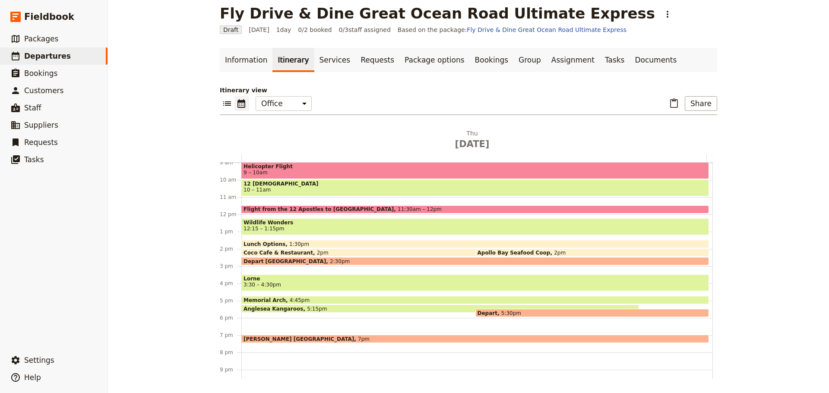
drag, startPoint x: 298, startPoint y: 187, endPoint x: 298, endPoint y: 182, distance: 5.7
click at [298, 187] on span "10 – 11am" at bounding box center [475, 190] width 463 height 6
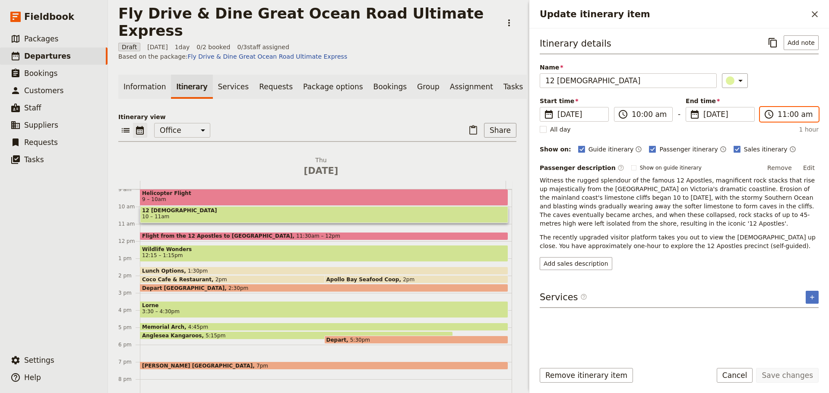
click at [788, 116] on input "11:00 am" at bounding box center [795, 114] width 35 height 10
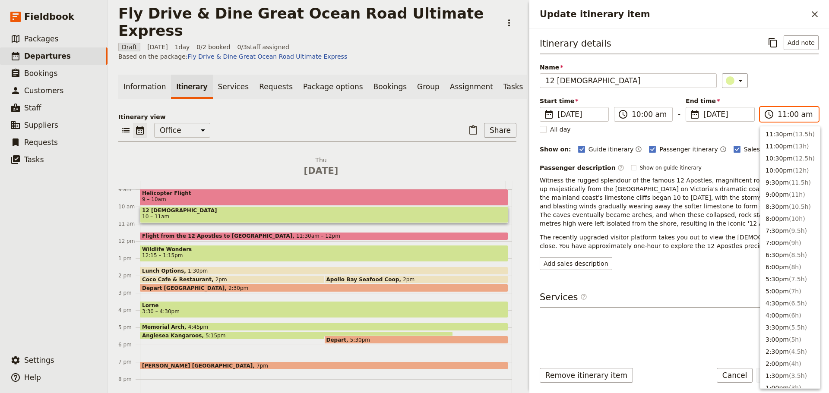
scroll to position [304, 0]
click at [782, 147] on button "10:30am ( 0.5h )" at bounding box center [790, 145] width 60 height 12
type input "10:30 am"
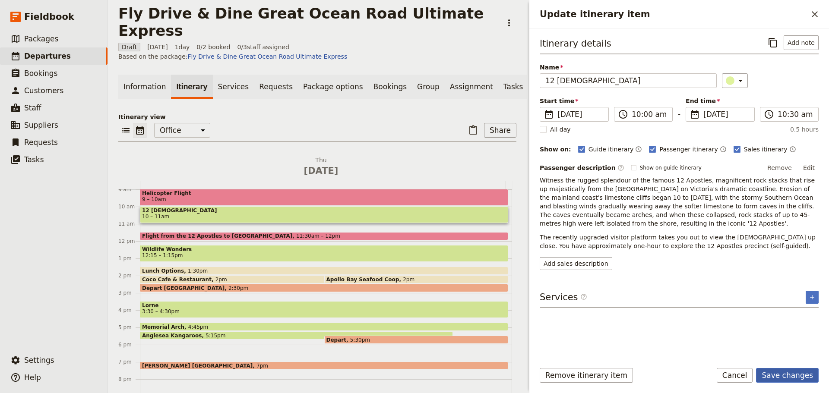
click at [776, 375] on button "Save changes" at bounding box center [787, 375] width 63 height 15
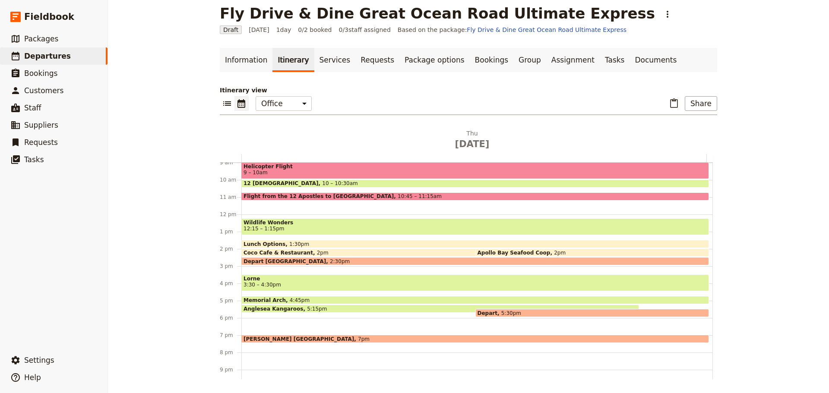
click at [288, 222] on span "Wildlife Wonders" at bounding box center [475, 223] width 463 height 6
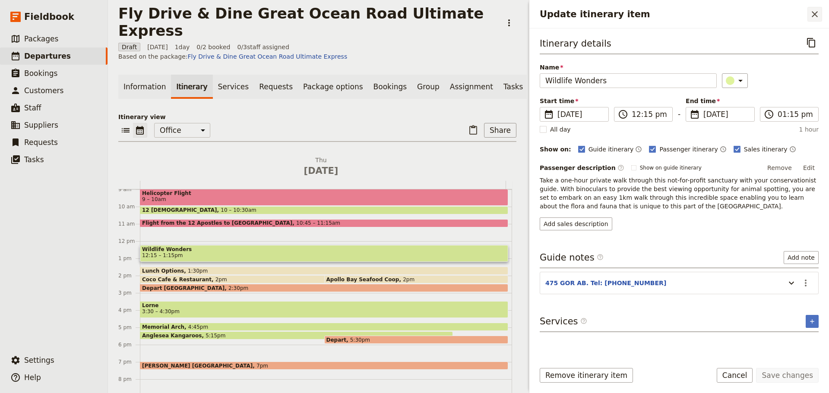
click at [810, 12] on icon "Close drawer" at bounding box center [815, 14] width 10 height 10
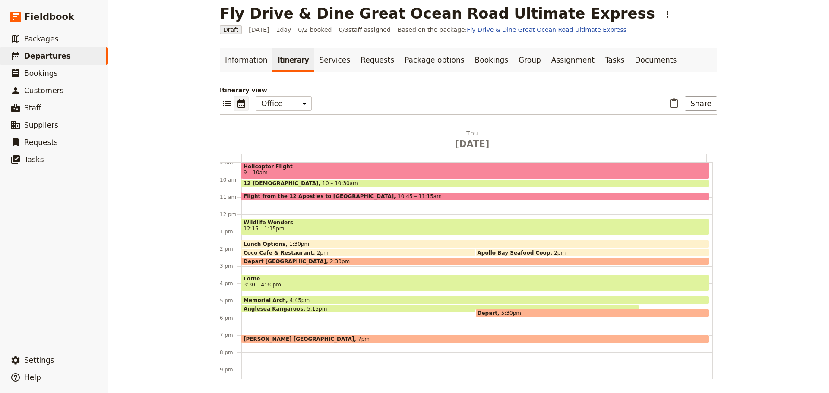
click at [398, 194] on span "10:45 – 11:15am" at bounding box center [420, 196] width 44 height 6
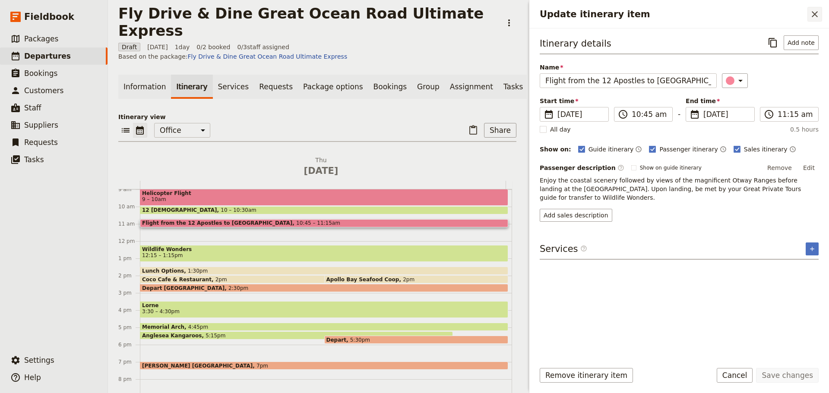
click at [811, 12] on icon "Close drawer" at bounding box center [815, 14] width 10 height 10
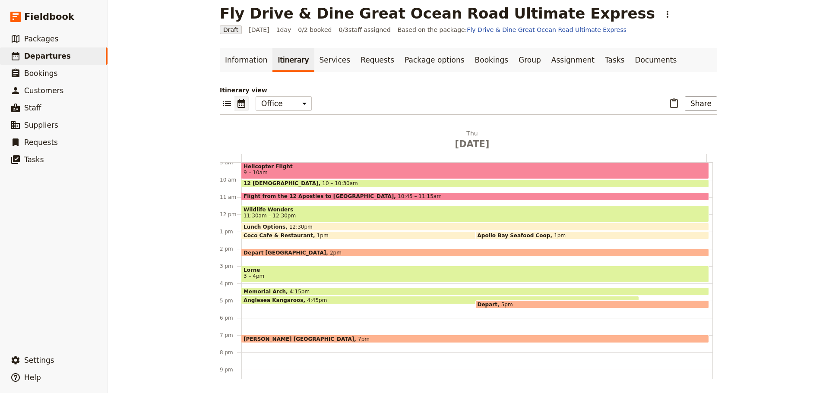
click at [295, 270] on span "Lorne" at bounding box center [475, 270] width 463 height 6
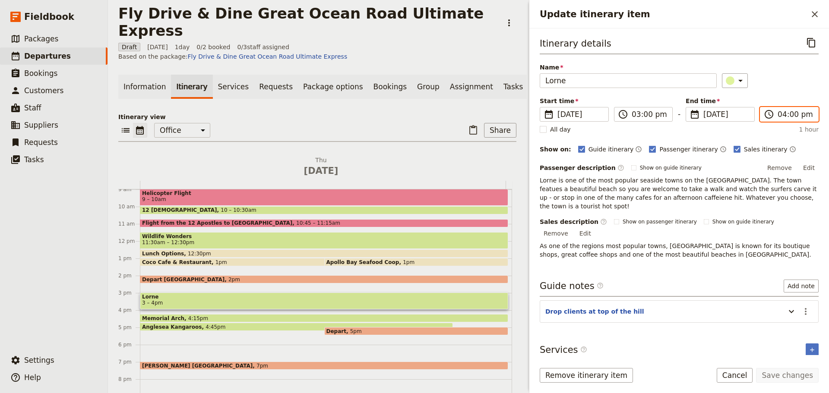
click at [778, 114] on input "04:00 pm" at bounding box center [795, 114] width 35 height 10
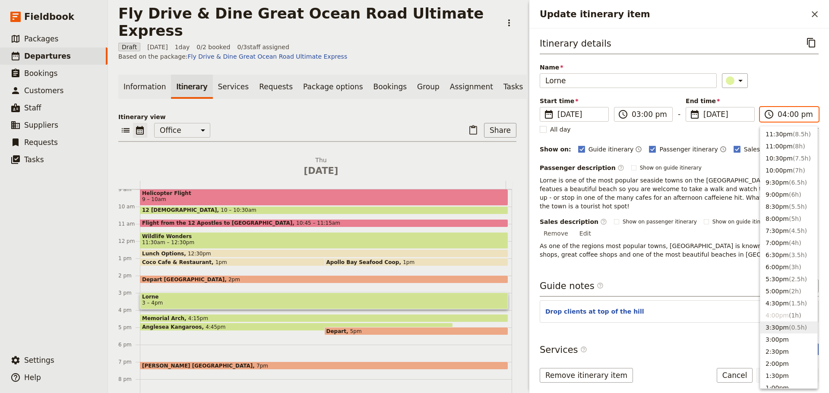
click at [766, 330] on button "3:30pm ( 0.5h )" at bounding box center [788, 328] width 57 height 12
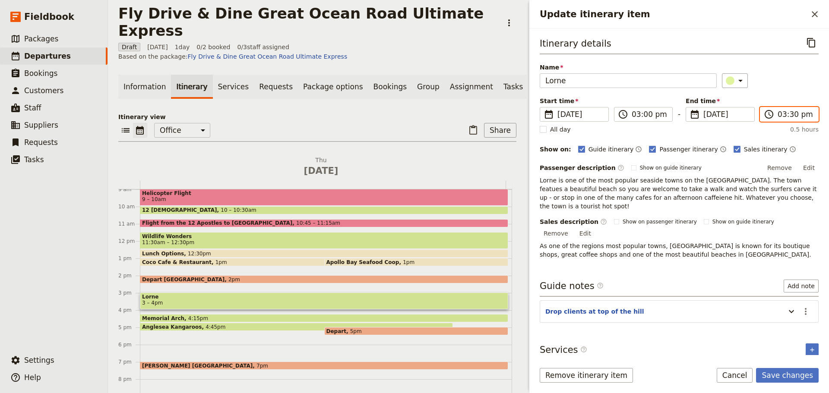
click at [788, 116] on input "03:30 pm" at bounding box center [795, 114] width 35 height 10
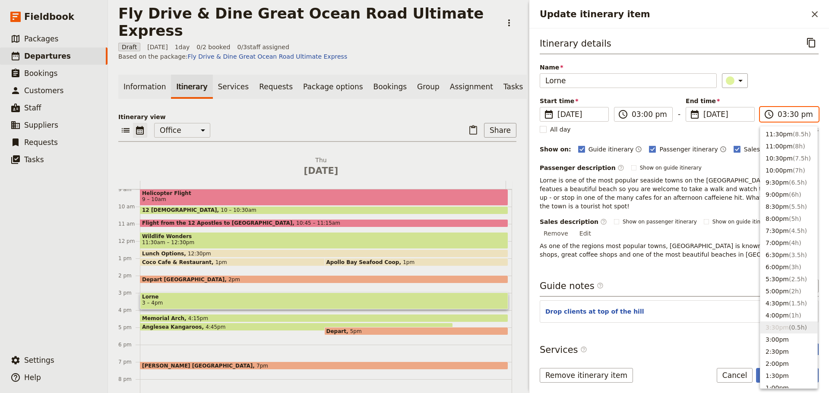
click at [788, 116] on input "03:30 pm" at bounding box center [795, 114] width 35 height 10
type input "03:45 pm"
click at [789, 89] on div "Itinerary details ​ Name Lorne ​ Start time ​ 9 Oct 2025 09/10/2025 2025-10-09 …" at bounding box center [679, 147] width 279 height 224
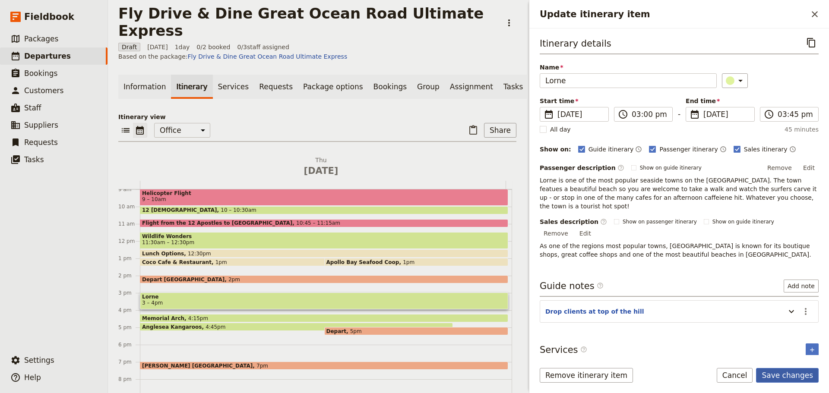
click at [793, 375] on button "Save changes" at bounding box center [787, 375] width 63 height 15
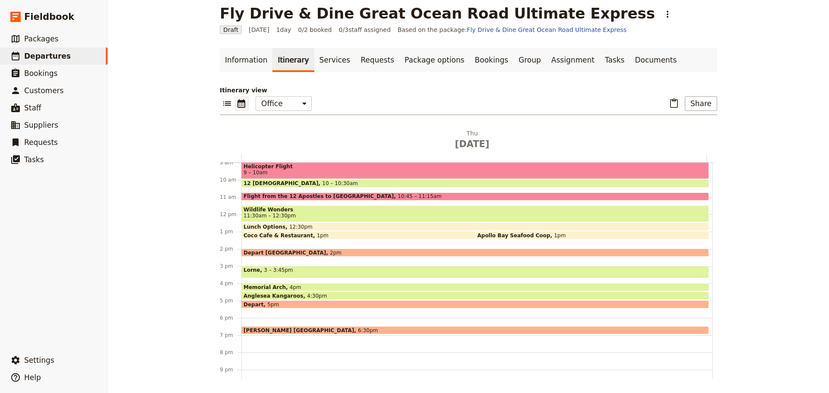
click at [263, 209] on span "Wildlife Wonders" at bounding box center [475, 210] width 463 height 6
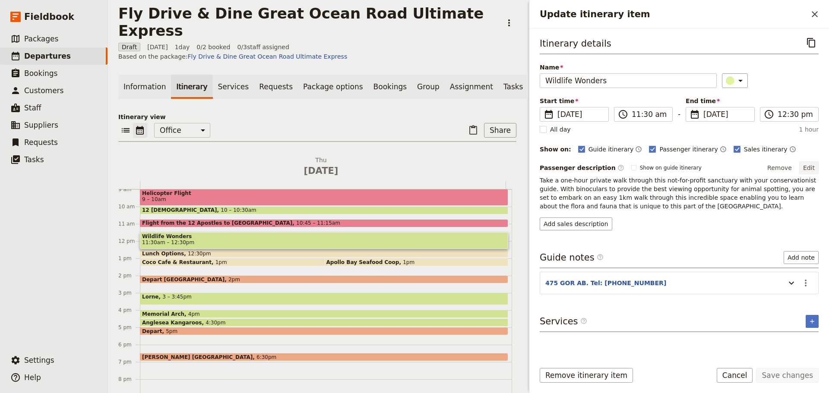
click at [815, 169] on button "Edit" at bounding box center [808, 168] width 19 height 13
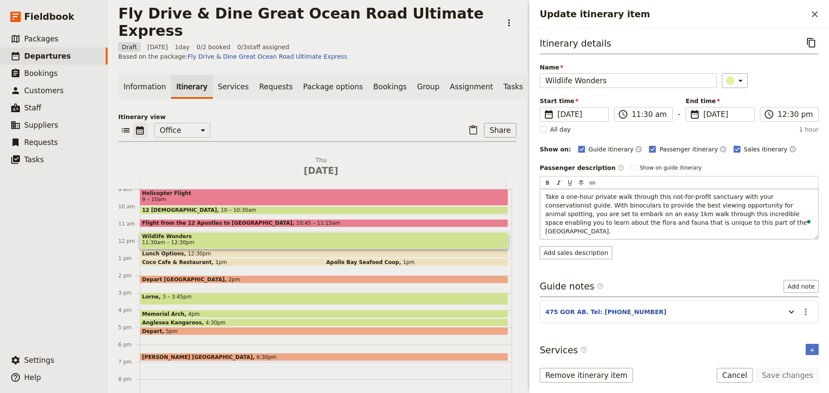
click at [712, 222] on p "Take a one-hour private walk through this not-for-profit sanctuary with your co…" at bounding box center [679, 214] width 268 height 43
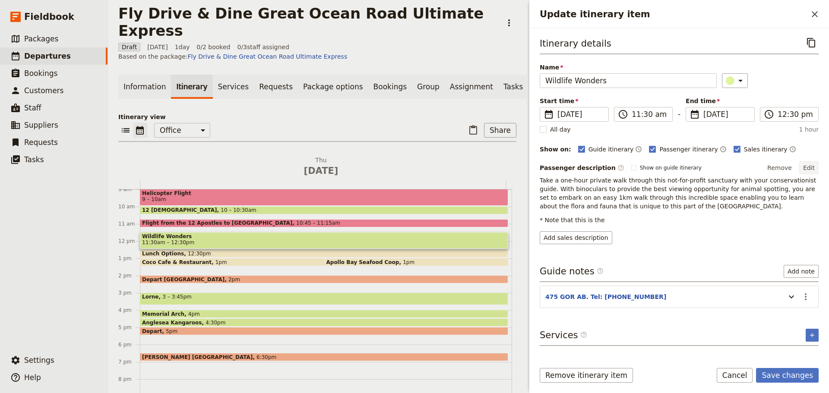
click at [814, 165] on button "Edit" at bounding box center [808, 168] width 19 height 13
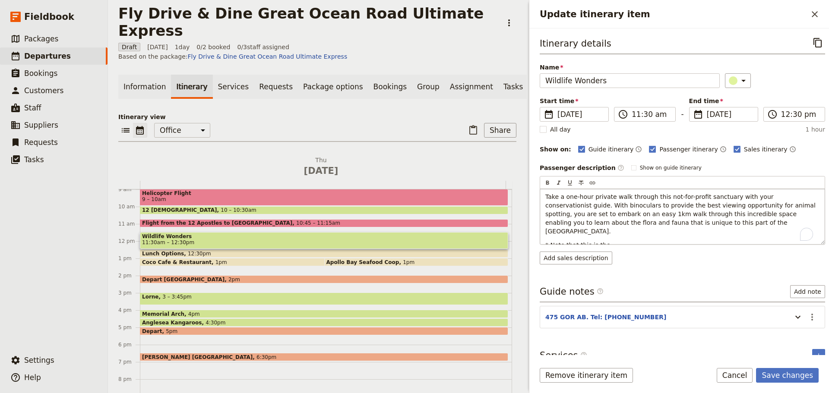
click at [615, 241] on p "* Note that this is the" at bounding box center [682, 245] width 274 height 9
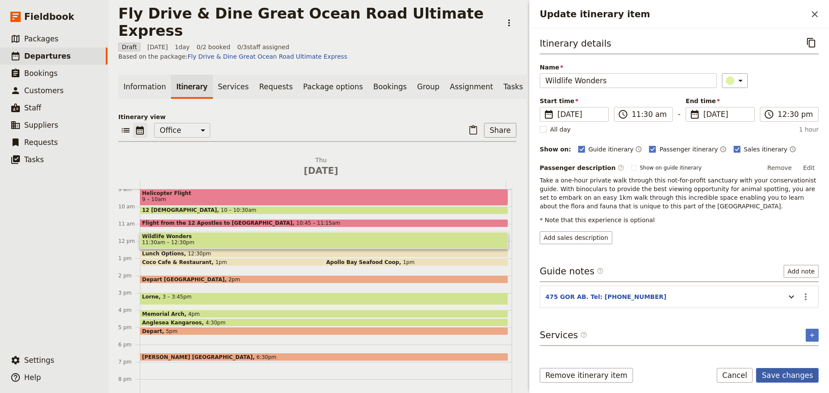
click at [780, 368] on form "Itinerary details ​ Name Wildlife Wonders ​ Start time ​ 9 Oct 2025 09/10/2025 …" at bounding box center [679, 211] width 300 height 365
click at [812, 375] on button "Save changes" at bounding box center [787, 375] width 63 height 15
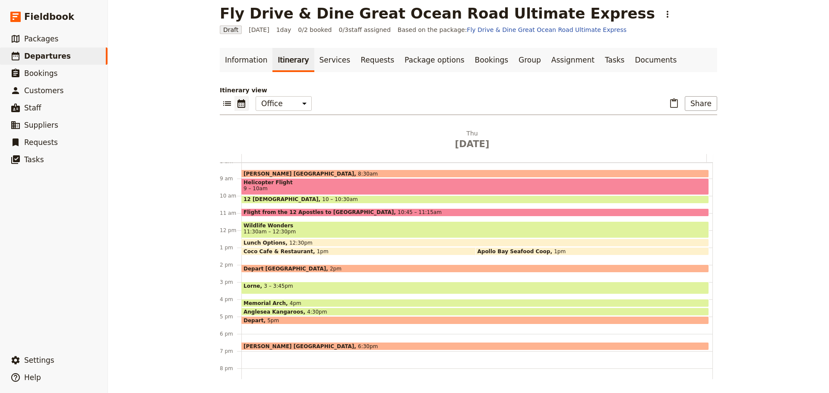
scroll to position [112, 0]
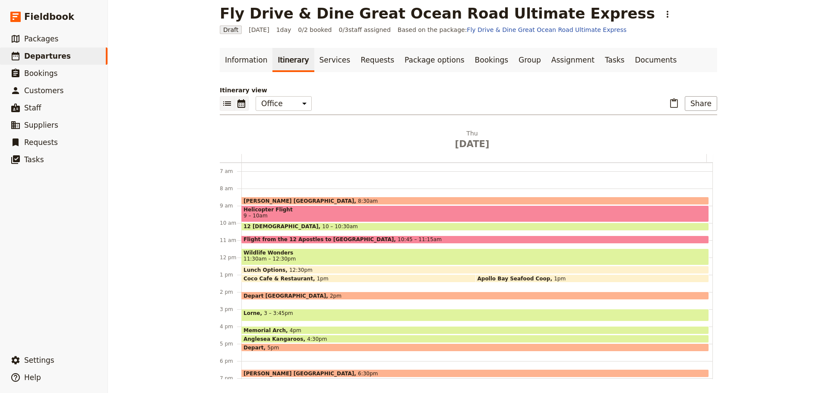
click at [223, 102] on icon "List view" at bounding box center [227, 103] width 8 height 4
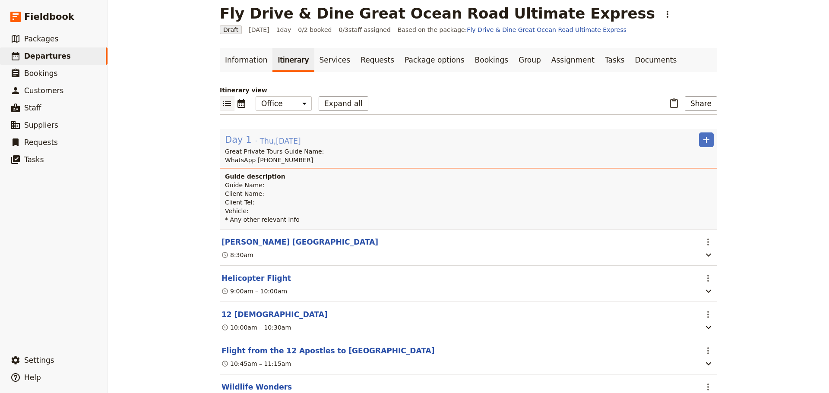
click at [235, 139] on span "Day 1" at bounding box center [238, 139] width 27 height 13
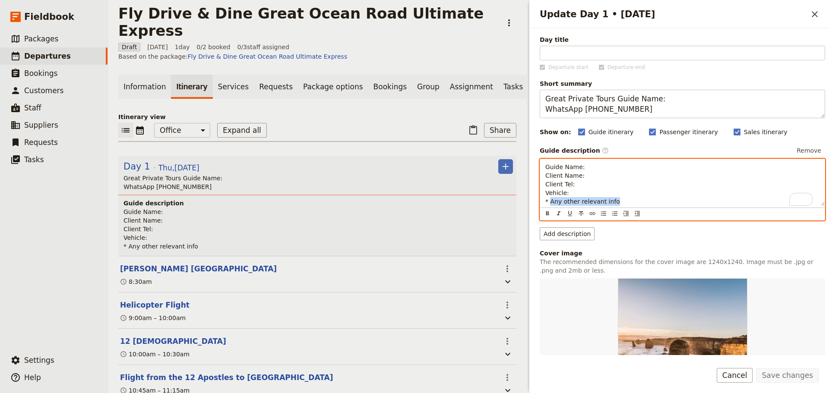
drag, startPoint x: 615, startPoint y: 202, endPoint x: 550, endPoint y: 204, distance: 65.7
click at [550, 204] on p "Guide Name: Client Name: Client Tel: Vehicle: * Any other relevant info" at bounding box center [682, 184] width 274 height 43
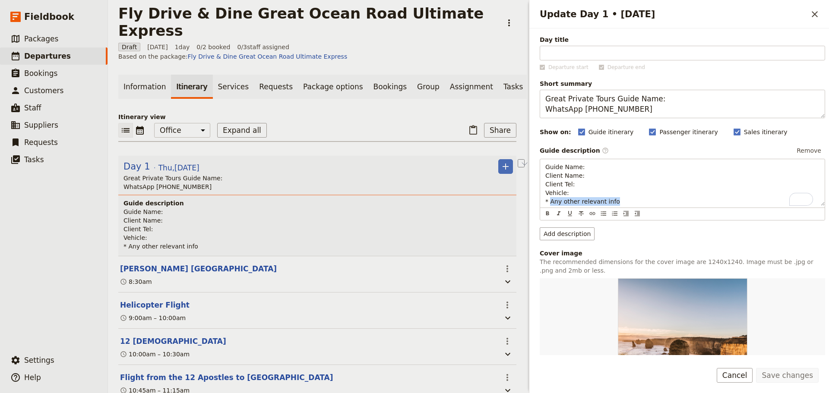
click at [737, 372] on button "Cancel" at bounding box center [735, 375] width 36 height 15
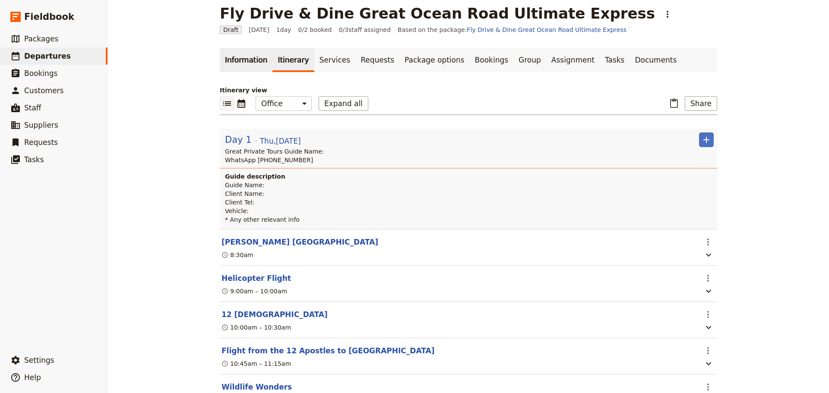
drag, startPoint x: 254, startPoint y: 61, endPoint x: 260, endPoint y: 62, distance: 5.7
click at [254, 61] on link "Information" at bounding box center [246, 60] width 53 height 24
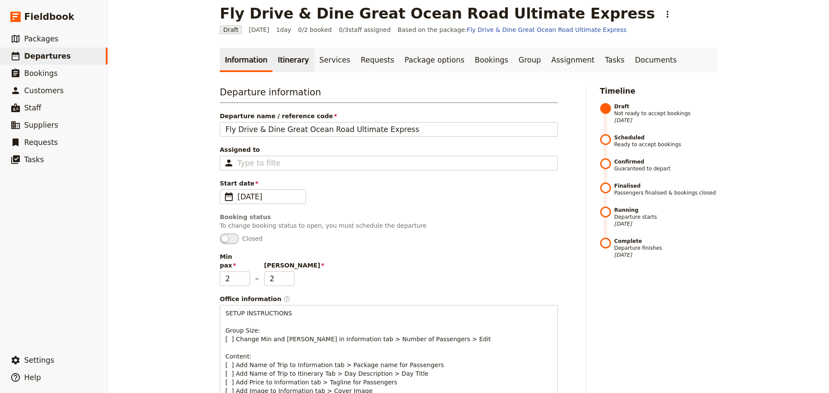
drag, startPoint x: 272, startPoint y: 61, endPoint x: 277, endPoint y: 61, distance: 5.2
click at [272, 61] on link "Itinerary" at bounding box center [292, 60] width 41 height 24
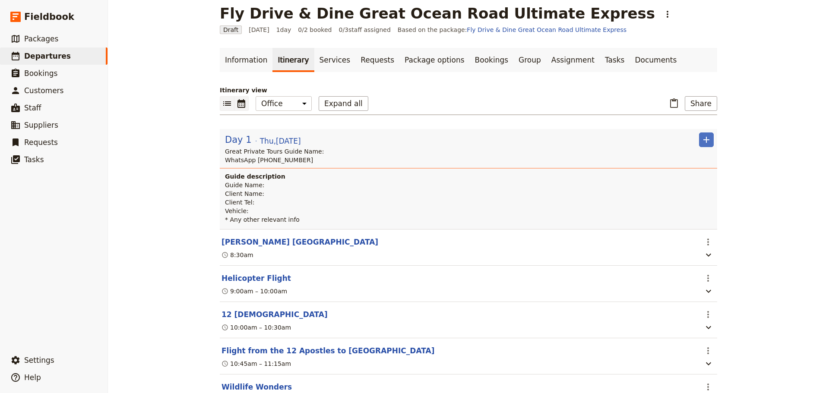
click at [238, 101] on icon "Calendar view" at bounding box center [242, 103] width 8 height 9
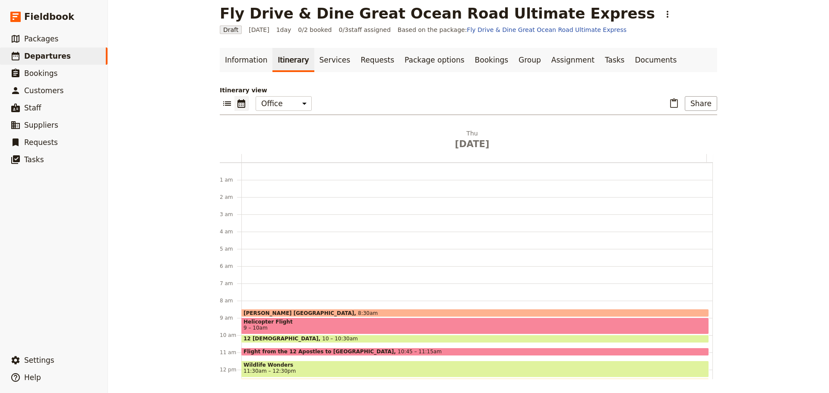
scroll to position [112, 0]
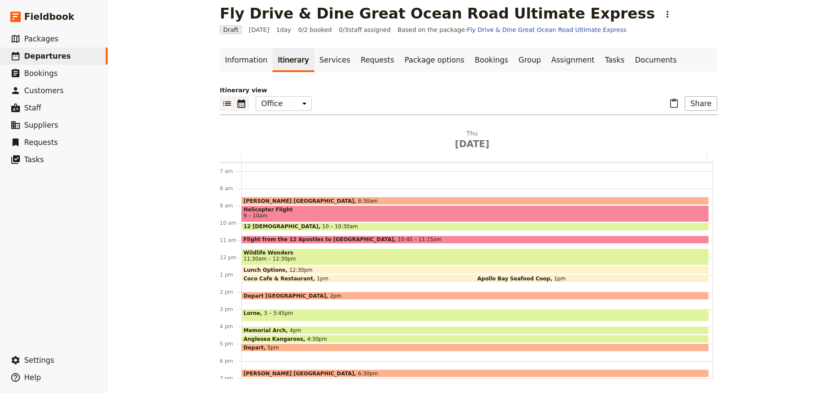
click at [223, 101] on icon "List view" at bounding box center [227, 103] width 10 height 10
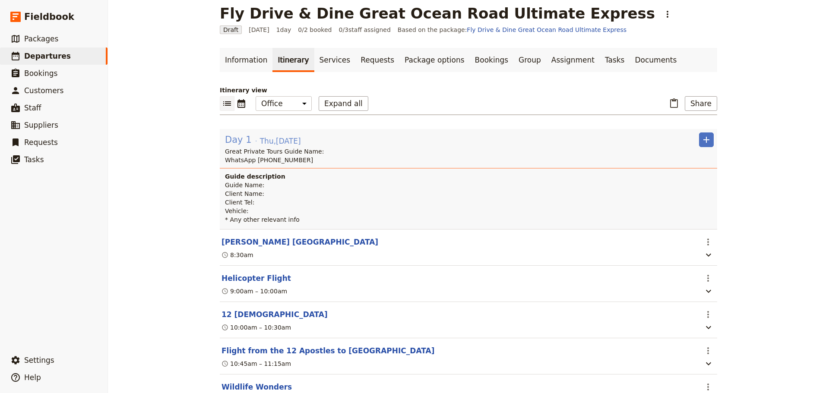
click at [260, 141] on span "Thu , 9 Oct 2025" at bounding box center [280, 141] width 41 height 10
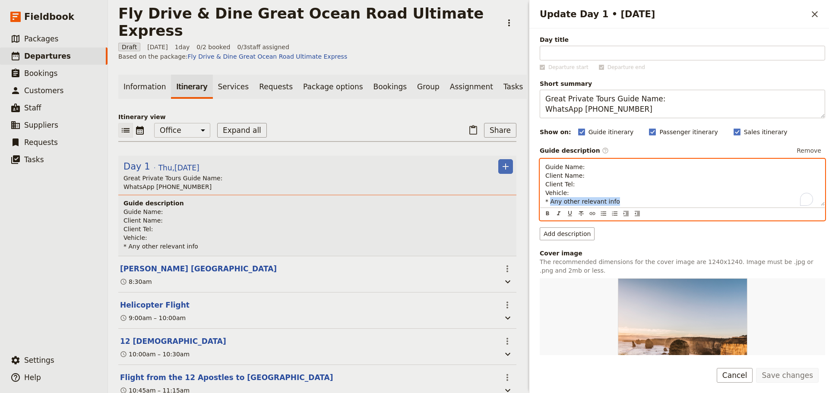
drag, startPoint x: 625, startPoint y: 200, endPoint x: 550, endPoint y: 202, distance: 74.7
click at [550, 202] on p "Guide Name: Client Name: Client Tel: Vehicle: * Any other relevant info" at bounding box center [682, 184] width 274 height 43
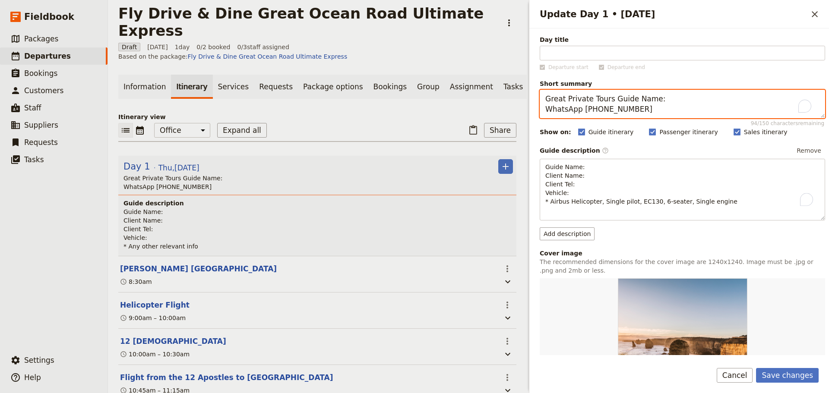
click at [646, 108] on textarea "Great Private Tours Guide Name: WhatsApp [PHONE_NUMBER]" at bounding box center [682, 104] width 285 height 29
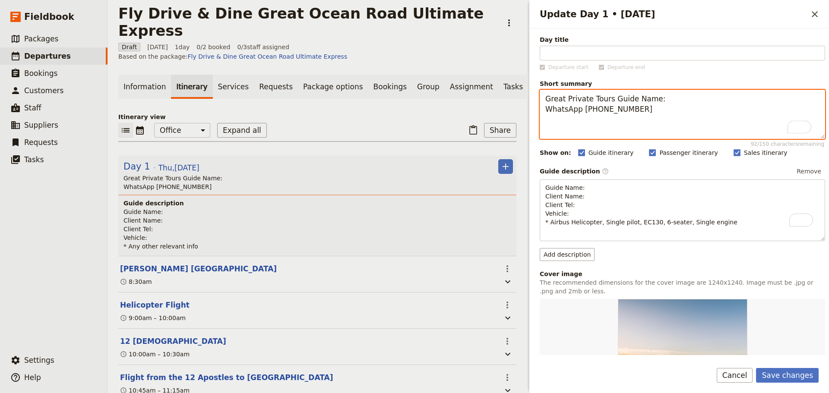
paste textarea "Airbus Helicopter, Single pilot, EC130, 6-seater, Single engine"
click at [545, 129] on textarea "Great Private Tours Guide Name: WhatsApp +61 400 000 000 Airbus Helicopter, Sin…" at bounding box center [682, 114] width 285 height 49
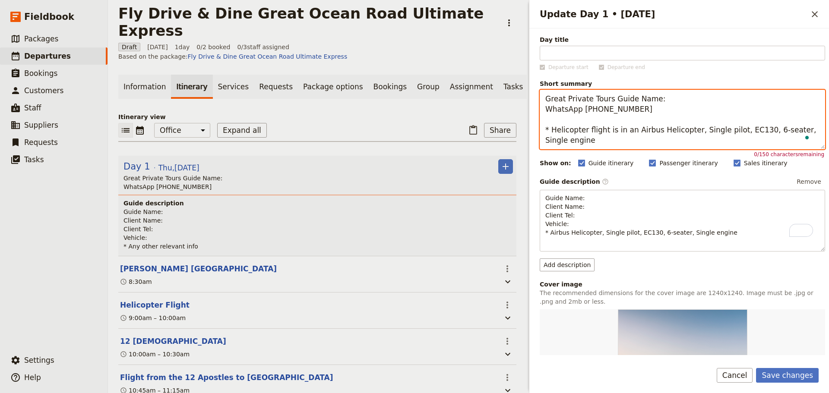
click at [688, 131] on textarea "Great Private Tours Guide Name: WhatsApp +61 400 000 000 * Helicopter flight is…" at bounding box center [682, 120] width 285 height 60
drag, startPoint x: 760, startPoint y: 143, endPoint x: 753, endPoint y: 133, distance: 12.8
click at [753, 133] on textarea "Great Private Tours Guide Name: WhatsApp +61 400 000 000 * Helicopter flight is…" at bounding box center [682, 120] width 285 height 60
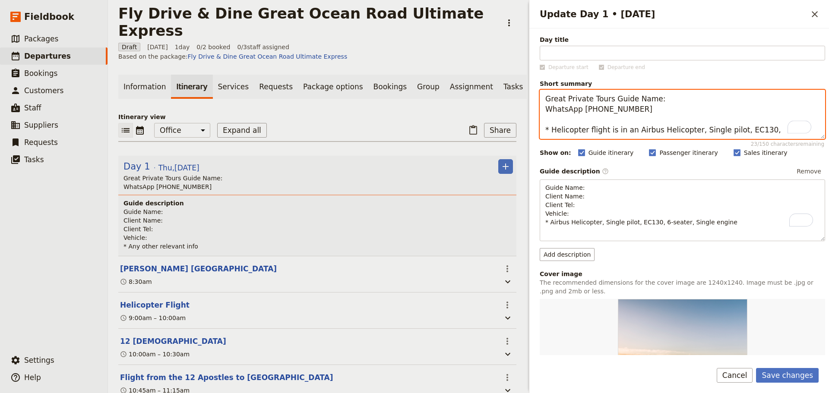
click at [685, 131] on textarea "Great Private Tours Guide Name: WhatsApp +61 400 000 000 * Helicopter flight is…" at bounding box center [682, 114] width 285 height 49
paste textarea "6-seater, Single engin"
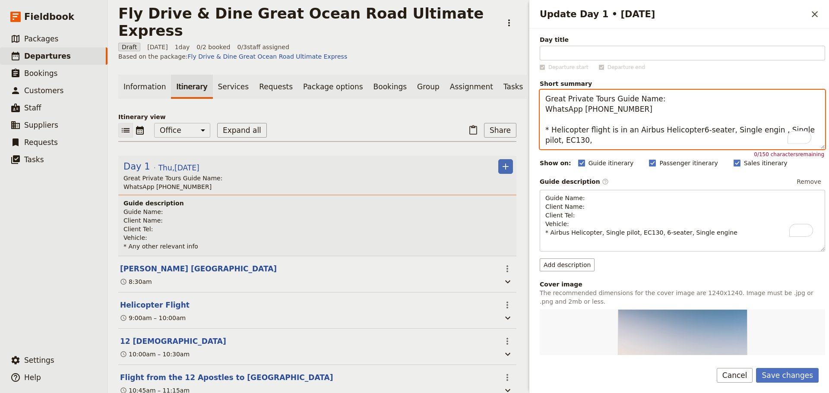
click at [686, 133] on textarea "Great Private Tours Guide Name: WhatsApp +61 400 000 000 * Helicopter flight is…" at bounding box center [682, 120] width 285 height 60
click at [648, 120] on textarea "Great Private Tours Guide Name: WhatsApp +61 400 000 000 * Helicopter flight is…" at bounding box center [682, 120] width 285 height 60
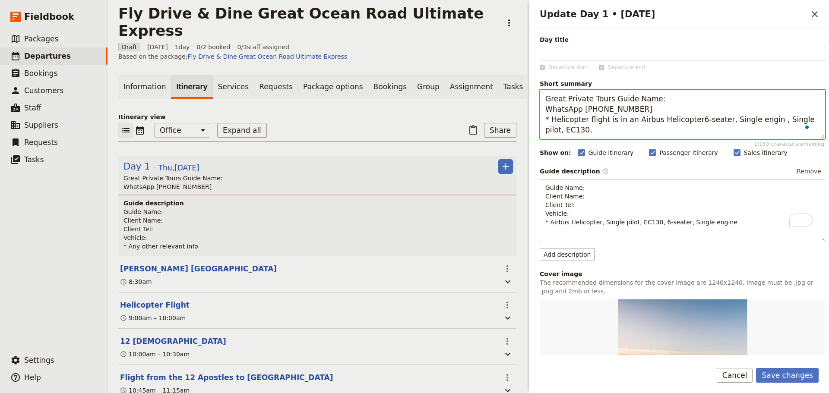
click at [684, 118] on textarea "Great Private Tours Guide Name: WhatsApp +61 400 000 000 * Helicopter flight is…" at bounding box center [682, 114] width 285 height 49
drag, startPoint x: 679, startPoint y: 120, endPoint x: 652, endPoint y: 120, distance: 26.8
click at [652, 120] on textarea "Great Private Tours Guide Name: WhatsApp +61 400 000 000 * Helicopter flight is…" at bounding box center [682, 114] width 285 height 49
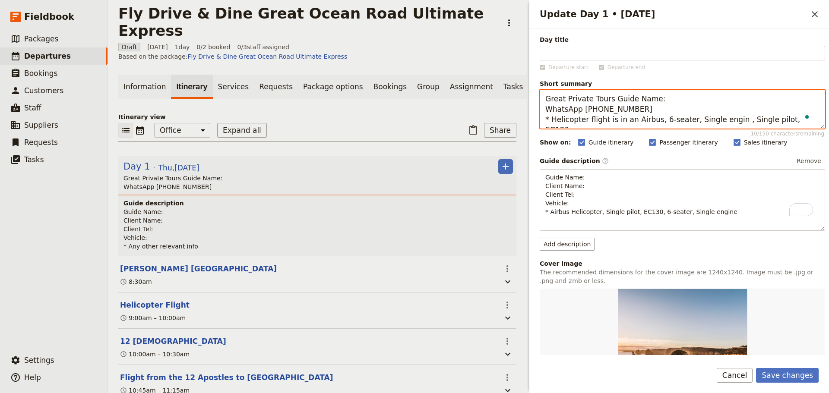
click at [722, 122] on textarea "Great Private Tours Guide Name: WhatsApp +61 400 000 000 * Helicopter flight is…" at bounding box center [682, 109] width 285 height 39
click at [744, 118] on textarea "Great Private Tours Guide Name: WhatsApp +61 400 000 000 * Helicopter flight is…" at bounding box center [682, 109] width 285 height 39
click at [679, 118] on textarea "Great Private Tours Guide Name: WhatsApp +61 400 000 000 * Helicopter flight is…" at bounding box center [682, 109] width 285 height 39
click at [727, 122] on textarea "Great Private Tours Guide Name: WhatsApp +61 400 000 000 * Helicopter flight is…" at bounding box center [682, 109] width 285 height 39
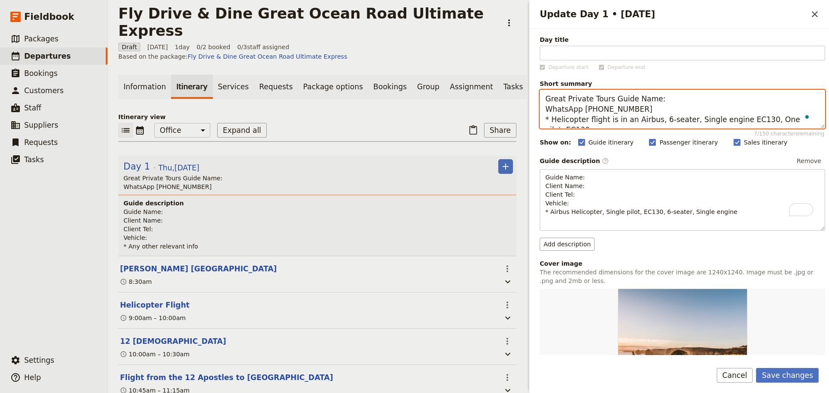
drag, startPoint x: 788, startPoint y: 121, endPoint x: 814, endPoint y: 121, distance: 26.8
click at [814, 121] on textarea "Great Private Tours Guide Name: WhatsApp +61 400 000 000 * Helicopter flight is…" at bounding box center [682, 109] width 285 height 39
click at [646, 108] on textarea "Great Private Tours Guide Name: WhatsApp +61 400 000 000 * Helicopter flight is…" at bounding box center [682, 109] width 285 height 39
click at [786, 122] on textarea "Great Private Tours Guide Name: WhatsApp +61 400 000 000 * Helicopter flight is…" at bounding box center [682, 109] width 285 height 39
type textarea "Great Private Tours Guide Name: WhatsApp +61 400 000 000 * Helicopter flight is…"
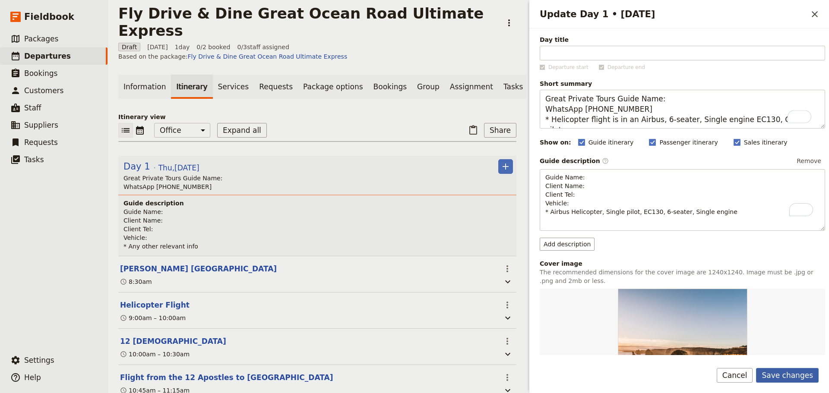
click at [788, 369] on button "Save changes" at bounding box center [787, 375] width 63 height 15
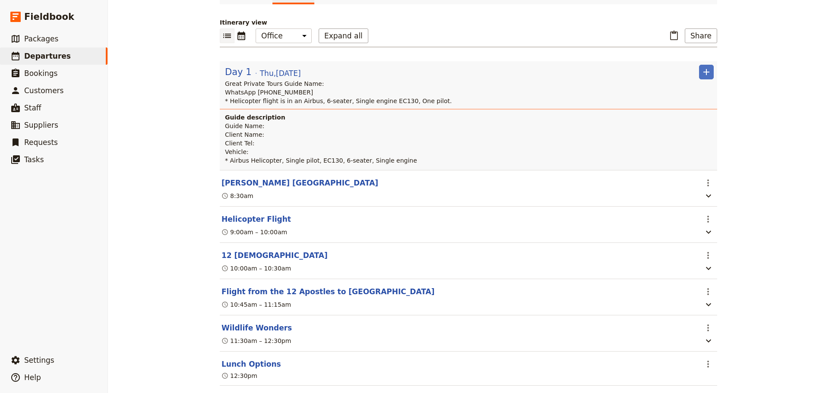
scroll to position [139, 0]
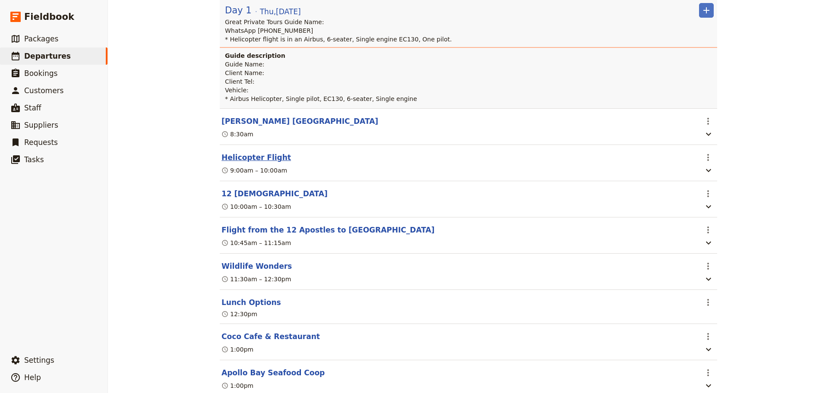
click at [236, 158] on button "Helicopter Flight" at bounding box center [257, 157] width 70 height 10
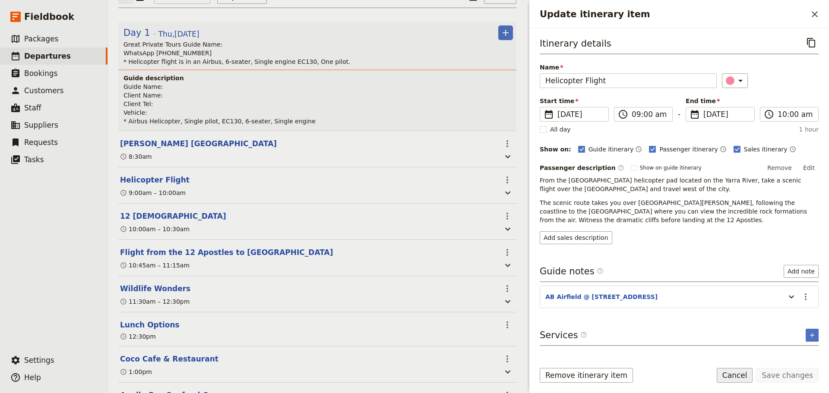
click at [738, 373] on button "Cancel" at bounding box center [735, 375] width 36 height 15
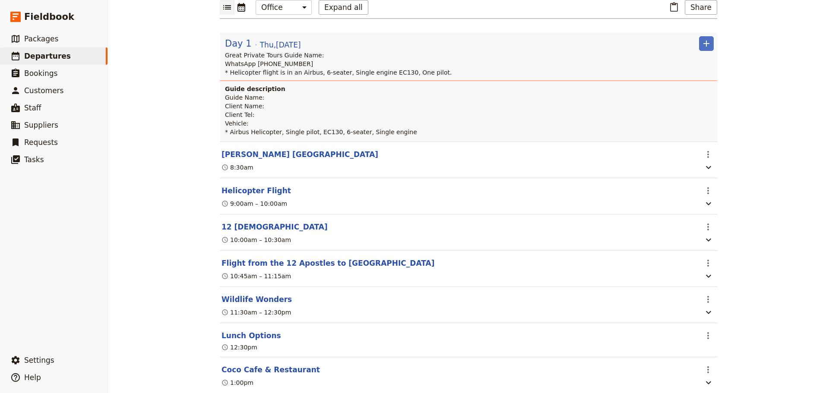
scroll to position [92, 0]
